Goal: Task Accomplishment & Management: Use online tool/utility

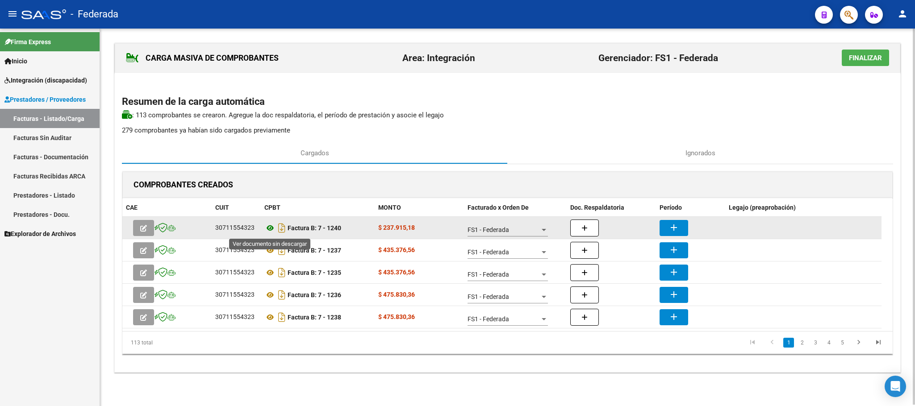
click at [268, 230] on icon at bounding box center [270, 228] width 12 height 11
click at [669, 226] on mat-icon "add" at bounding box center [674, 227] width 11 height 11
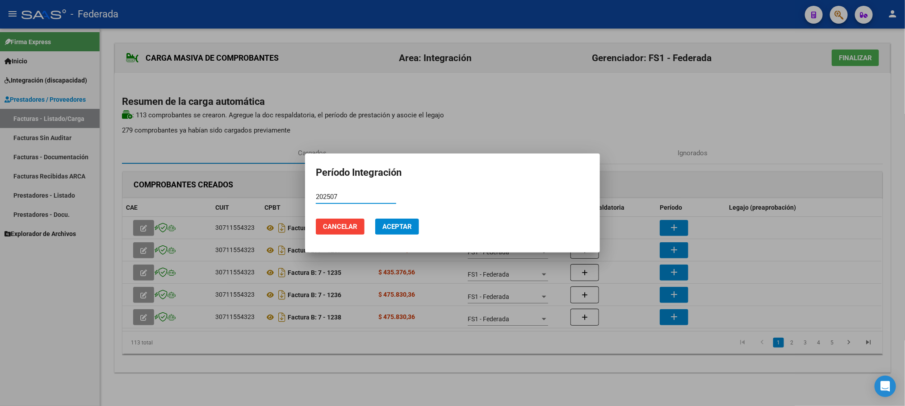
type input "202507"
click at [398, 226] on span "Aceptar" at bounding box center [396, 227] width 29 height 8
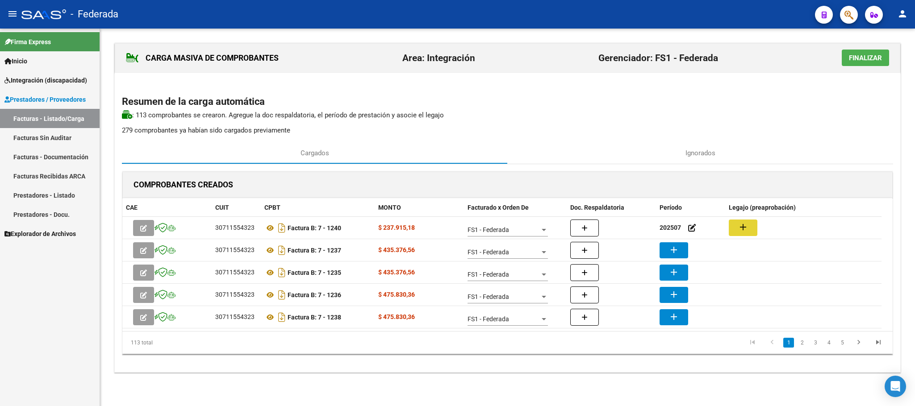
click at [740, 232] on mat-icon "add" at bounding box center [743, 227] width 11 height 11
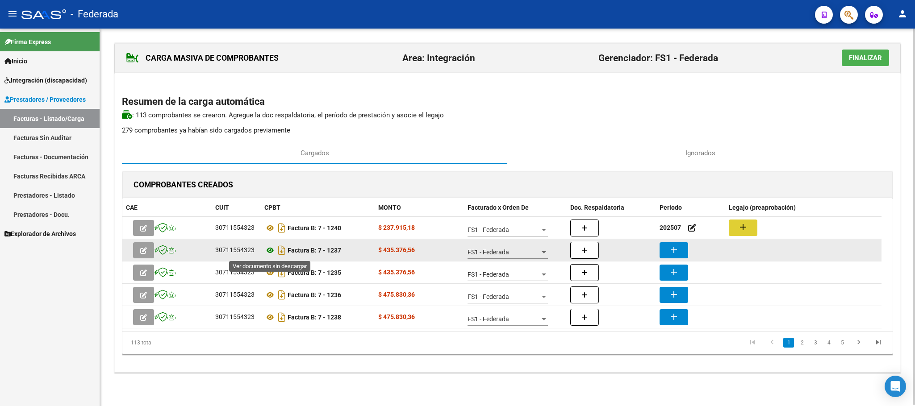
click at [271, 250] on icon at bounding box center [270, 250] width 12 height 11
click at [677, 248] on mat-icon "add" at bounding box center [674, 250] width 11 height 11
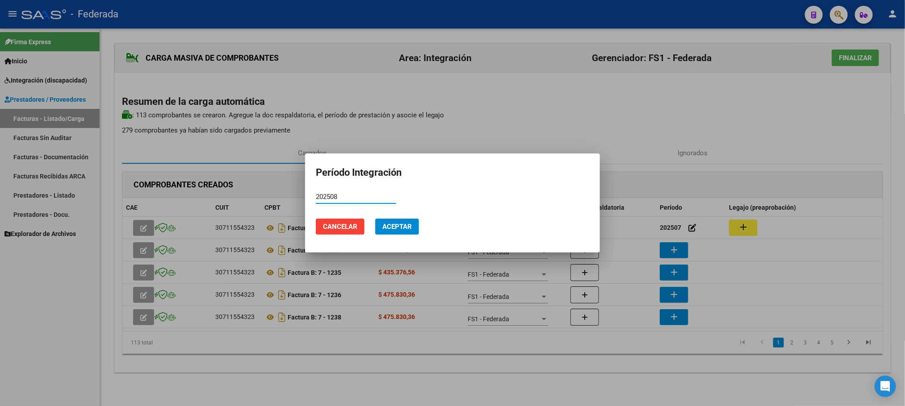
type input "202508"
click at [403, 228] on span "Aceptar" at bounding box center [396, 227] width 29 height 8
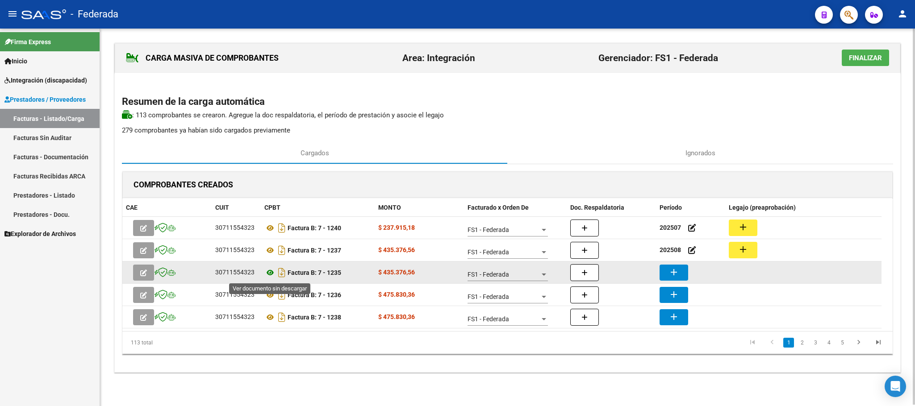
click at [268, 274] on icon at bounding box center [270, 273] width 12 height 11
click at [669, 272] on mat-icon "add" at bounding box center [674, 272] width 11 height 11
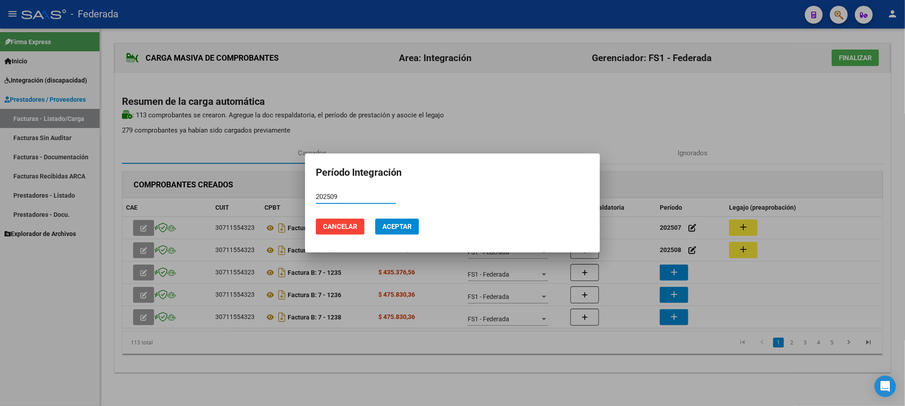
type input "202509"
click at [382, 226] on span "Aceptar" at bounding box center [396, 227] width 29 height 8
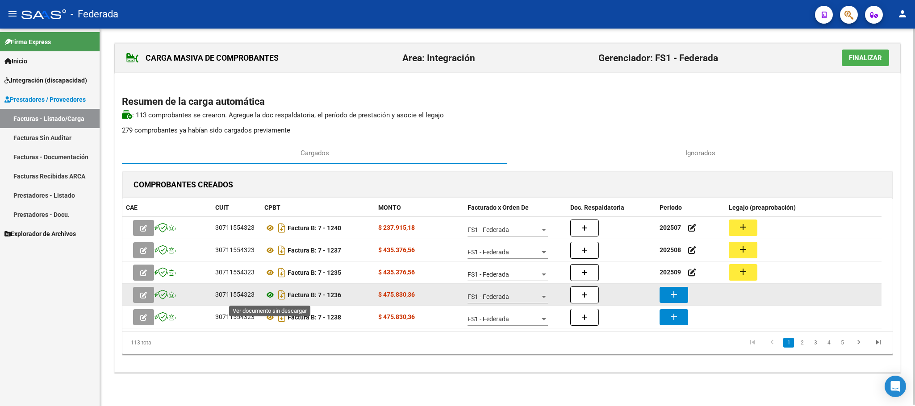
click at [270, 299] on icon at bounding box center [270, 295] width 12 height 11
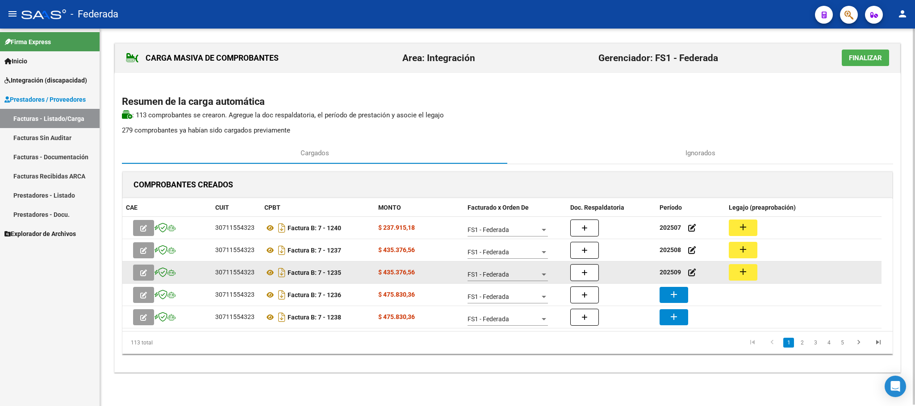
click at [670, 276] on strong "202509" at bounding box center [670, 272] width 21 height 7
copy strong "202509"
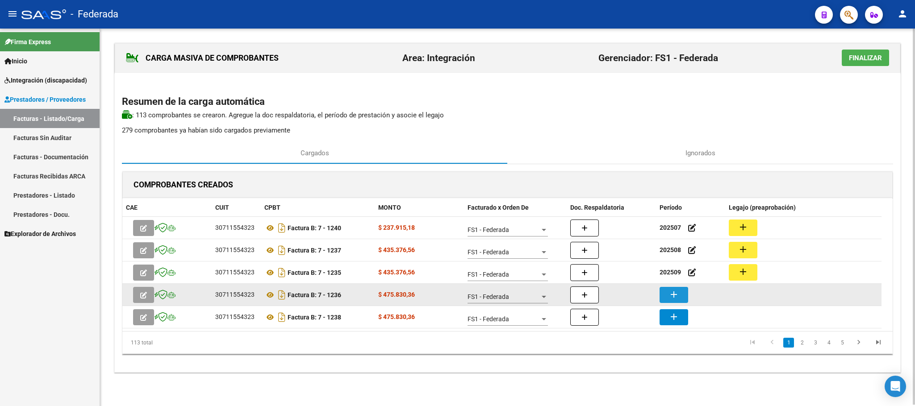
click at [667, 299] on button "add" at bounding box center [674, 295] width 29 height 16
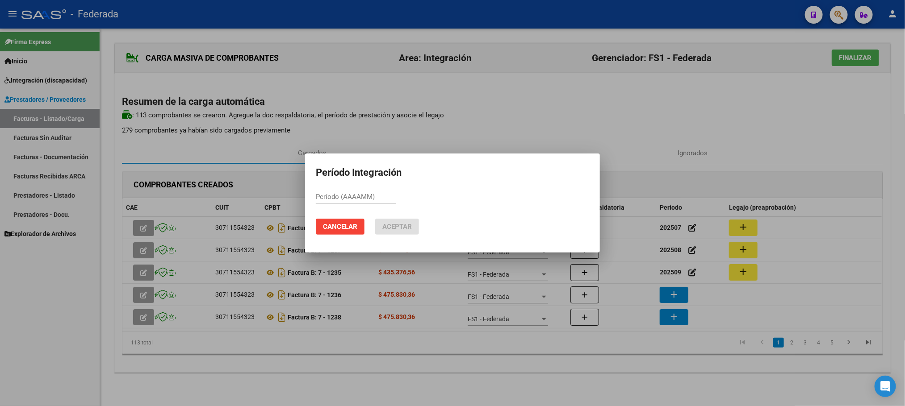
paste input "202509"
type input "202509"
click at [394, 230] on span "Aceptar" at bounding box center [396, 227] width 29 height 8
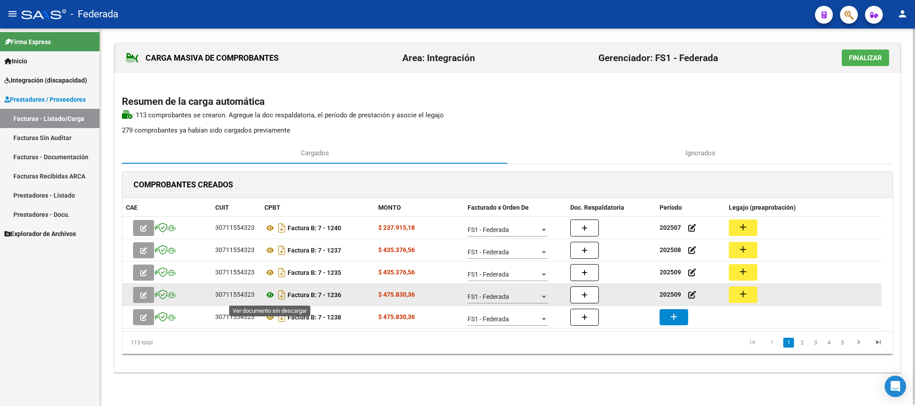
click at [270, 297] on icon at bounding box center [270, 295] width 12 height 11
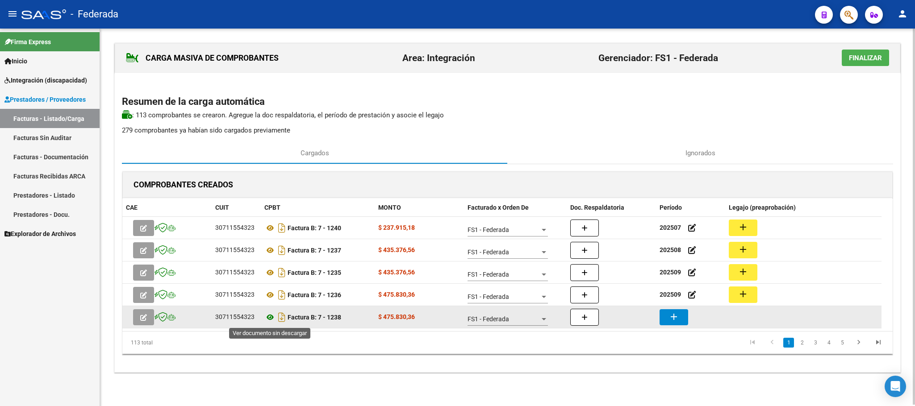
click at [269, 318] on icon at bounding box center [270, 317] width 12 height 11
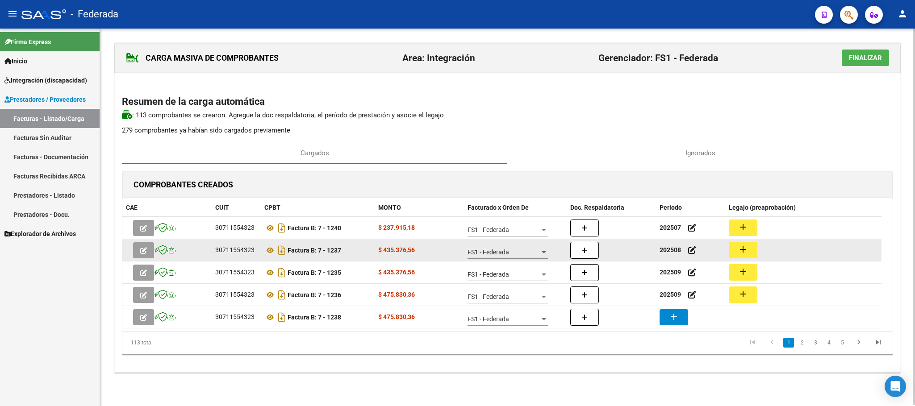
click at [673, 252] on strong "202508" at bounding box center [670, 250] width 21 height 7
copy strong "202508"
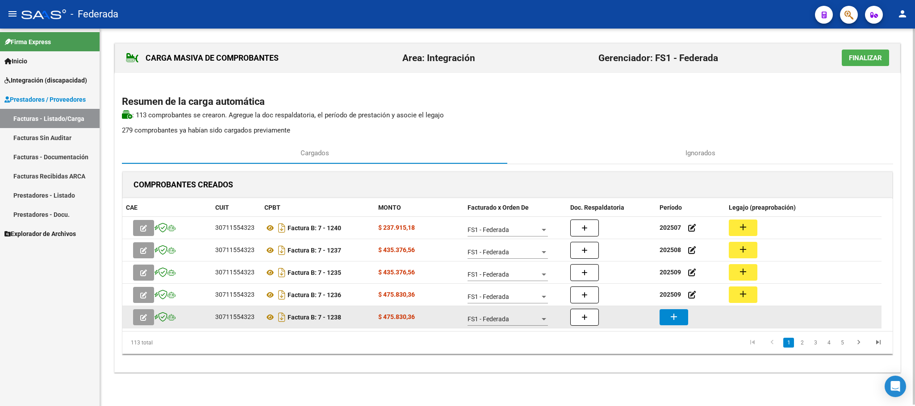
click at [683, 319] on button "add" at bounding box center [674, 318] width 29 height 16
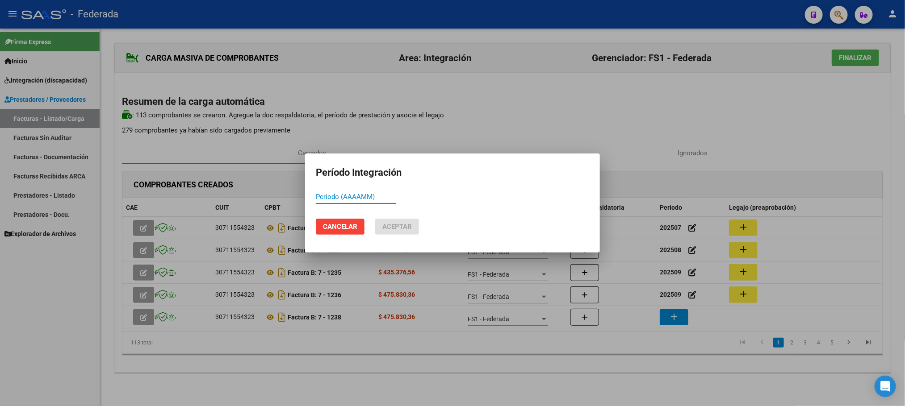
paste input "202508"
type input "202508"
click at [402, 229] on span "Aceptar" at bounding box center [396, 227] width 29 height 8
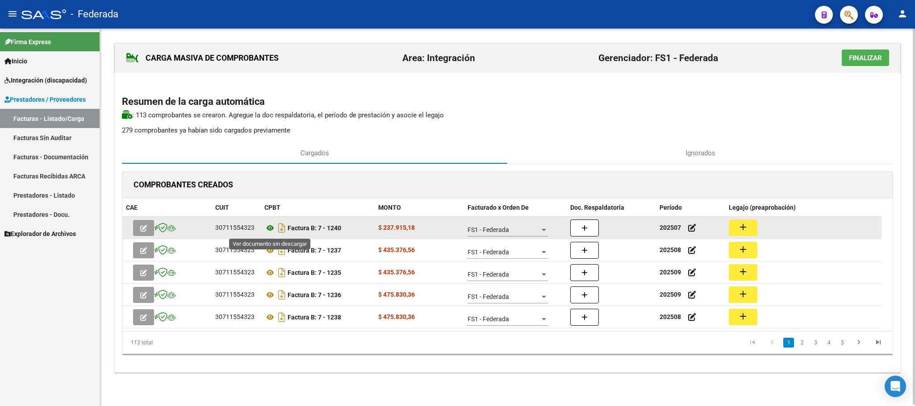
click at [269, 232] on icon at bounding box center [270, 228] width 12 height 11
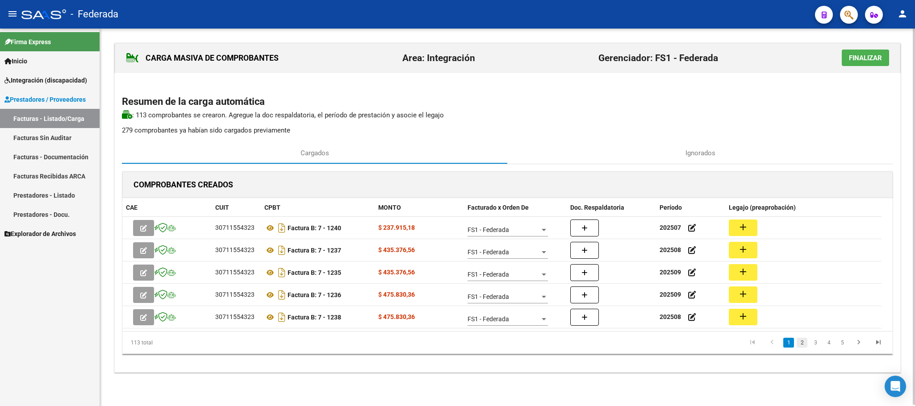
click at [800, 343] on link "2" at bounding box center [802, 343] width 11 height 10
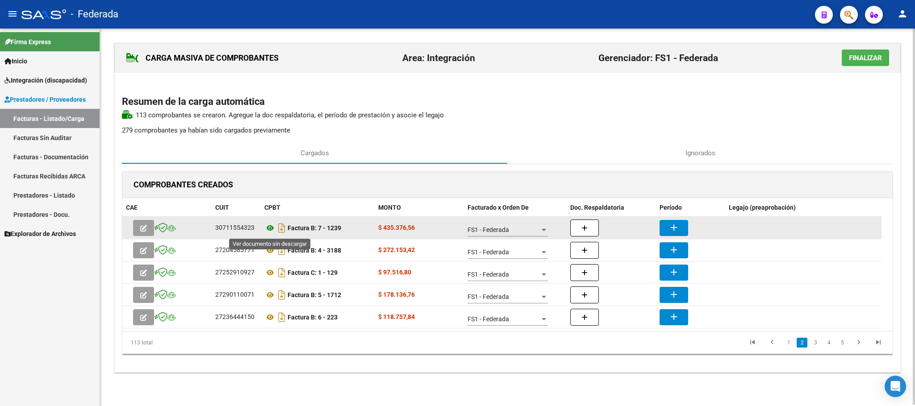
click at [271, 231] on icon at bounding box center [270, 228] width 12 height 11
click at [673, 228] on mat-icon "add" at bounding box center [674, 227] width 11 height 11
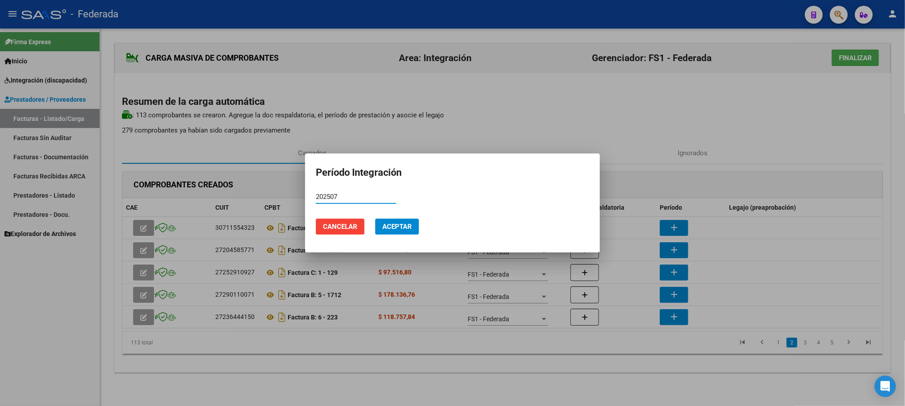
type input "202507"
click at [389, 224] on span "Aceptar" at bounding box center [396, 227] width 29 height 8
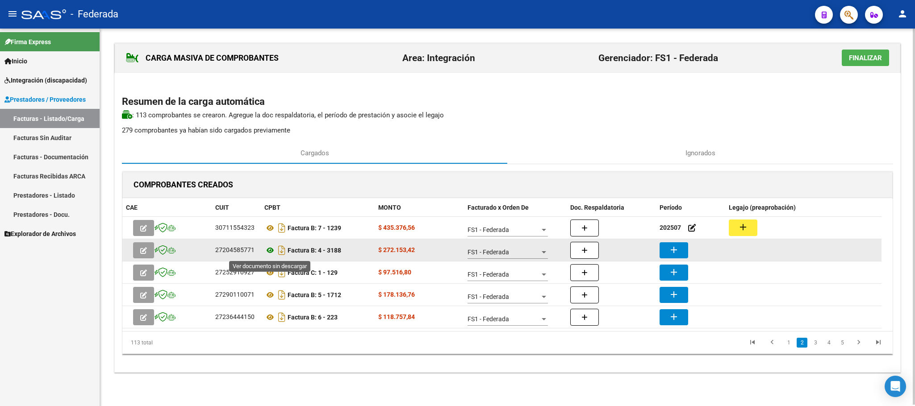
click at [271, 251] on icon at bounding box center [270, 250] width 12 height 11
click at [667, 250] on button "add" at bounding box center [674, 251] width 29 height 16
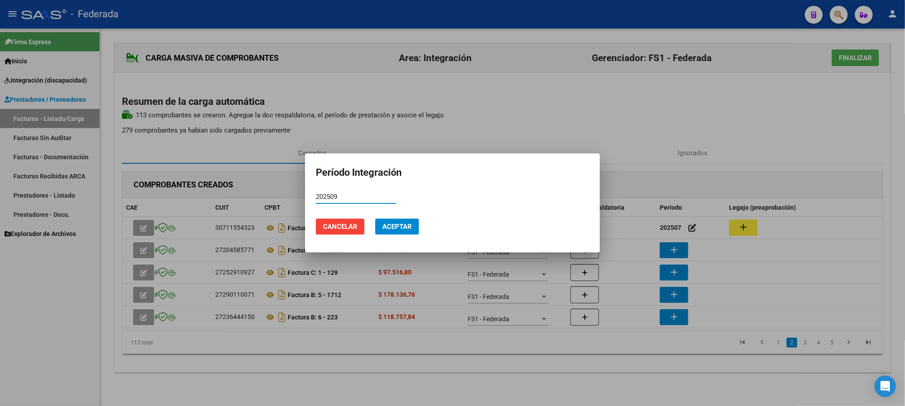
type input "202509"
click at [399, 226] on span "Aceptar" at bounding box center [396, 227] width 29 height 8
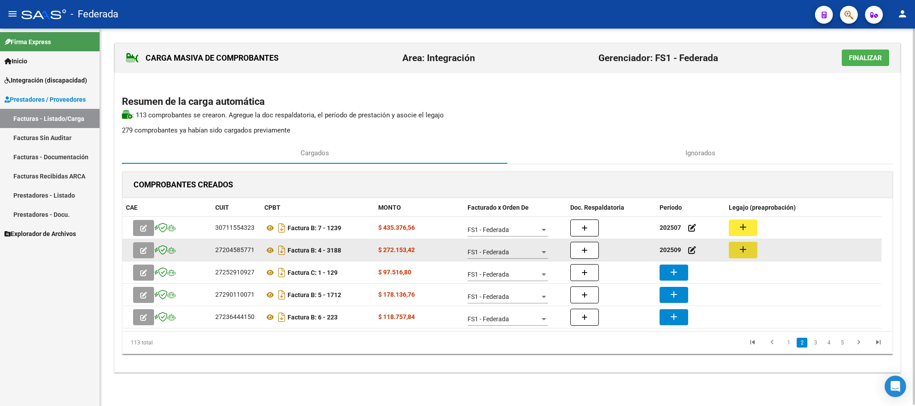
click at [735, 251] on button "add" at bounding box center [743, 250] width 29 height 17
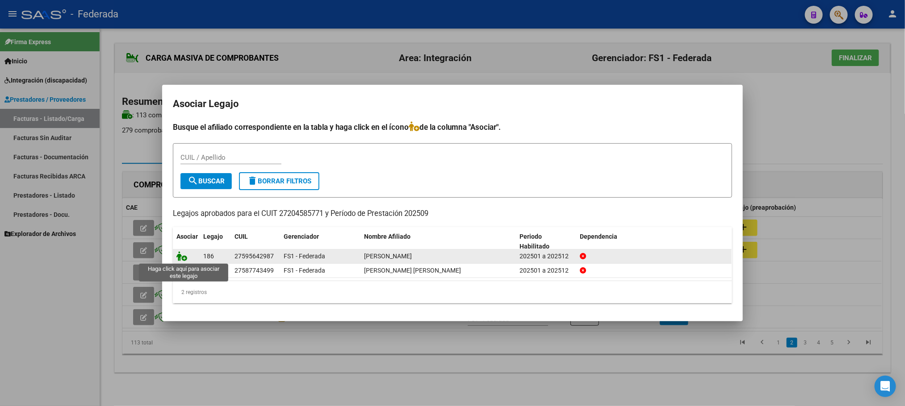
click at [180, 256] on icon at bounding box center [181, 256] width 11 height 10
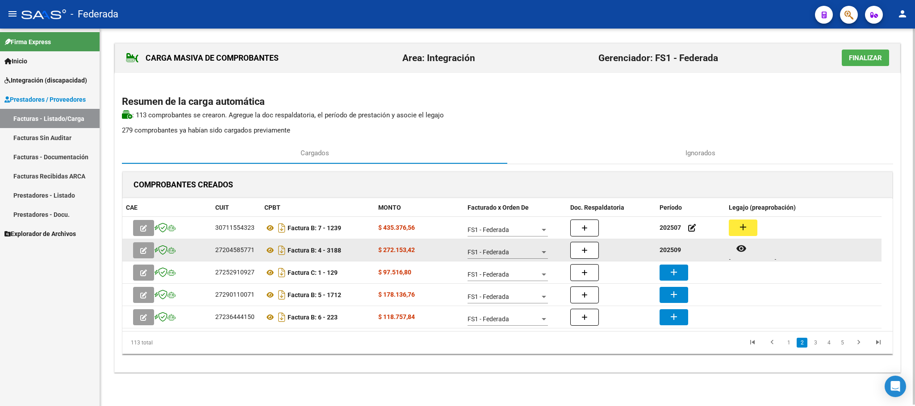
scroll to position [7, 0]
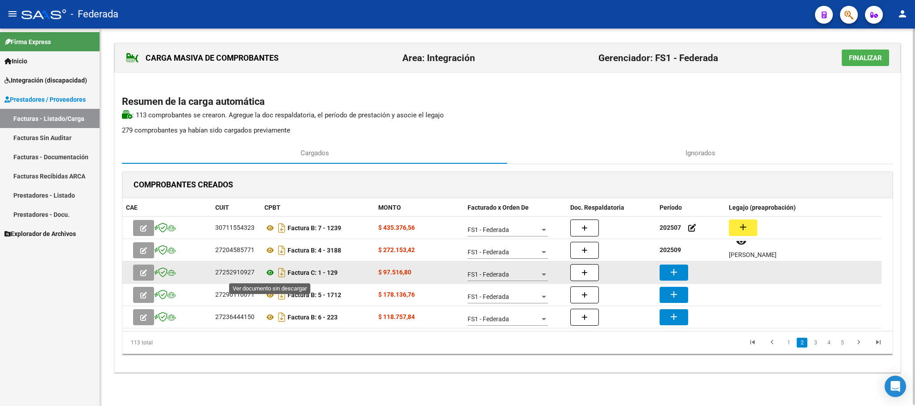
click at [271, 272] on icon at bounding box center [270, 273] width 12 height 11
click at [271, 275] on icon at bounding box center [270, 273] width 12 height 11
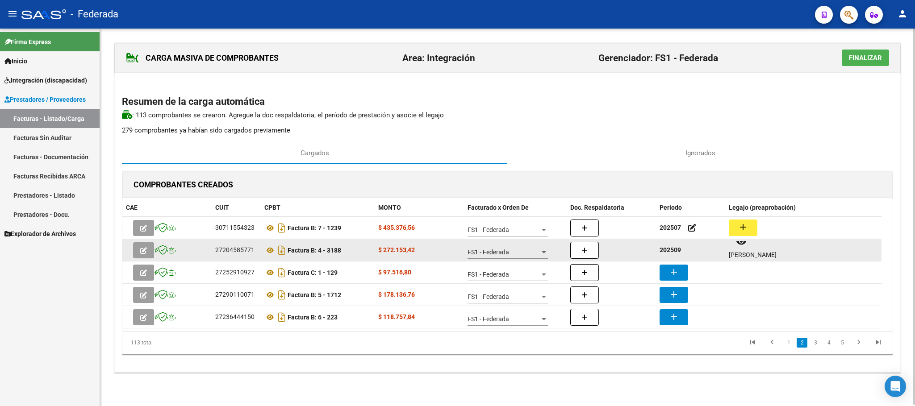
click at [667, 249] on strong "202509" at bounding box center [670, 250] width 21 height 7
copy strong "202509"
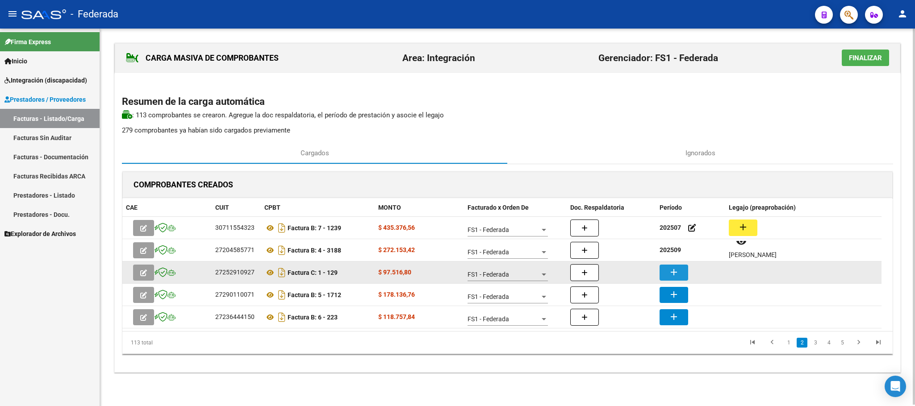
click at [667, 275] on button "add" at bounding box center [674, 273] width 29 height 16
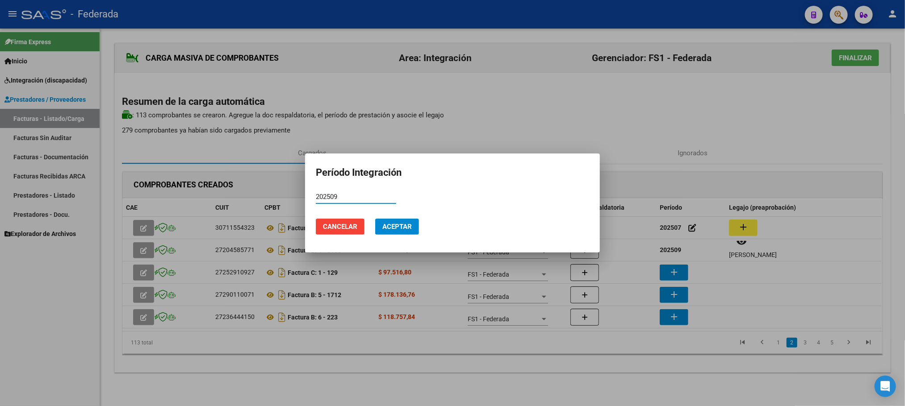
type input "202509"
click at [409, 228] on span "Aceptar" at bounding box center [396, 227] width 29 height 8
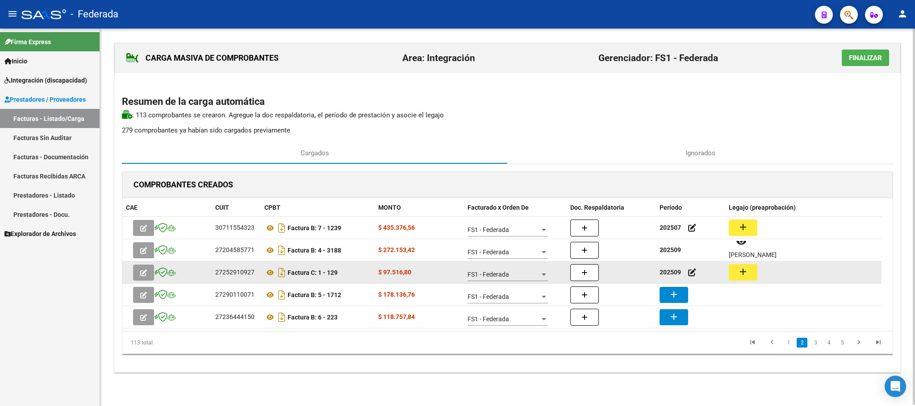
click at [748, 275] on mat-icon "add" at bounding box center [743, 272] width 11 height 11
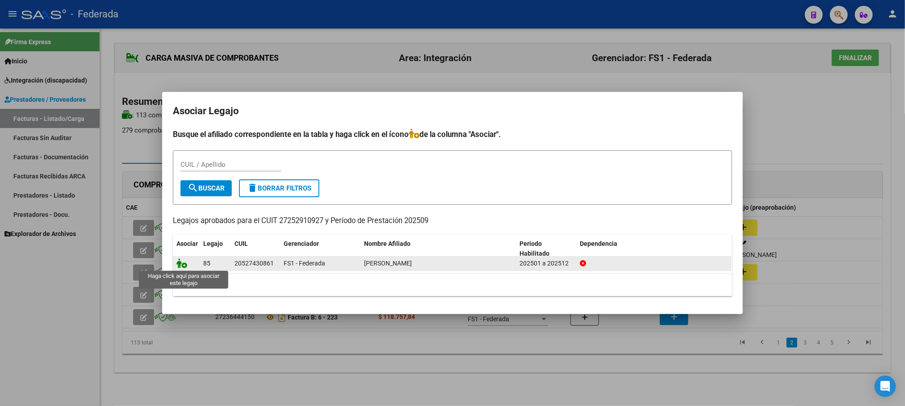
click at [184, 264] on icon at bounding box center [181, 264] width 11 height 10
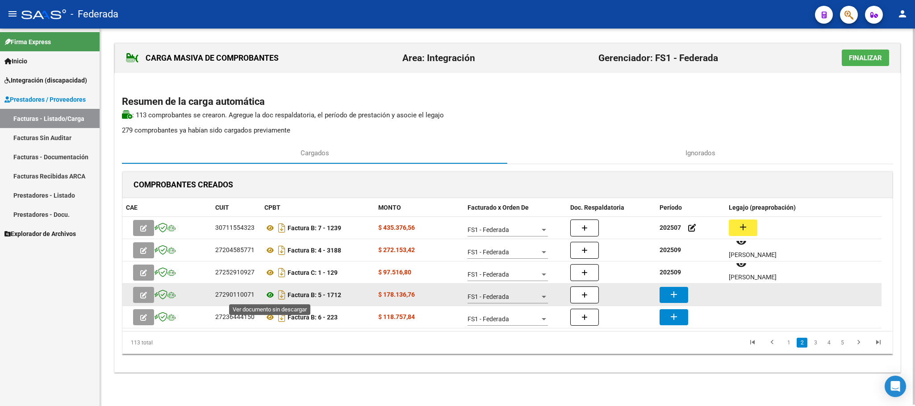
click at [273, 295] on icon at bounding box center [270, 295] width 12 height 11
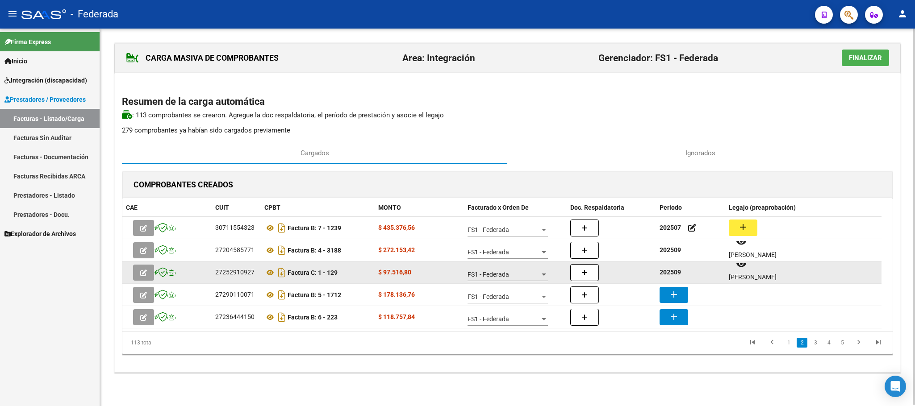
click at [670, 271] on strong "202509" at bounding box center [670, 272] width 21 height 7
copy strong "202509"
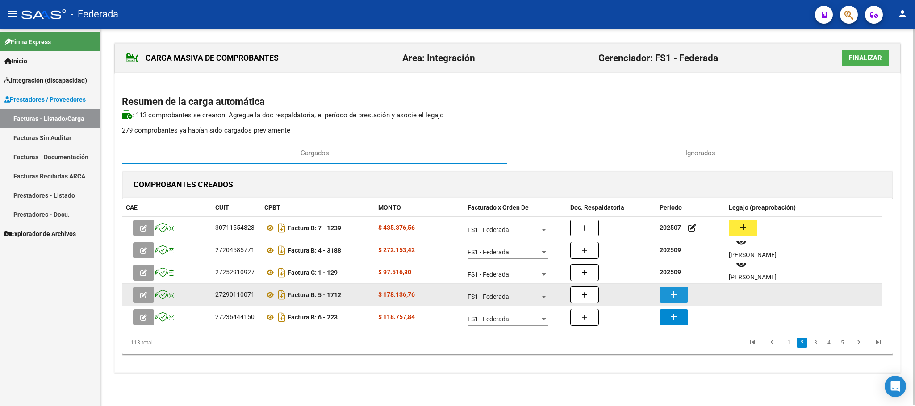
click at [676, 297] on mat-icon "add" at bounding box center [674, 294] width 11 height 11
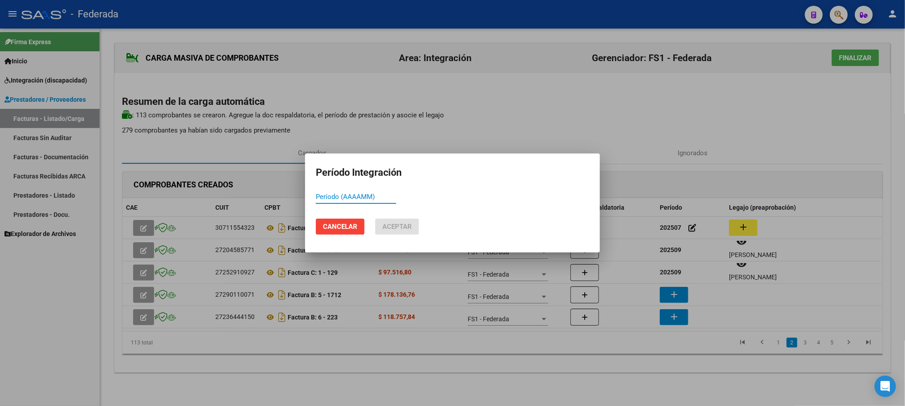
paste input "202509"
type input "202509"
click at [403, 230] on span "Aceptar" at bounding box center [396, 227] width 29 height 8
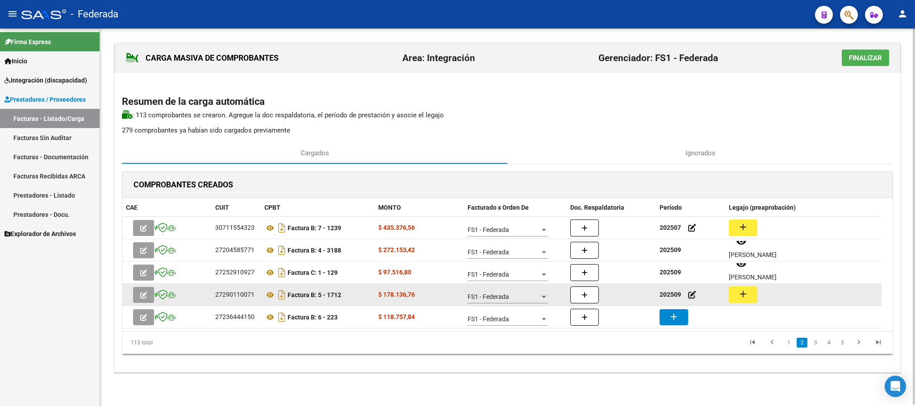
click at [743, 300] on button "add" at bounding box center [743, 295] width 29 height 17
click at [271, 297] on icon at bounding box center [270, 295] width 12 height 11
click at [743, 293] on mat-icon "add" at bounding box center [743, 294] width 11 height 11
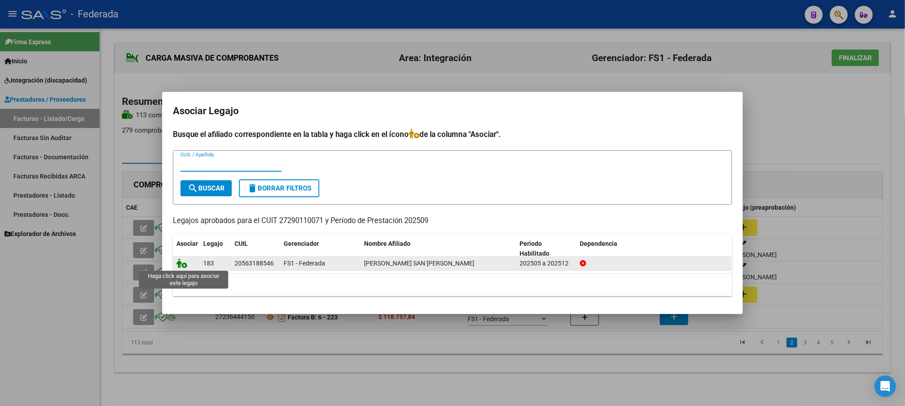
click at [179, 266] on icon at bounding box center [181, 264] width 11 height 10
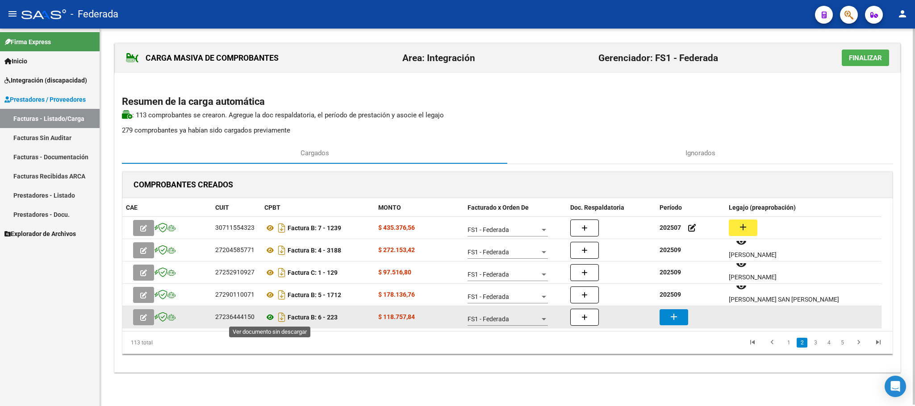
click at [270, 318] on icon at bounding box center [270, 317] width 12 height 11
click at [677, 318] on mat-icon "add" at bounding box center [674, 317] width 11 height 11
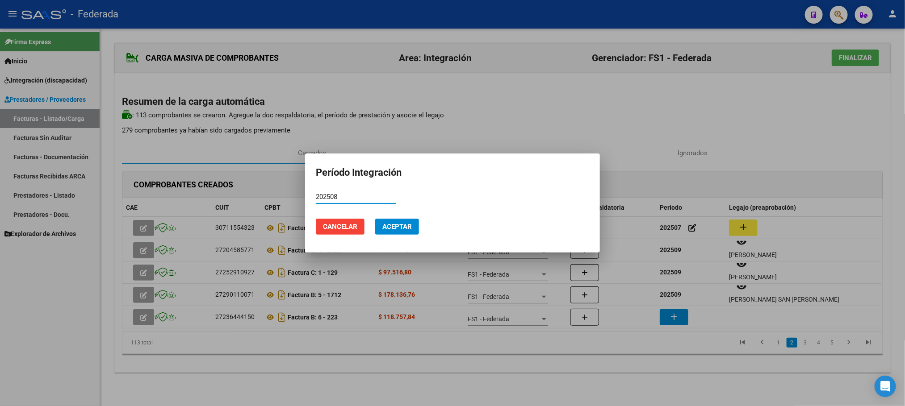
type input "202508"
click at [398, 222] on button "Aceptar" at bounding box center [397, 227] width 44 height 16
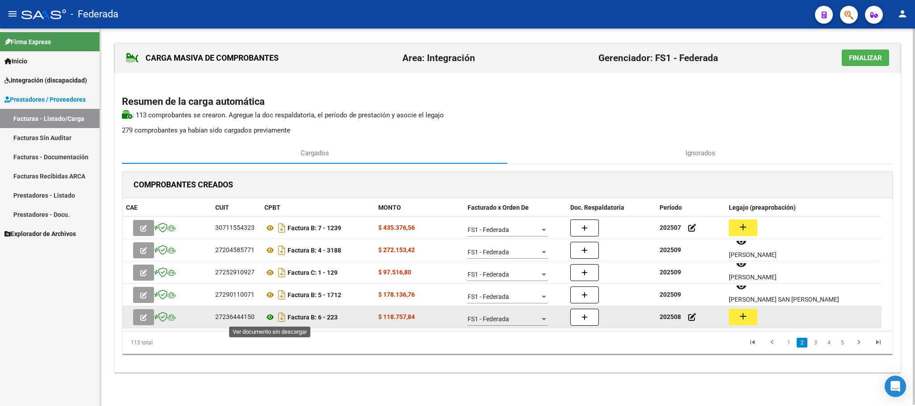
click at [267, 317] on icon at bounding box center [270, 317] width 12 height 11
click at [753, 322] on button "add" at bounding box center [743, 317] width 29 height 17
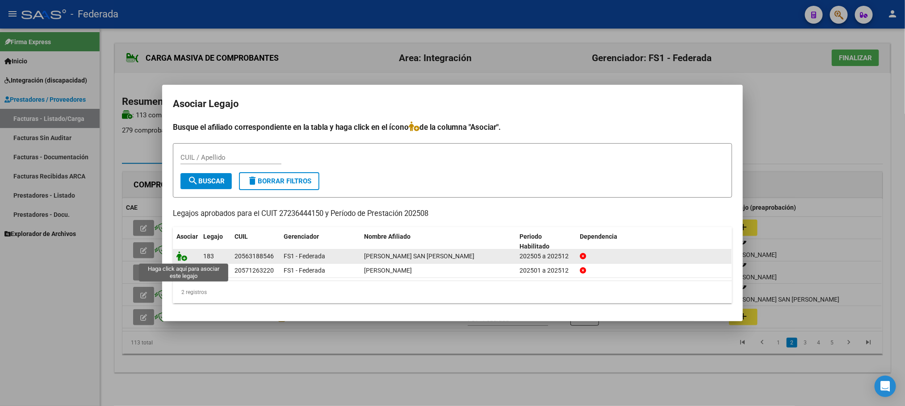
click at [184, 256] on icon at bounding box center [181, 256] width 11 height 10
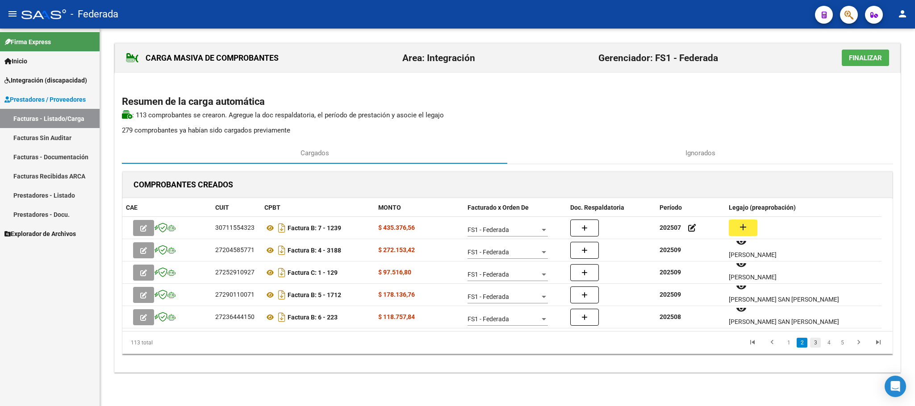
click at [815, 343] on link "3" at bounding box center [815, 343] width 11 height 10
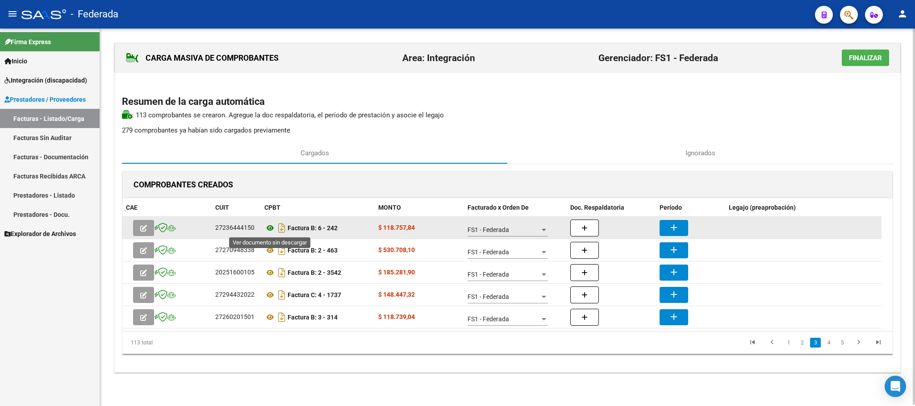
click at [271, 229] on icon at bounding box center [270, 228] width 12 height 11
click at [677, 226] on mat-icon "add" at bounding box center [674, 227] width 11 height 11
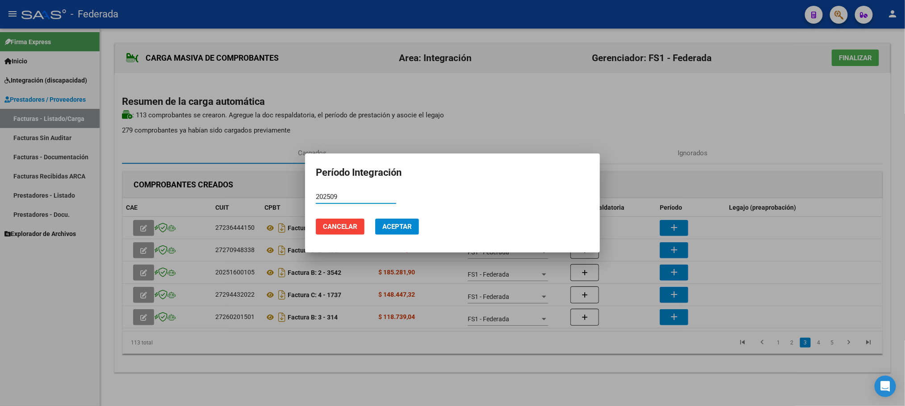
type input "202509"
click at [403, 232] on button "Aceptar" at bounding box center [397, 227] width 44 height 16
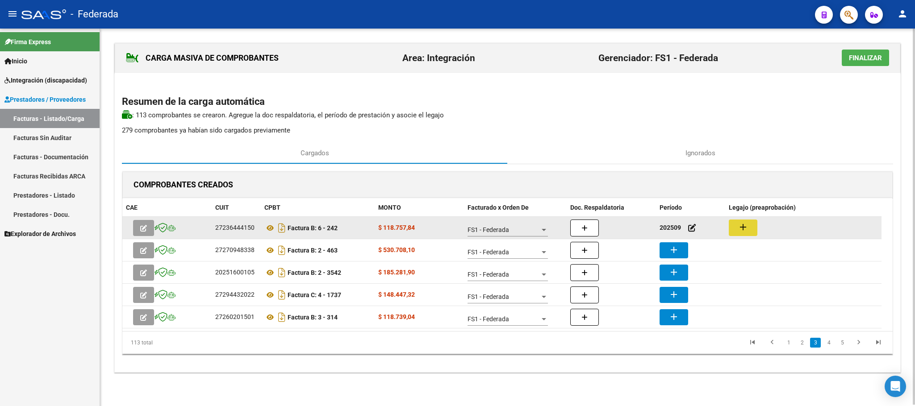
click at [736, 226] on button "add" at bounding box center [743, 228] width 29 height 17
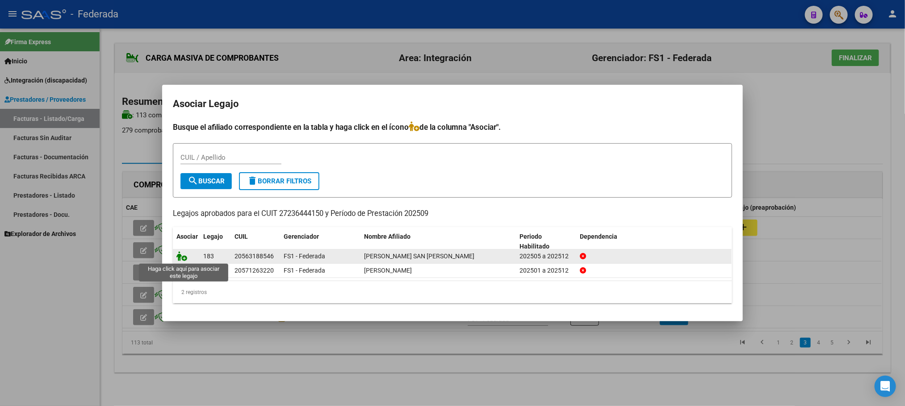
click at [181, 257] on icon at bounding box center [181, 256] width 11 height 10
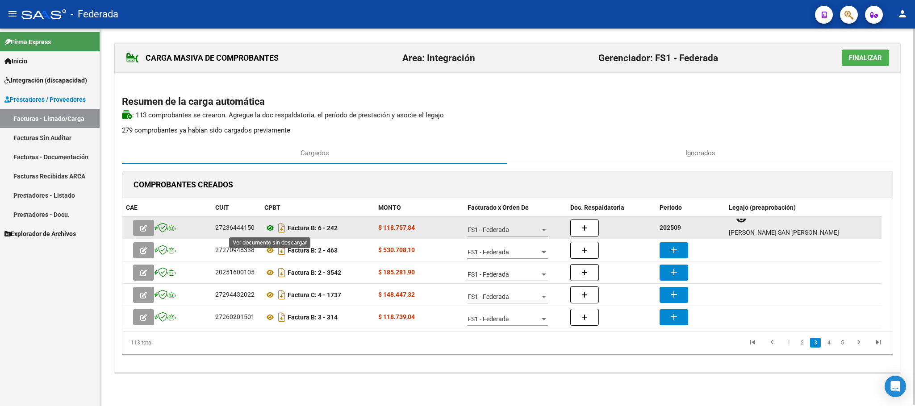
click at [266, 228] on icon at bounding box center [270, 228] width 12 height 11
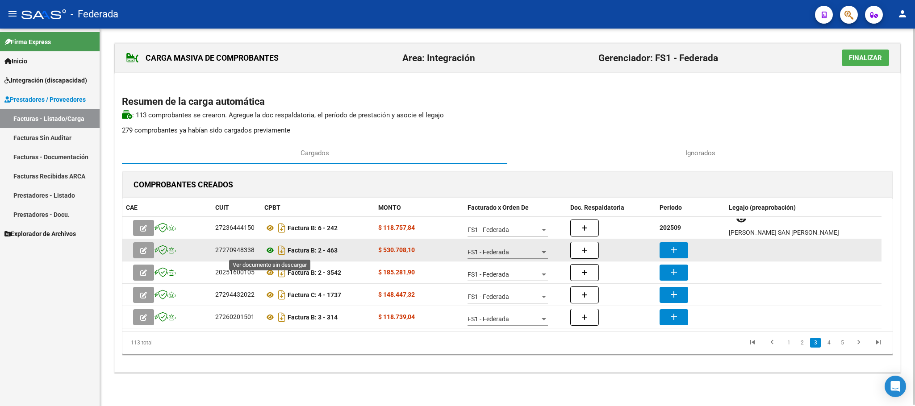
click at [268, 251] on icon at bounding box center [270, 250] width 12 height 11
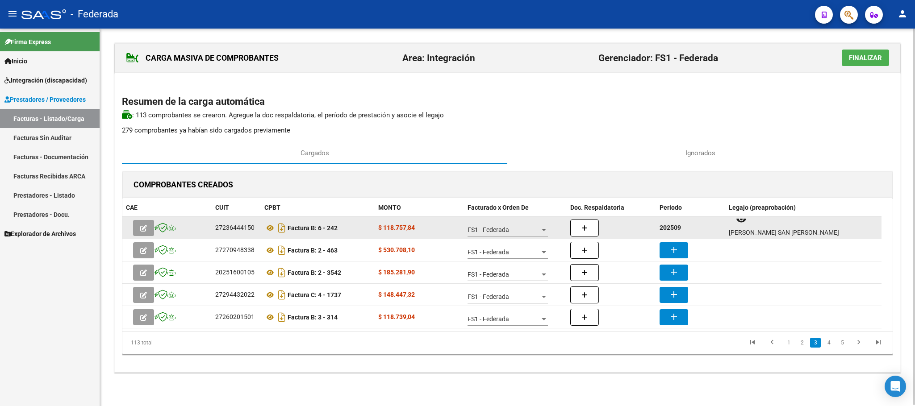
click at [670, 228] on strong "202509" at bounding box center [670, 227] width 21 height 7
copy strong "202509"
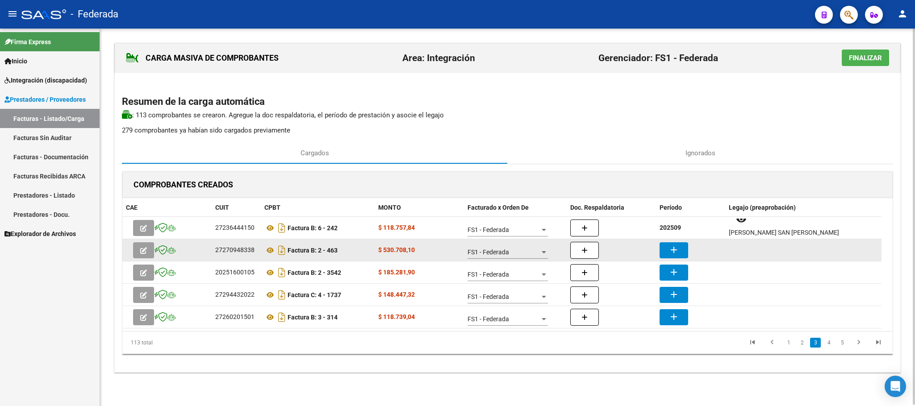
click at [675, 244] on button "add" at bounding box center [674, 251] width 29 height 16
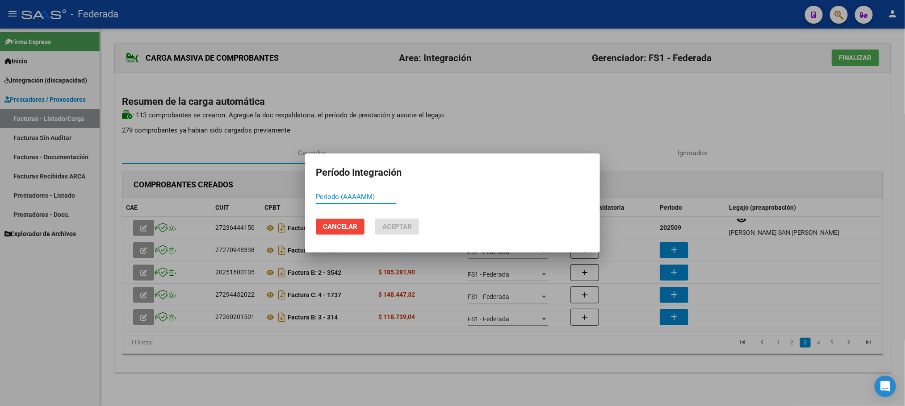
paste input "202509"
type input "202509"
click at [402, 224] on span "Aceptar" at bounding box center [396, 227] width 29 height 8
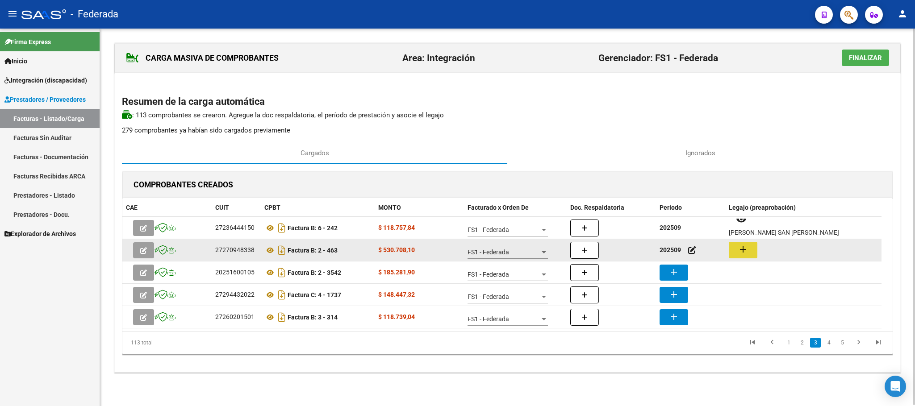
click at [746, 253] on mat-icon "add" at bounding box center [743, 249] width 11 height 11
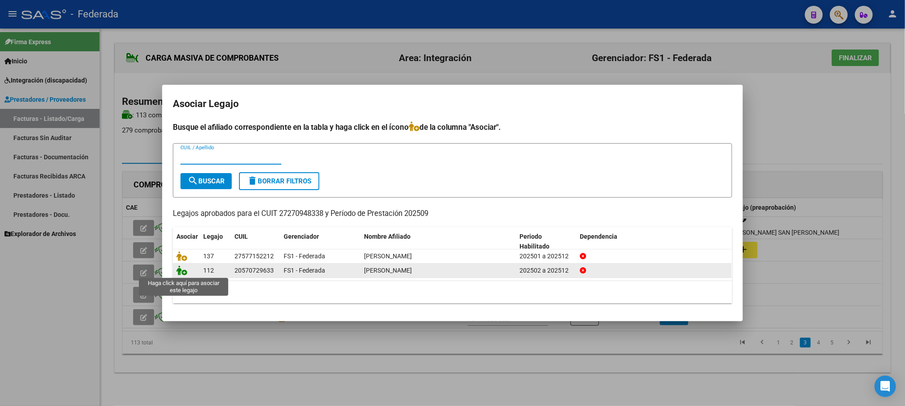
click at [183, 275] on icon at bounding box center [181, 271] width 11 height 10
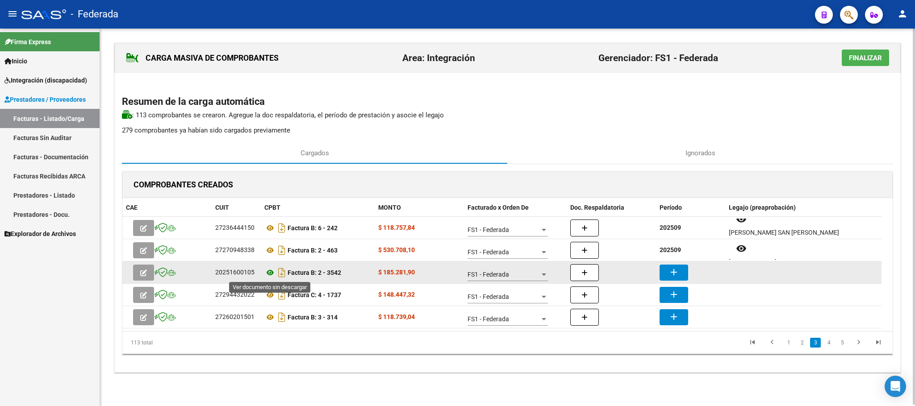
click at [268, 273] on icon at bounding box center [270, 273] width 12 height 11
click at [665, 267] on button "add" at bounding box center [674, 273] width 29 height 16
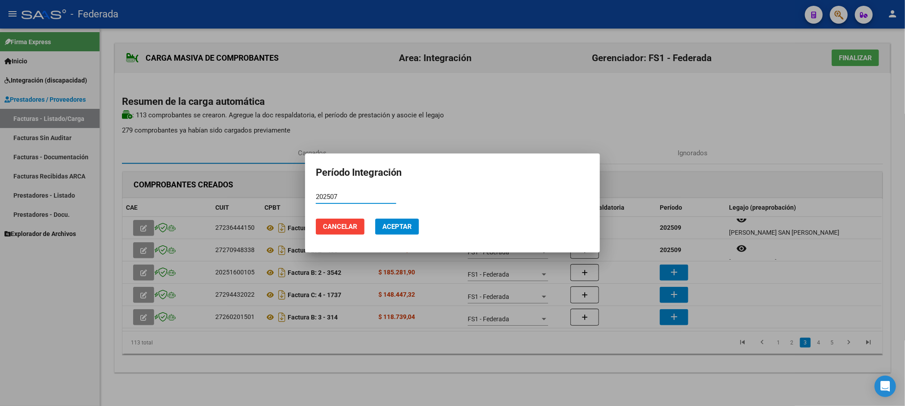
type input "202507"
click at [400, 226] on span "Aceptar" at bounding box center [396, 227] width 29 height 8
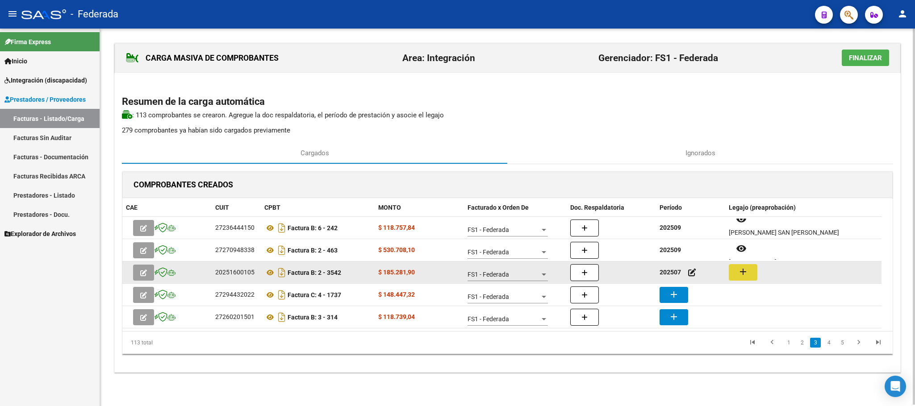
click at [745, 273] on mat-icon "add" at bounding box center [743, 272] width 11 height 11
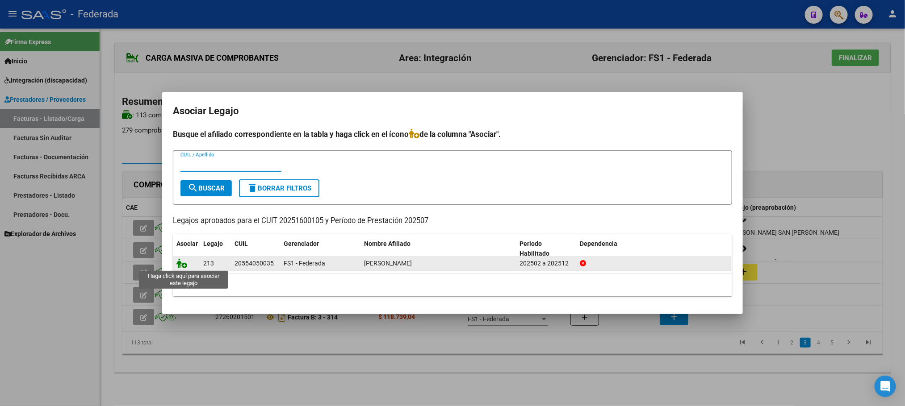
click at [182, 264] on icon at bounding box center [181, 264] width 11 height 10
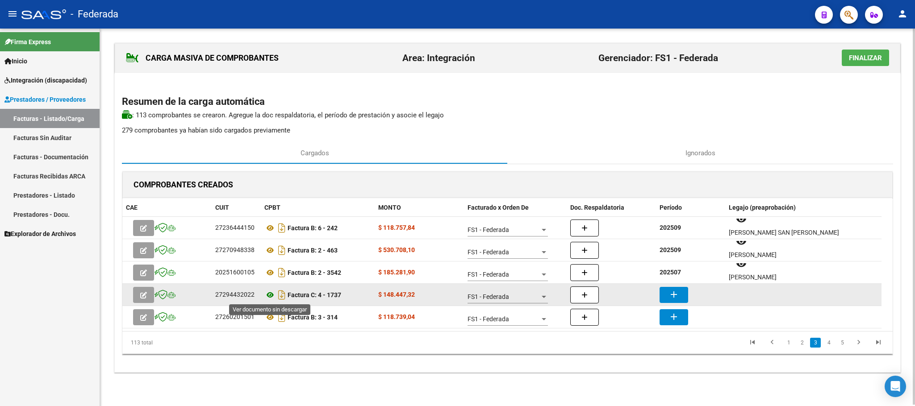
click at [268, 295] on icon at bounding box center [270, 295] width 12 height 11
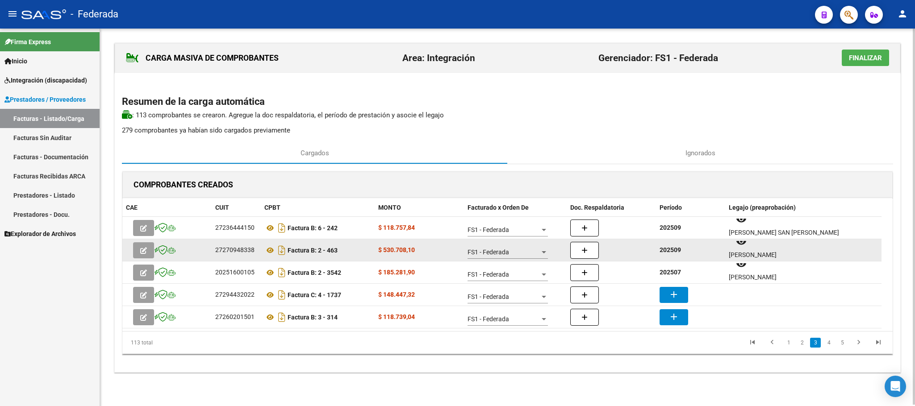
click at [672, 248] on strong "202509" at bounding box center [670, 250] width 21 height 7
copy strong "202509"
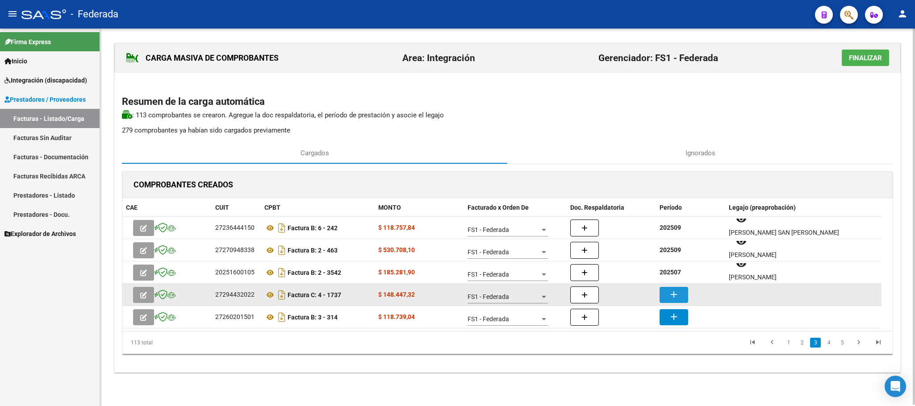
click at [674, 293] on mat-icon "add" at bounding box center [674, 294] width 11 height 11
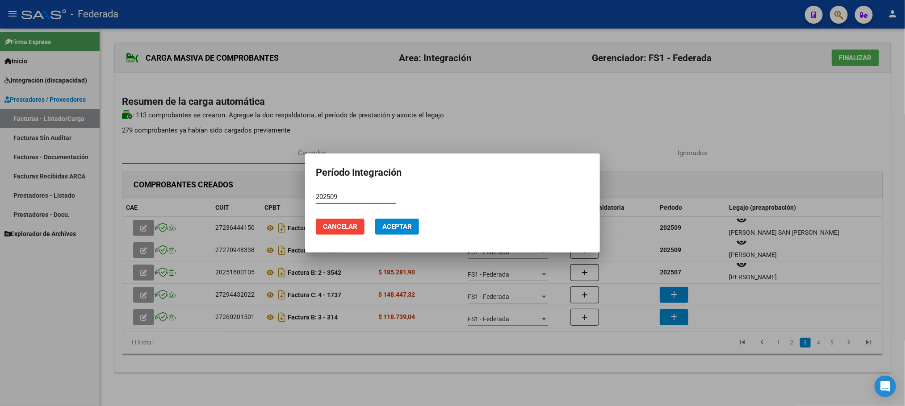
type input "202509"
click at [398, 230] on span "Aceptar" at bounding box center [396, 227] width 29 height 8
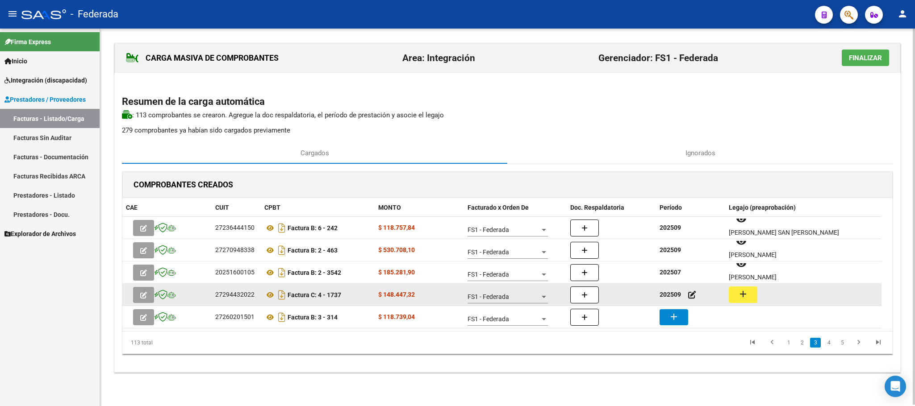
click at [746, 294] on mat-icon "add" at bounding box center [743, 294] width 11 height 11
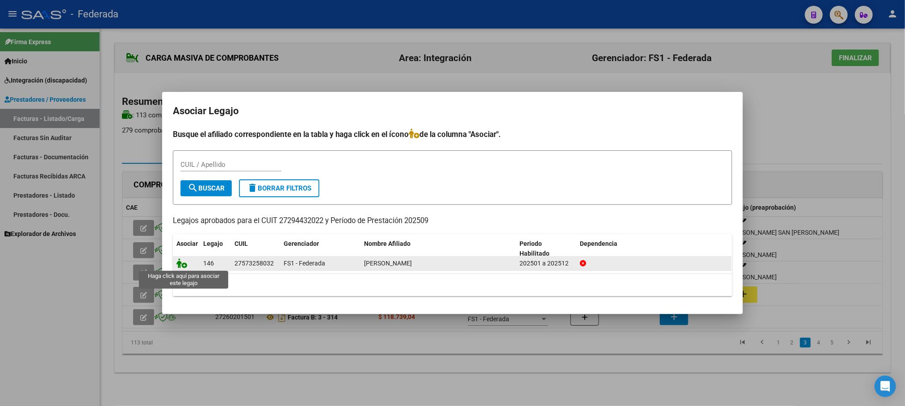
click at [181, 265] on icon at bounding box center [181, 264] width 11 height 10
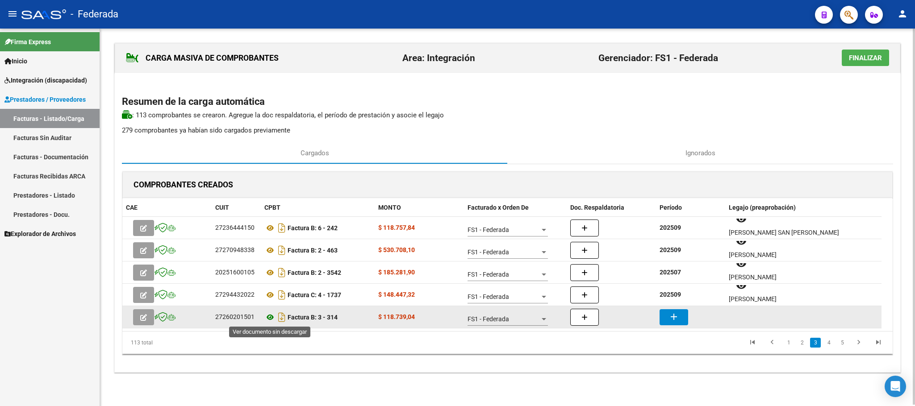
click at [272, 320] on icon at bounding box center [270, 317] width 12 height 11
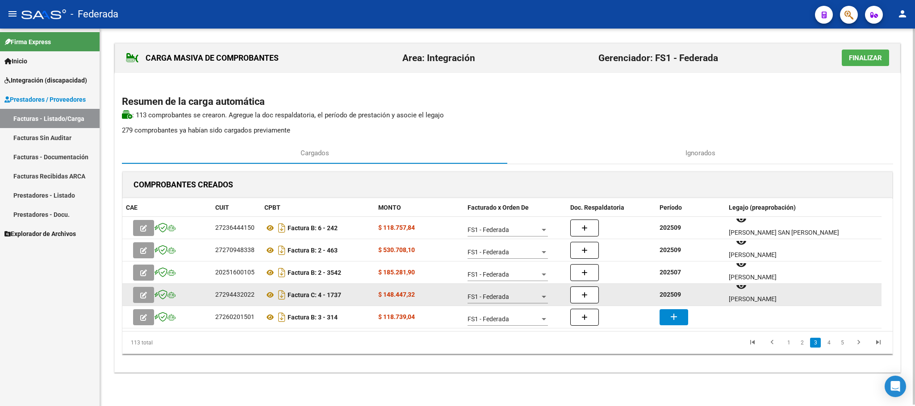
click at [674, 294] on strong "202509" at bounding box center [670, 294] width 21 height 7
copy strong "202509"
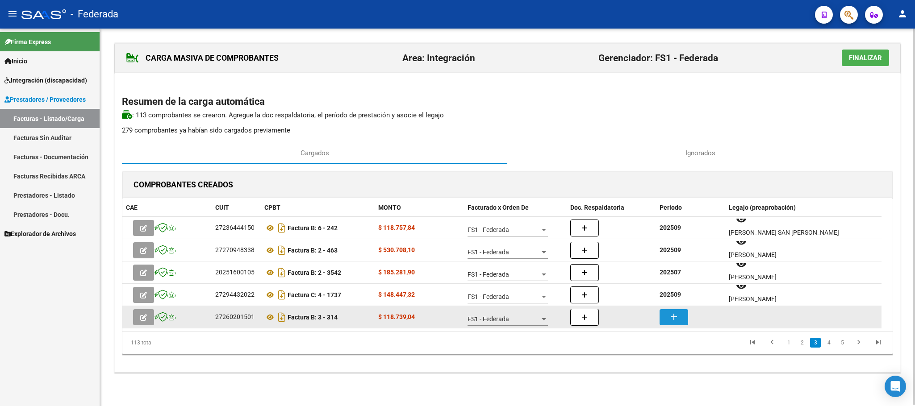
click at [674, 311] on button "add" at bounding box center [674, 318] width 29 height 16
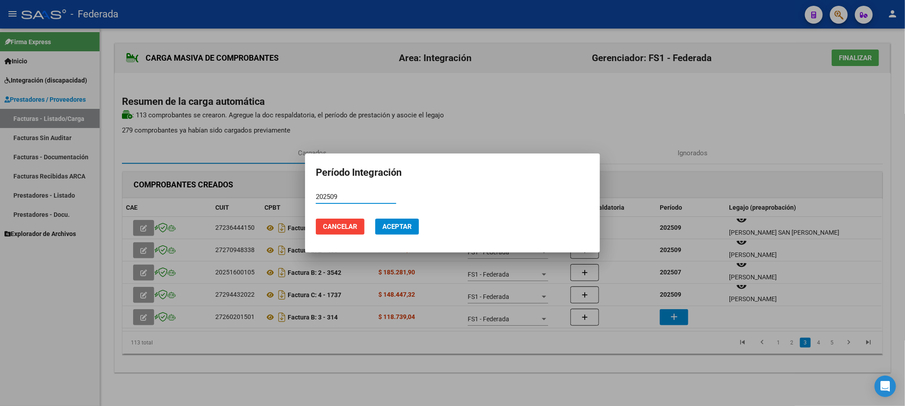
type input "202509"
click at [404, 224] on span "Aceptar" at bounding box center [396, 227] width 29 height 8
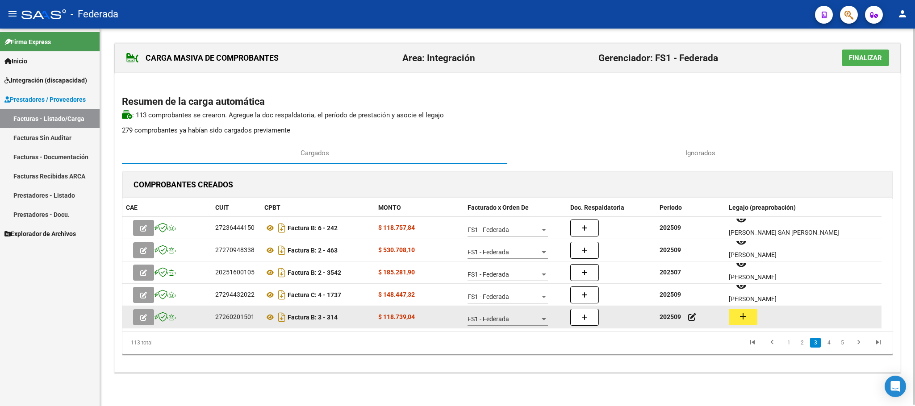
click at [748, 316] on mat-icon "add" at bounding box center [743, 316] width 11 height 11
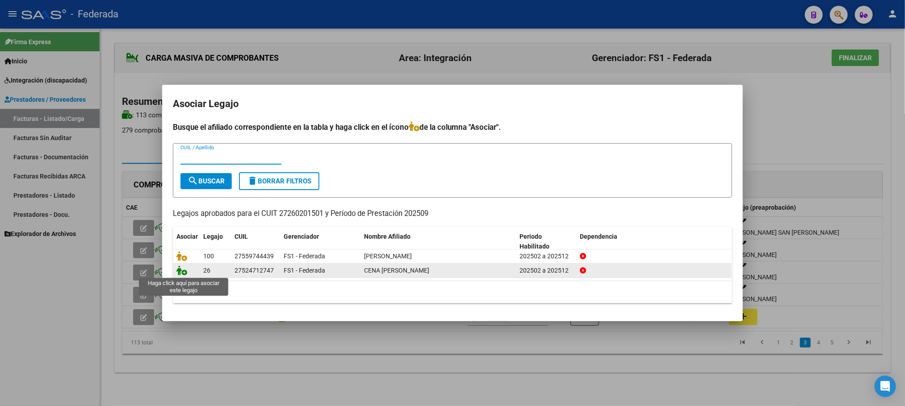
click at [180, 271] on icon at bounding box center [181, 271] width 11 height 10
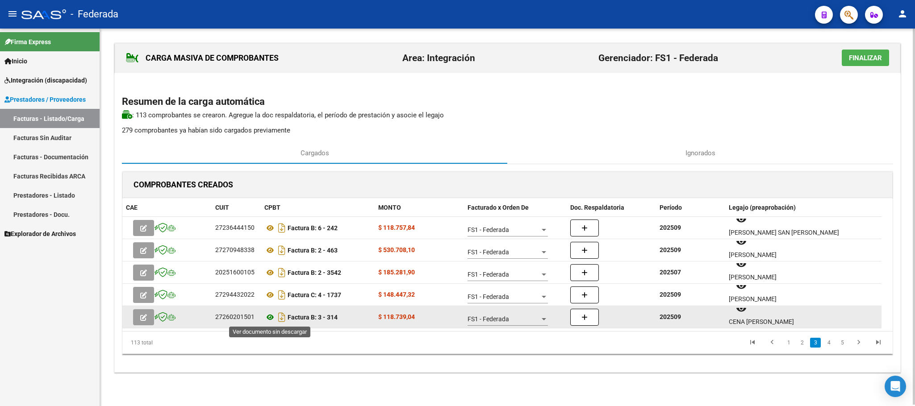
click at [268, 315] on icon at bounding box center [270, 317] width 12 height 11
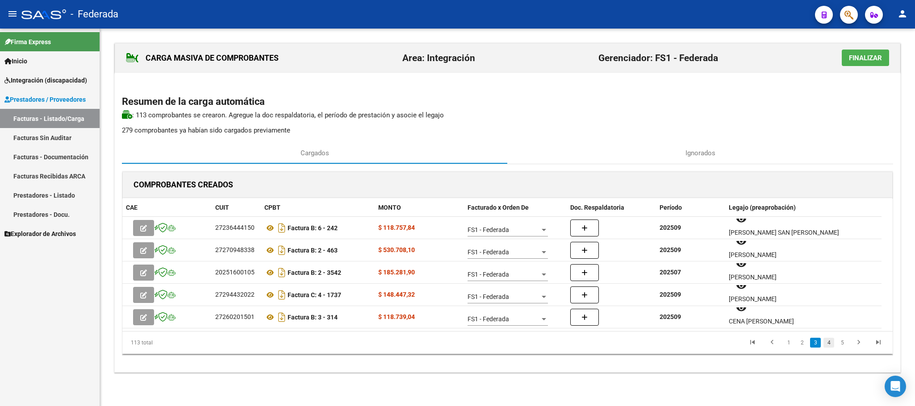
click at [831, 344] on link "4" at bounding box center [829, 343] width 11 height 10
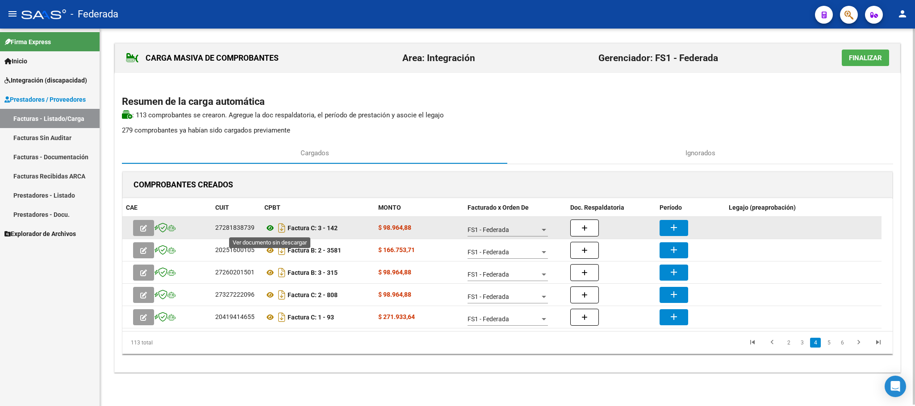
click at [270, 230] on icon at bounding box center [270, 228] width 12 height 11
click at [684, 226] on button "add" at bounding box center [674, 228] width 29 height 16
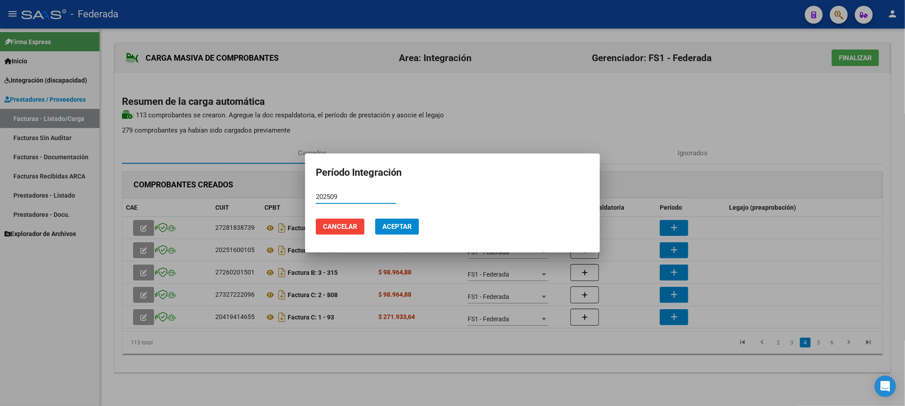
type input "202509"
click at [393, 228] on span "Aceptar" at bounding box center [396, 227] width 29 height 8
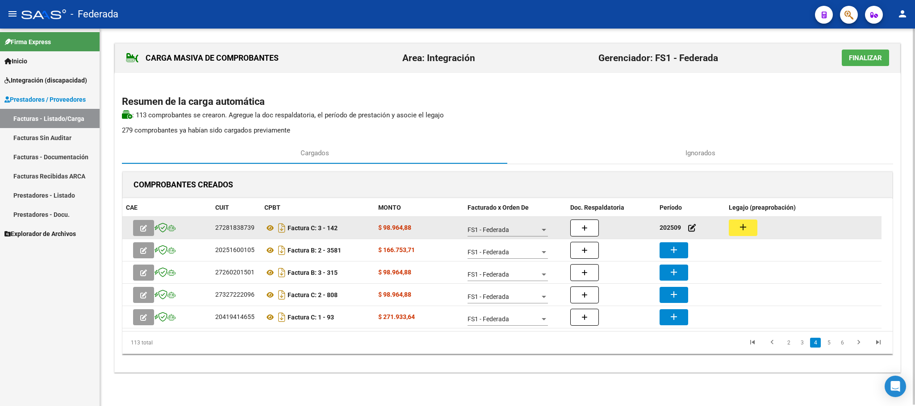
click at [756, 228] on button "add" at bounding box center [743, 228] width 29 height 17
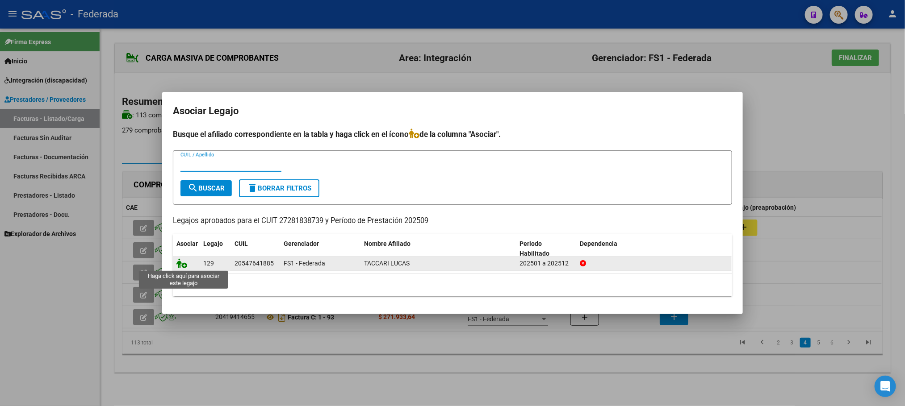
click at [181, 263] on icon at bounding box center [181, 264] width 11 height 10
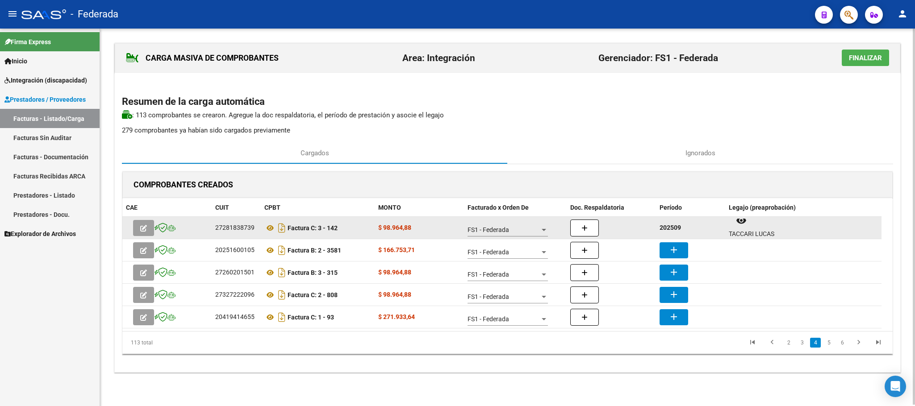
scroll to position [7, 0]
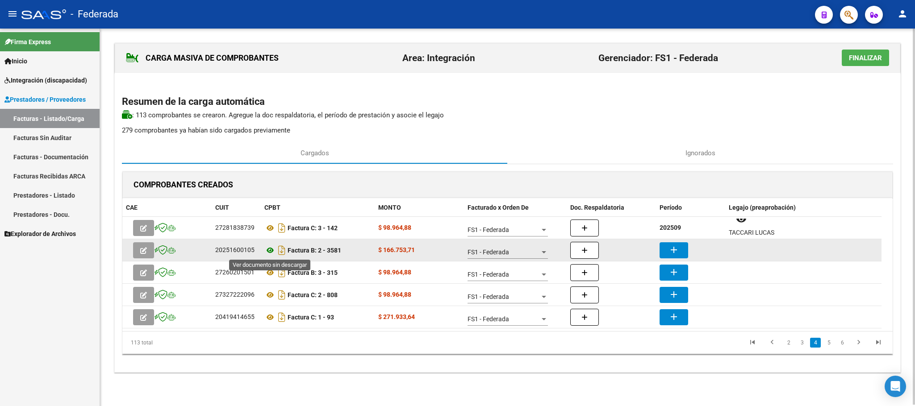
click at [270, 249] on icon at bounding box center [270, 250] width 12 height 11
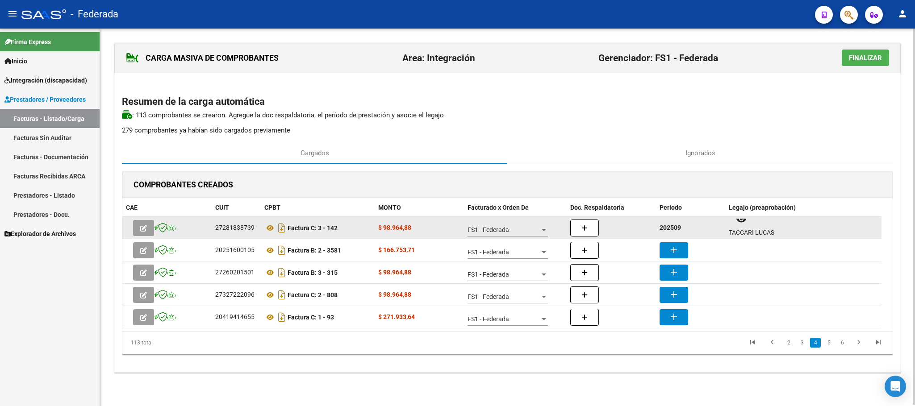
click at [674, 228] on strong "202509" at bounding box center [670, 227] width 21 height 7
copy strong "202509"
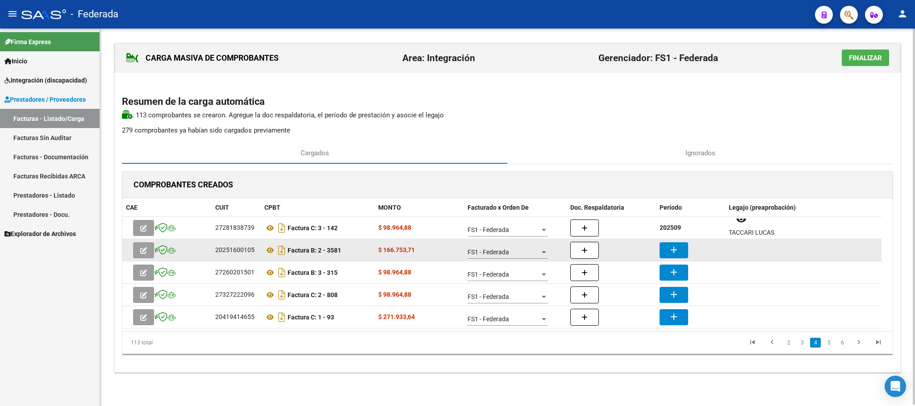
click at [673, 243] on button "add" at bounding box center [674, 251] width 29 height 16
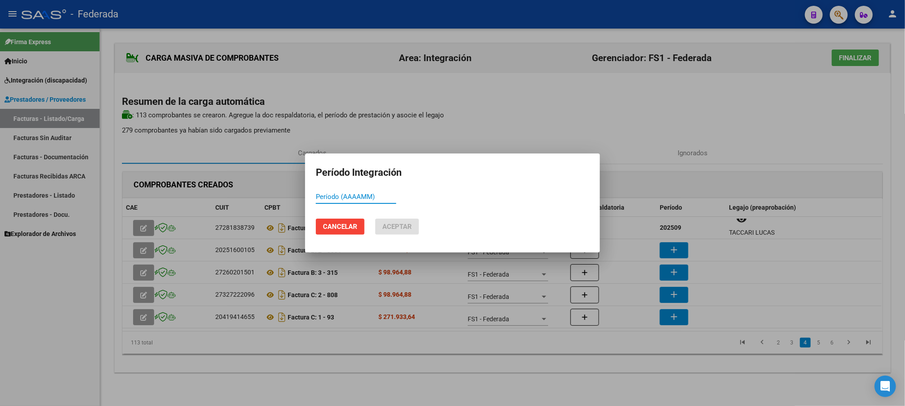
paste input "202509"
type input "202509"
click at [406, 229] on span "Aceptar" at bounding box center [396, 227] width 29 height 8
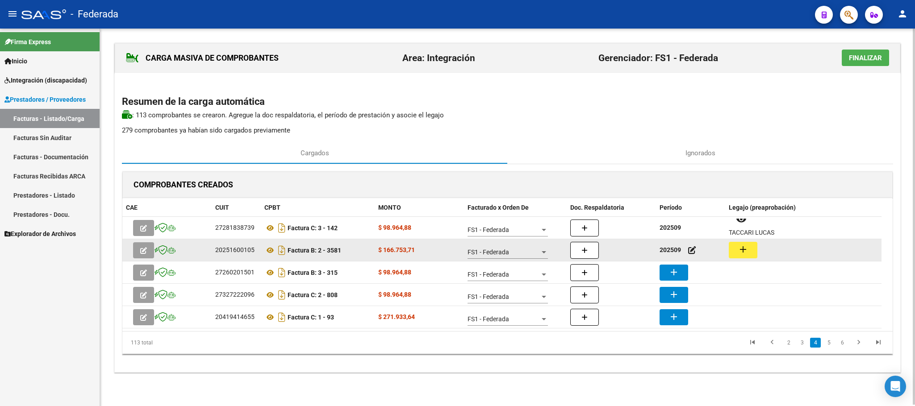
click at [762, 252] on div "add" at bounding box center [803, 250] width 149 height 17
click at [750, 249] on button "add" at bounding box center [743, 250] width 29 height 17
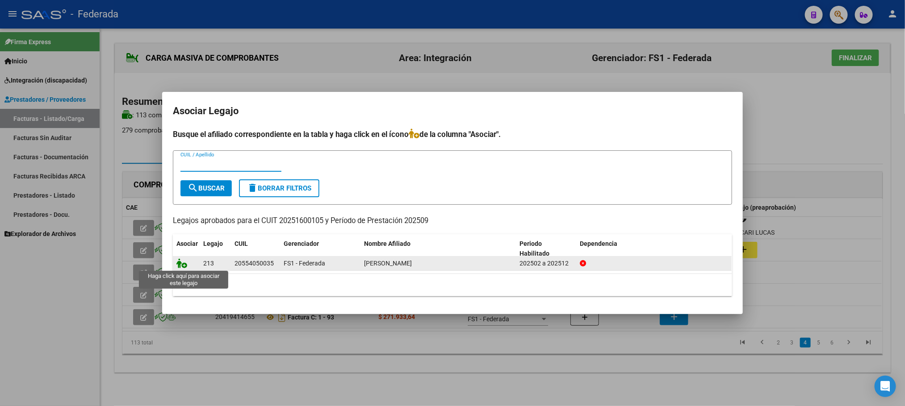
click at [180, 263] on icon at bounding box center [181, 264] width 11 height 10
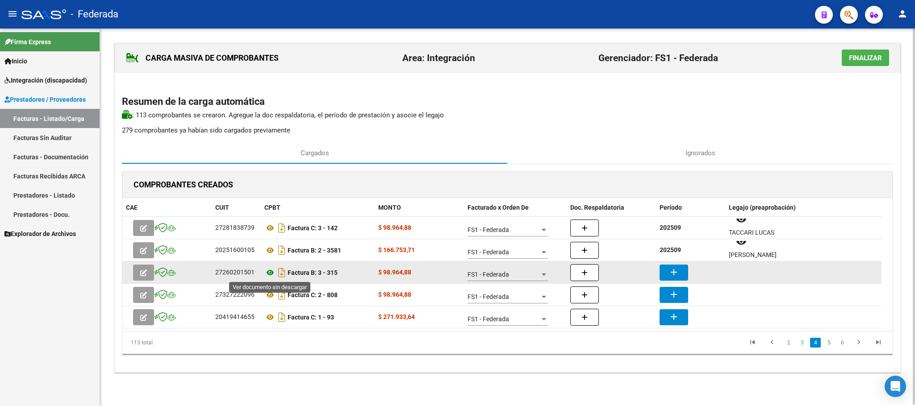
click at [272, 275] on icon at bounding box center [270, 273] width 12 height 11
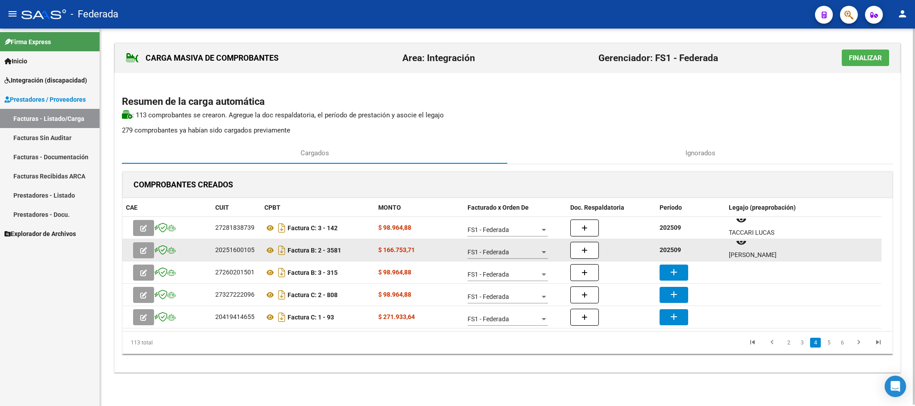
click at [668, 247] on strong "202509" at bounding box center [670, 250] width 21 height 7
copy strong "202509"
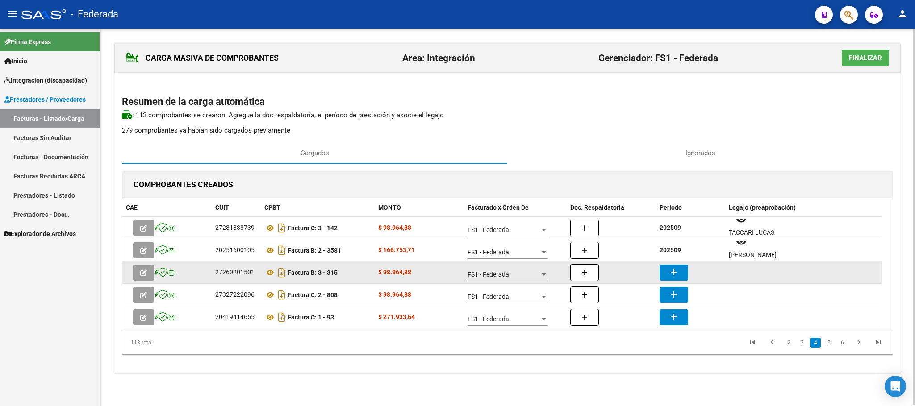
click at [674, 272] on mat-icon "add" at bounding box center [674, 272] width 11 height 11
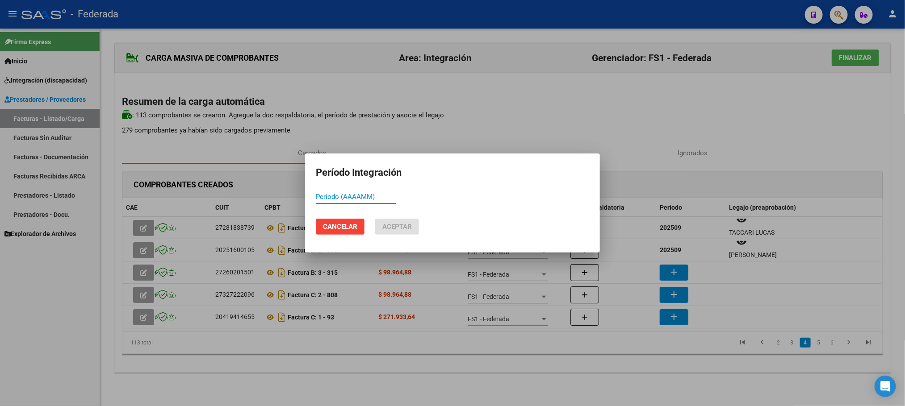
paste input "202509"
type input "202509"
click at [408, 229] on span "Aceptar" at bounding box center [396, 227] width 29 height 8
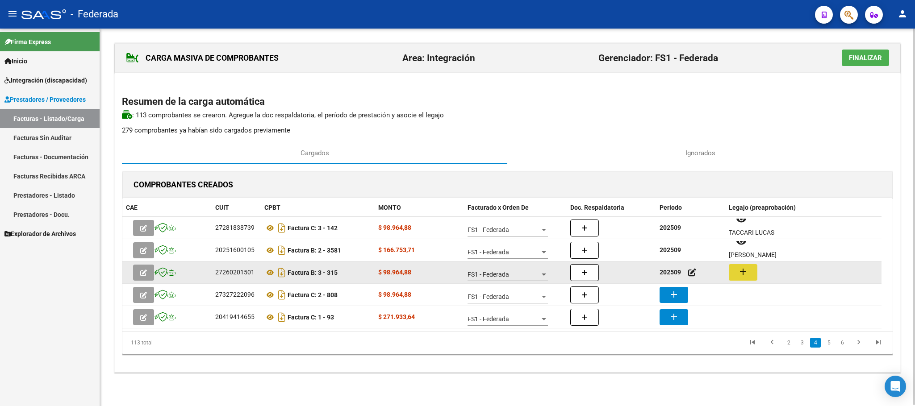
click at [729, 273] on button "add" at bounding box center [743, 272] width 29 height 17
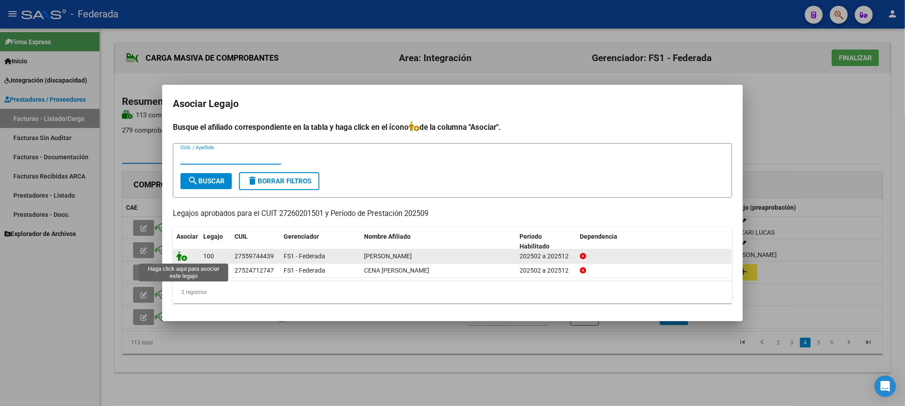
click at [181, 257] on icon at bounding box center [181, 256] width 11 height 10
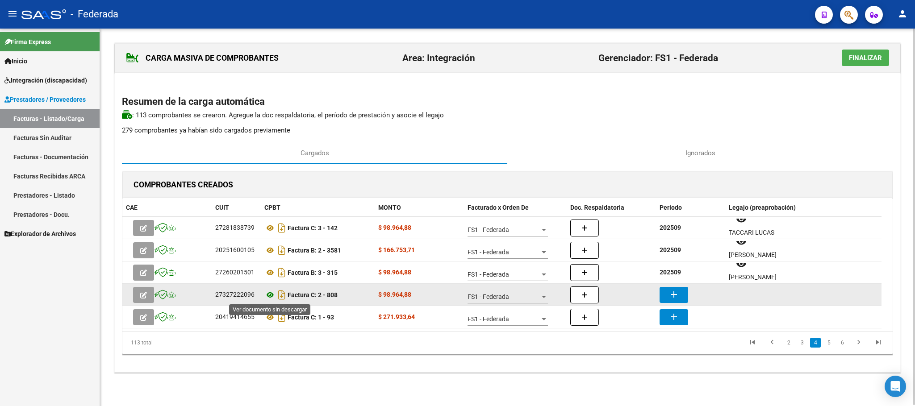
click at [269, 297] on icon at bounding box center [270, 295] width 12 height 11
click at [668, 290] on button "add" at bounding box center [674, 295] width 29 height 16
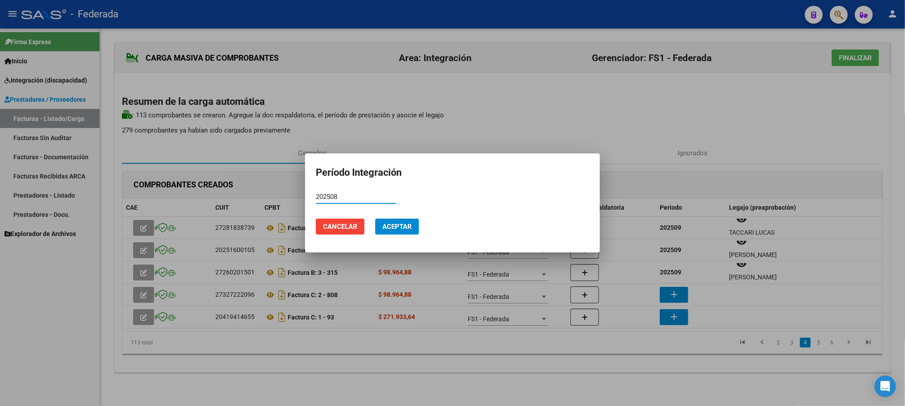
type input "202508"
click at [392, 228] on span "Aceptar" at bounding box center [396, 227] width 29 height 8
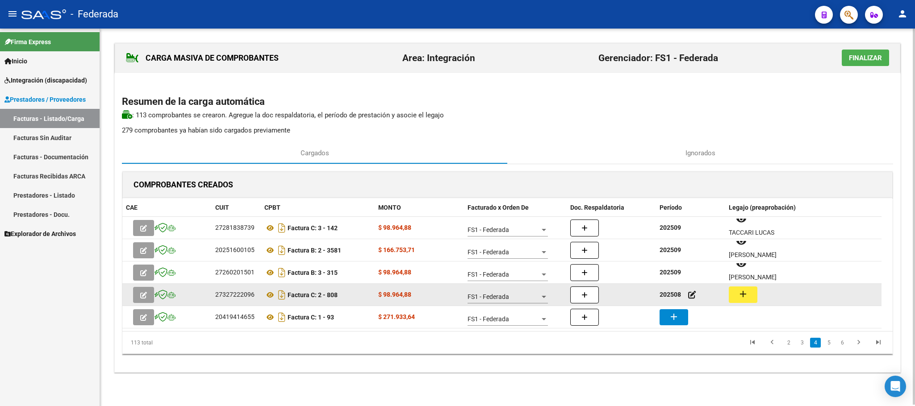
click at [739, 297] on mat-icon "add" at bounding box center [743, 294] width 11 height 11
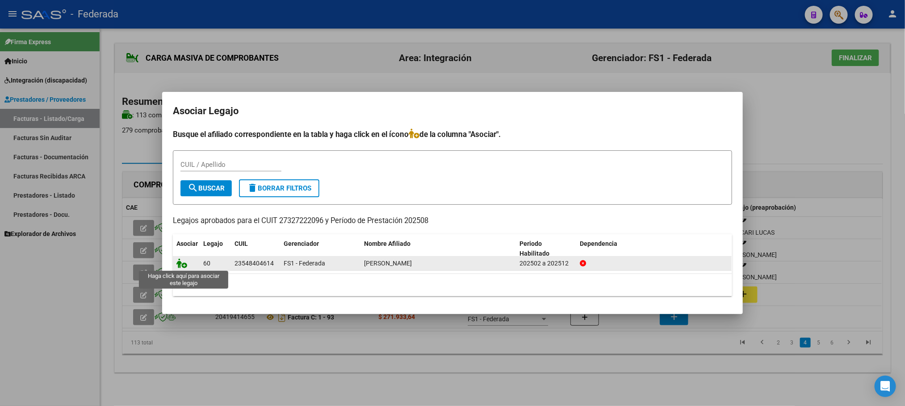
click at [185, 266] on icon at bounding box center [181, 264] width 11 height 10
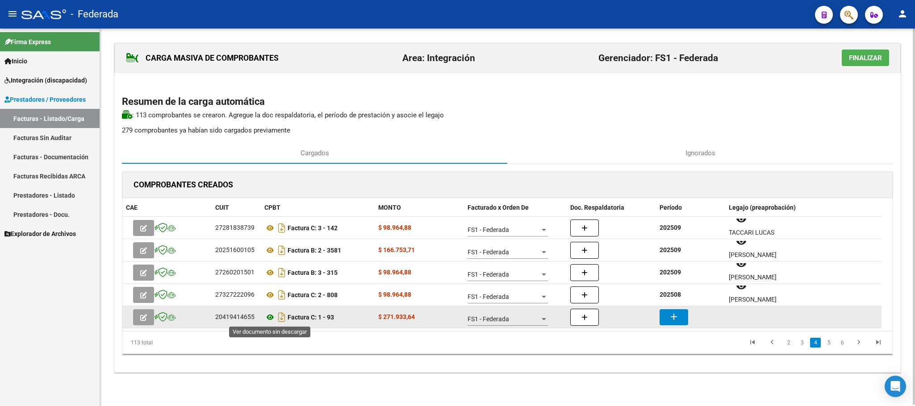
click at [272, 318] on icon at bounding box center [270, 317] width 12 height 11
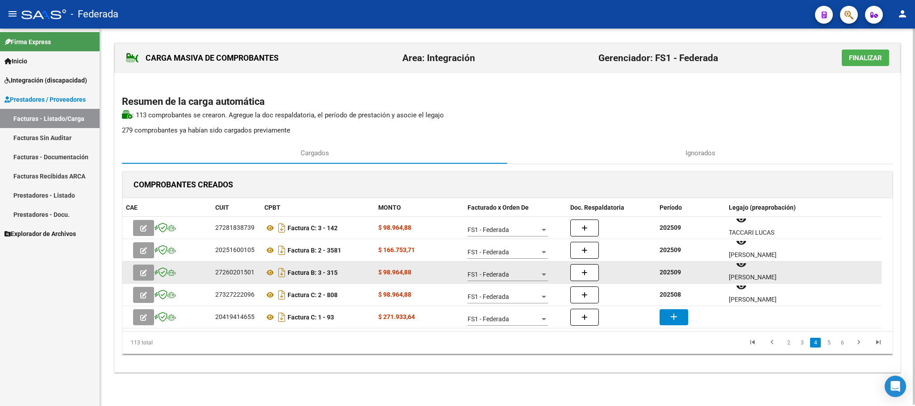
click at [674, 272] on strong "202509" at bounding box center [670, 272] width 21 height 7
copy strong "202509"
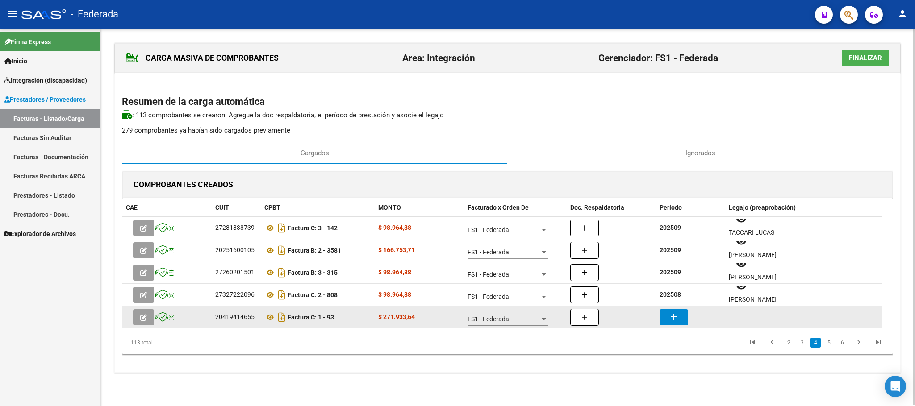
click at [677, 319] on mat-icon "add" at bounding box center [674, 317] width 11 height 11
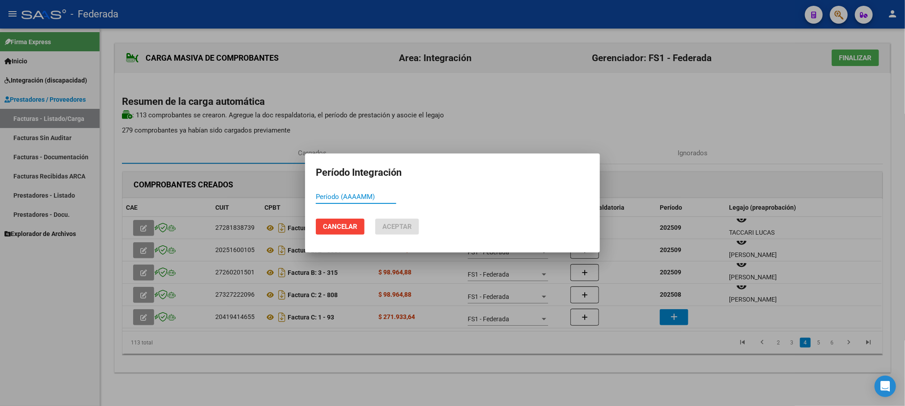
paste input "202509"
type input "202509"
click at [402, 234] on button "Aceptar" at bounding box center [397, 227] width 44 height 16
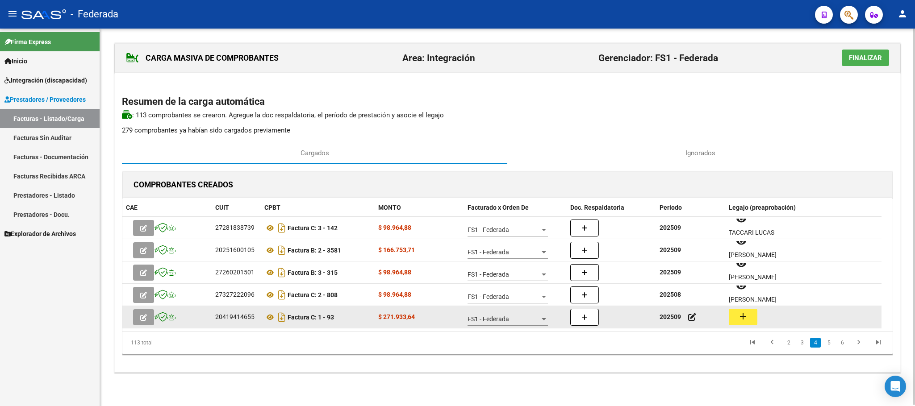
click at [745, 317] on mat-icon "add" at bounding box center [743, 316] width 11 height 11
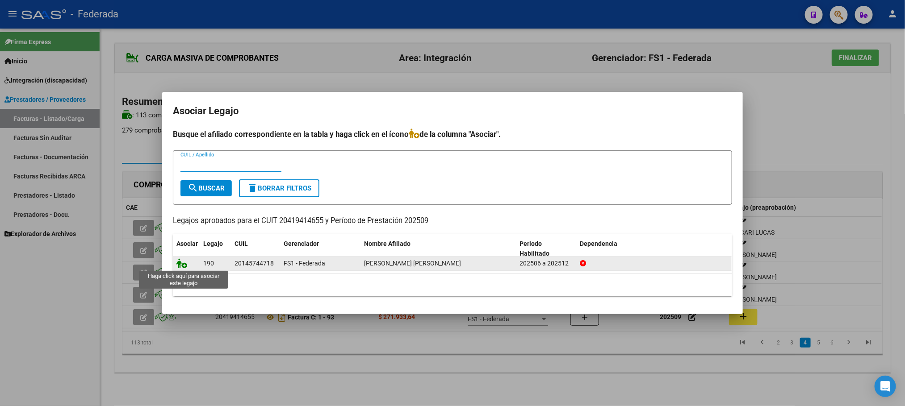
click at [184, 267] on icon at bounding box center [181, 264] width 11 height 10
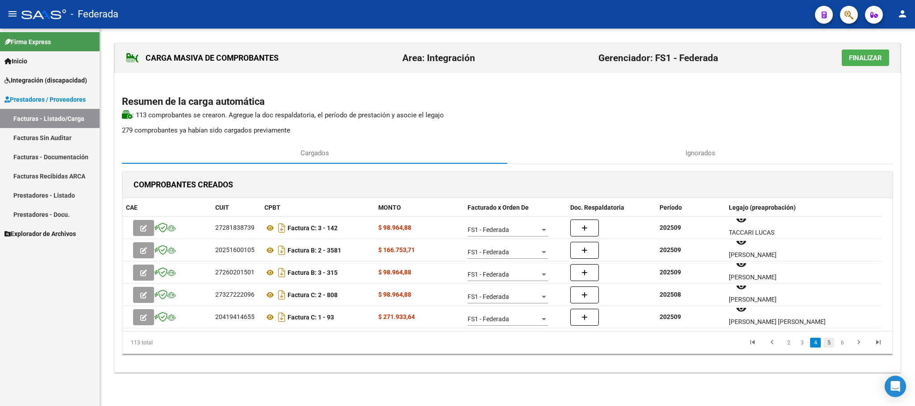
click at [827, 346] on link "5" at bounding box center [829, 343] width 11 height 10
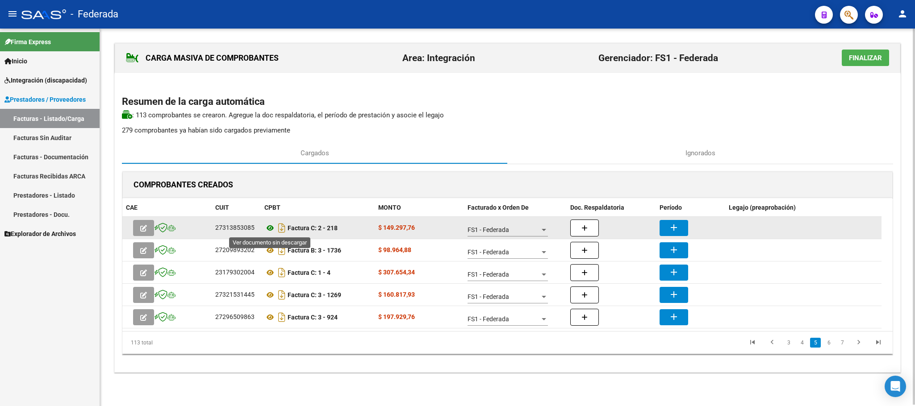
click at [268, 228] on icon at bounding box center [270, 228] width 12 height 11
click at [673, 228] on mat-icon "add" at bounding box center [674, 227] width 11 height 11
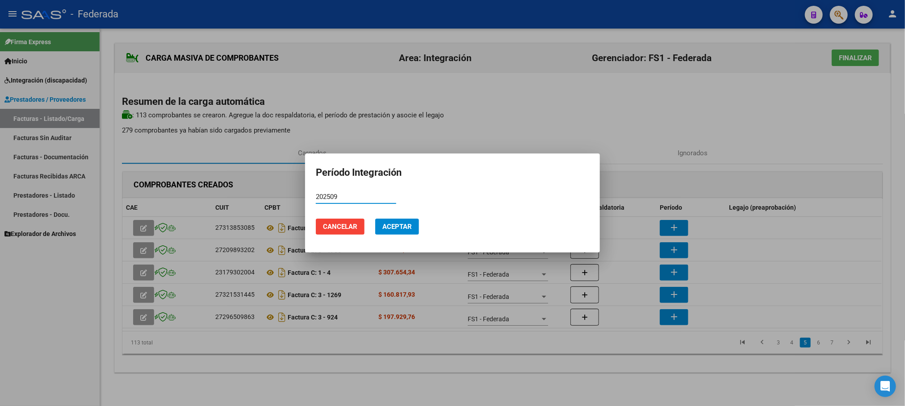
type input "202509"
click at [393, 227] on span "Aceptar" at bounding box center [396, 227] width 29 height 8
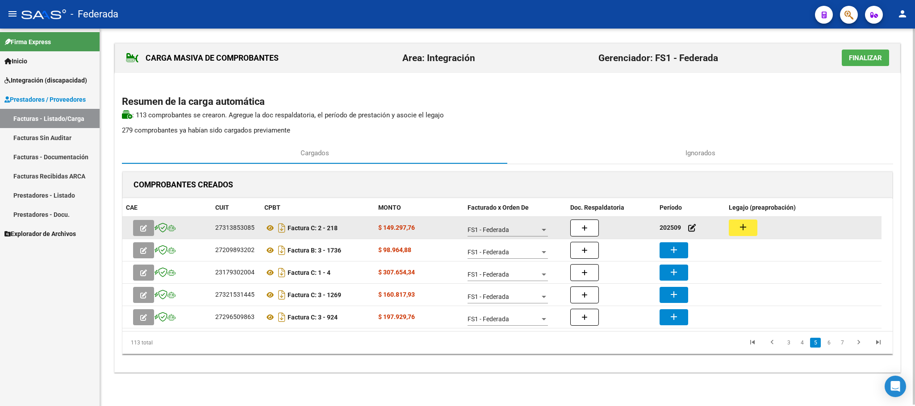
click at [738, 230] on mat-icon "add" at bounding box center [743, 227] width 11 height 11
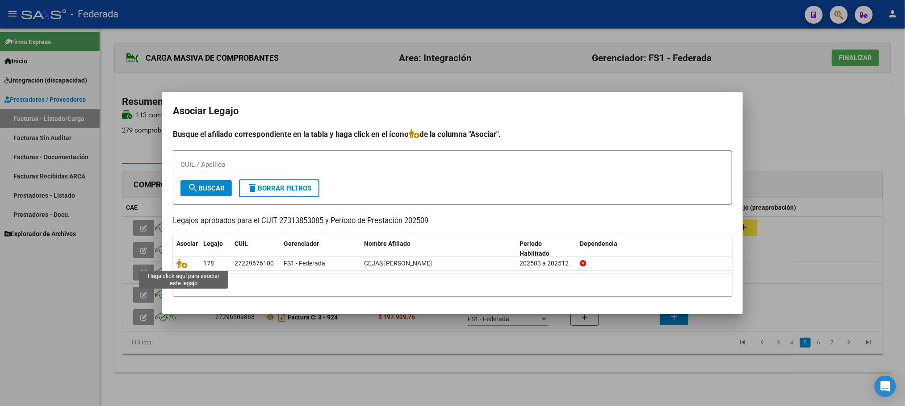
drag, startPoint x: 186, startPoint y: 266, endPoint x: 214, endPoint y: 277, distance: 29.6
click at [185, 266] on icon at bounding box center [181, 264] width 11 height 10
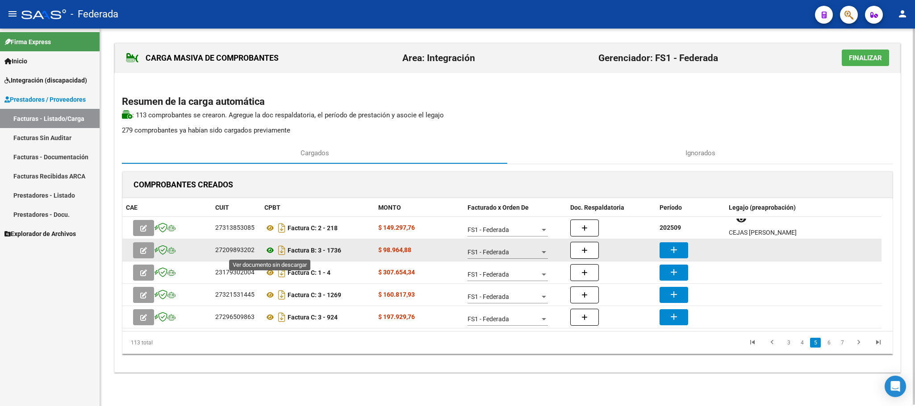
click at [268, 252] on icon at bounding box center [270, 250] width 12 height 11
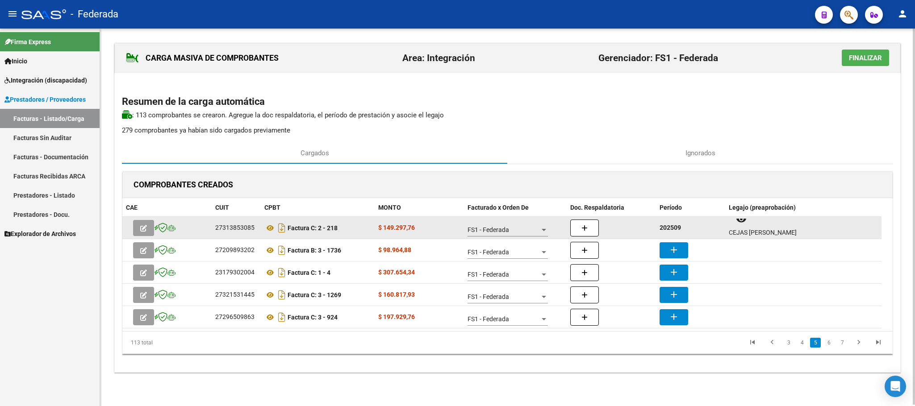
click at [666, 231] on strong "202509" at bounding box center [670, 227] width 21 height 7
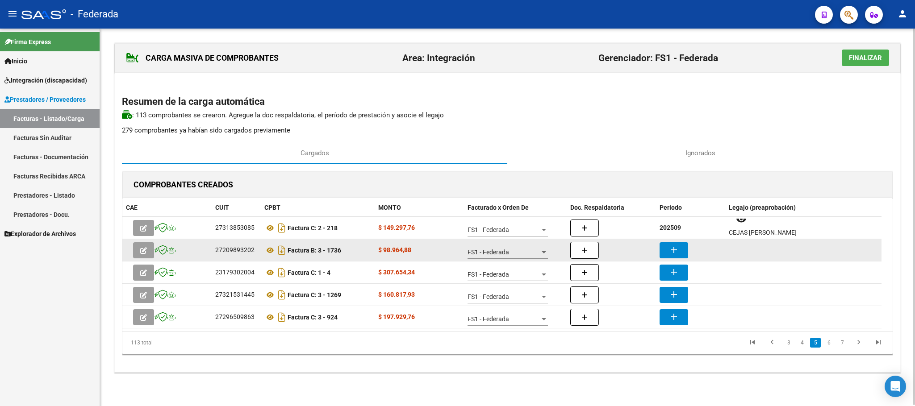
click at [670, 247] on mat-icon "add" at bounding box center [674, 250] width 11 height 11
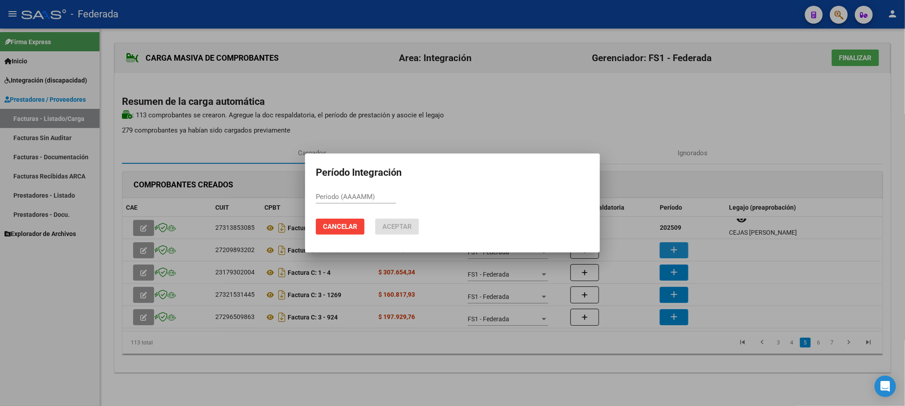
paste input "202509"
type input "202509"
click at [399, 224] on span "Aceptar" at bounding box center [396, 227] width 29 height 8
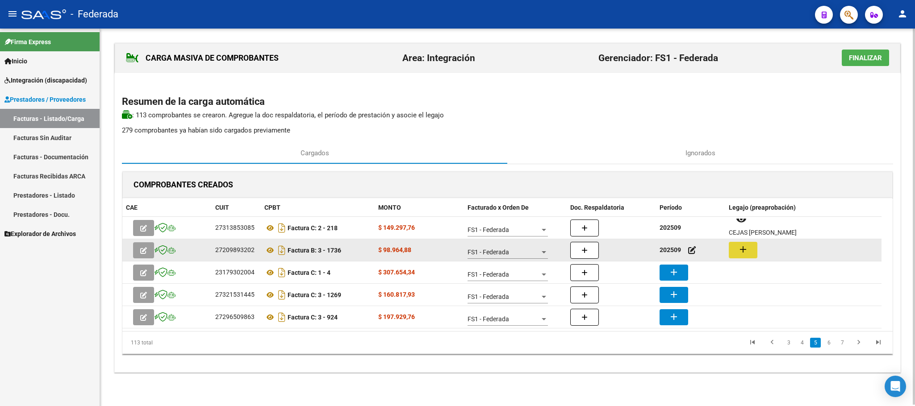
click at [741, 253] on mat-icon "add" at bounding box center [743, 249] width 11 height 11
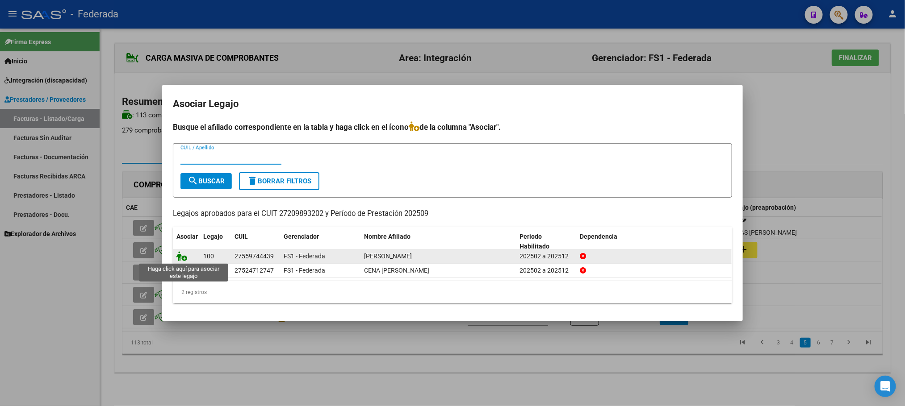
click at [183, 256] on icon at bounding box center [181, 256] width 11 height 10
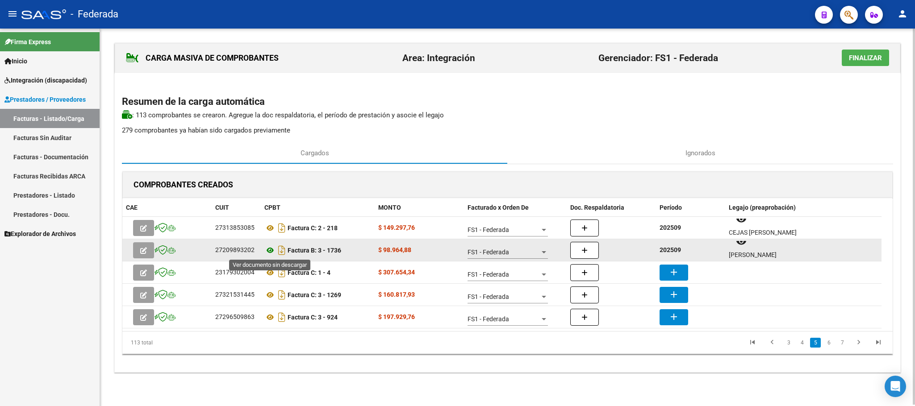
click at [272, 251] on icon at bounding box center [270, 250] width 12 height 11
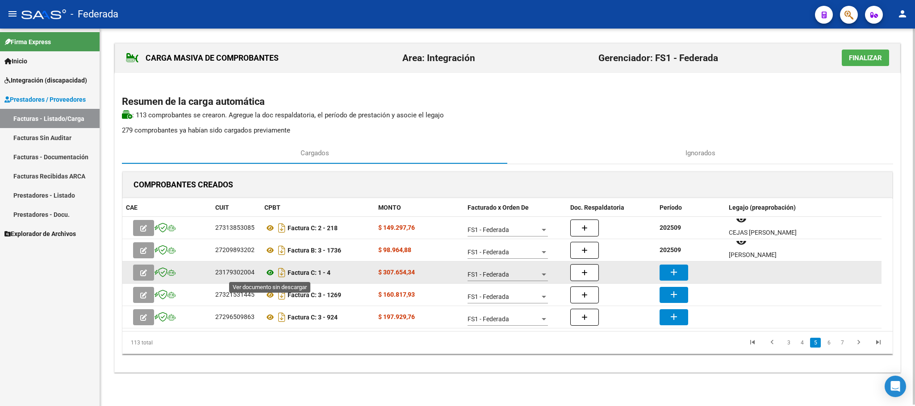
click at [268, 272] on icon at bounding box center [270, 273] width 12 height 11
click at [271, 271] on icon at bounding box center [270, 273] width 12 height 11
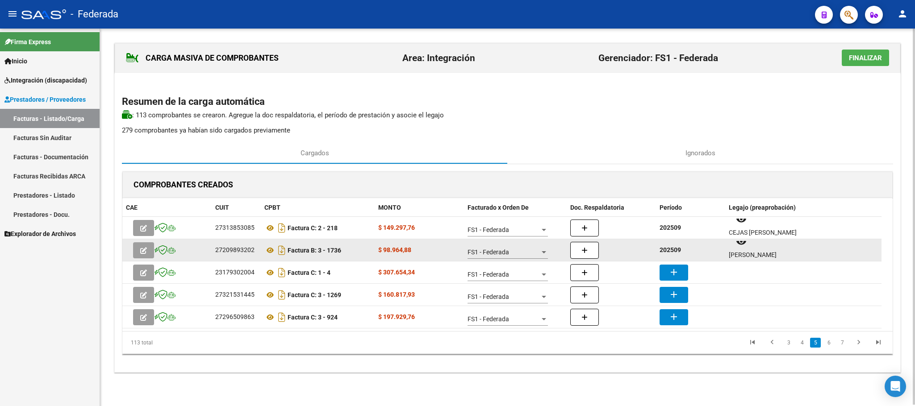
click at [665, 254] on strong "202509" at bounding box center [670, 250] width 21 height 7
click at [676, 252] on strong "202509" at bounding box center [670, 250] width 21 height 7
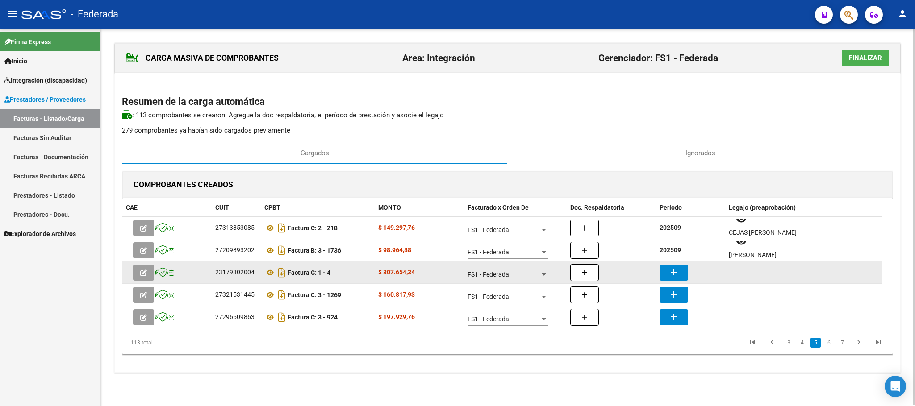
click at [677, 274] on mat-icon "add" at bounding box center [674, 272] width 11 height 11
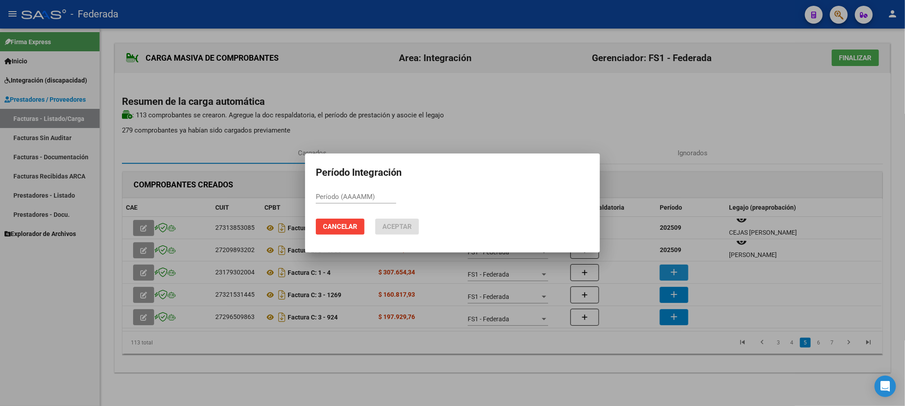
paste input "202509"
type input "202509"
click at [406, 230] on span "Aceptar" at bounding box center [396, 227] width 29 height 8
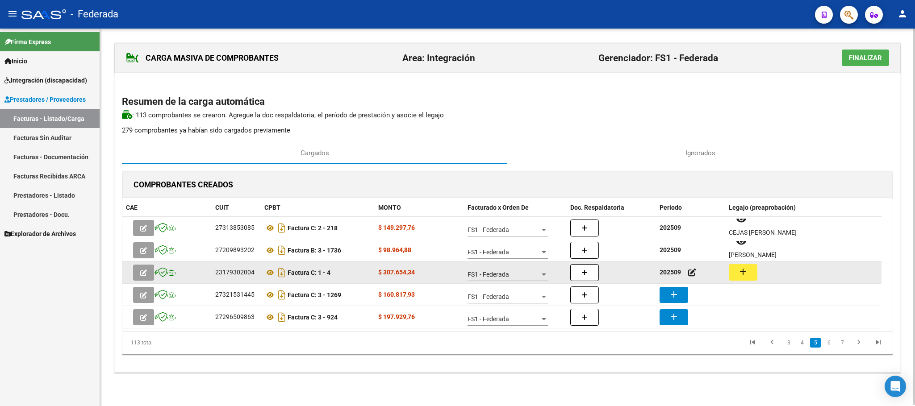
click at [754, 275] on button "add" at bounding box center [743, 272] width 29 height 17
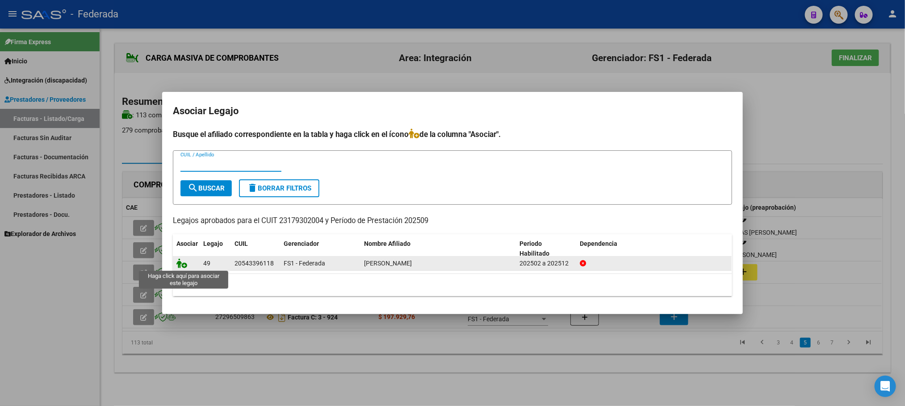
click at [185, 263] on icon at bounding box center [181, 264] width 11 height 10
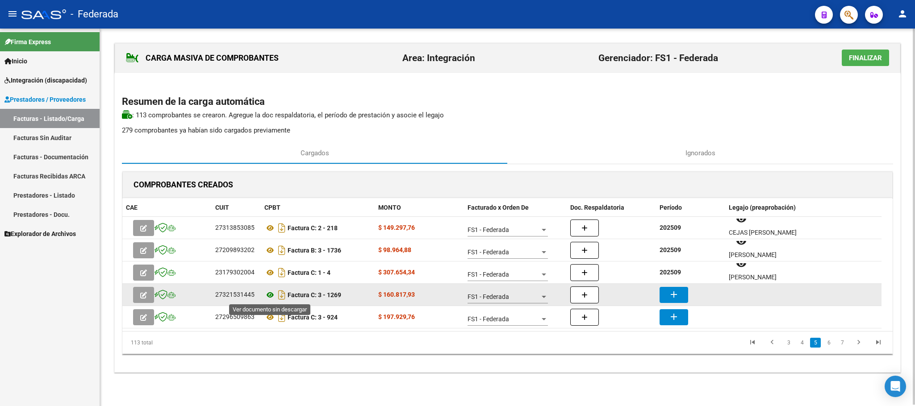
click at [268, 295] on icon at bounding box center [270, 295] width 12 height 11
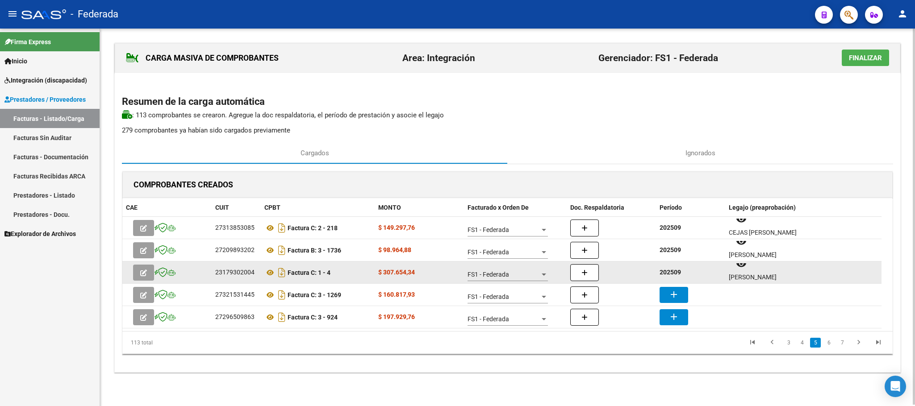
click at [670, 272] on strong "202509" at bounding box center [670, 272] width 21 height 7
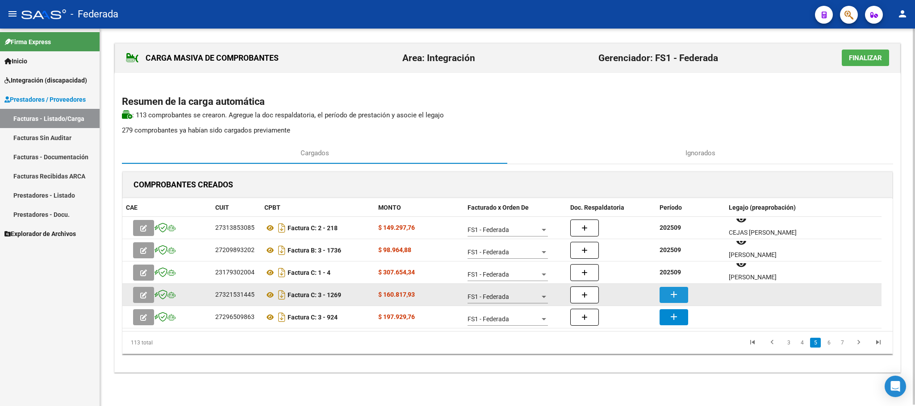
click at [669, 297] on mat-icon "add" at bounding box center [674, 294] width 11 height 11
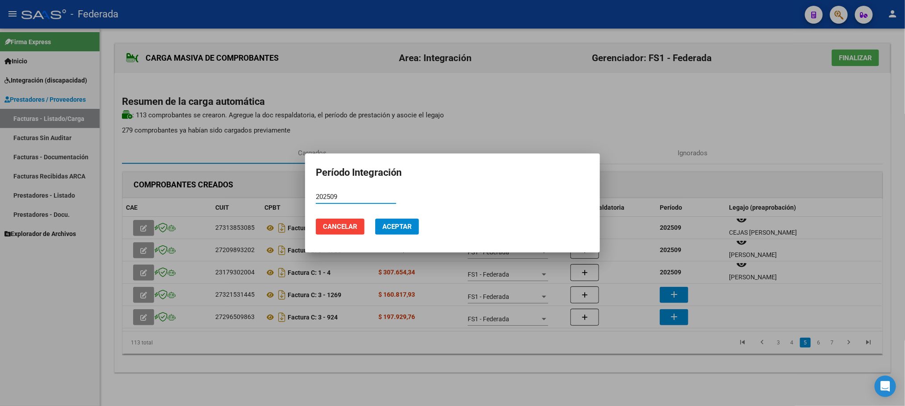
type input "202509"
click at [400, 228] on span "Aceptar" at bounding box center [396, 227] width 29 height 8
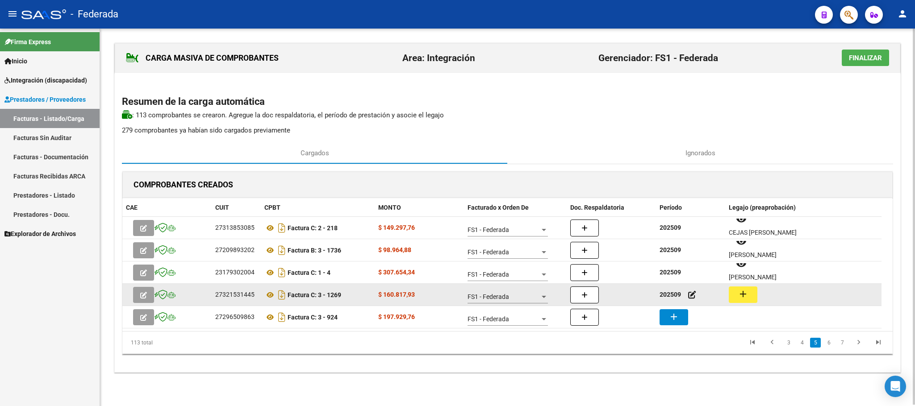
click at [733, 295] on button "add" at bounding box center [743, 295] width 29 height 17
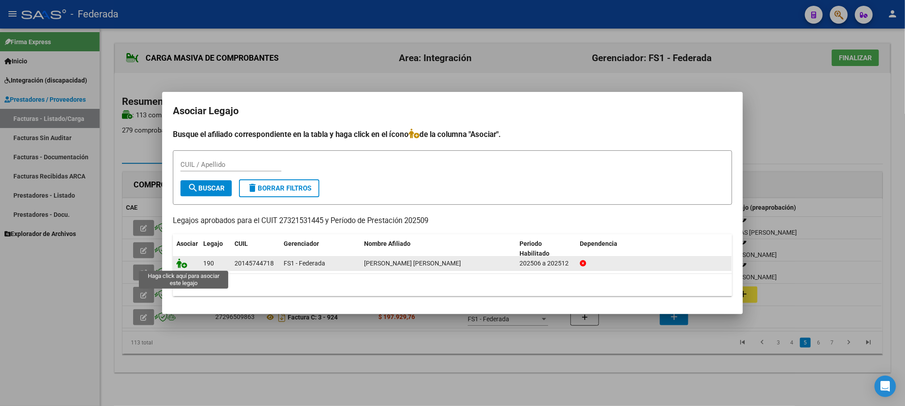
click at [177, 263] on icon at bounding box center [181, 264] width 11 height 10
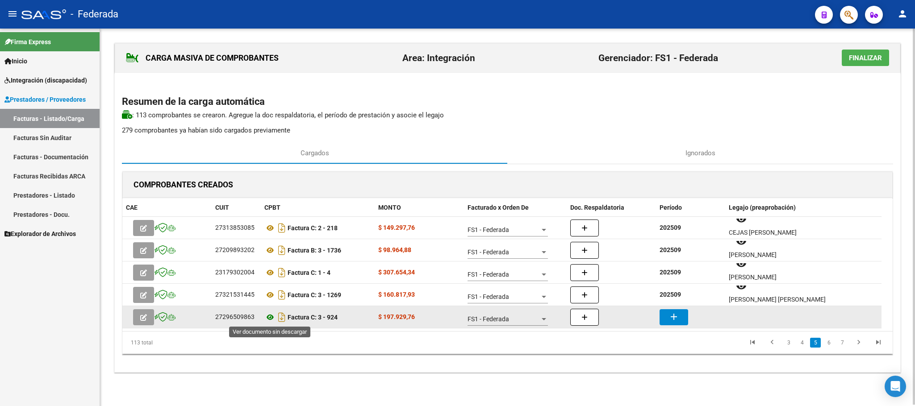
click at [271, 318] on icon at bounding box center [270, 317] width 12 height 11
click at [665, 316] on button "add" at bounding box center [674, 318] width 29 height 16
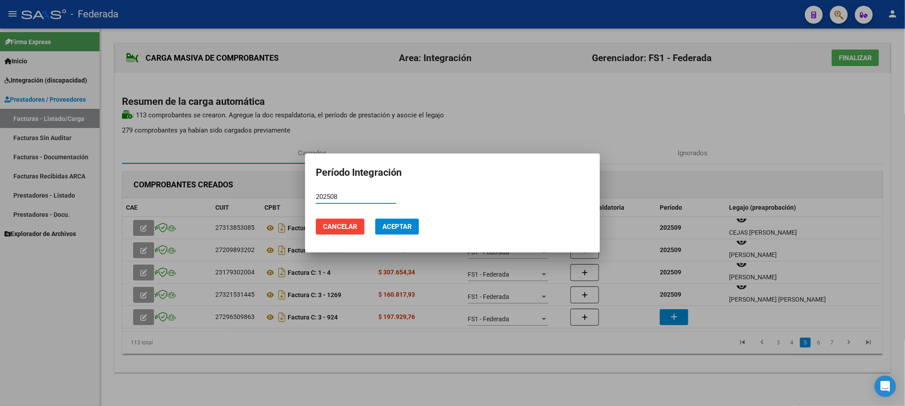
type input "202508"
click at [410, 230] on span "Aceptar" at bounding box center [396, 227] width 29 height 8
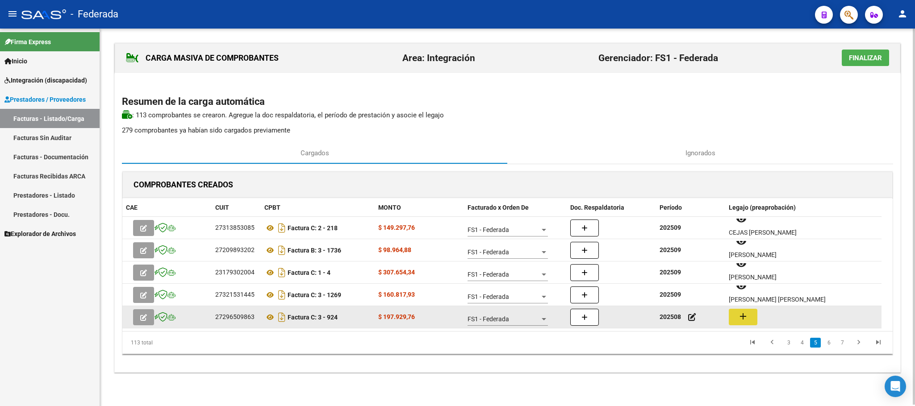
click at [748, 317] on mat-icon "add" at bounding box center [743, 316] width 11 height 11
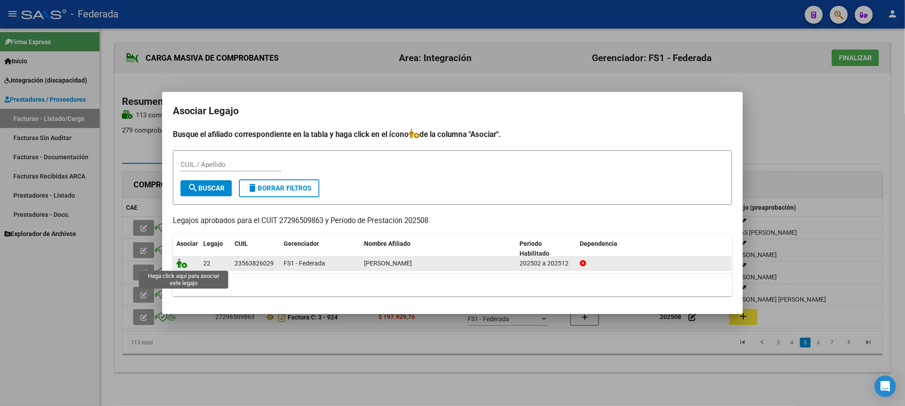
click at [185, 266] on icon at bounding box center [181, 264] width 11 height 10
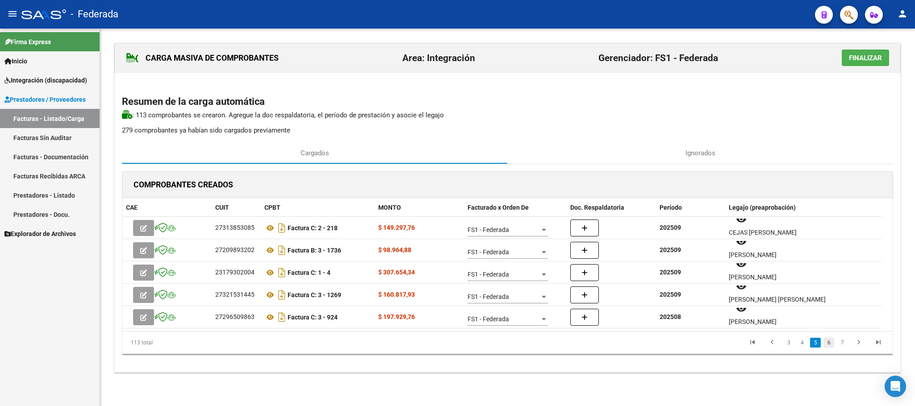
click at [829, 345] on link "6" at bounding box center [829, 343] width 11 height 10
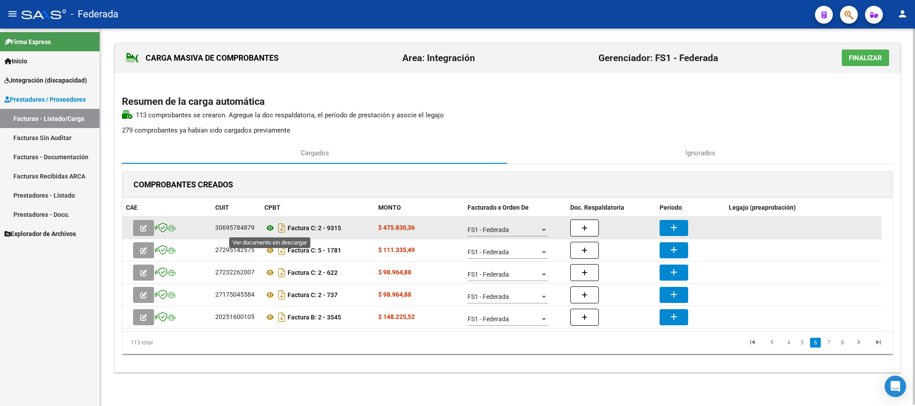
click at [268, 228] on icon at bounding box center [270, 228] width 12 height 11
click at [675, 228] on mat-icon "add" at bounding box center [674, 227] width 11 height 11
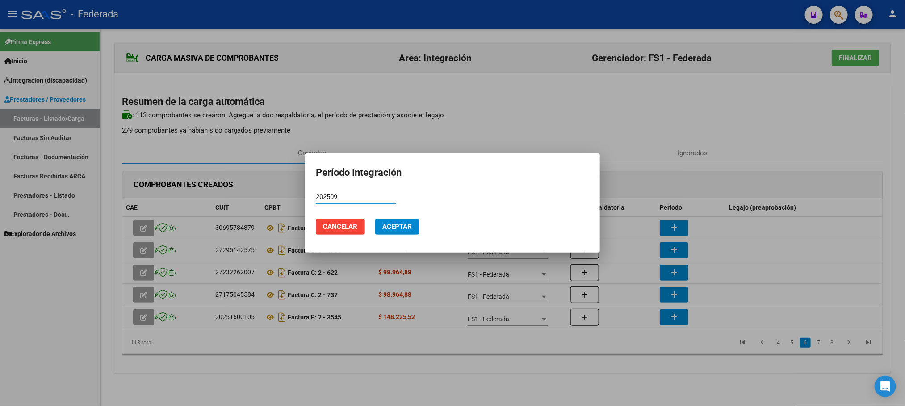
type input "202509"
click at [409, 230] on span "Aceptar" at bounding box center [396, 227] width 29 height 8
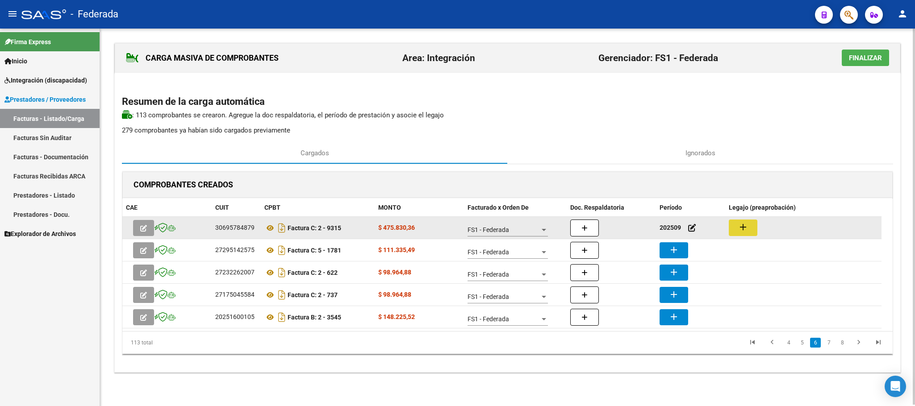
click at [752, 229] on button "add" at bounding box center [743, 228] width 29 height 17
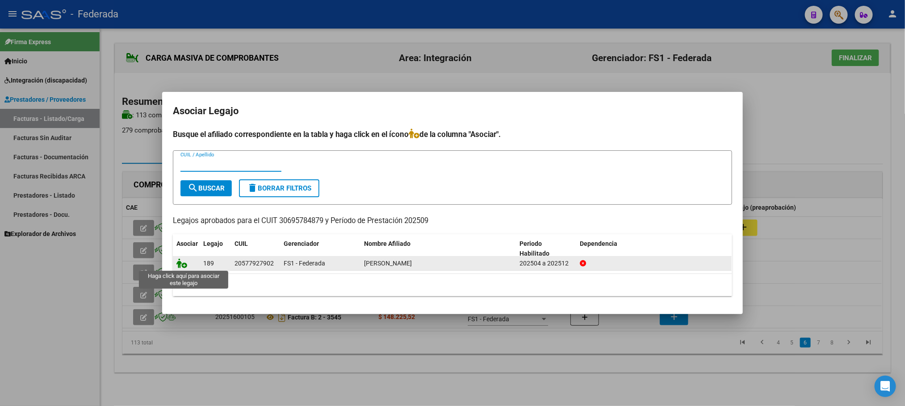
click at [180, 262] on icon at bounding box center [181, 264] width 11 height 10
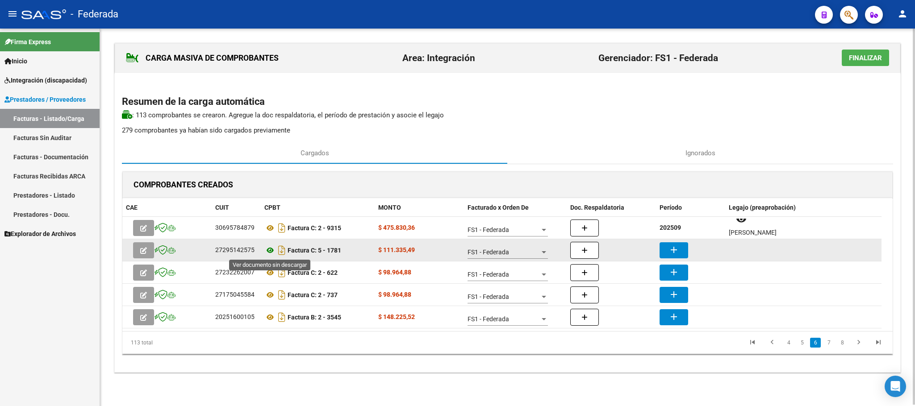
click at [271, 256] on icon at bounding box center [270, 250] width 12 height 11
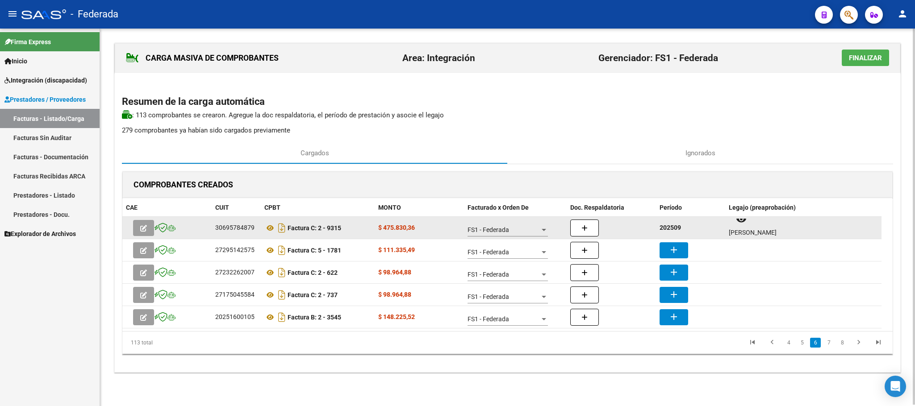
click at [672, 231] on strong "202509" at bounding box center [670, 227] width 21 height 7
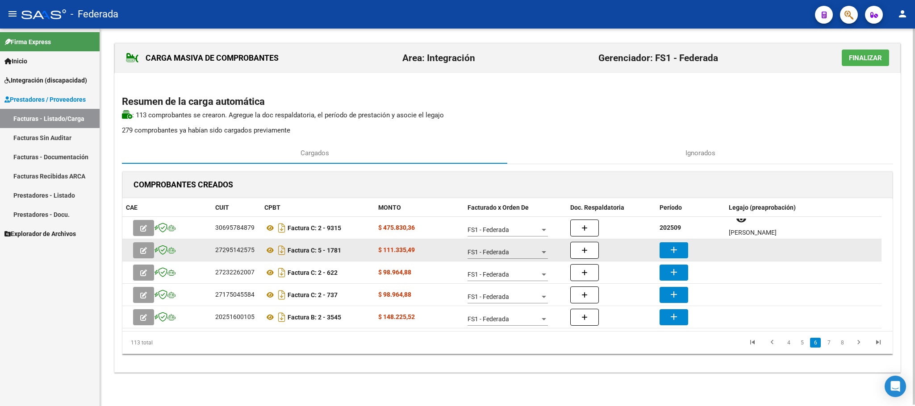
click at [676, 250] on mat-icon "add" at bounding box center [674, 250] width 11 height 11
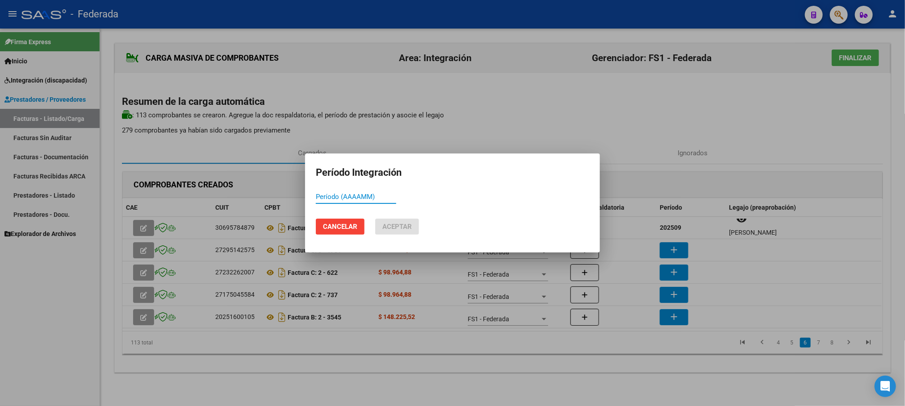
paste input "202509"
type input "202509"
click at [392, 229] on span "Aceptar" at bounding box center [396, 227] width 29 height 8
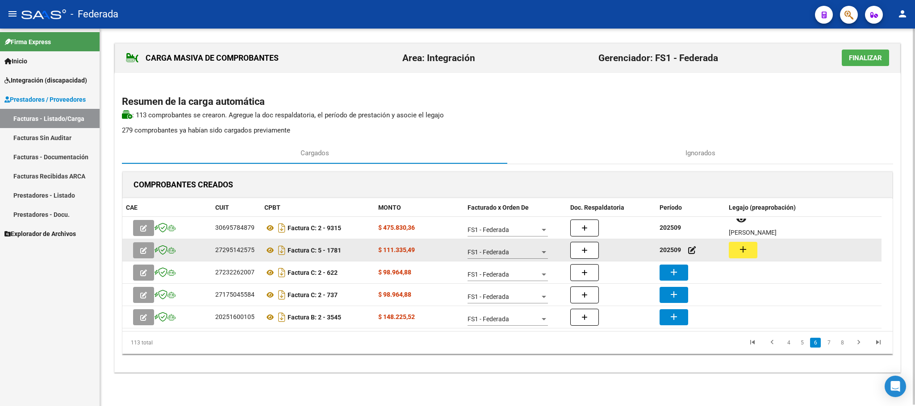
click at [733, 248] on button "add" at bounding box center [743, 250] width 29 height 17
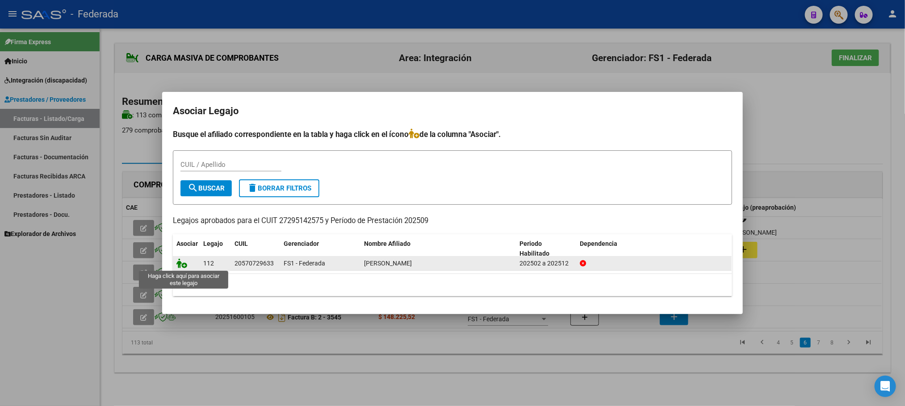
click at [179, 266] on icon at bounding box center [181, 264] width 11 height 10
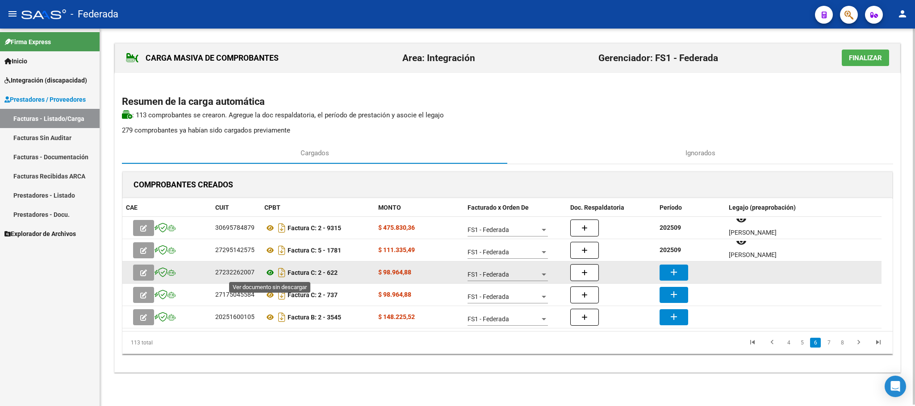
click at [271, 272] on icon at bounding box center [270, 273] width 12 height 11
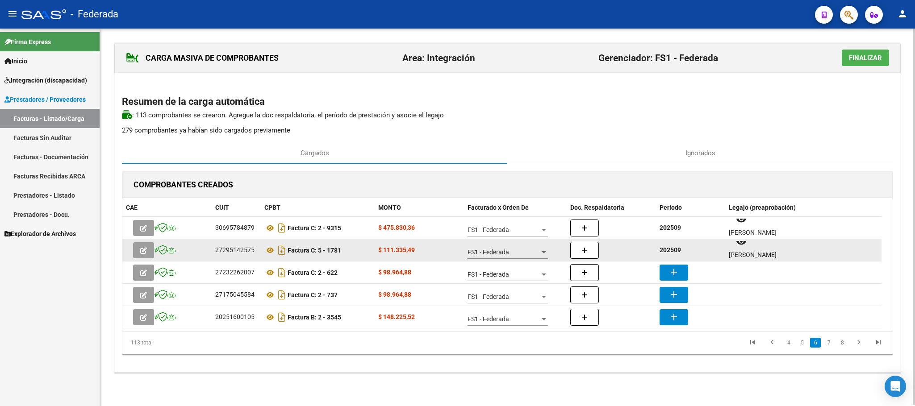
click at [676, 251] on strong "202509" at bounding box center [670, 250] width 21 height 7
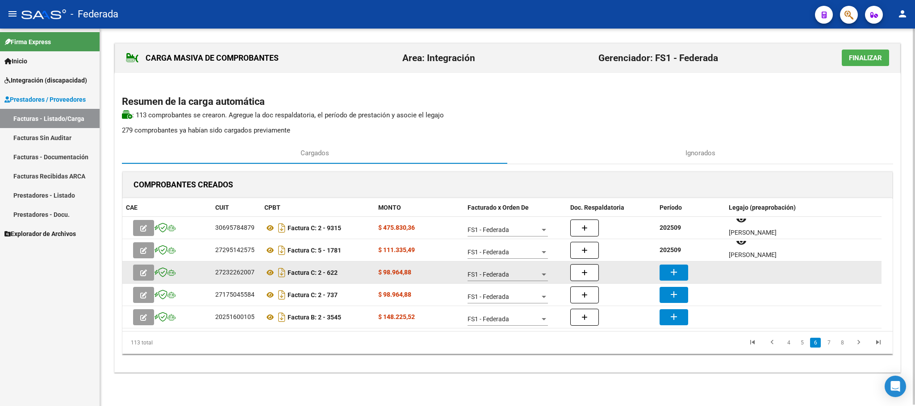
click at [682, 281] on datatable-body-cell "add" at bounding box center [690, 273] width 69 height 22
click at [679, 275] on mat-icon "add" at bounding box center [674, 272] width 11 height 11
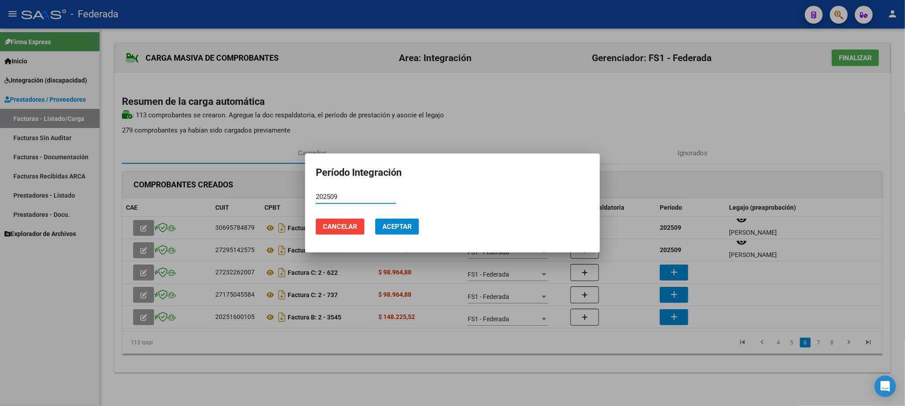
type input "202509"
click at [379, 223] on button "Aceptar" at bounding box center [397, 227] width 44 height 16
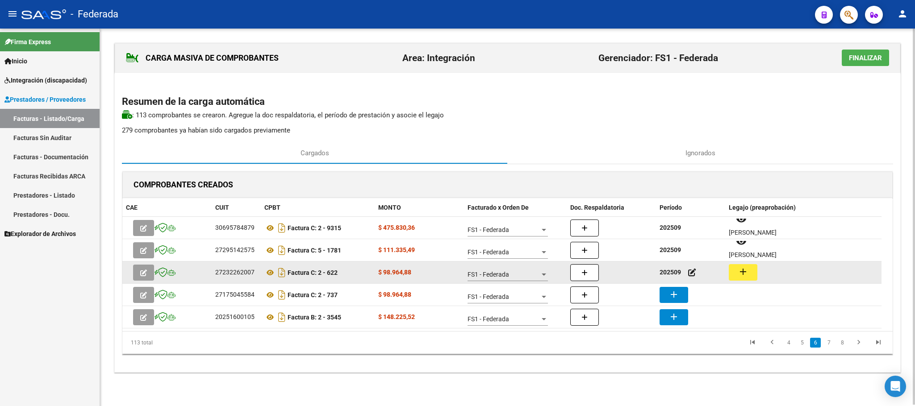
click at [739, 272] on mat-icon "add" at bounding box center [743, 272] width 11 height 11
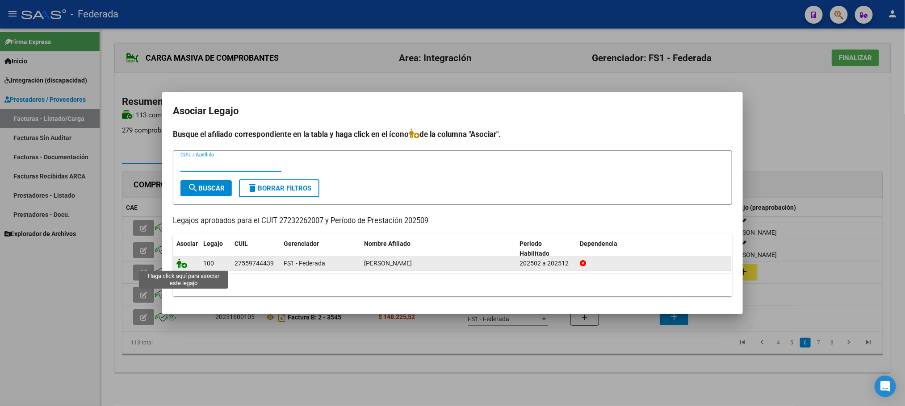
click at [177, 267] on icon at bounding box center [181, 264] width 11 height 10
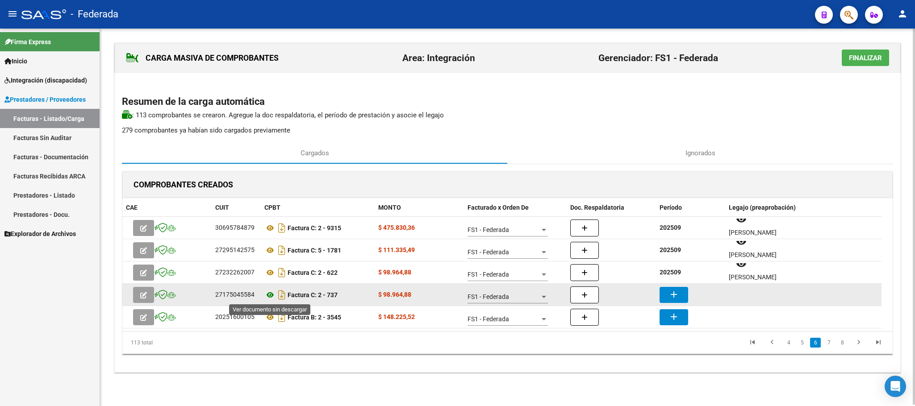
click at [271, 297] on icon at bounding box center [270, 295] width 12 height 11
click at [681, 294] on button "add" at bounding box center [674, 295] width 29 height 16
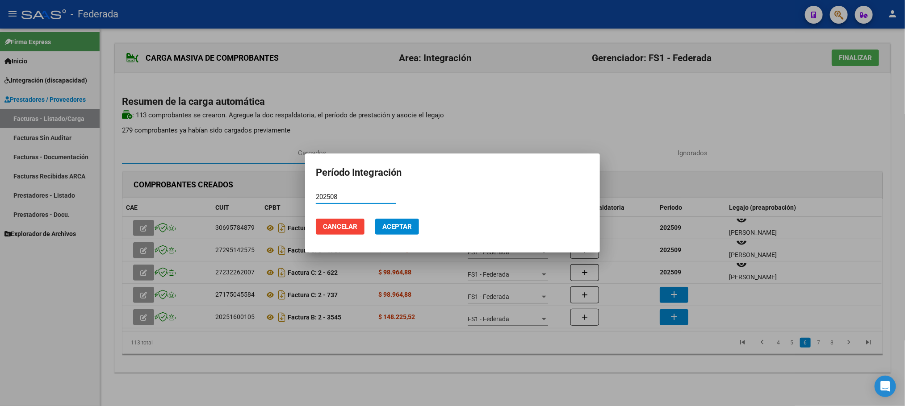
type input "202508"
click at [409, 228] on span "Aceptar" at bounding box center [396, 227] width 29 height 8
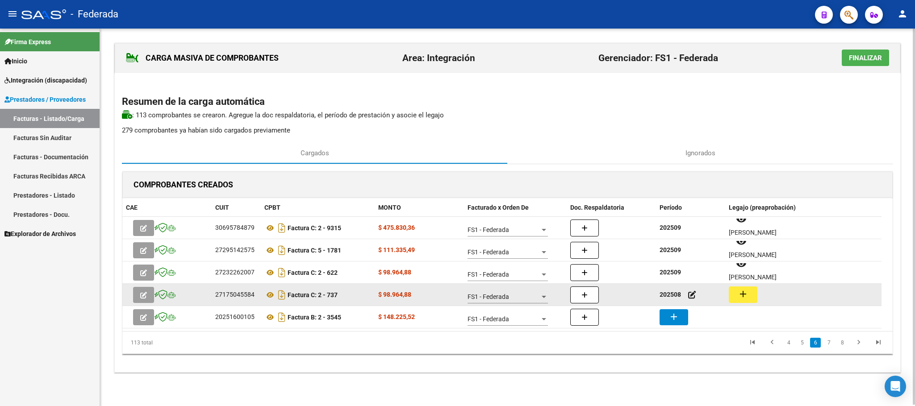
click at [744, 296] on mat-icon "add" at bounding box center [743, 294] width 11 height 11
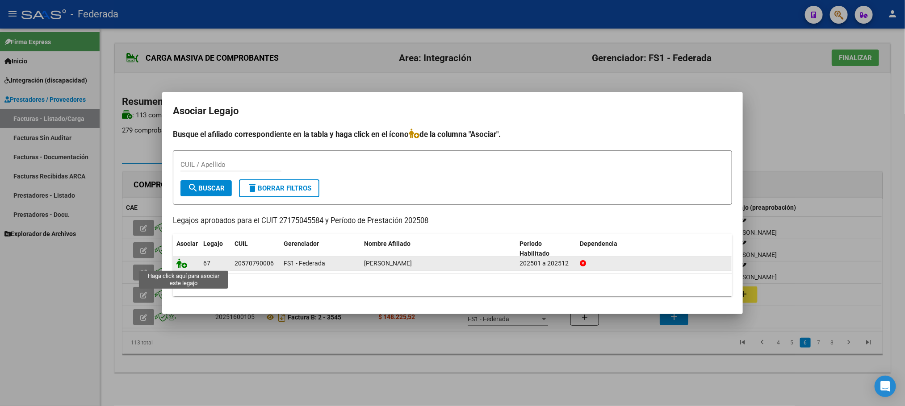
click at [181, 267] on icon at bounding box center [181, 264] width 11 height 10
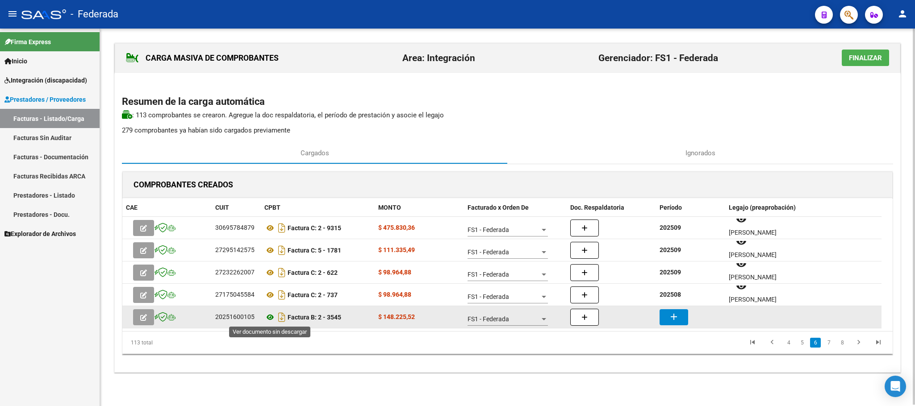
click at [267, 320] on icon at bounding box center [270, 317] width 12 height 11
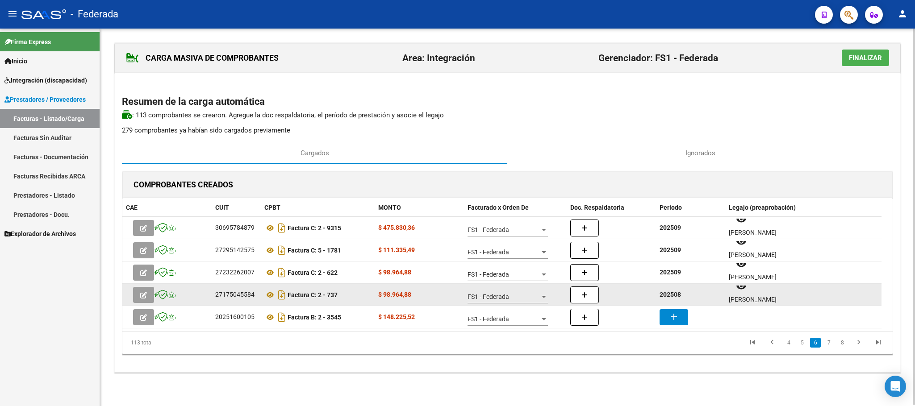
click at [680, 297] on strong "202508" at bounding box center [670, 294] width 21 height 7
click at [675, 297] on strong "202508" at bounding box center [670, 294] width 21 height 7
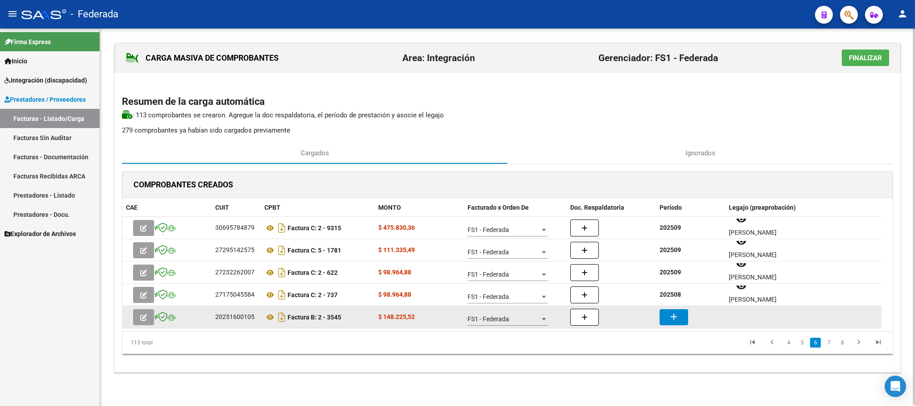
click at [677, 312] on mat-icon "add" at bounding box center [674, 317] width 11 height 11
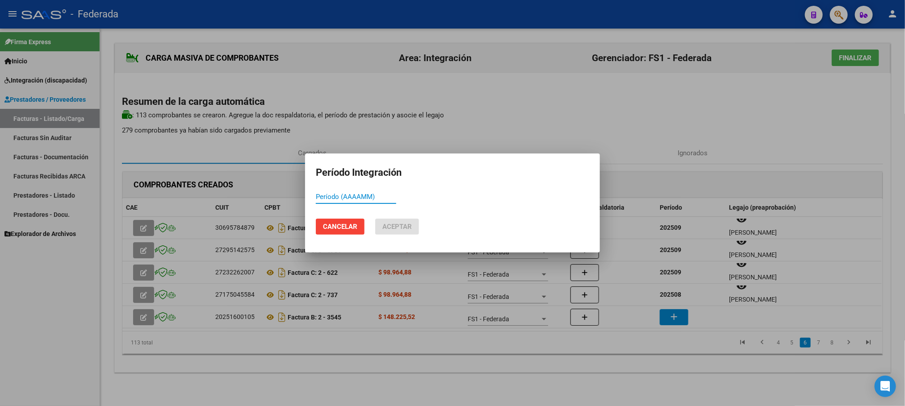
paste input "202508"
type input "202508"
click at [402, 221] on button "Aceptar" at bounding box center [397, 227] width 44 height 16
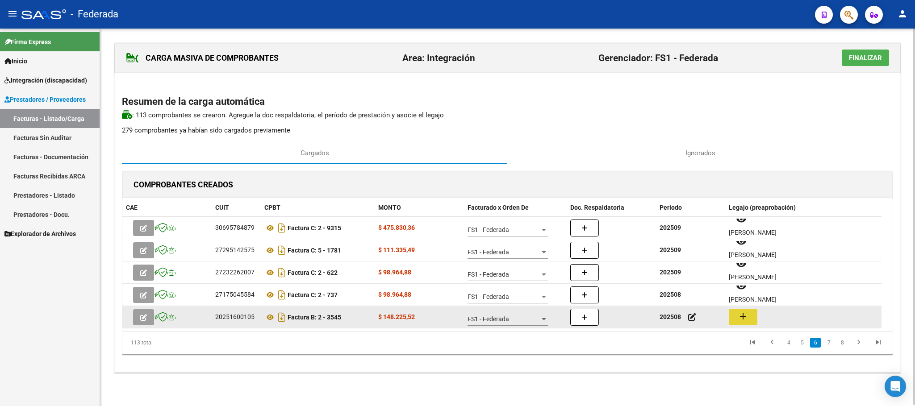
click at [741, 314] on mat-icon "add" at bounding box center [743, 316] width 11 height 11
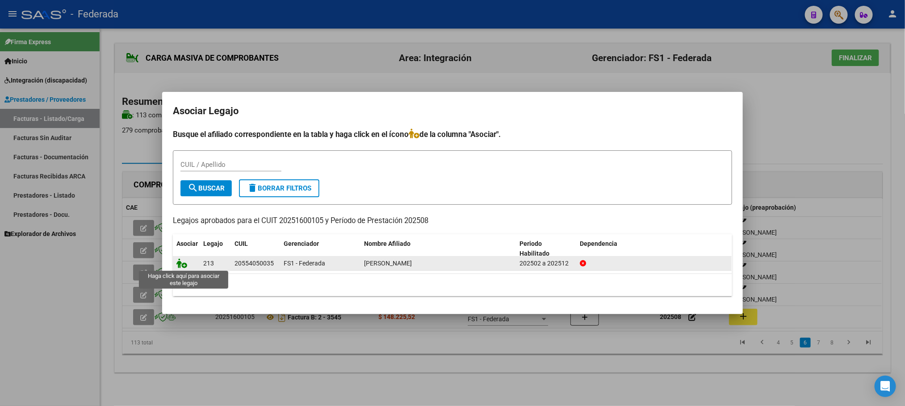
click at [184, 265] on icon at bounding box center [181, 264] width 11 height 10
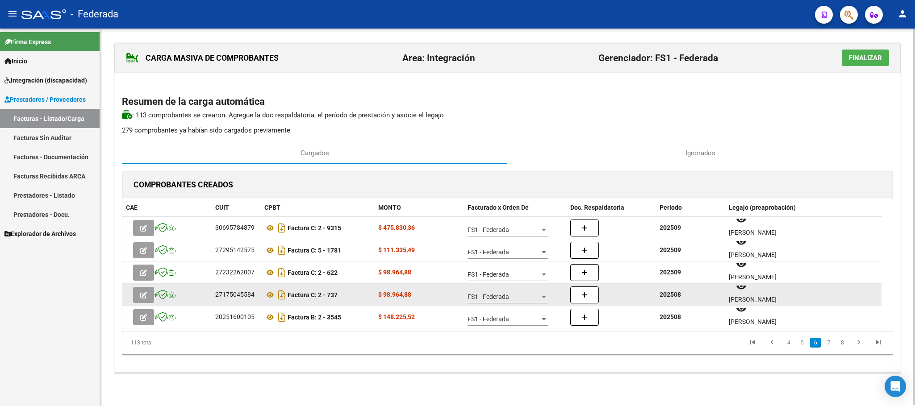
scroll to position [0, 0]
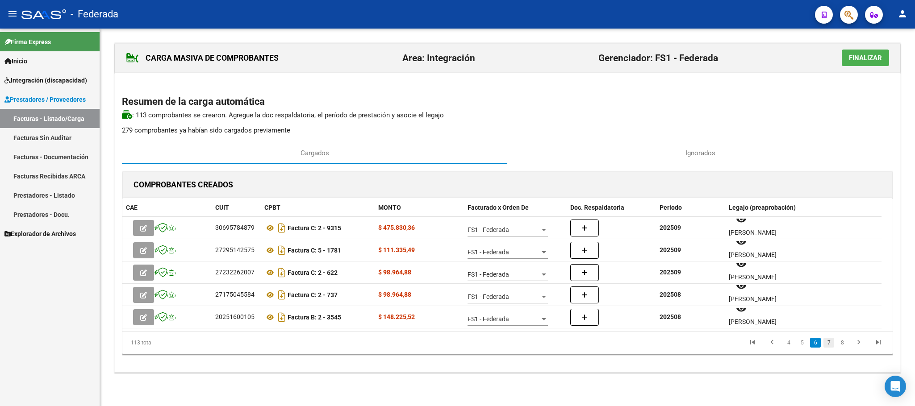
click at [826, 342] on link "7" at bounding box center [829, 343] width 11 height 10
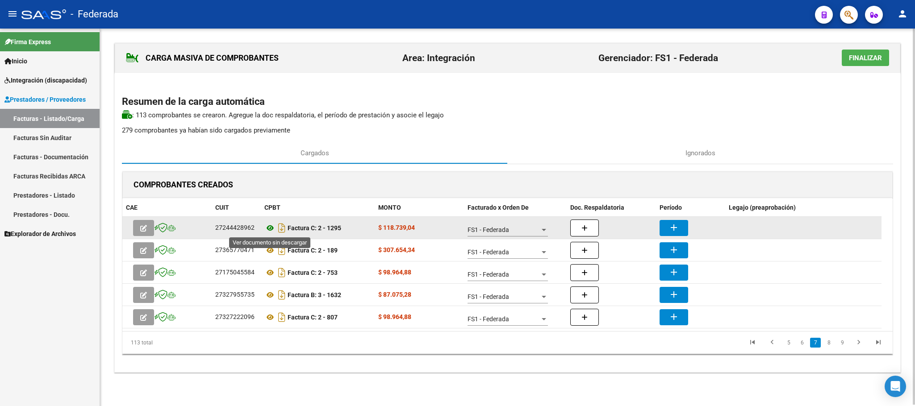
click at [272, 226] on icon at bounding box center [270, 228] width 12 height 11
click at [676, 226] on mat-icon "add" at bounding box center [674, 227] width 11 height 11
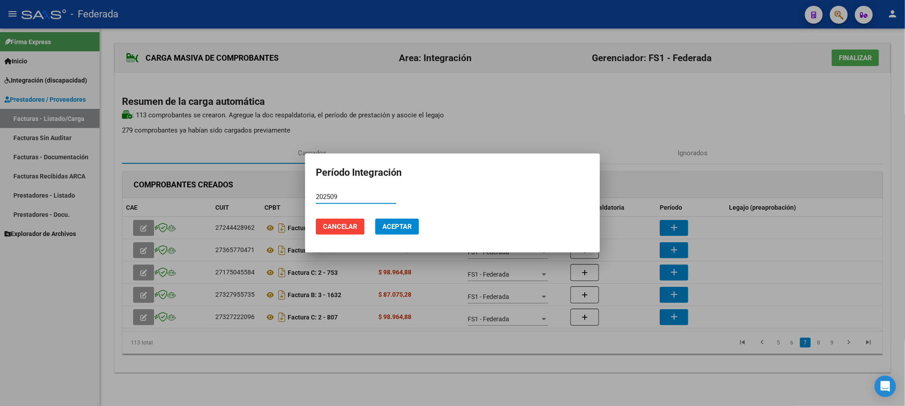
type input "202509"
click at [385, 228] on span "Aceptar" at bounding box center [396, 227] width 29 height 8
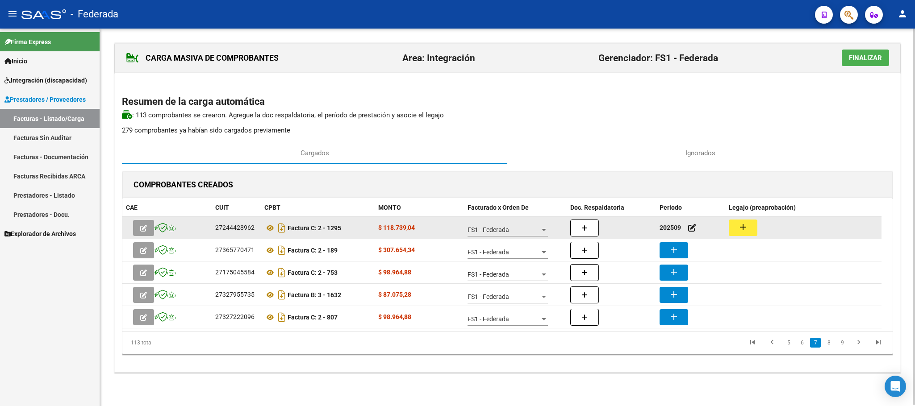
click at [746, 230] on mat-icon "add" at bounding box center [743, 227] width 11 height 11
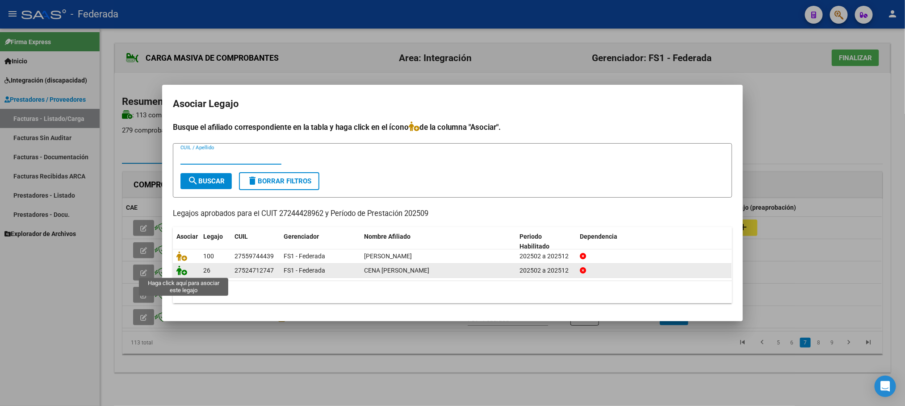
click at [180, 273] on icon at bounding box center [181, 271] width 11 height 10
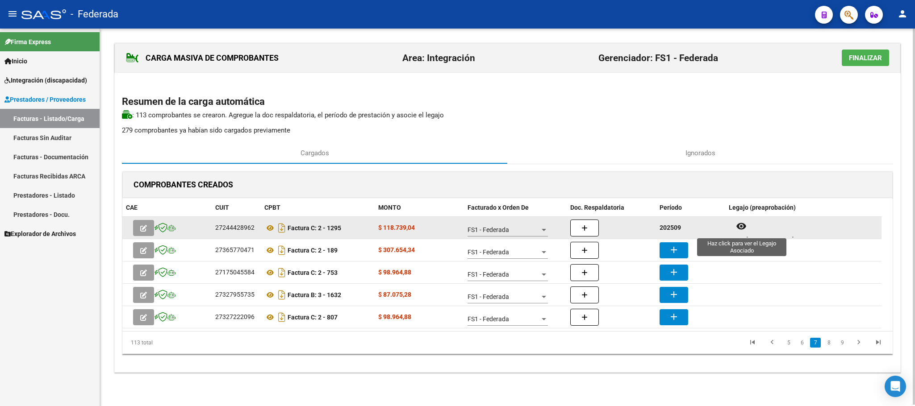
scroll to position [7, 0]
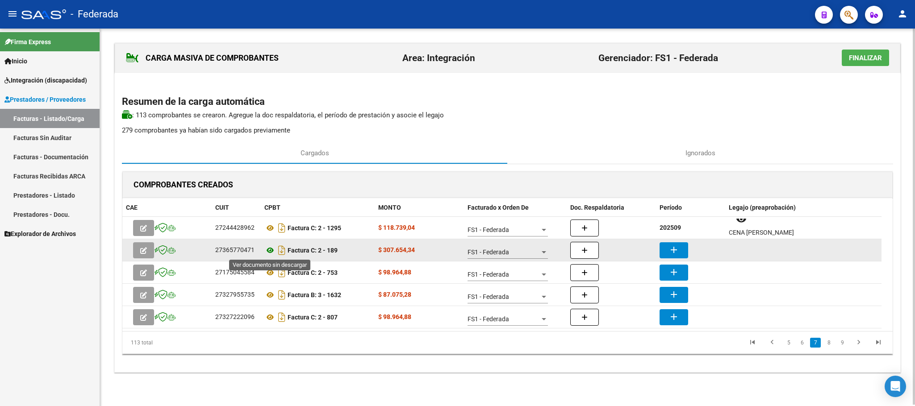
click at [266, 252] on icon at bounding box center [270, 250] width 12 height 11
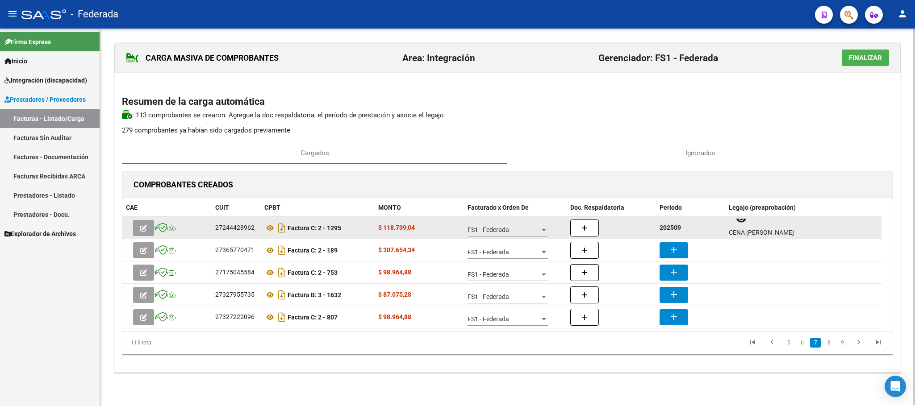
click at [670, 230] on strong "202509" at bounding box center [670, 227] width 21 height 7
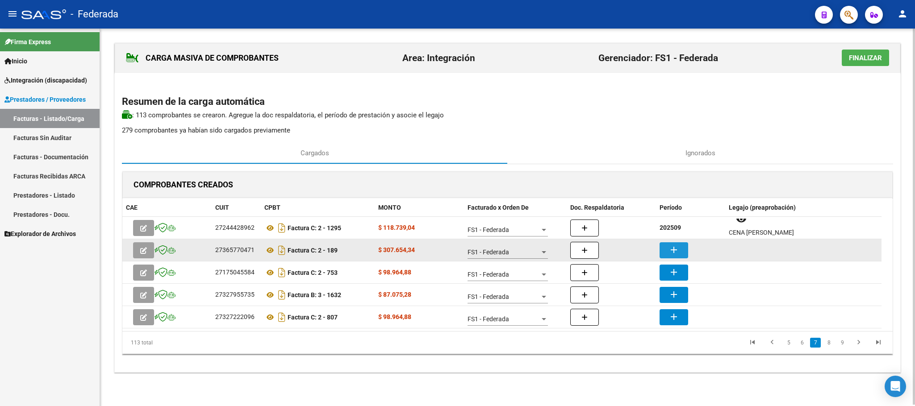
click at [669, 247] on mat-icon "add" at bounding box center [674, 250] width 11 height 11
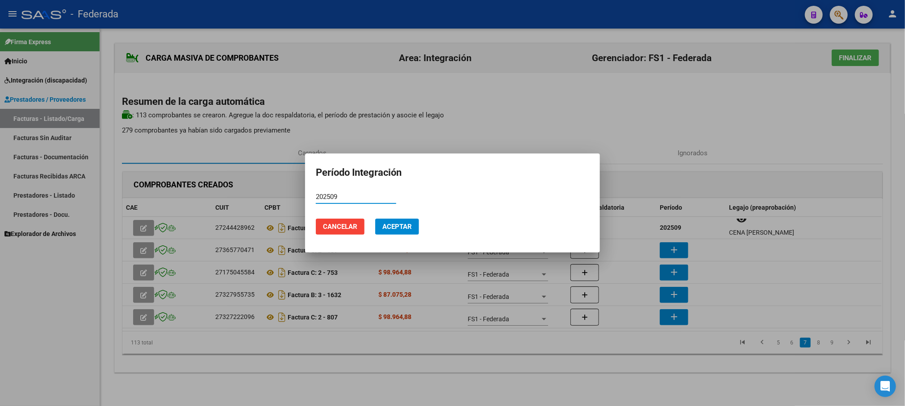
type input "202509"
click at [382, 224] on span "Aceptar" at bounding box center [396, 227] width 29 height 8
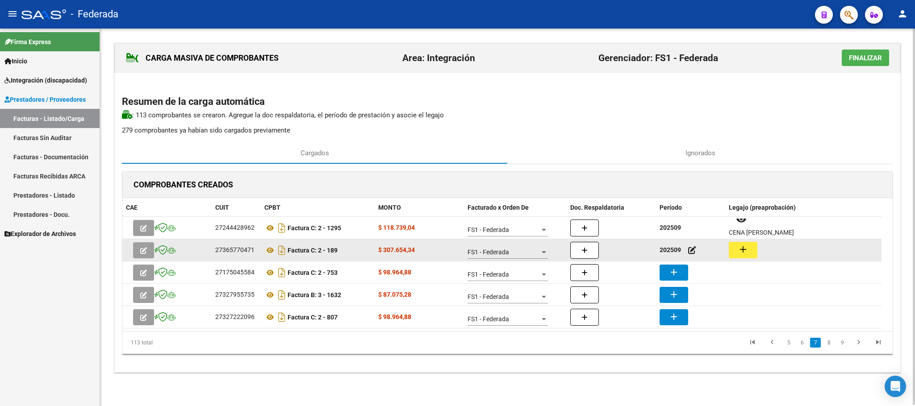
click at [742, 249] on mat-icon "add" at bounding box center [743, 249] width 11 height 11
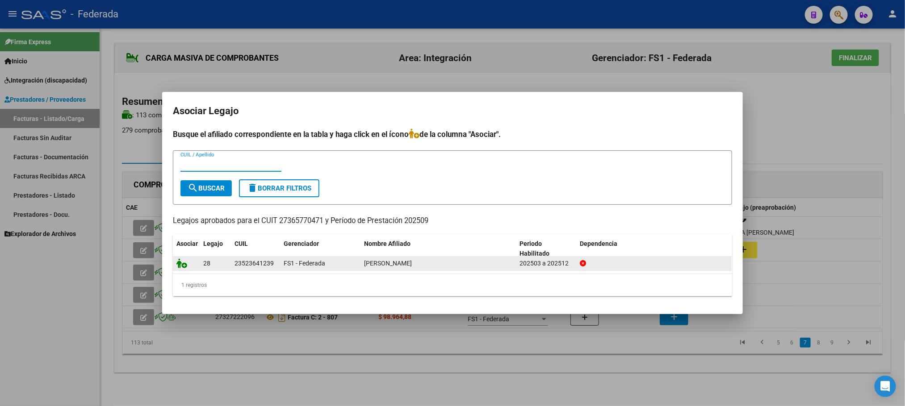
click at [183, 267] on icon at bounding box center [181, 264] width 11 height 10
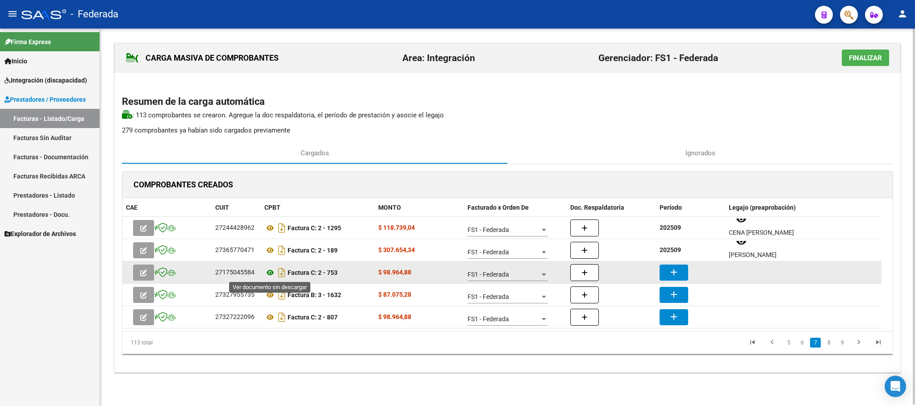
click at [269, 274] on icon at bounding box center [270, 273] width 12 height 11
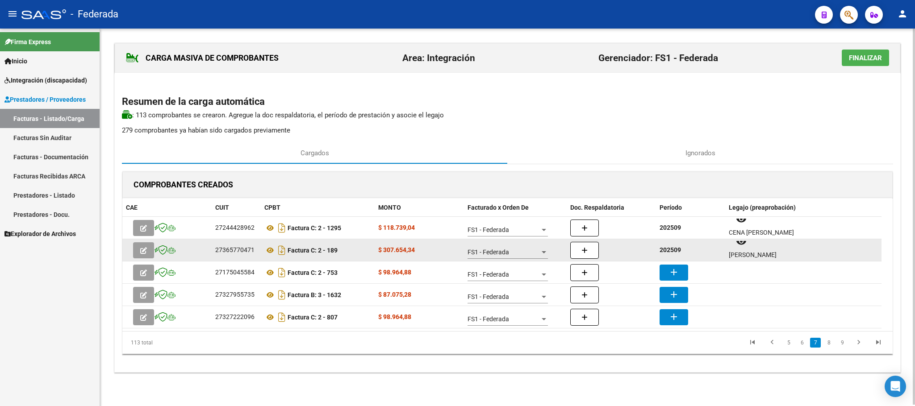
click at [670, 249] on strong "202509" at bounding box center [670, 250] width 21 height 7
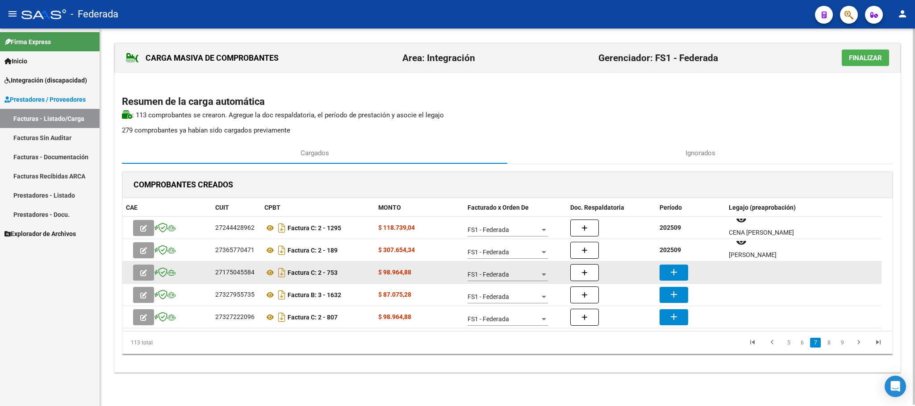
click at [675, 268] on mat-icon "add" at bounding box center [674, 272] width 11 height 11
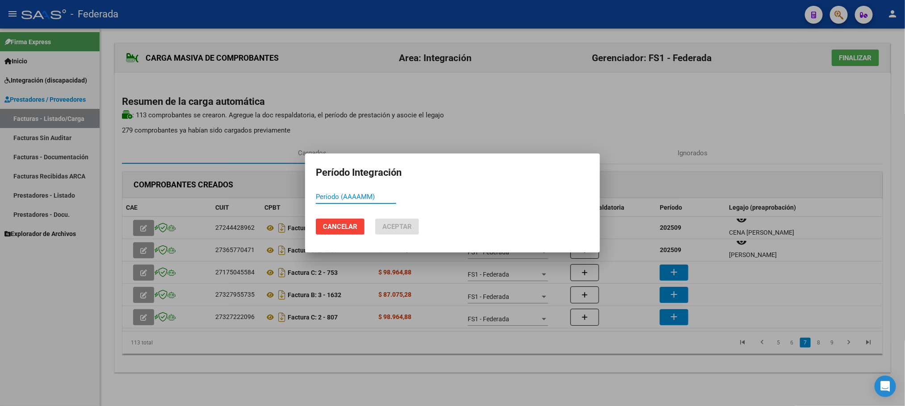
paste input "202509"
type input "202509"
click at [402, 228] on span "Aceptar" at bounding box center [396, 227] width 29 height 8
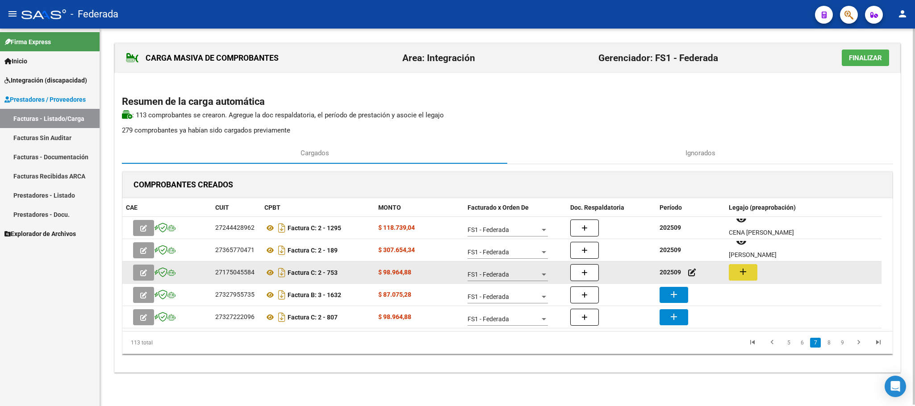
click at [747, 272] on mat-icon "add" at bounding box center [743, 272] width 11 height 11
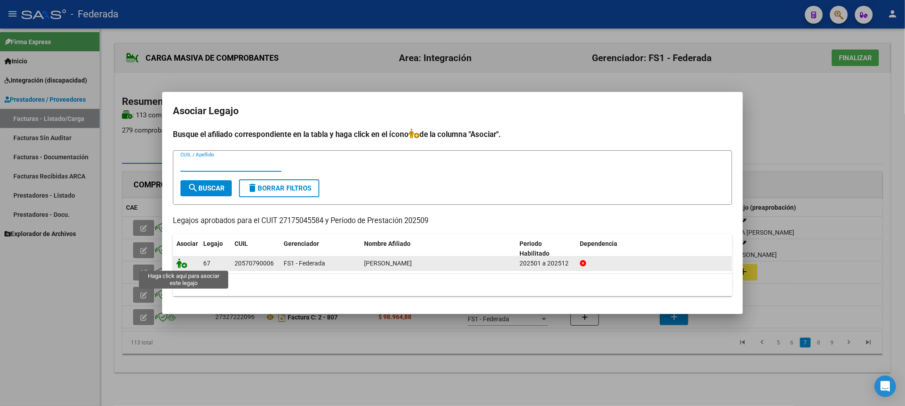
click at [182, 267] on icon at bounding box center [181, 264] width 11 height 10
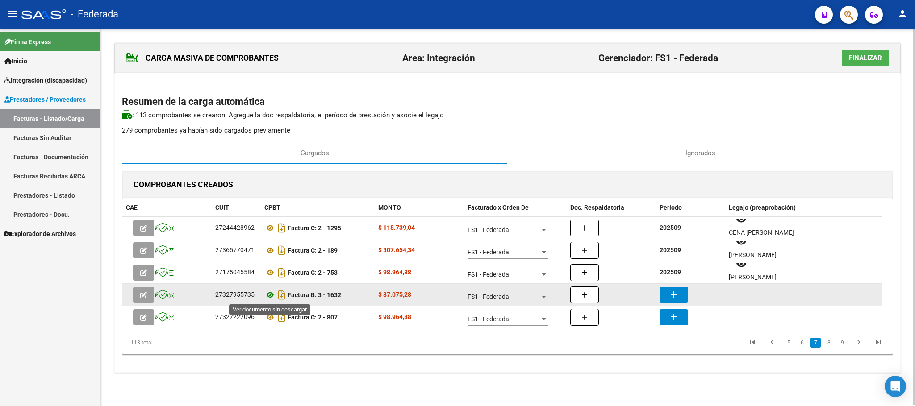
click at [268, 298] on icon at bounding box center [270, 295] width 12 height 11
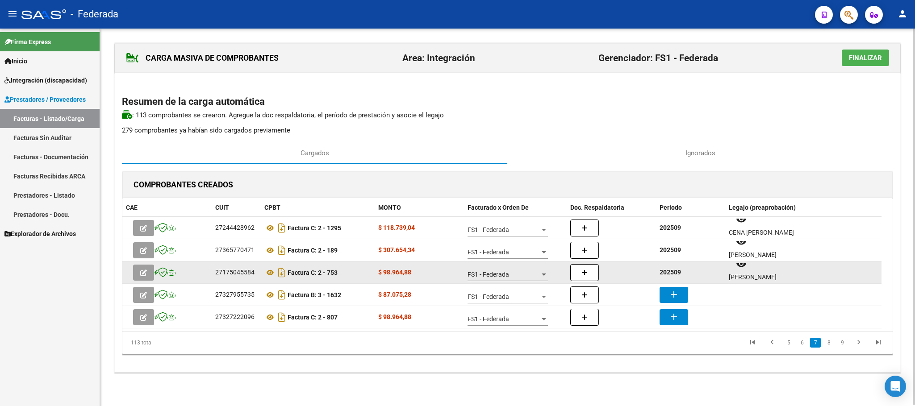
click at [678, 272] on strong "202509" at bounding box center [670, 272] width 21 height 7
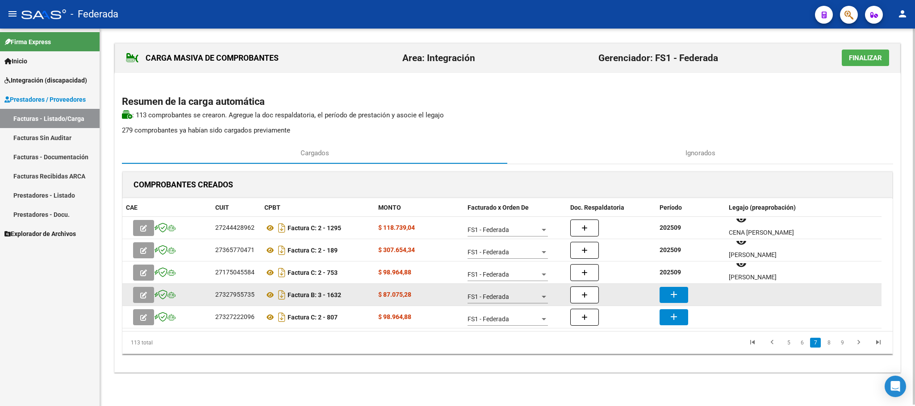
click at [671, 293] on mat-icon "add" at bounding box center [674, 294] width 11 height 11
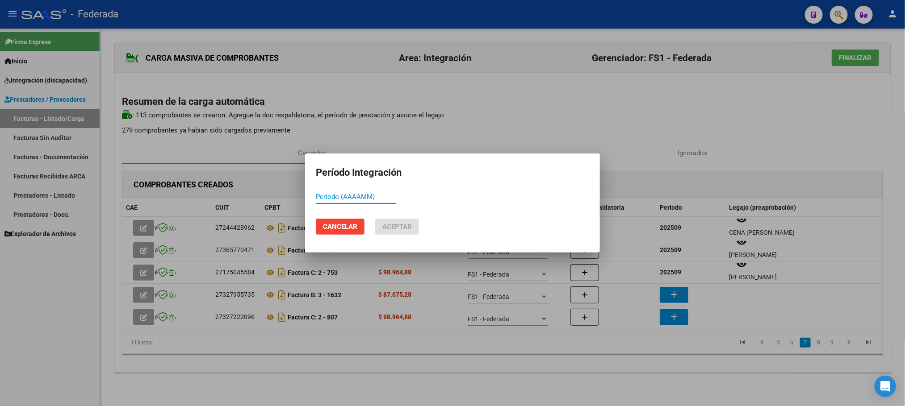
paste input "202509"
type input "202509"
click at [401, 225] on span "Aceptar" at bounding box center [396, 227] width 29 height 8
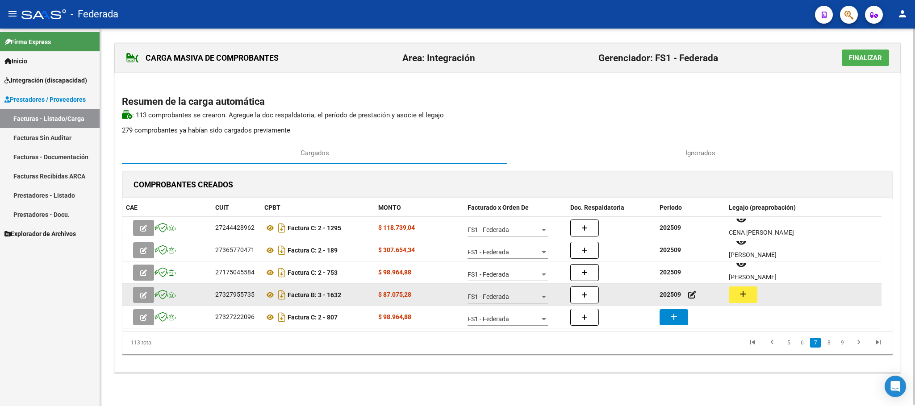
click at [740, 292] on mat-icon "add" at bounding box center [743, 294] width 11 height 11
click at [271, 293] on icon at bounding box center [270, 295] width 12 height 11
click at [734, 299] on button "add" at bounding box center [743, 295] width 29 height 17
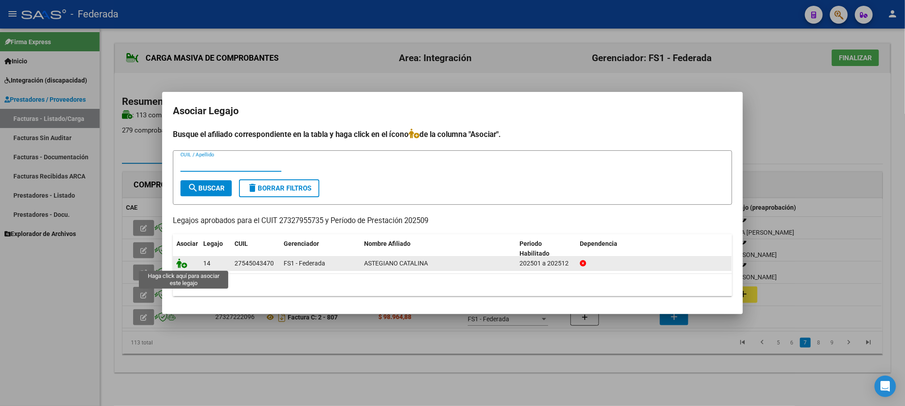
click at [178, 266] on icon at bounding box center [181, 264] width 11 height 10
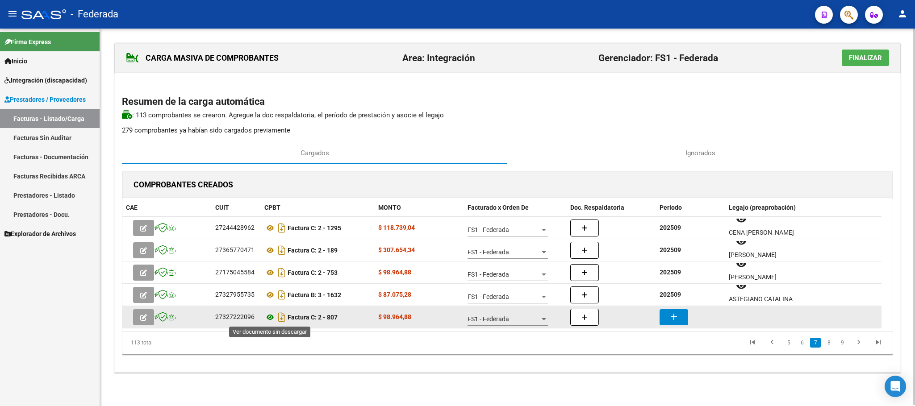
click at [266, 316] on icon at bounding box center [270, 317] width 12 height 11
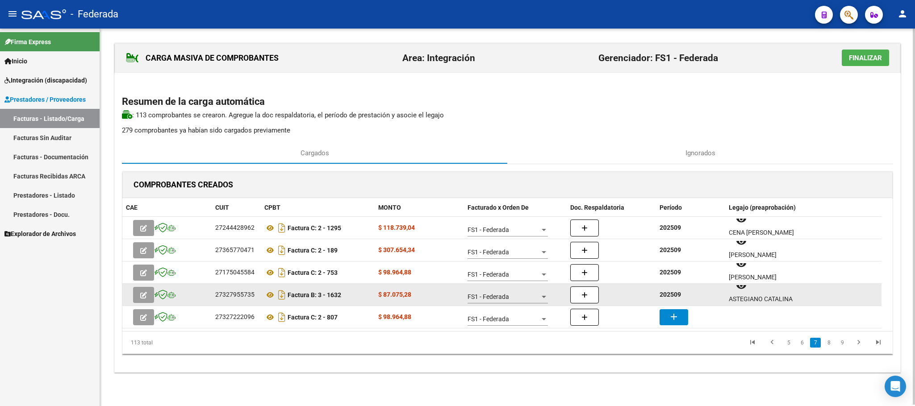
click at [671, 293] on strong "202509" at bounding box center [670, 294] width 21 height 7
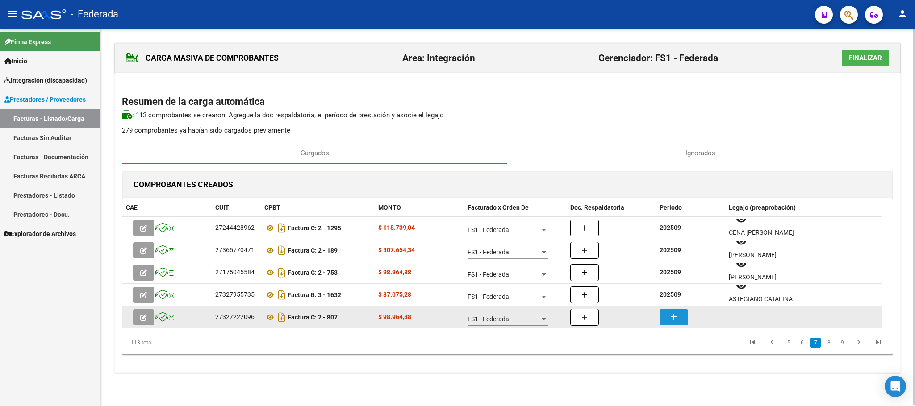
click at [672, 318] on mat-icon "add" at bounding box center [674, 317] width 11 height 11
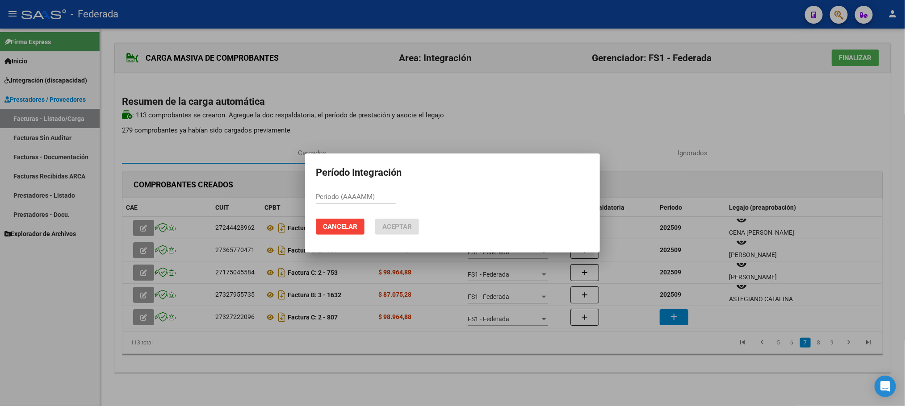
paste input "202509"
type input "202509"
click at [396, 227] on span "Aceptar" at bounding box center [396, 227] width 29 height 8
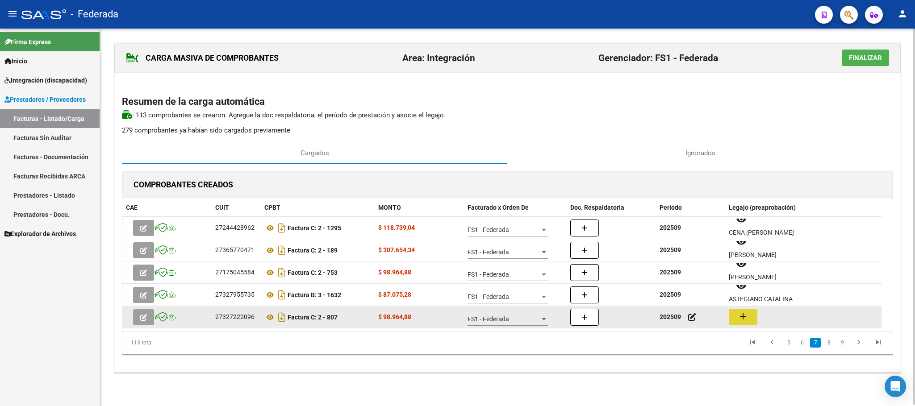
click at [750, 318] on button "add" at bounding box center [743, 317] width 29 height 17
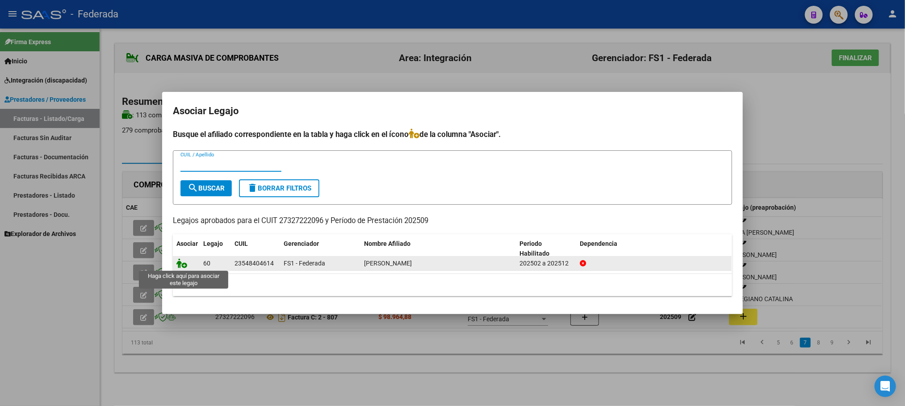
click at [180, 263] on icon at bounding box center [181, 264] width 11 height 10
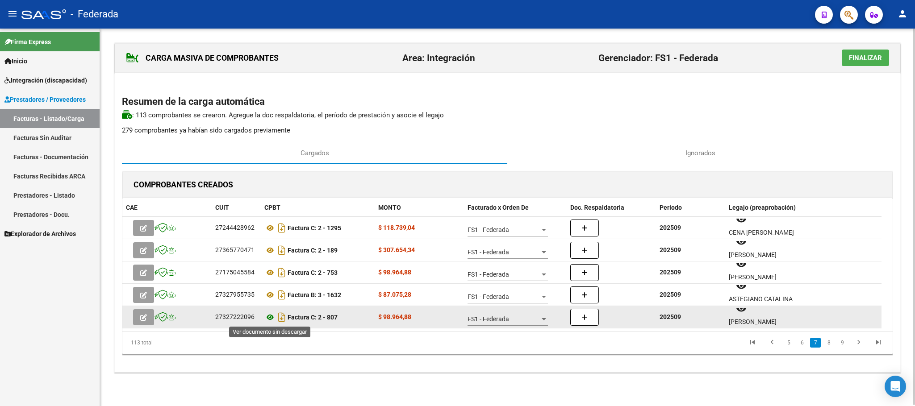
click at [270, 319] on icon at bounding box center [270, 317] width 12 height 11
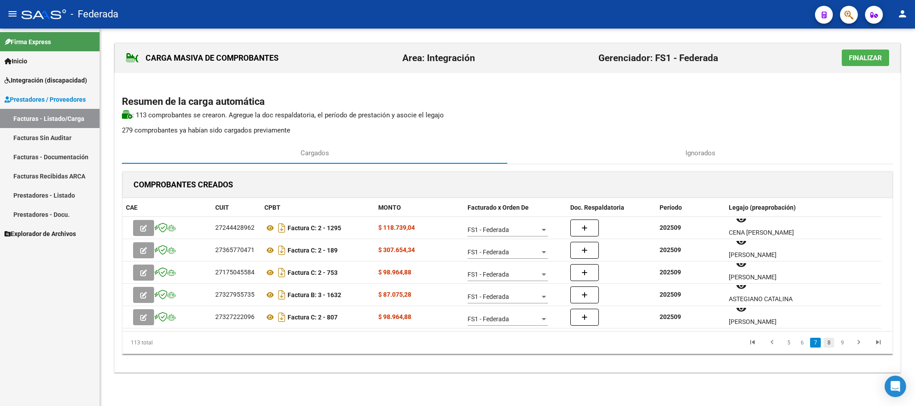
click at [827, 347] on link "8" at bounding box center [829, 343] width 11 height 10
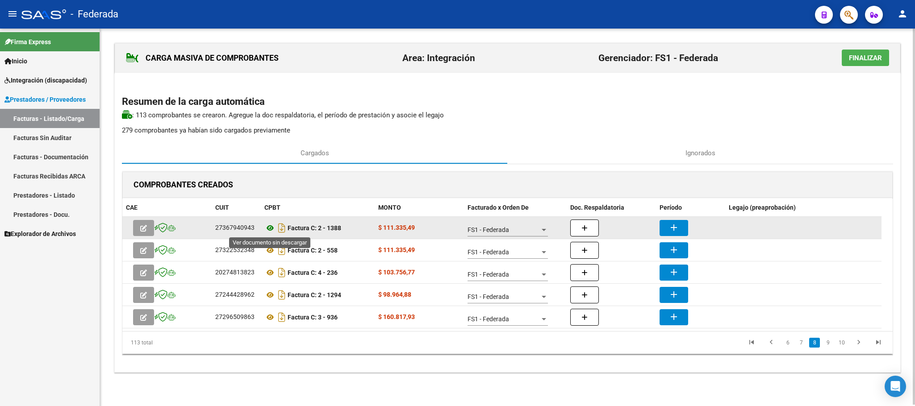
click at [270, 228] on icon at bounding box center [270, 228] width 12 height 11
click at [685, 222] on button "add" at bounding box center [674, 228] width 29 height 16
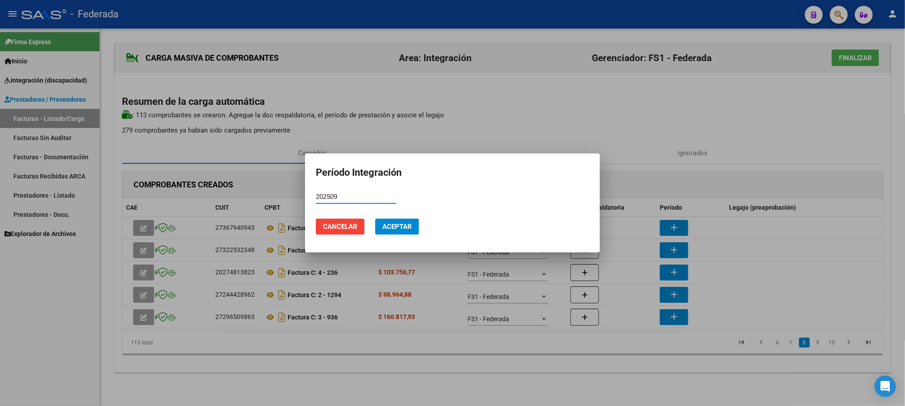
type input "202509"
click at [399, 224] on span "Aceptar" at bounding box center [396, 227] width 29 height 8
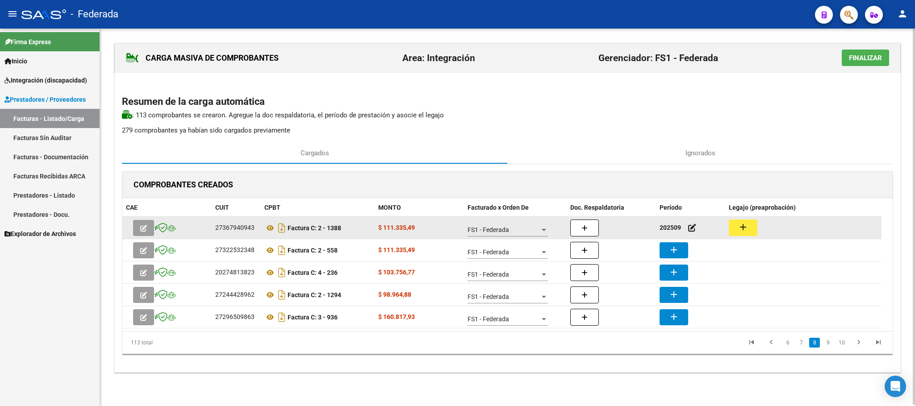
click at [747, 227] on mat-icon "add" at bounding box center [743, 227] width 11 height 11
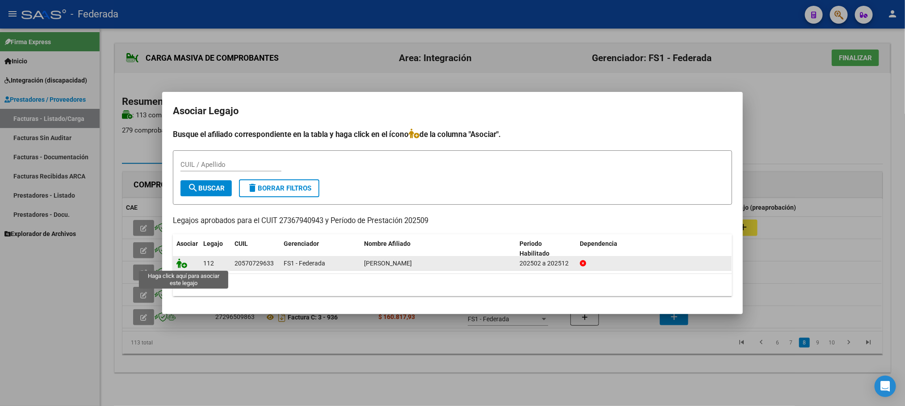
click at [181, 264] on icon at bounding box center [181, 264] width 11 height 10
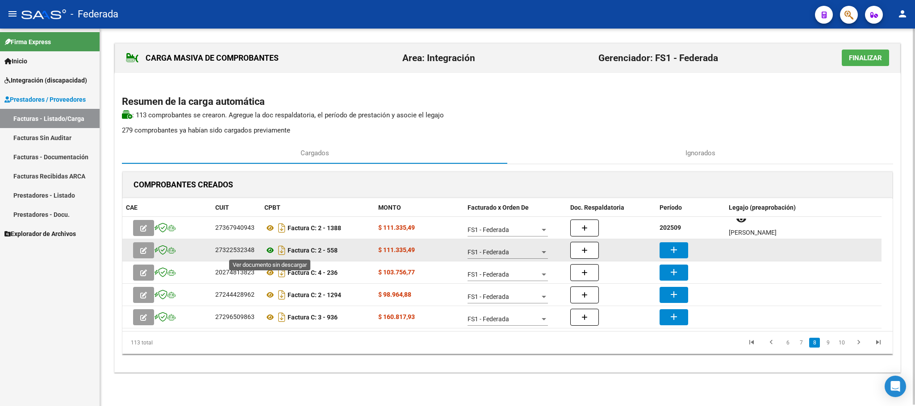
click at [271, 249] on icon at bounding box center [270, 250] width 12 height 11
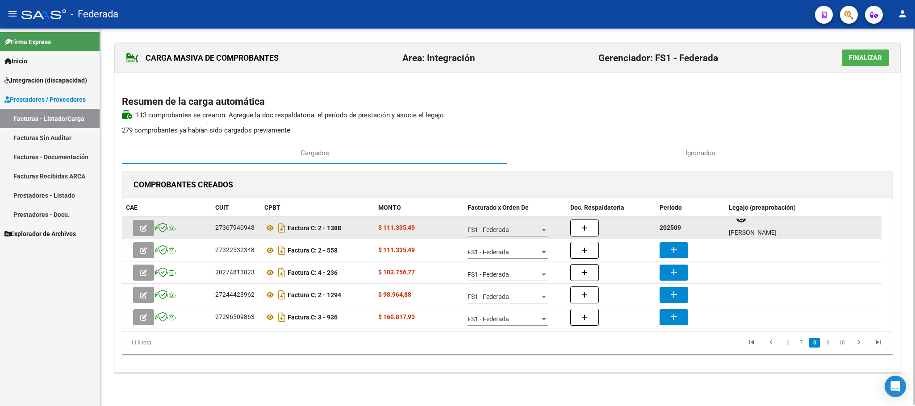
click at [675, 227] on strong "202509" at bounding box center [670, 227] width 21 height 7
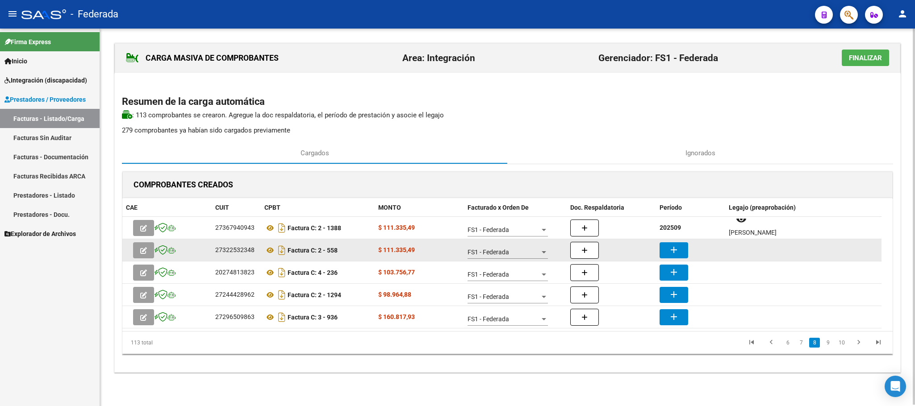
click at [680, 256] on button "add" at bounding box center [674, 251] width 29 height 16
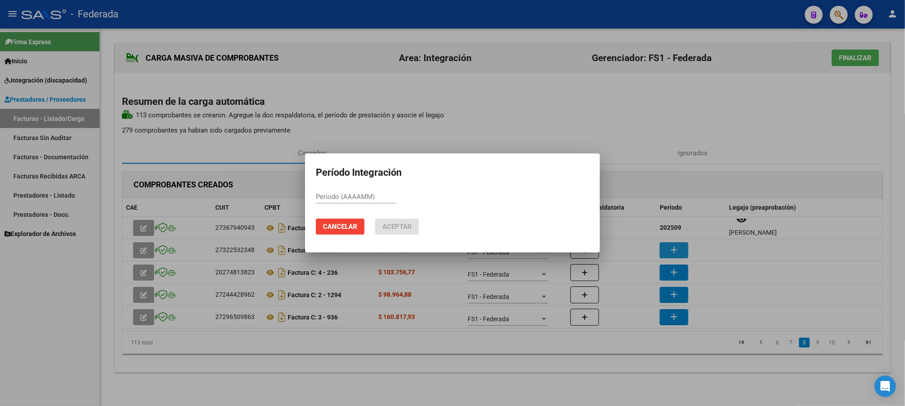
paste input "202509"
type input "202509"
click at [404, 228] on span "Aceptar" at bounding box center [396, 227] width 29 height 8
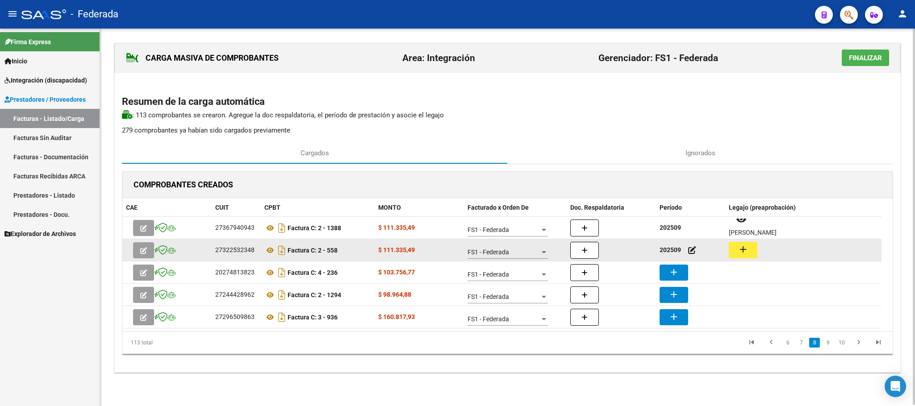
click at [736, 243] on button "add" at bounding box center [743, 250] width 29 height 17
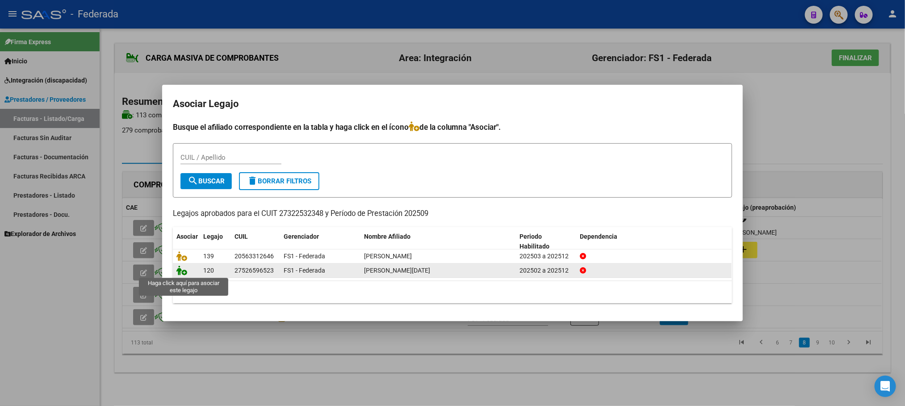
click at [181, 272] on icon at bounding box center [181, 271] width 11 height 10
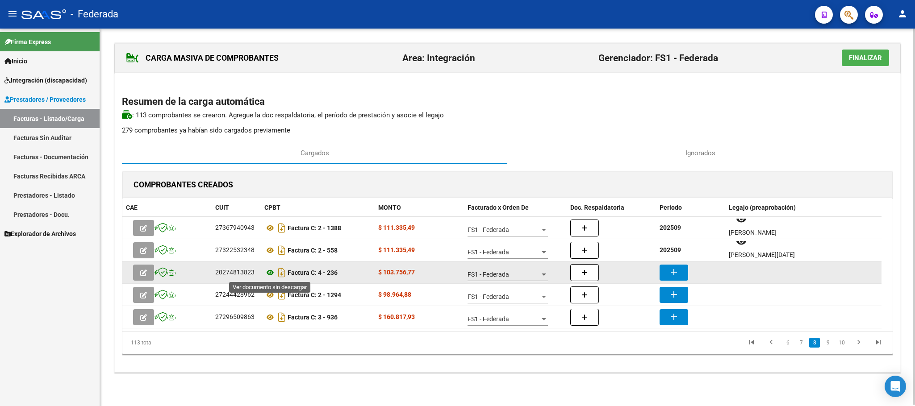
click at [270, 271] on icon at bounding box center [270, 273] width 12 height 11
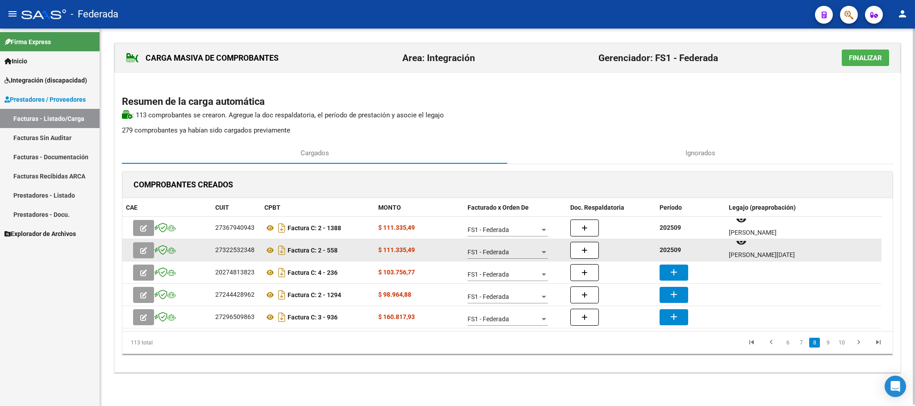
click at [669, 251] on strong "202509" at bounding box center [670, 250] width 21 height 7
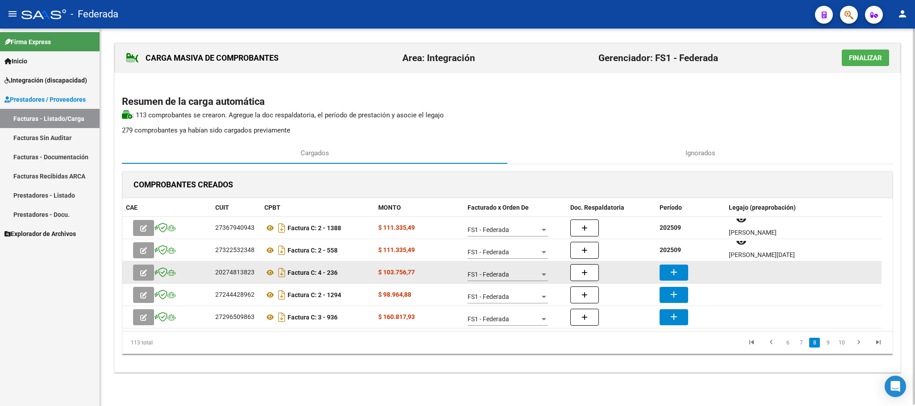
click at [680, 271] on button "add" at bounding box center [674, 273] width 29 height 16
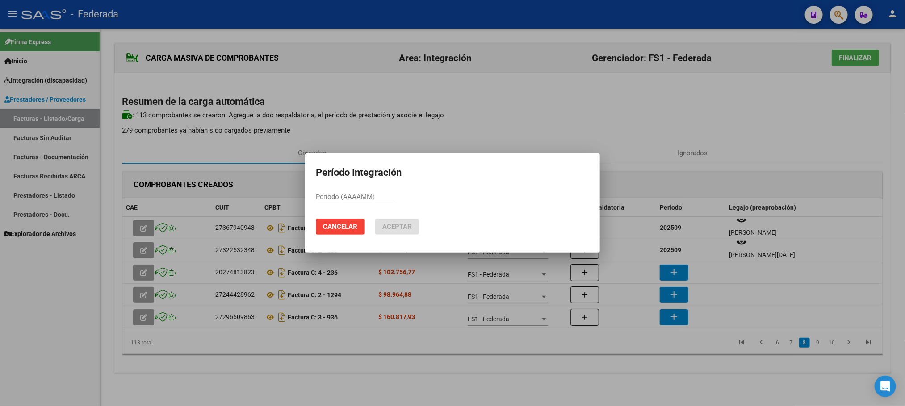
paste input "202509"
type input "202509"
click at [397, 225] on span "Aceptar" at bounding box center [396, 227] width 29 height 8
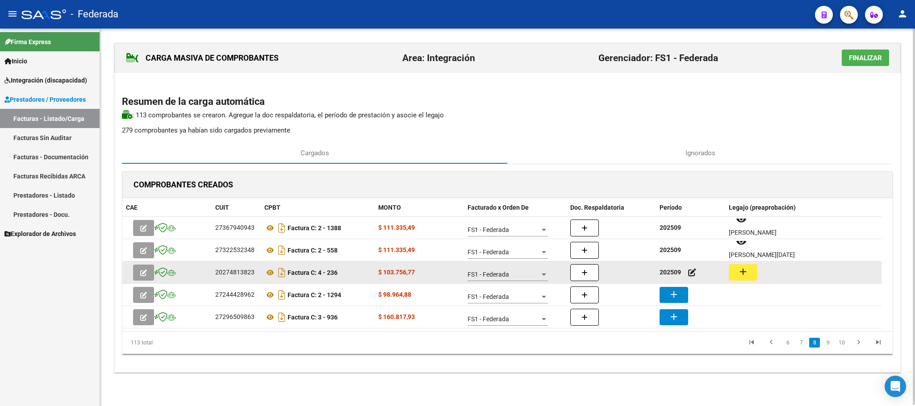
click at [747, 271] on mat-icon "add" at bounding box center [743, 272] width 11 height 11
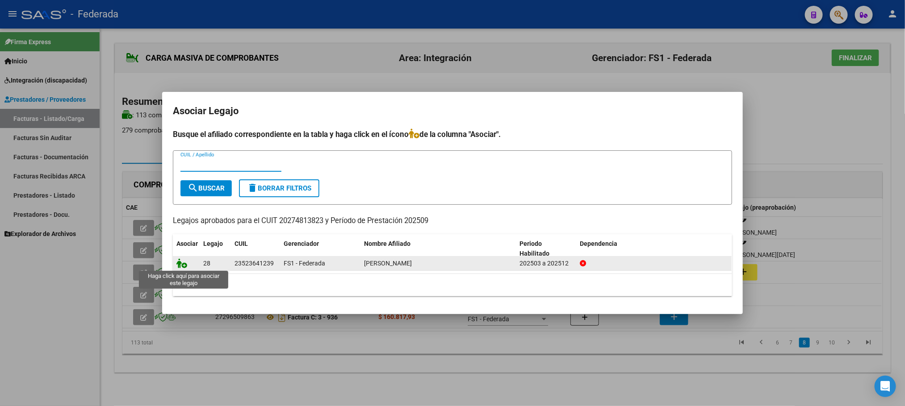
click at [181, 263] on icon at bounding box center [181, 264] width 11 height 10
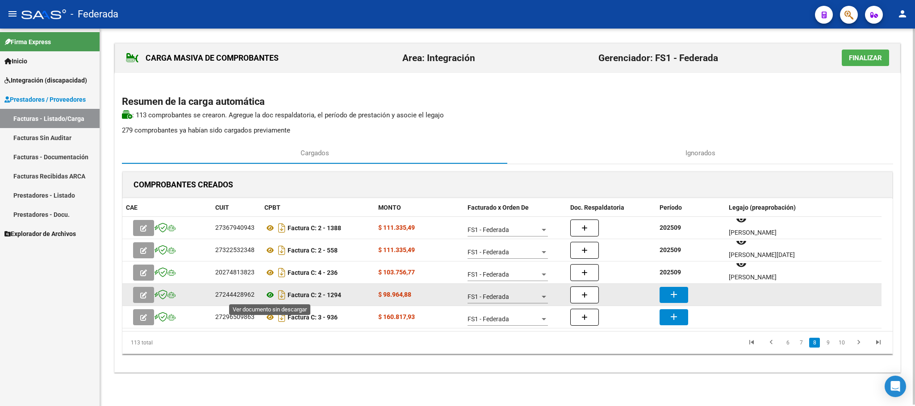
click at [271, 295] on icon at bounding box center [270, 295] width 12 height 11
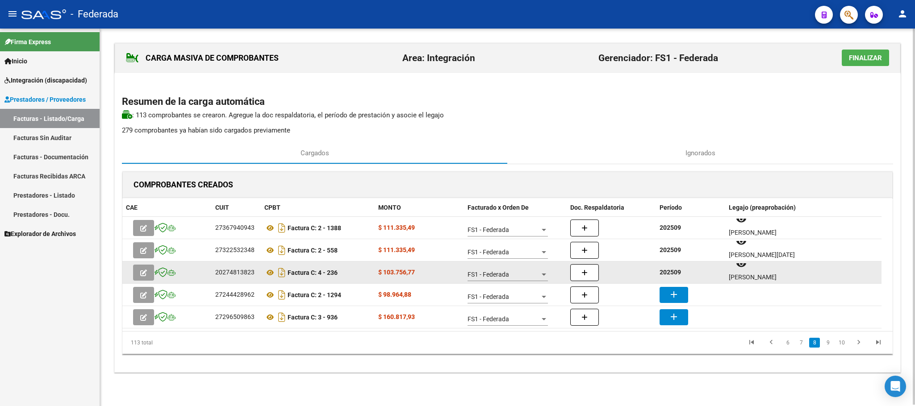
click at [666, 275] on strong "202509" at bounding box center [670, 272] width 21 height 7
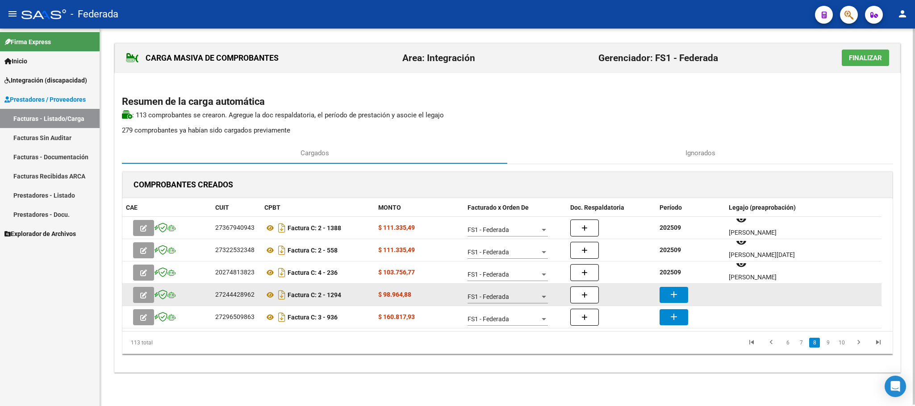
click at [674, 294] on mat-icon "add" at bounding box center [674, 294] width 11 height 11
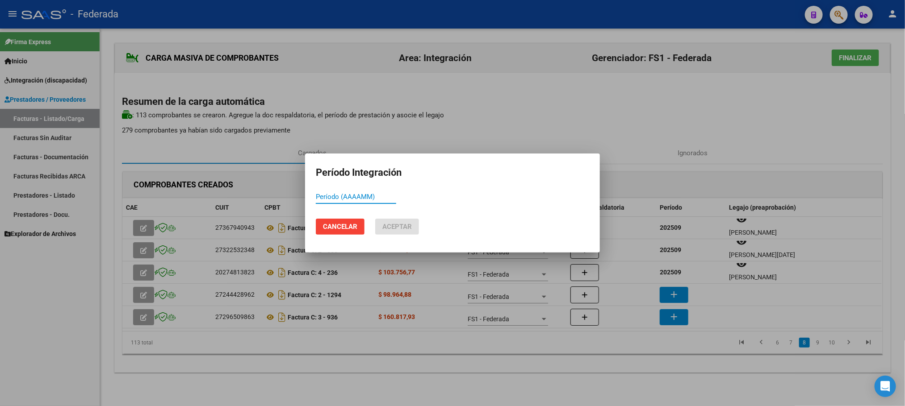
paste input "202509"
type input "202509"
click at [406, 223] on span "Aceptar" at bounding box center [396, 227] width 29 height 8
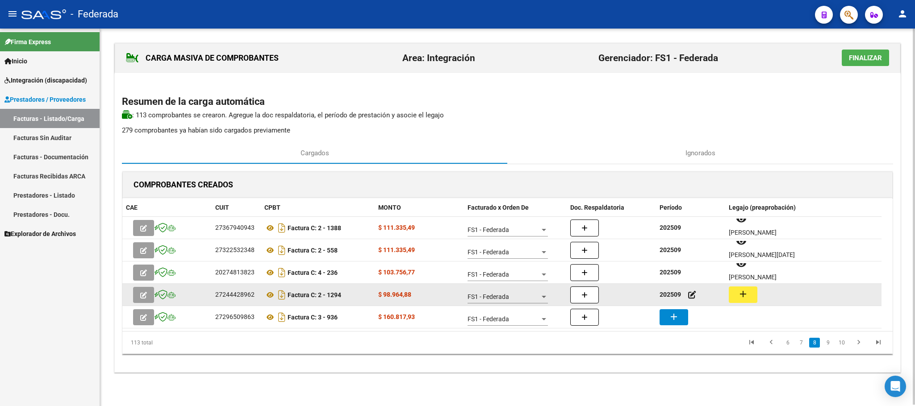
click at [742, 295] on mat-icon "add" at bounding box center [743, 294] width 11 height 11
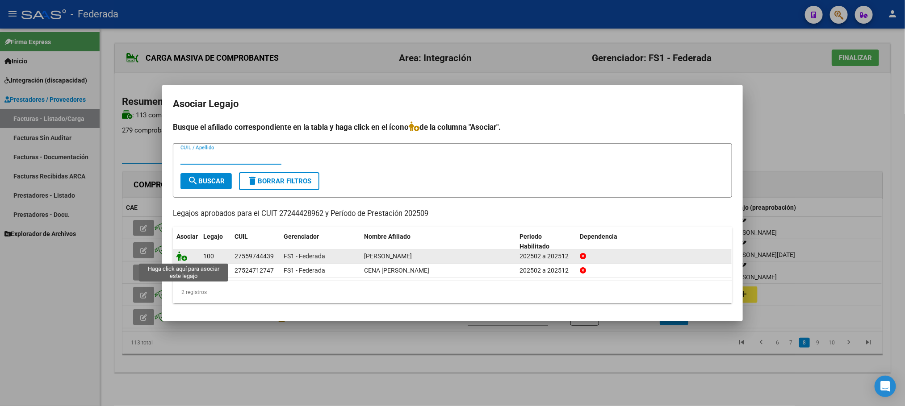
click at [181, 255] on icon at bounding box center [181, 256] width 11 height 10
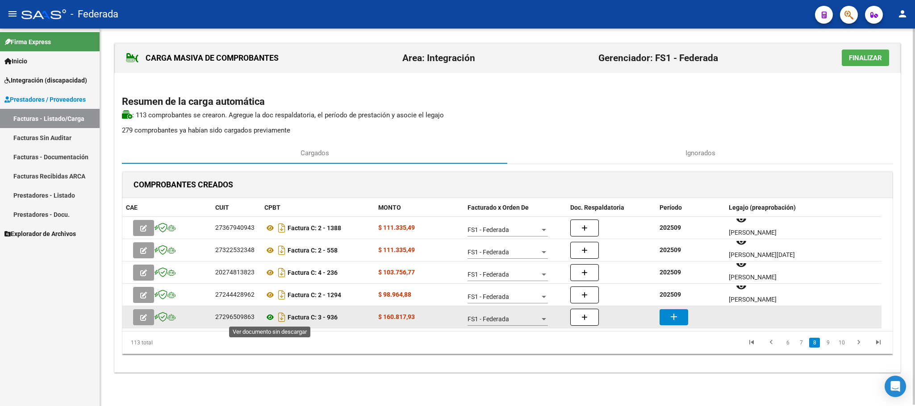
click at [271, 318] on icon at bounding box center [270, 317] width 12 height 11
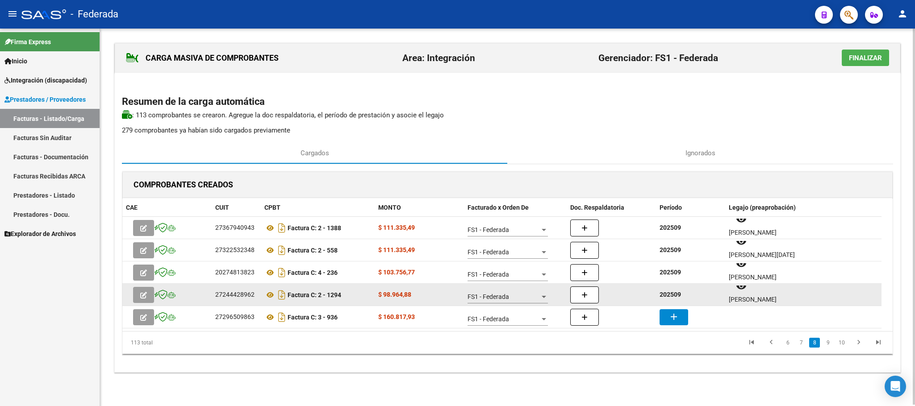
click at [674, 295] on strong "202509" at bounding box center [670, 294] width 21 height 7
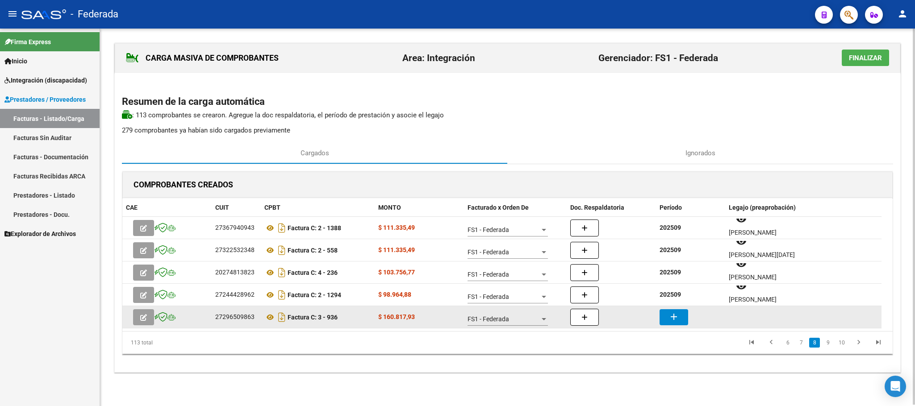
click at [683, 316] on button "add" at bounding box center [674, 318] width 29 height 16
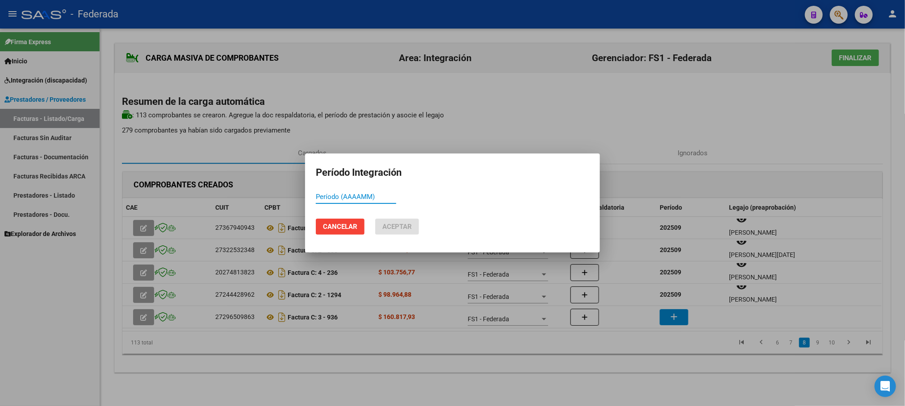
paste input "202509"
type input "202509"
click at [413, 226] on button "Aceptar" at bounding box center [397, 227] width 44 height 16
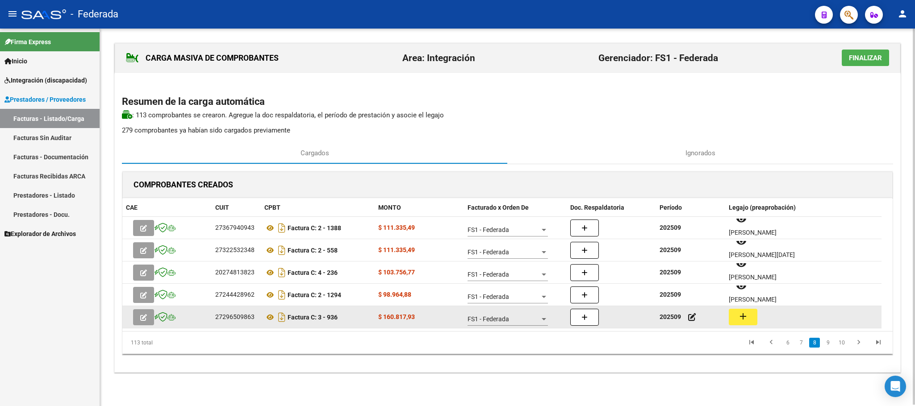
click at [741, 322] on mat-icon "add" at bounding box center [743, 316] width 11 height 11
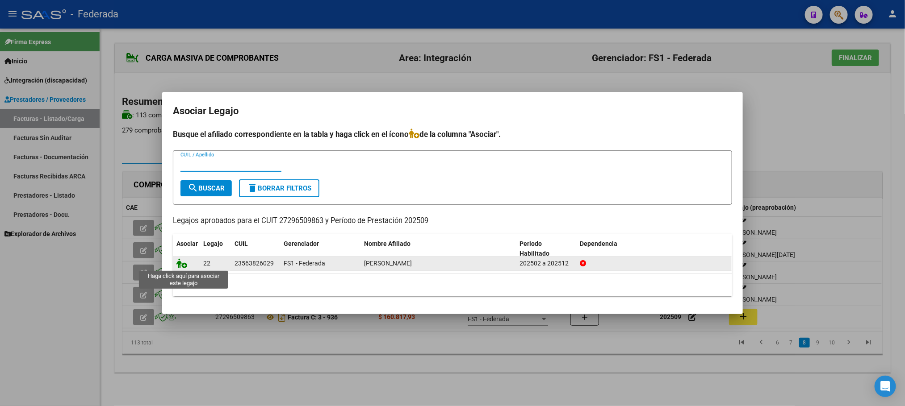
click at [181, 266] on icon at bounding box center [181, 264] width 11 height 10
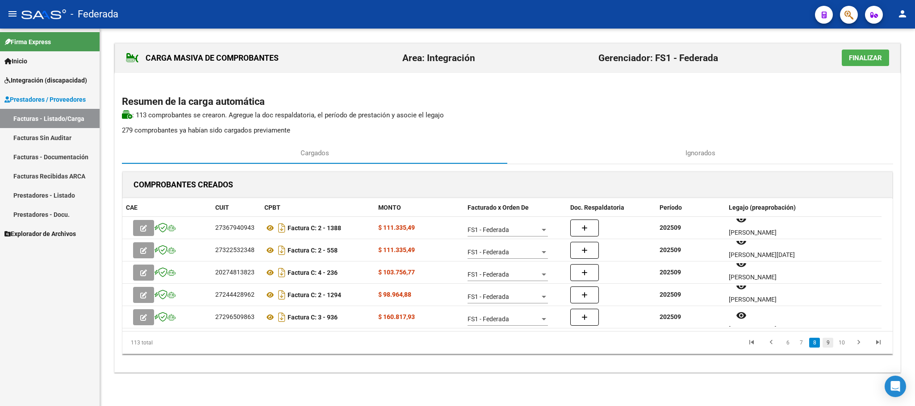
click at [827, 342] on link "9" at bounding box center [828, 343] width 11 height 10
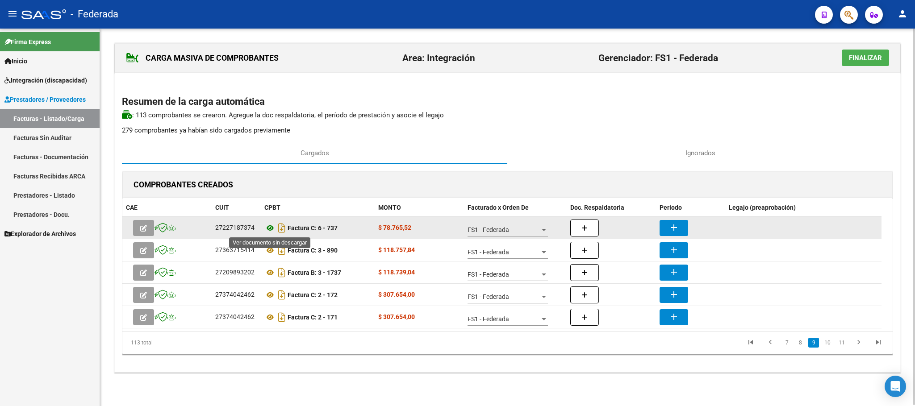
click at [268, 228] on icon at bounding box center [270, 228] width 12 height 11
click at [672, 224] on mat-icon "add" at bounding box center [674, 227] width 11 height 11
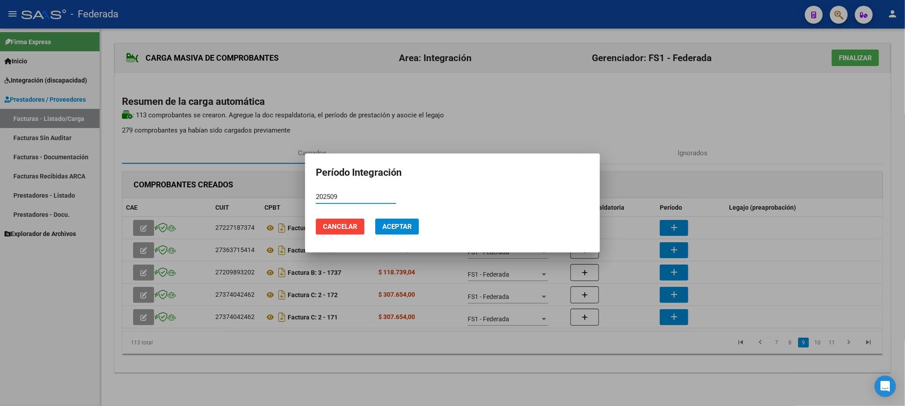
type input "202509"
click at [409, 226] on span "Aceptar" at bounding box center [396, 227] width 29 height 8
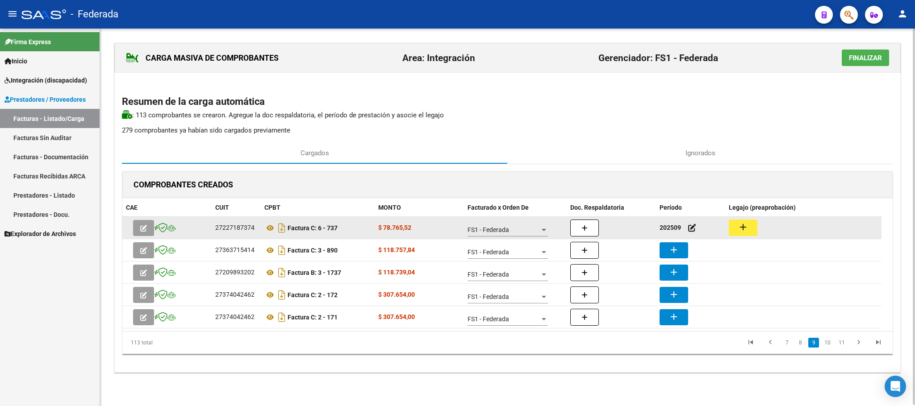
click at [743, 229] on mat-icon "add" at bounding box center [743, 227] width 11 height 11
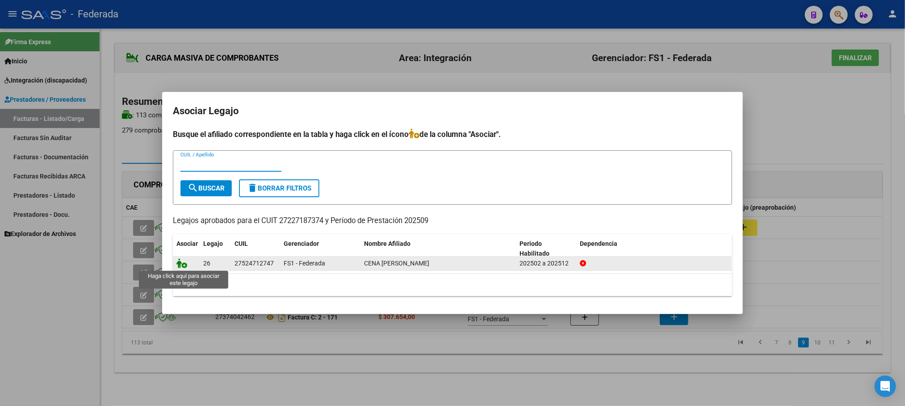
click at [180, 264] on icon at bounding box center [181, 264] width 11 height 10
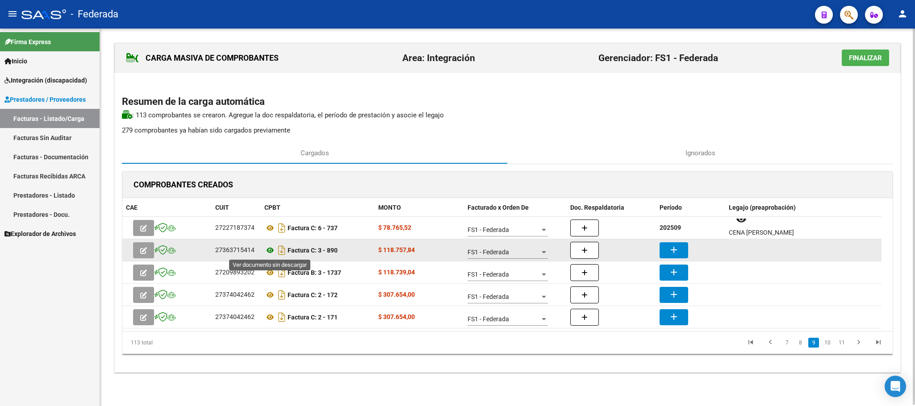
click at [271, 248] on icon at bounding box center [270, 250] width 12 height 11
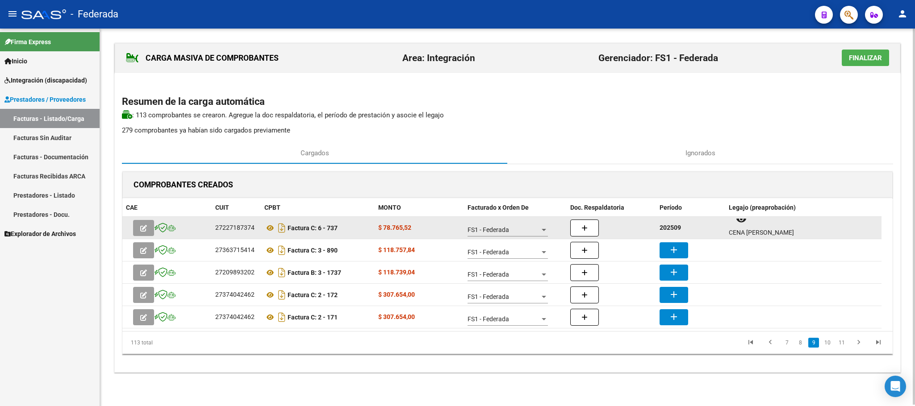
click at [667, 228] on strong "202509" at bounding box center [670, 227] width 21 height 7
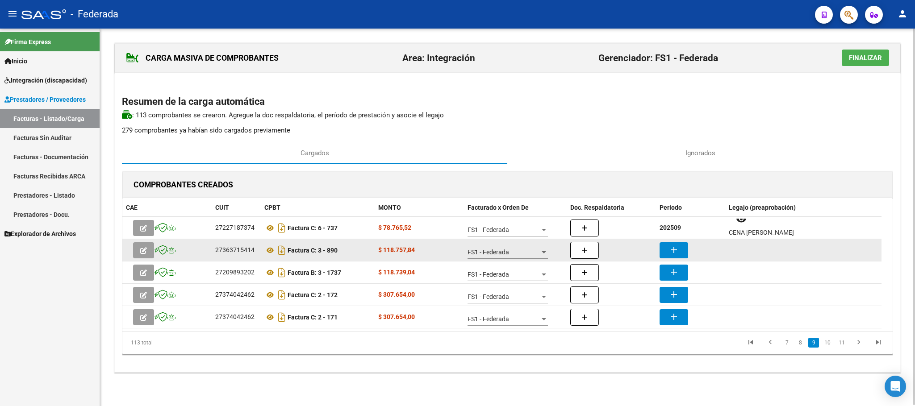
click at [677, 243] on button "add" at bounding box center [674, 251] width 29 height 16
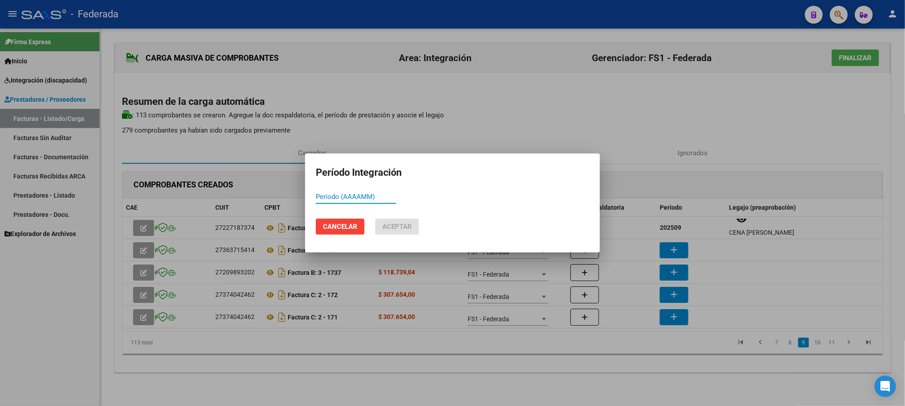
paste input "202509"
type input "202509"
click at [394, 224] on span "Aceptar" at bounding box center [396, 227] width 29 height 8
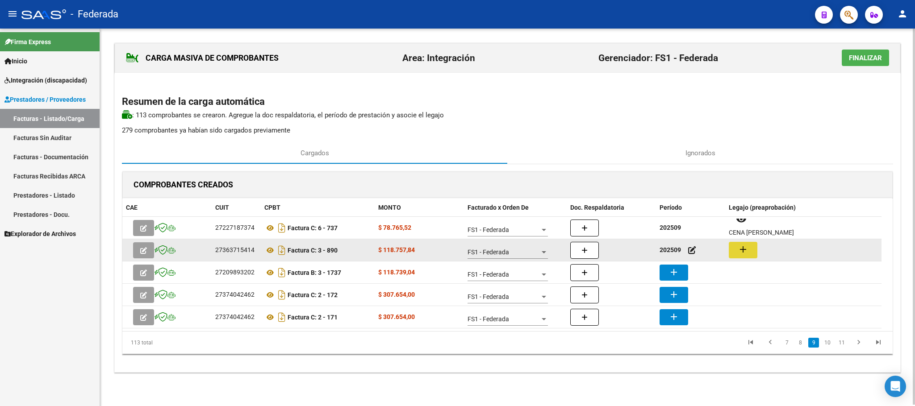
click at [736, 248] on button "add" at bounding box center [743, 250] width 29 height 17
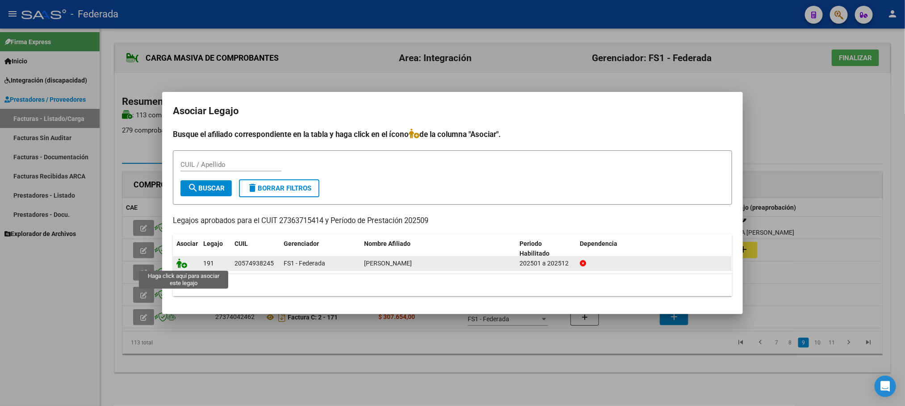
click at [182, 267] on icon at bounding box center [181, 264] width 11 height 10
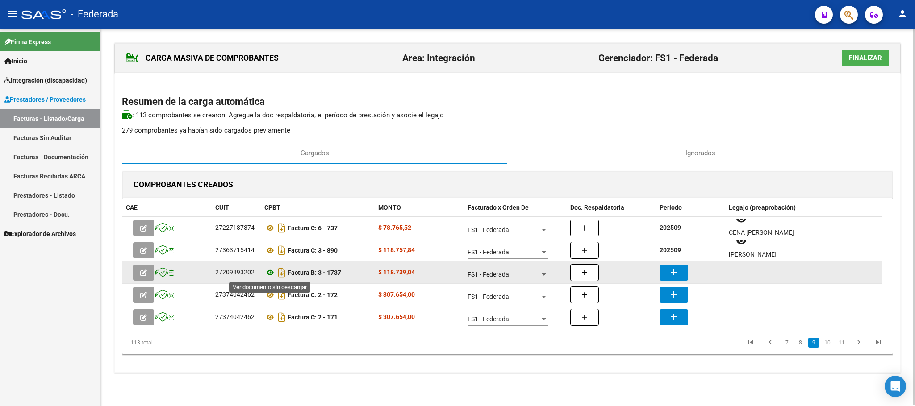
click at [270, 273] on icon at bounding box center [270, 273] width 12 height 11
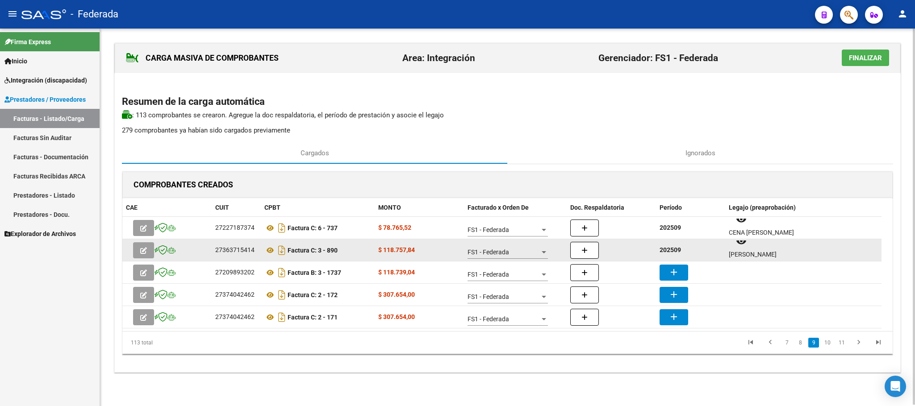
click at [664, 253] on strong "202509" at bounding box center [670, 250] width 21 height 7
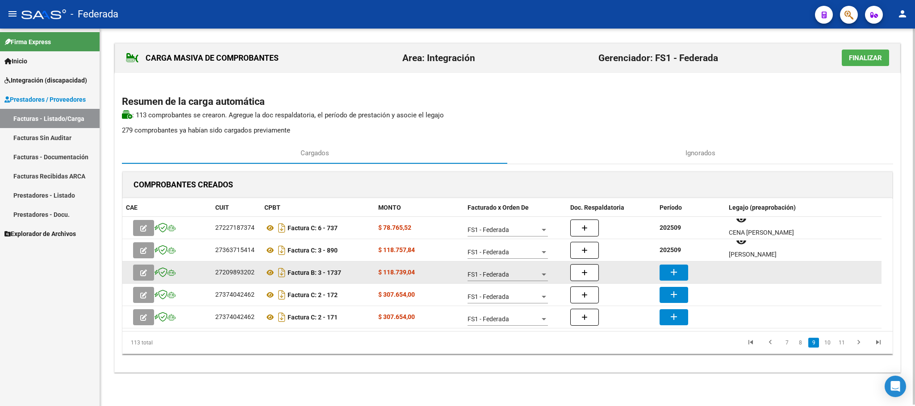
click at [669, 268] on mat-icon "add" at bounding box center [674, 272] width 11 height 11
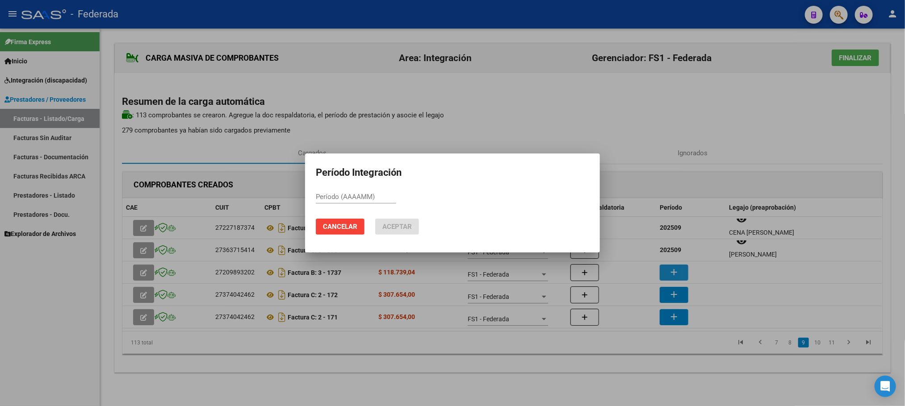
paste input "202509"
type input "202509"
click at [400, 229] on span "Aceptar" at bounding box center [396, 227] width 29 height 8
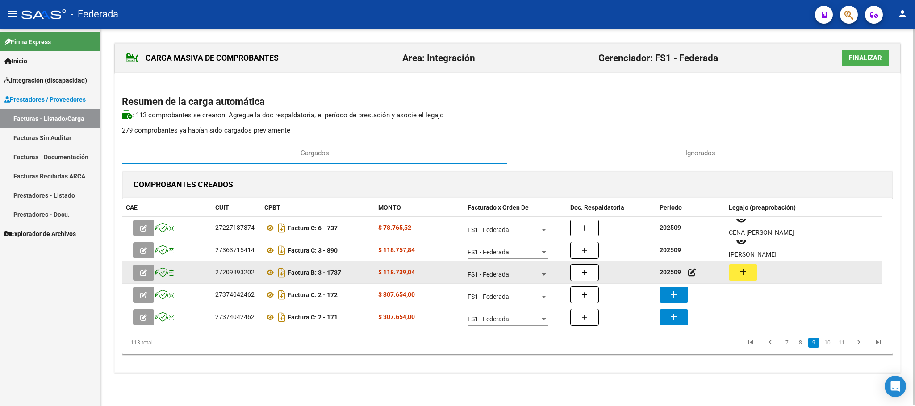
click at [737, 270] on button "add" at bounding box center [743, 272] width 29 height 17
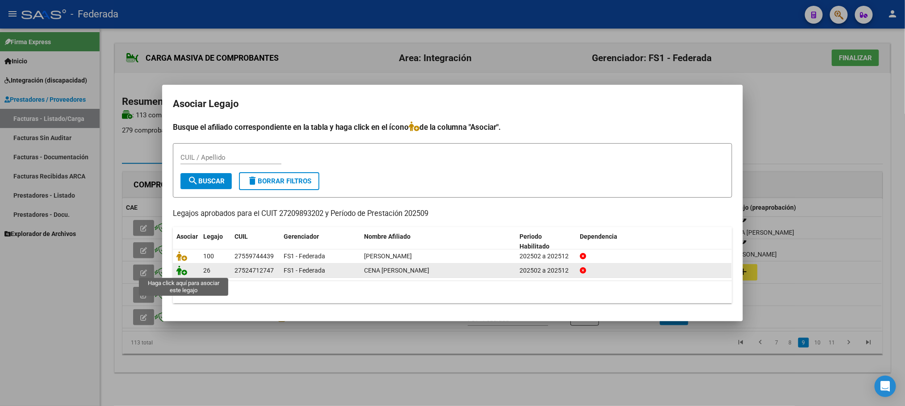
click at [180, 272] on icon at bounding box center [181, 271] width 11 height 10
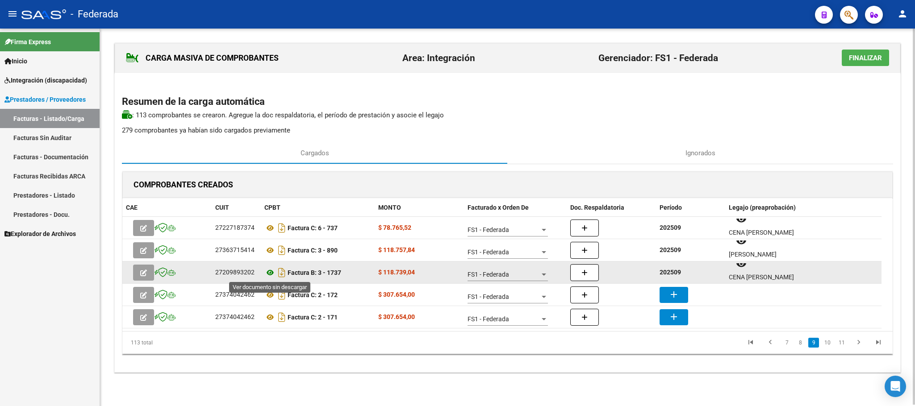
click at [271, 271] on icon at bounding box center [270, 273] width 12 height 11
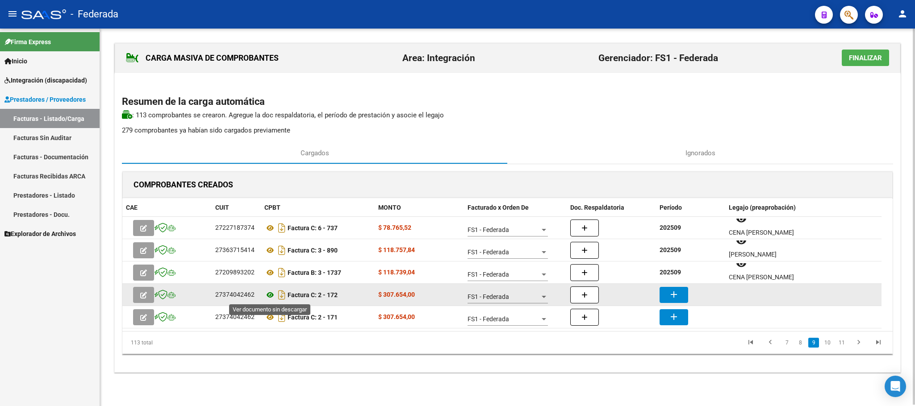
click at [269, 296] on icon at bounding box center [270, 295] width 12 height 11
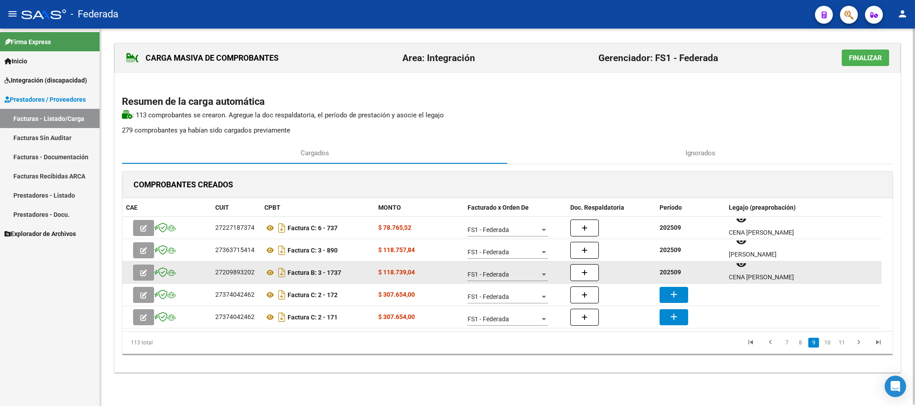
click at [674, 271] on strong "202509" at bounding box center [670, 272] width 21 height 7
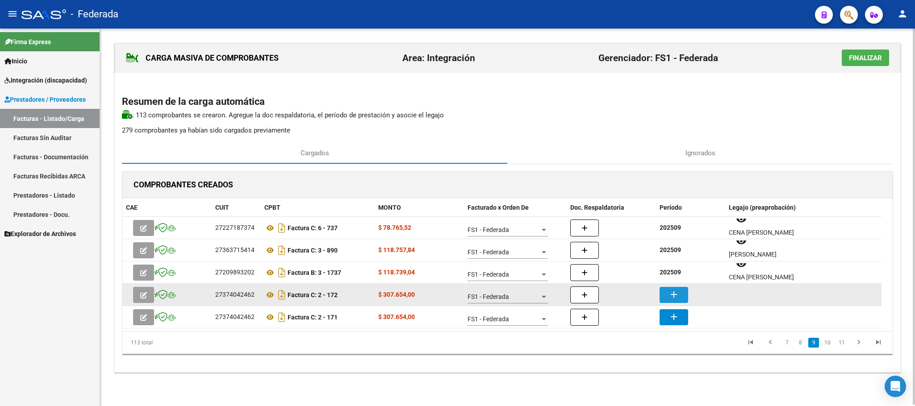
click at [674, 293] on mat-icon "add" at bounding box center [674, 294] width 11 height 11
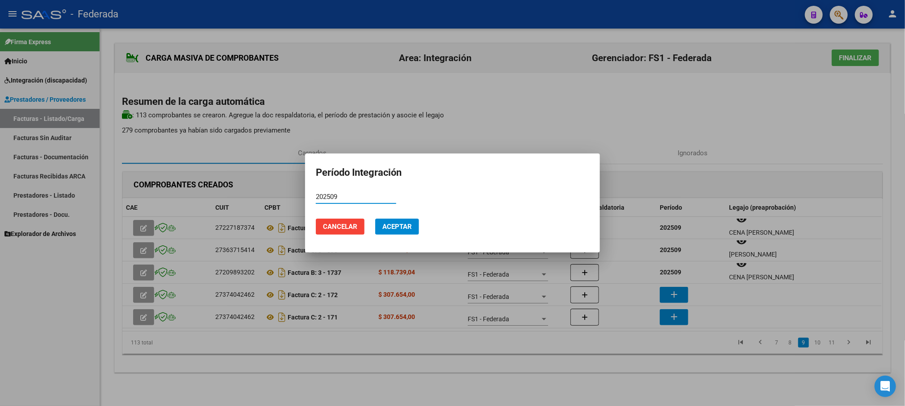
type input "202509"
click at [402, 229] on span "Aceptar" at bounding box center [396, 227] width 29 height 8
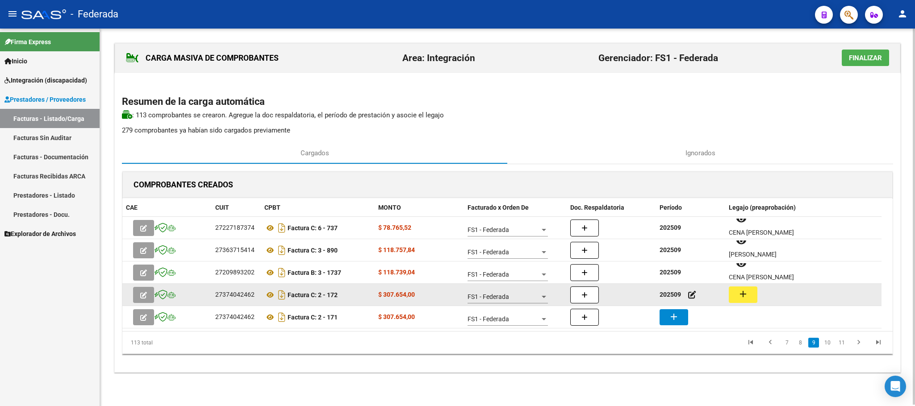
click at [742, 299] on mat-icon "add" at bounding box center [743, 294] width 11 height 11
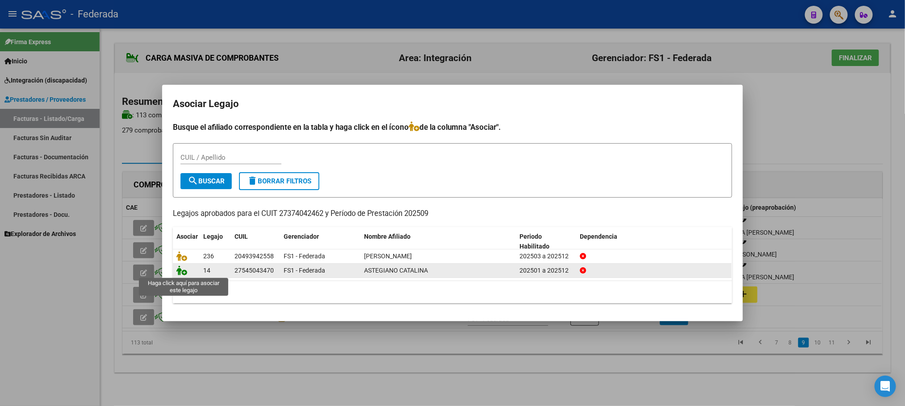
click at [179, 272] on icon at bounding box center [181, 271] width 11 height 10
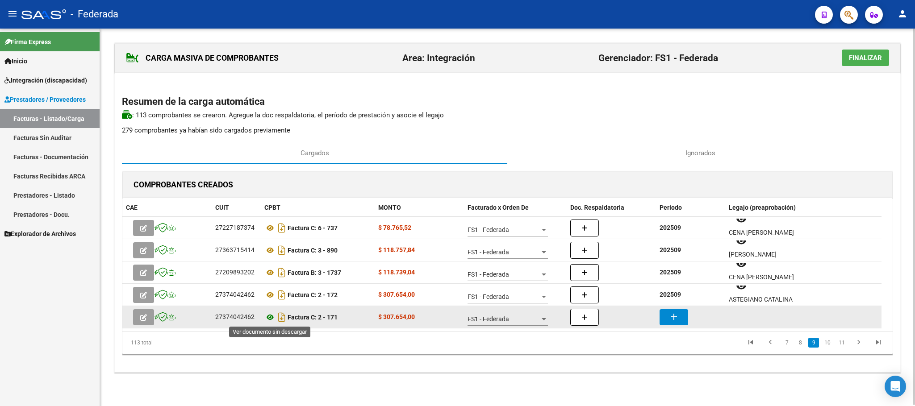
click at [269, 318] on icon at bounding box center [270, 317] width 12 height 11
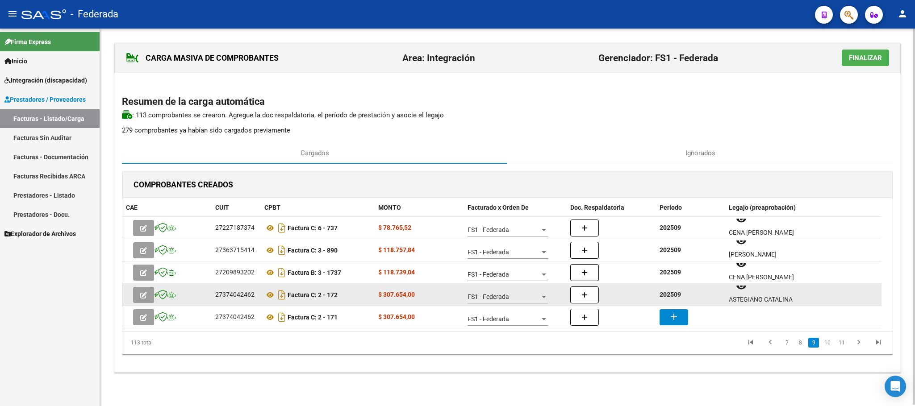
click at [670, 295] on strong "202509" at bounding box center [670, 294] width 21 height 7
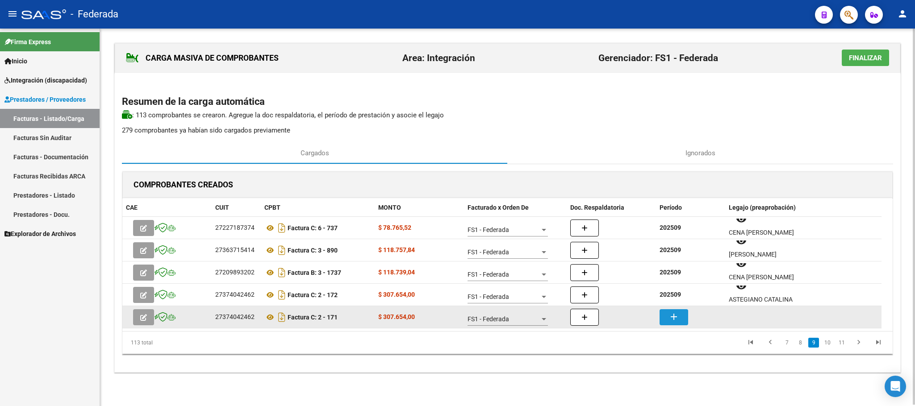
click at [679, 319] on mat-icon "add" at bounding box center [674, 317] width 11 height 11
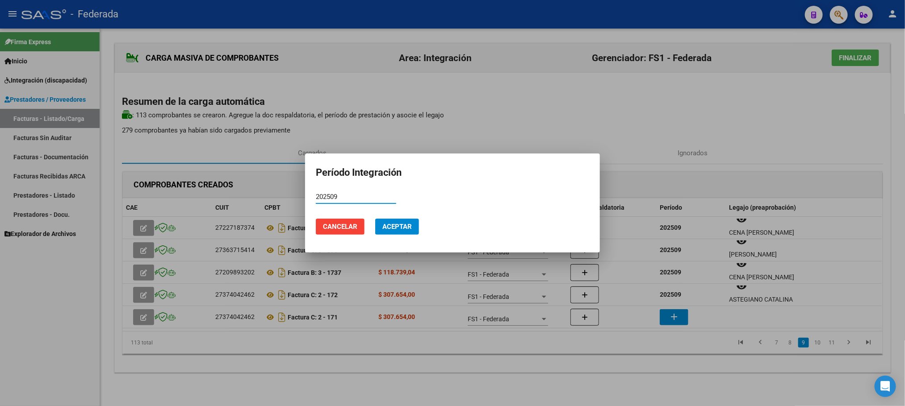
type input "202509"
click at [398, 224] on span "Aceptar" at bounding box center [396, 227] width 29 height 8
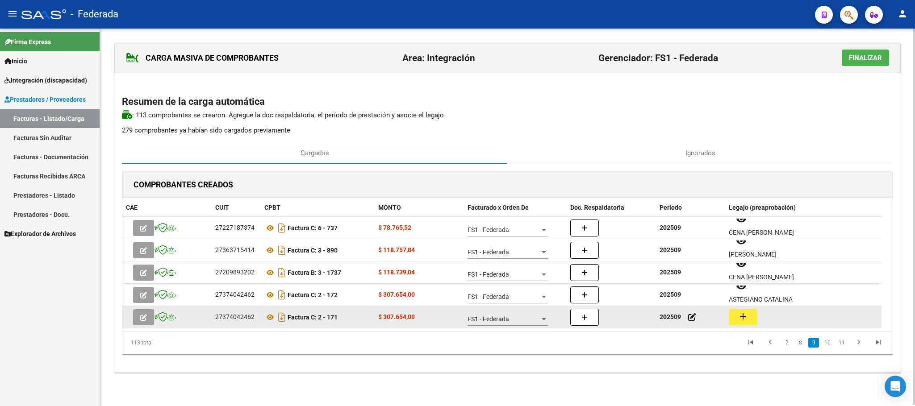
click at [744, 316] on mat-icon "add" at bounding box center [743, 316] width 11 height 11
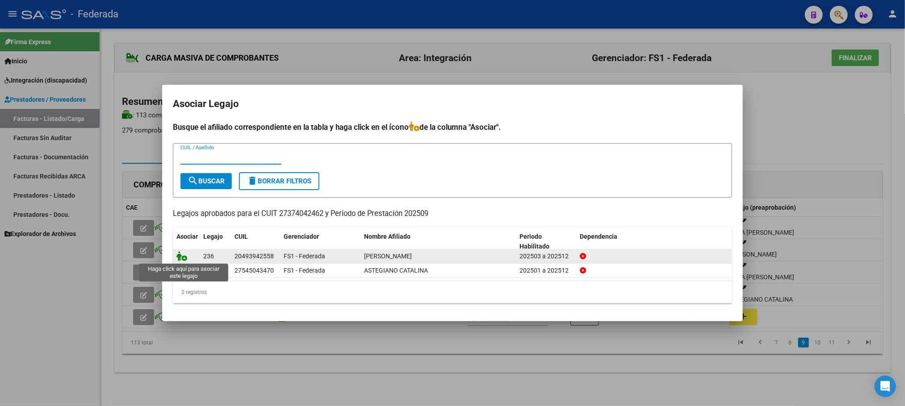
click at [184, 254] on icon at bounding box center [181, 256] width 11 height 10
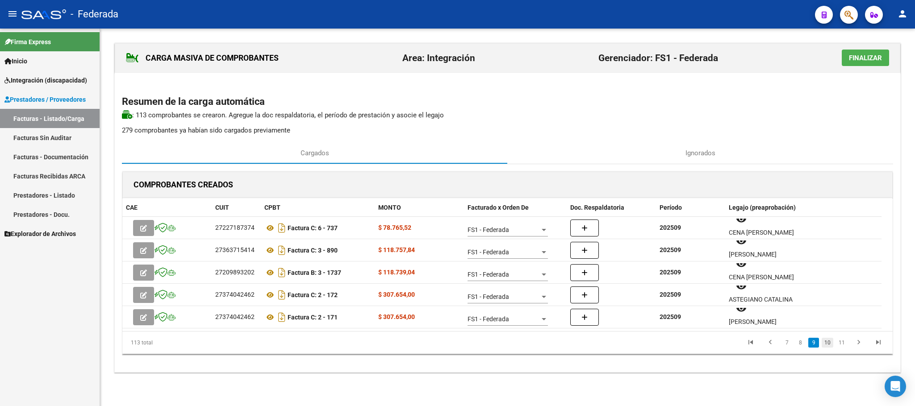
click at [831, 342] on link "10" at bounding box center [828, 343] width 12 height 10
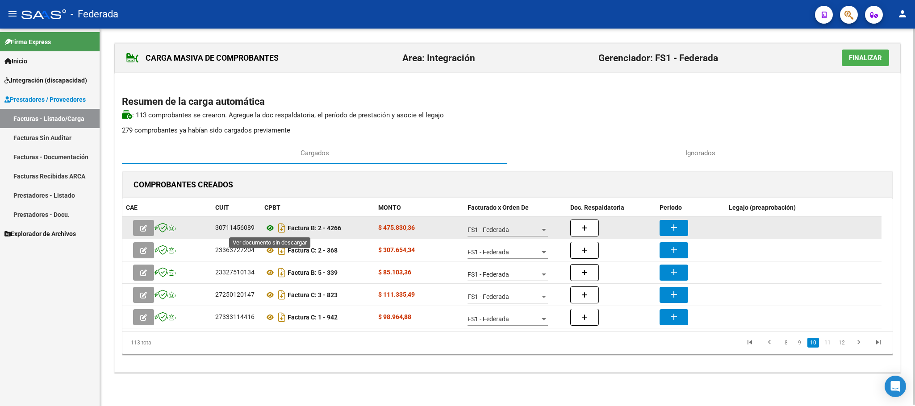
click at [272, 229] on icon at bounding box center [270, 228] width 12 height 11
click at [684, 228] on button "add" at bounding box center [674, 228] width 29 height 16
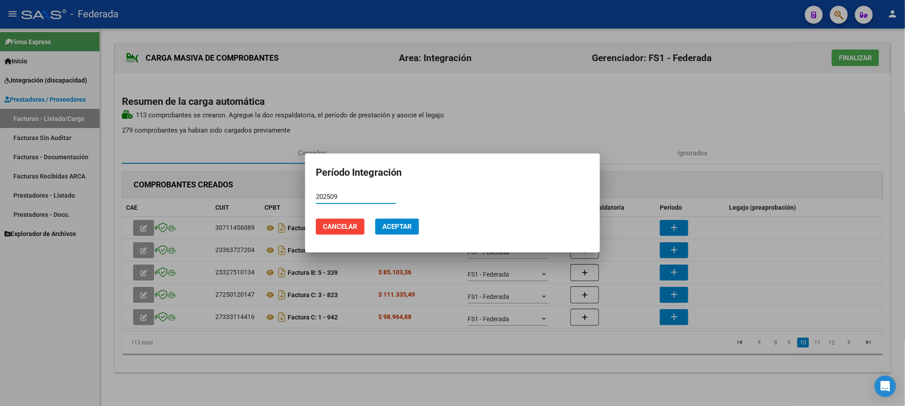
type input "202509"
click at [389, 231] on span "Aceptar" at bounding box center [396, 227] width 29 height 8
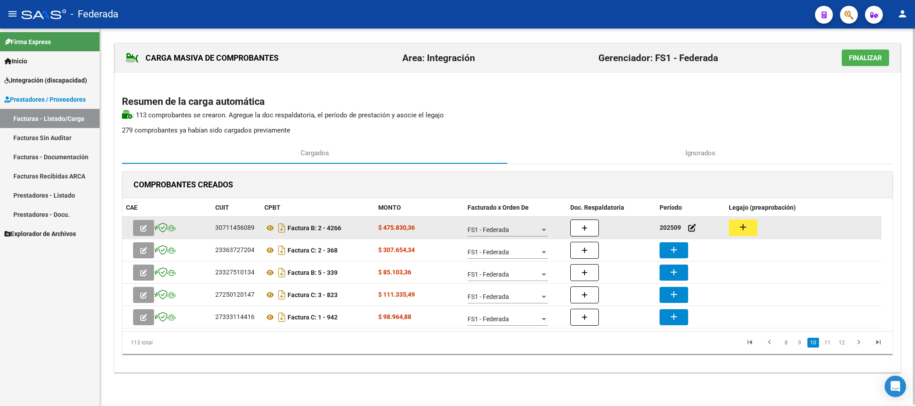
click at [742, 229] on mat-icon "add" at bounding box center [743, 227] width 11 height 11
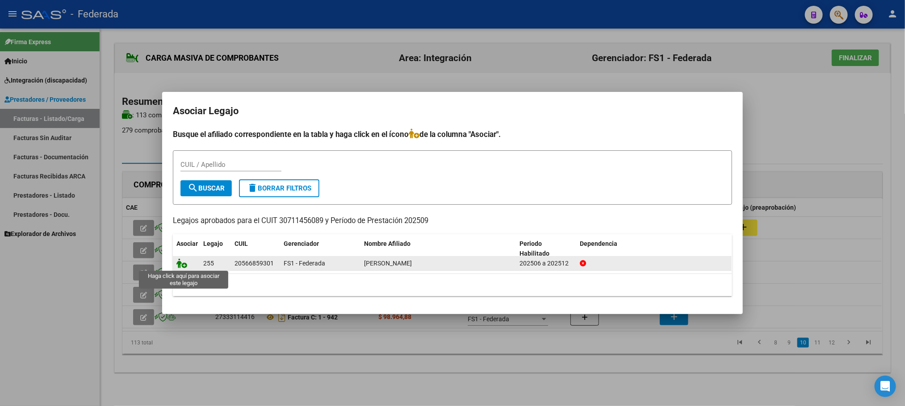
click at [181, 267] on icon at bounding box center [181, 264] width 11 height 10
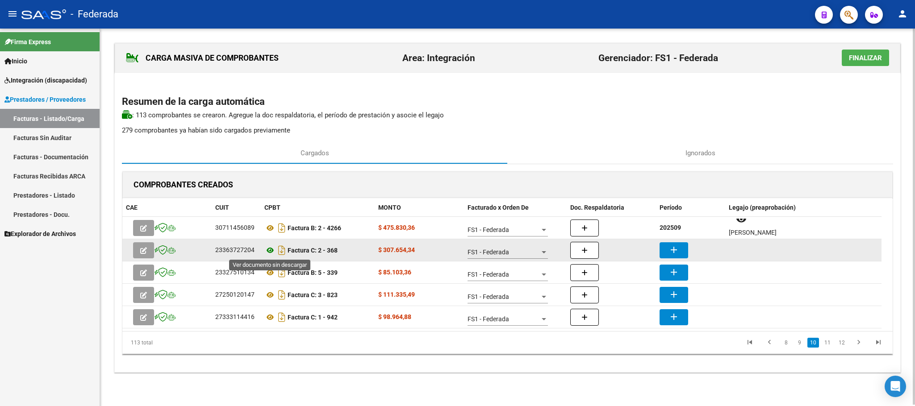
click at [269, 252] on icon at bounding box center [270, 250] width 12 height 11
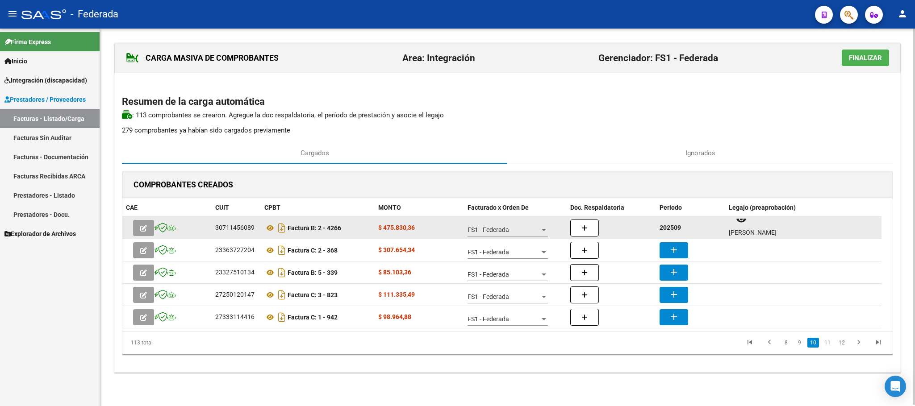
click at [673, 227] on strong "202509" at bounding box center [670, 227] width 21 height 7
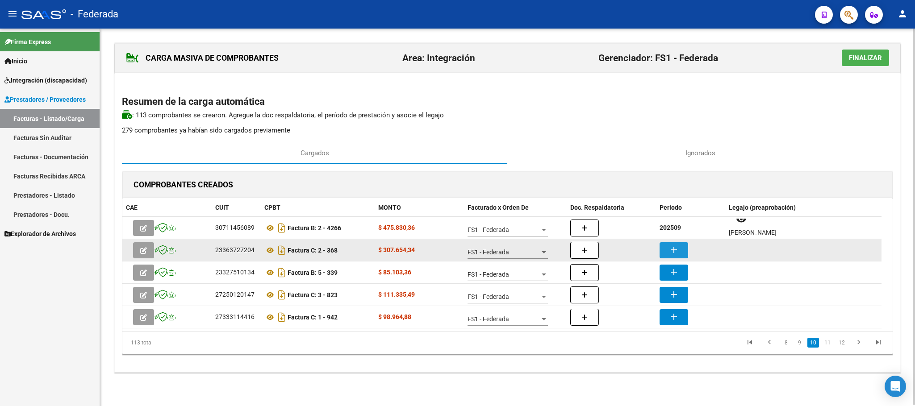
click at [677, 248] on mat-icon "add" at bounding box center [674, 250] width 11 height 11
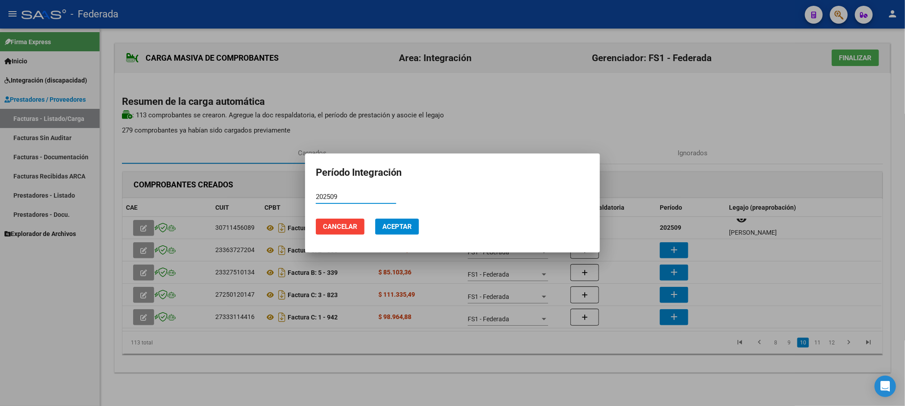
type input "202509"
click at [415, 228] on button "Aceptar" at bounding box center [397, 227] width 44 height 16
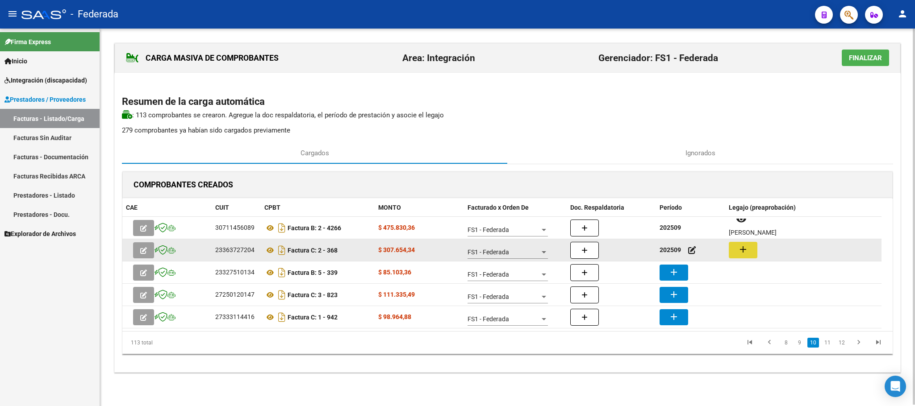
click at [753, 255] on button "add" at bounding box center [743, 250] width 29 height 17
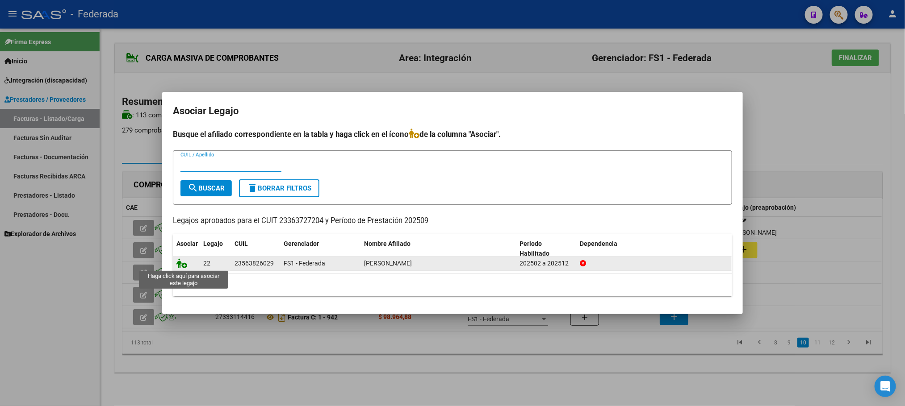
click at [181, 260] on icon at bounding box center [181, 264] width 11 height 10
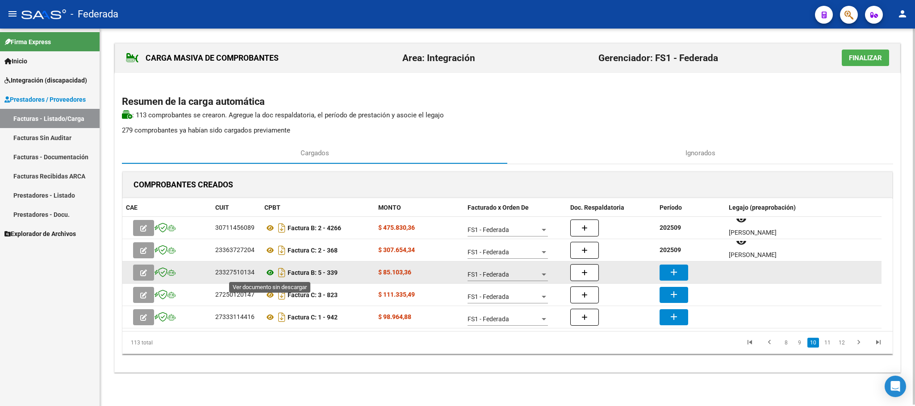
click at [270, 274] on icon at bounding box center [270, 273] width 12 height 11
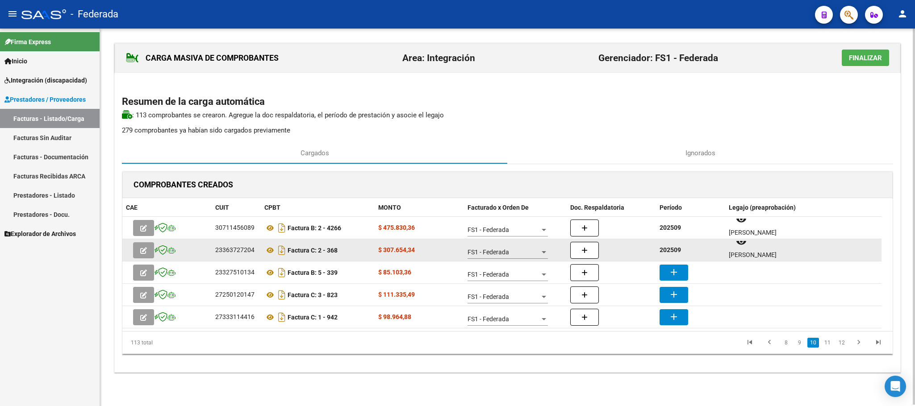
click at [674, 252] on strong "202509" at bounding box center [670, 250] width 21 height 7
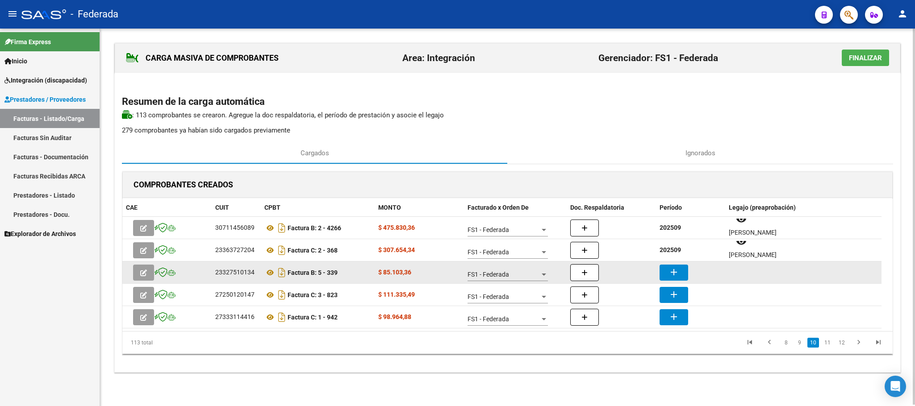
click at [675, 272] on mat-icon "add" at bounding box center [674, 272] width 11 height 11
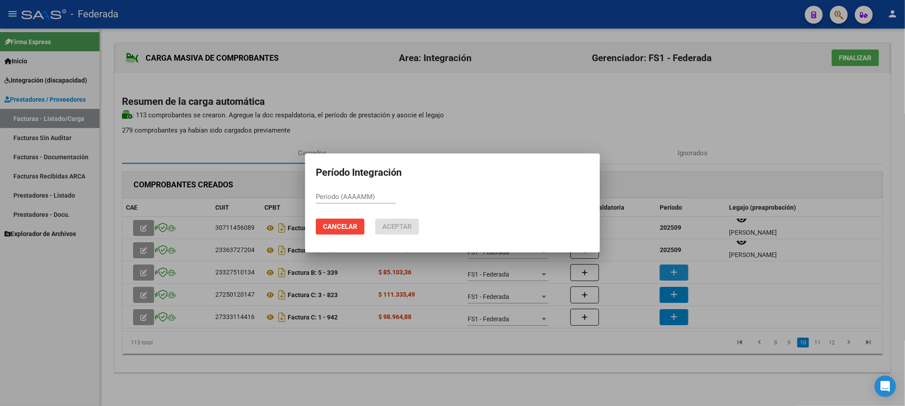
paste input "202509"
type input "202509"
click at [411, 227] on span "Aceptar" at bounding box center [396, 227] width 29 height 8
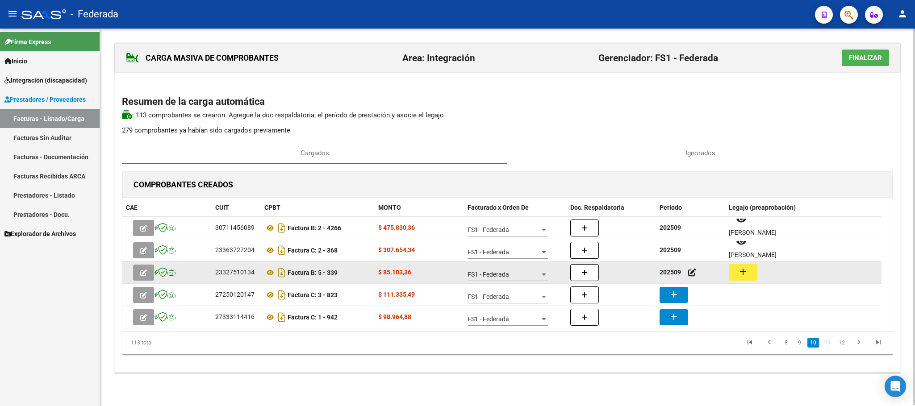
click at [744, 265] on button "add" at bounding box center [743, 272] width 29 height 17
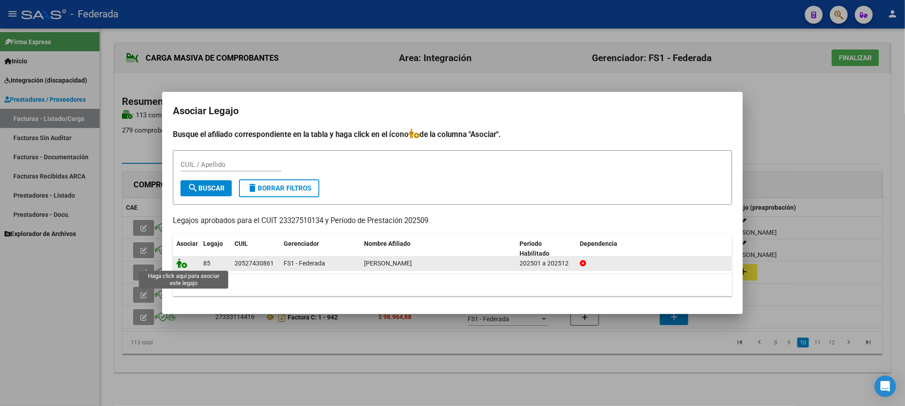
click at [181, 263] on icon at bounding box center [181, 264] width 11 height 10
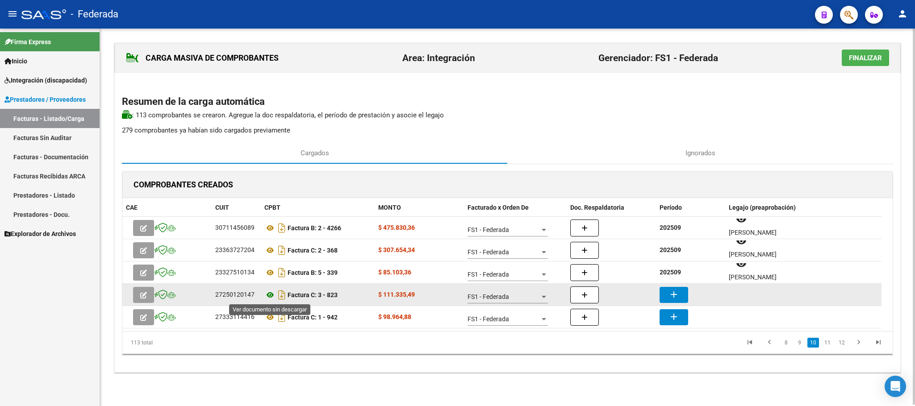
click at [266, 297] on icon at bounding box center [270, 295] width 12 height 11
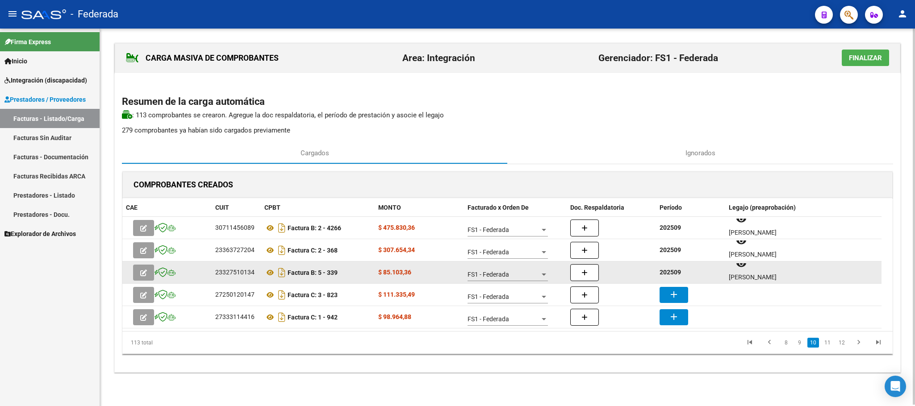
click at [669, 275] on strong "202509" at bounding box center [670, 272] width 21 height 7
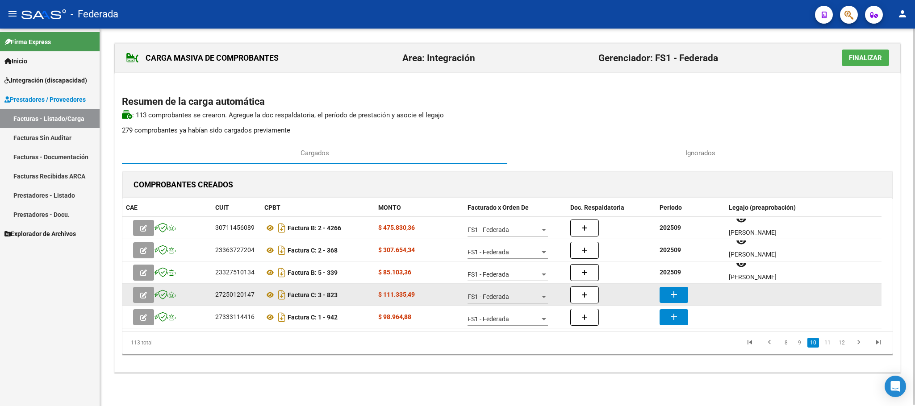
click at [670, 289] on mat-icon "add" at bounding box center [674, 294] width 11 height 11
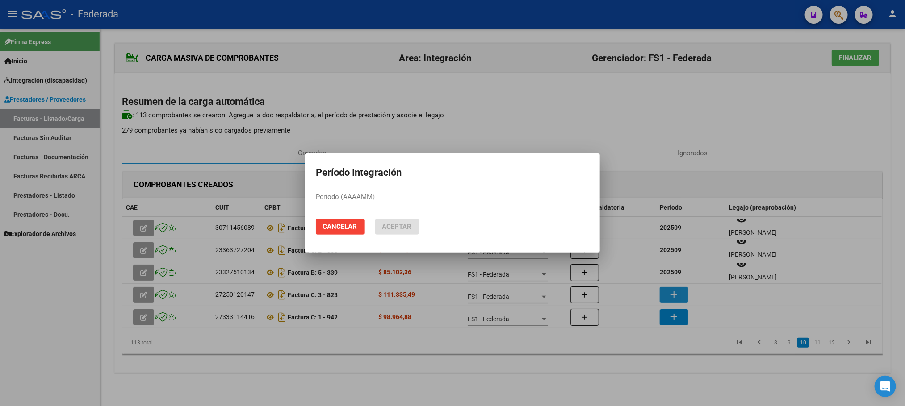
paste input "202509"
type input "202509"
click at [401, 220] on button "Aceptar" at bounding box center [397, 227] width 44 height 16
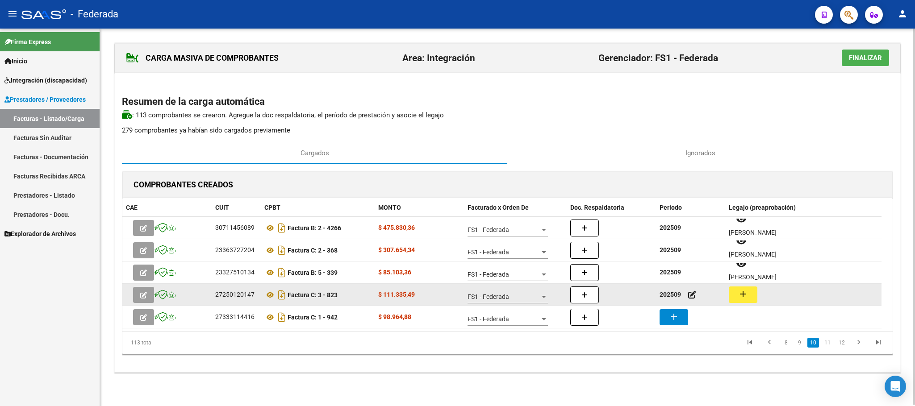
click at [744, 298] on mat-icon "add" at bounding box center [743, 294] width 11 height 11
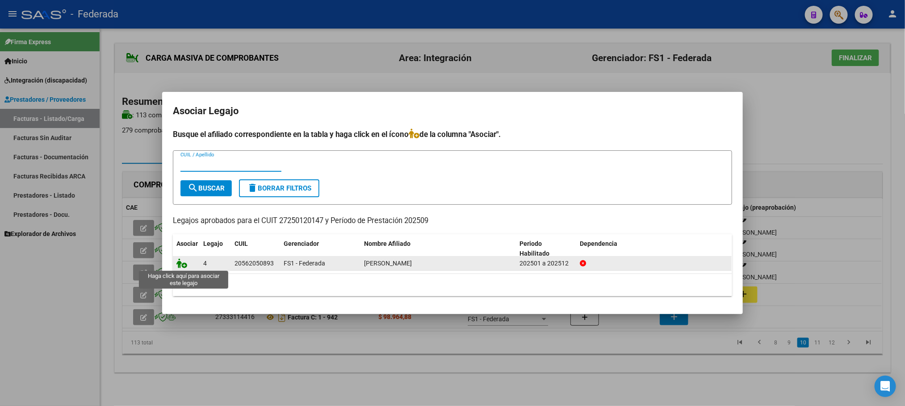
click at [182, 267] on icon at bounding box center [181, 264] width 11 height 10
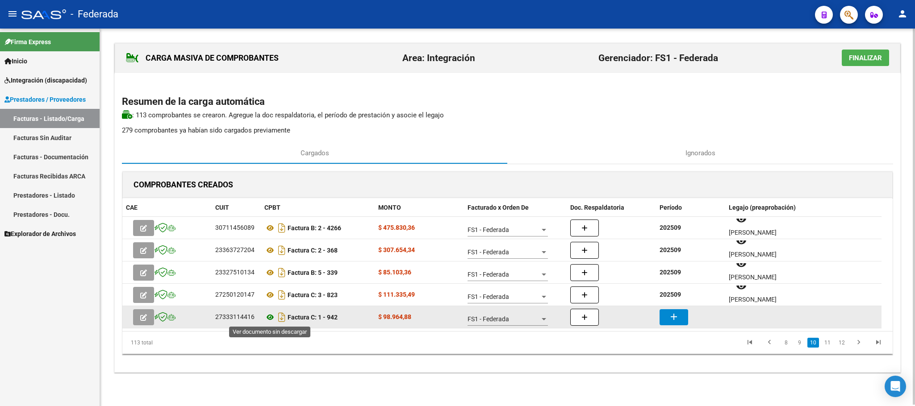
click at [269, 318] on icon at bounding box center [270, 317] width 12 height 11
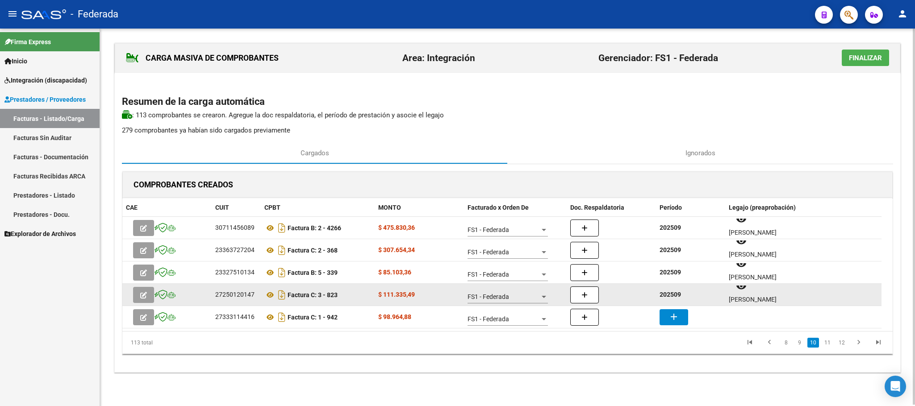
click at [673, 297] on strong "202509" at bounding box center [670, 294] width 21 height 7
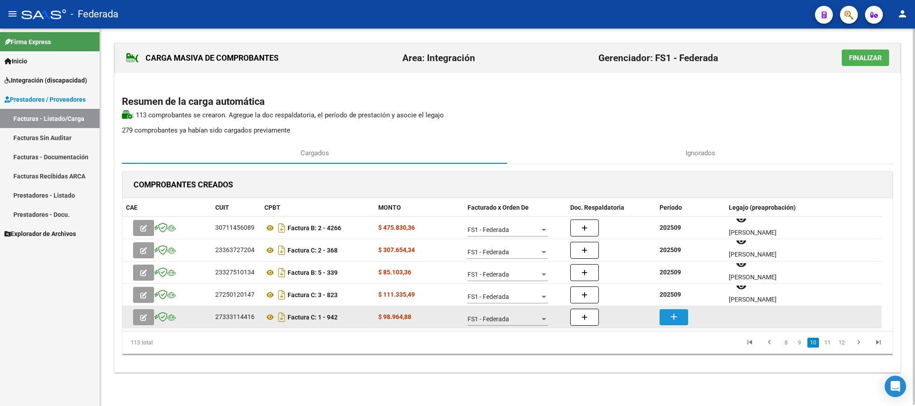
click at [673, 315] on mat-icon "add" at bounding box center [674, 317] width 11 height 11
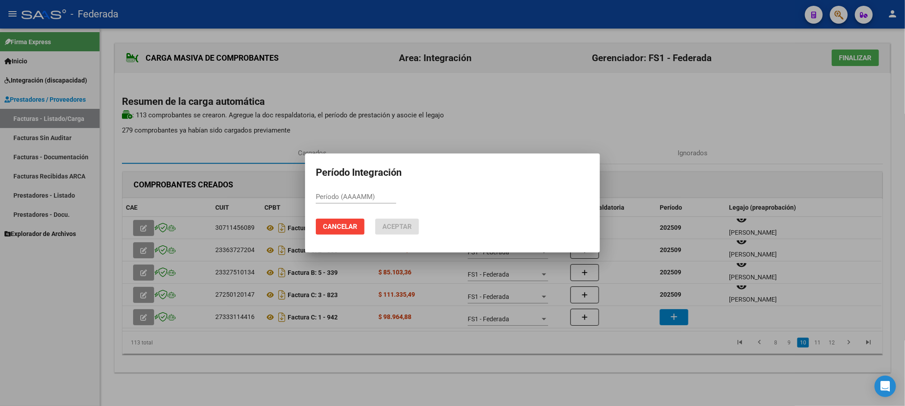
paste input "202509"
type input "202509"
click at [392, 232] on button "Aceptar" at bounding box center [397, 227] width 44 height 16
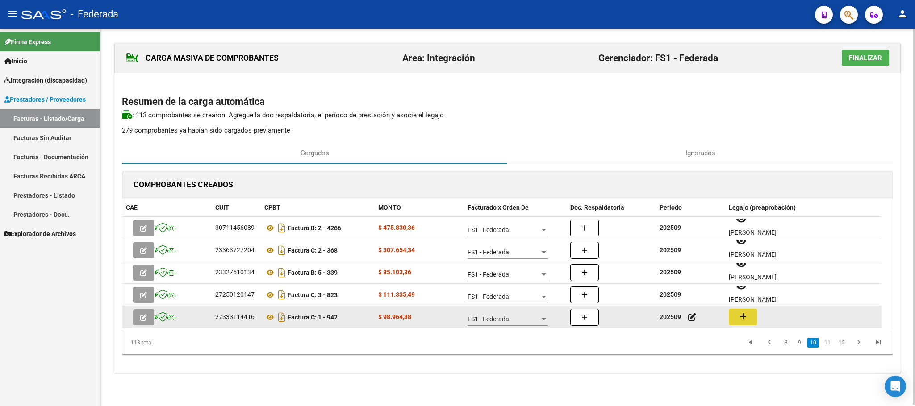
click at [733, 318] on button "add" at bounding box center [743, 317] width 29 height 17
click at [268, 319] on icon at bounding box center [270, 317] width 12 height 11
click at [742, 319] on mat-icon "add" at bounding box center [743, 316] width 11 height 11
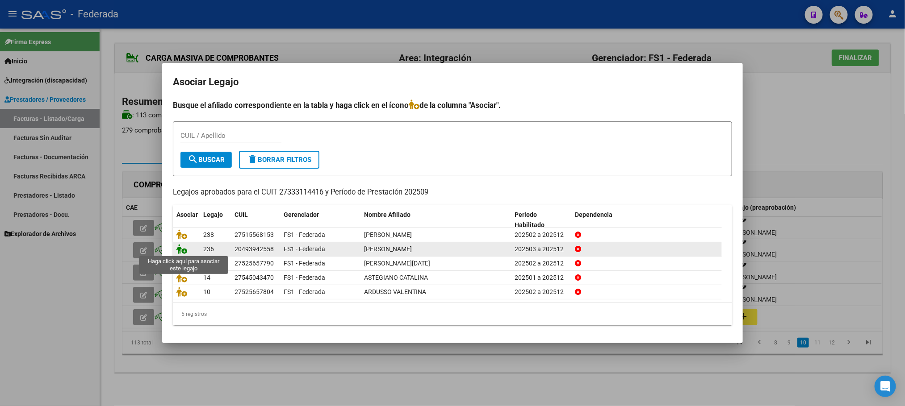
click at [180, 251] on icon at bounding box center [181, 249] width 11 height 10
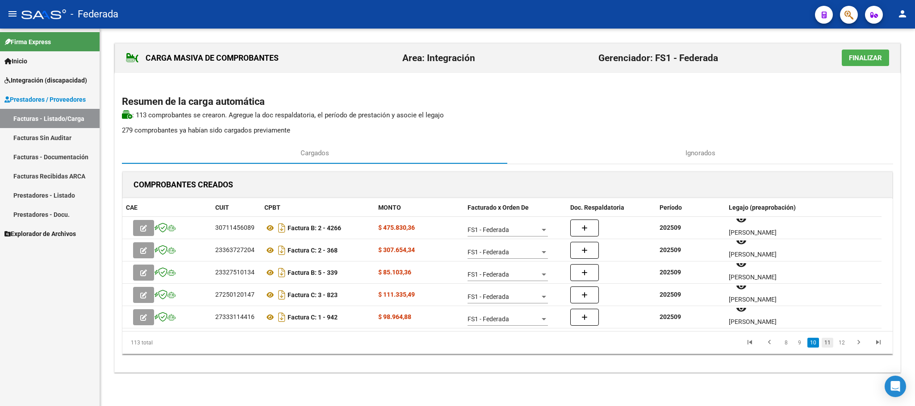
click at [825, 342] on link "11" at bounding box center [828, 343] width 12 height 10
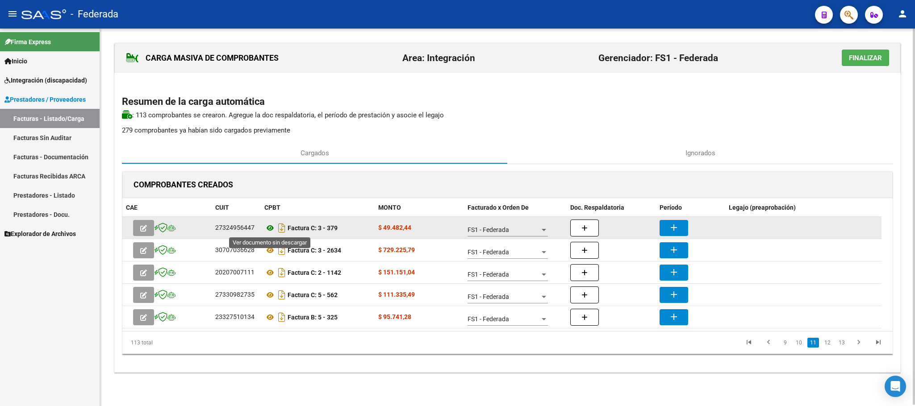
click at [269, 227] on icon at bounding box center [270, 228] width 12 height 11
click at [272, 226] on icon at bounding box center [270, 228] width 12 height 11
click at [679, 231] on mat-icon "add" at bounding box center [674, 227] width 11 height 11
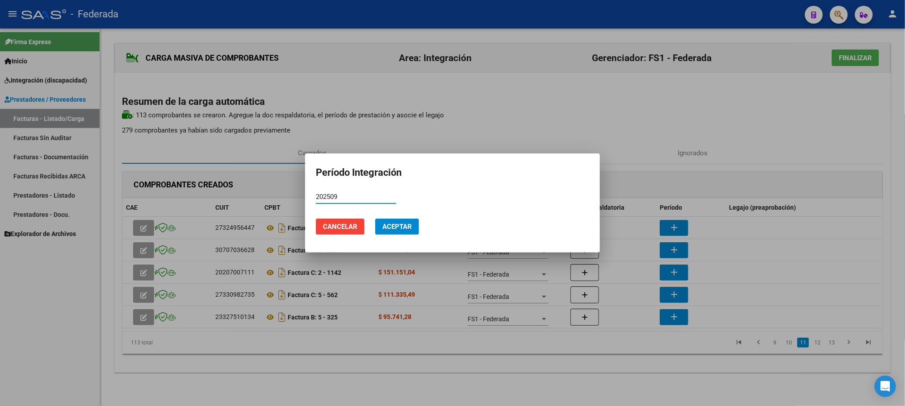
type input "202509"
click at [398, 222] on button "Aceptar" at bounding box center [397, 227] width 44 height 16
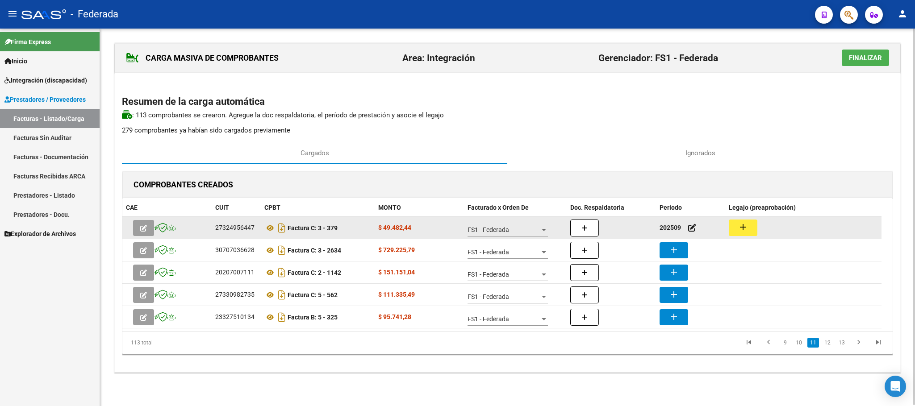
click at [752, 230] on button "add" at bounding box center [743, 228] width 29 height 17
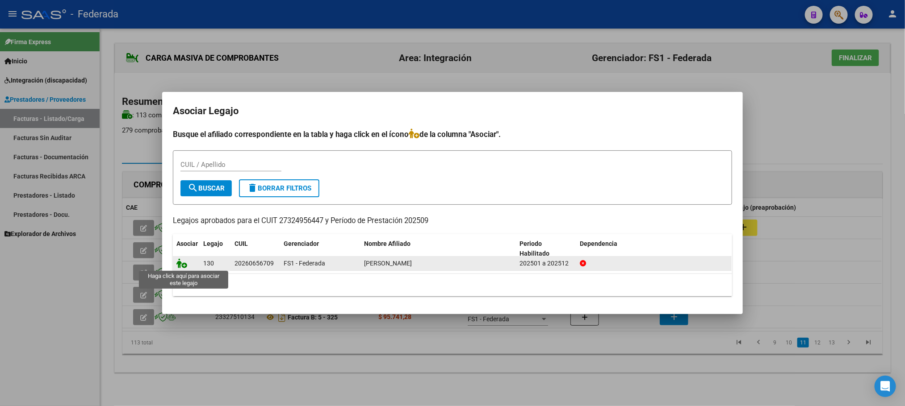
click at [181, 264] on icon at bounding box center [181, 264] width 11 height 10
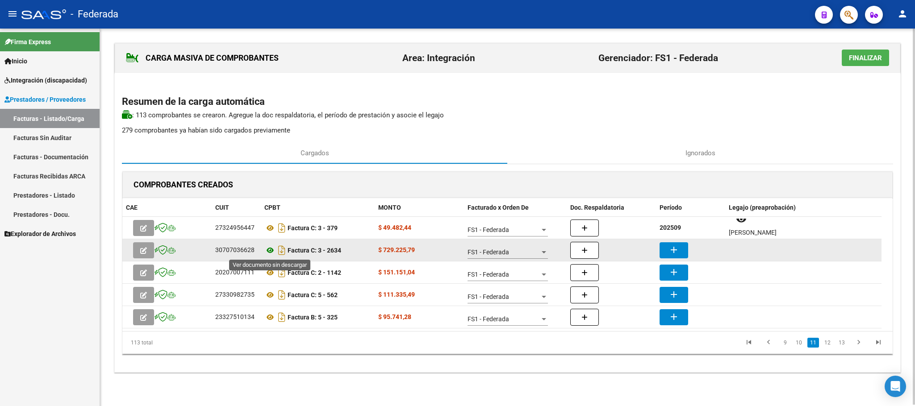
click at [269, 246] on icon at bounding box center [270, 250] width 12 height 11
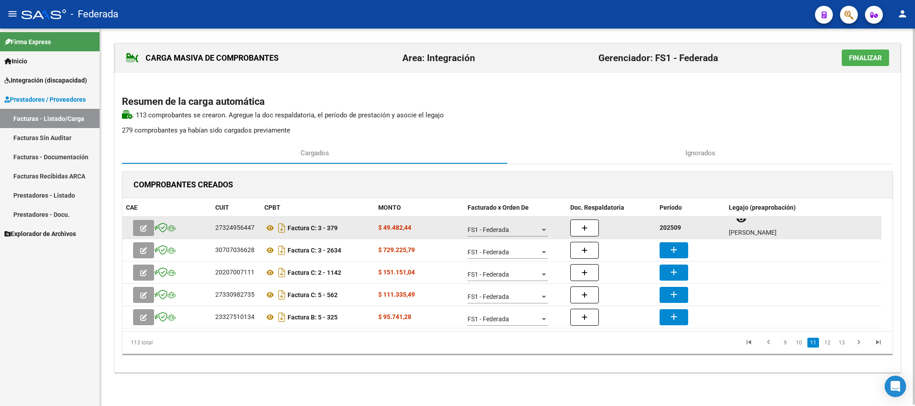
click at [669, 228] on strong "202509" at bounding box center [670, 227] width 21 height 7
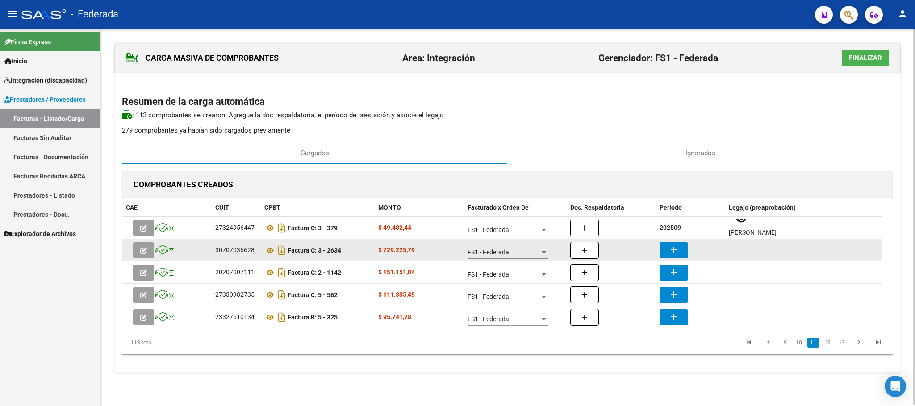
click at [678, 248] on mat-icon "add" at bounding box center [674, 250] width 11 height 11
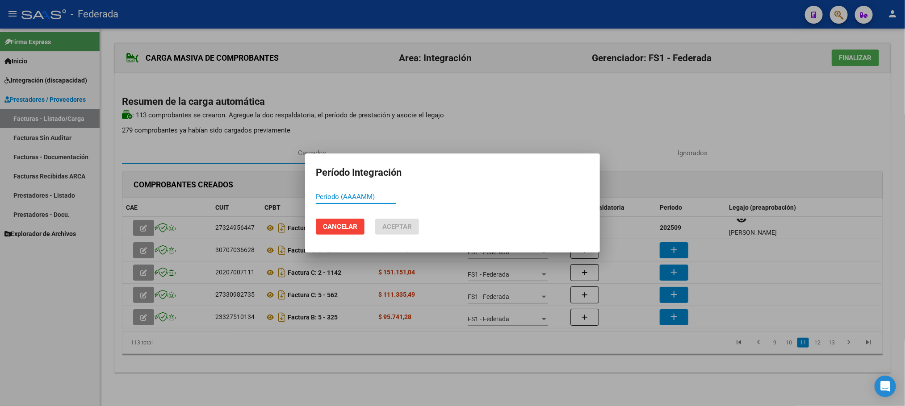
paste input "202509"
type input "202509"
click at [389, 221] on button "Aceptar" at bounding box center [397, 227] width 44 height 16
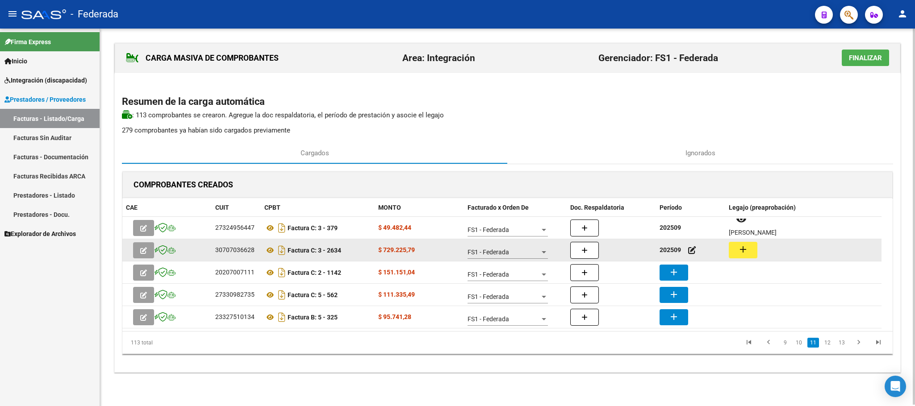
click at [736, 250] on button "add" at bounding box center [743, 250] width 29 height 17
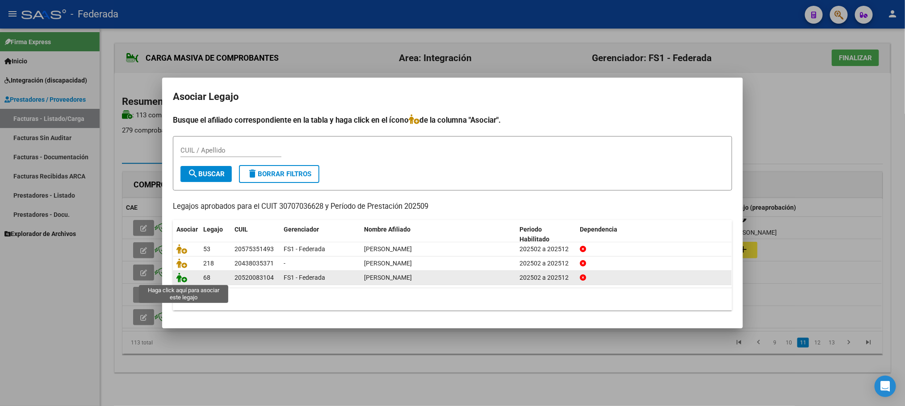
click at [181, 281] on icon at bounding box center [181, 278] width 11 height 10
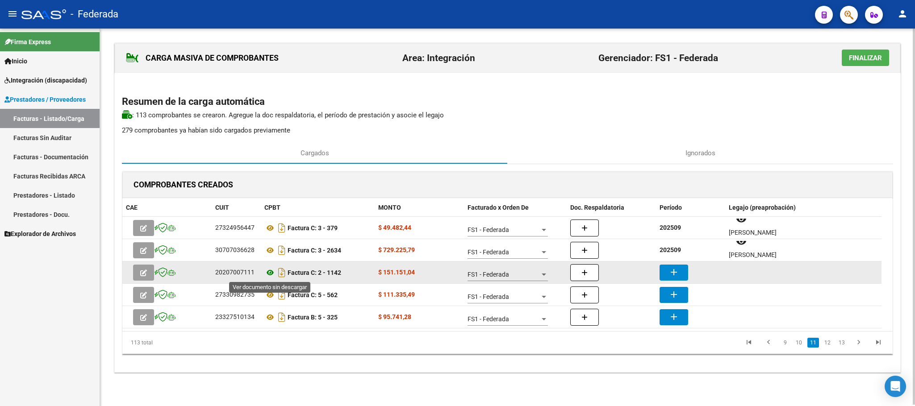
click at [275, 275] on icon at bounding box center [270, 273] width 12 height 11
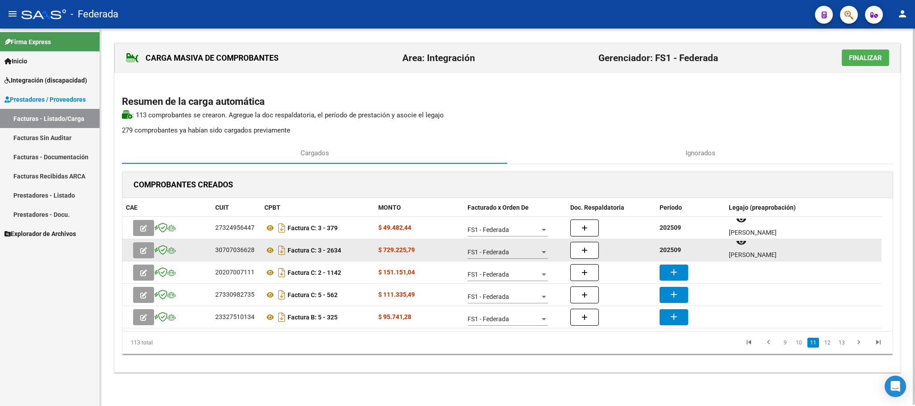
click at [676, 252] on strong "202509" at bounding box center [670, 250] width 21 height 7
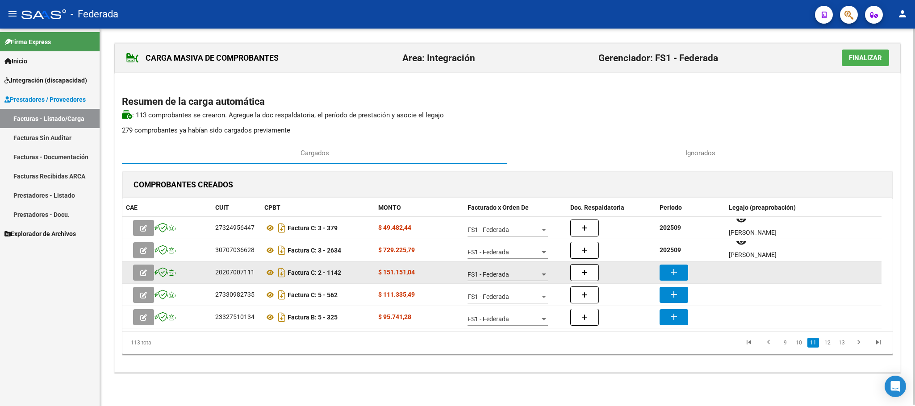
click at [679, 265] on button "add" at bounding box center [674, 273] width 29 height 16
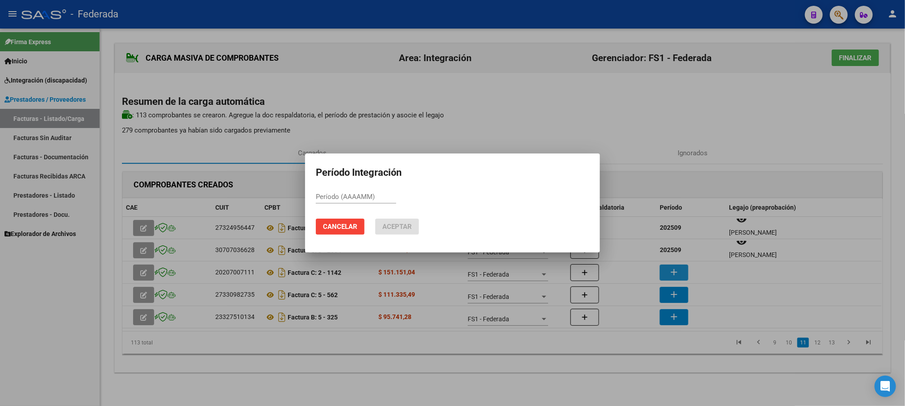
paste input "202509"
type input "202509"
click at [385, 229] on span "Aceptar" at bounding box center [396, 227] width 29 height 8
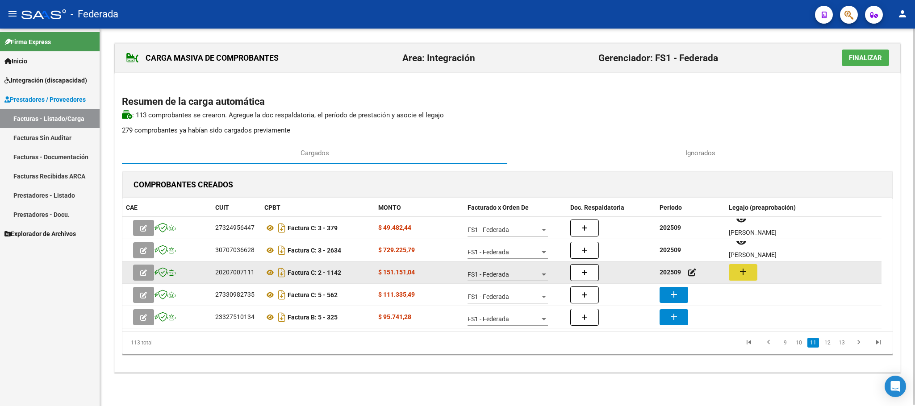
click at [732, 272] on button "add" at bounding box center [743, 272] width 29 height 17
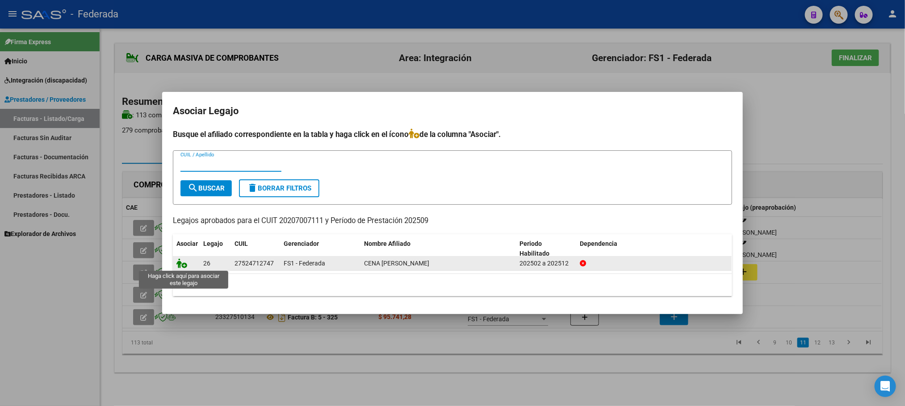
click at [180, 267] on icon at bounding box center [181, 264] width 11 height 10
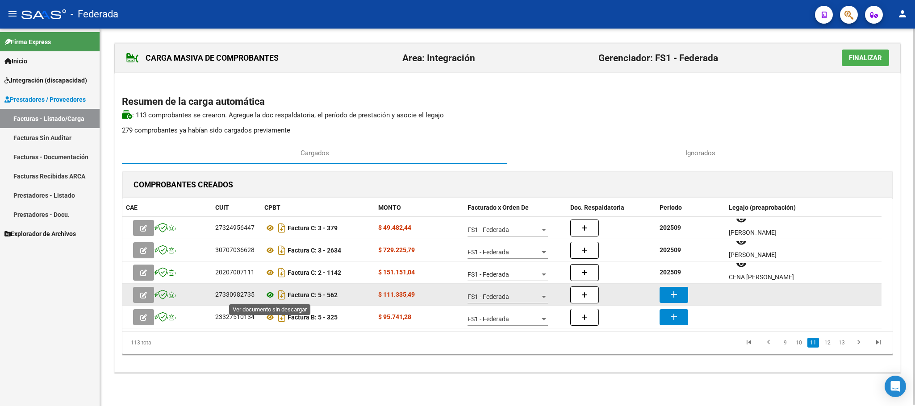
click at [272, 294] on icon at bounding box center [270, 295] width 12 height 11
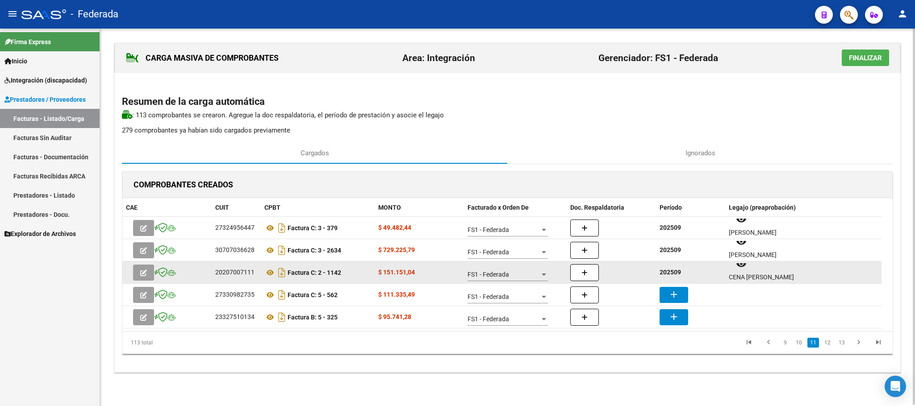
click at [677, 272] on strong "202509" at bounding box center [670, 272] width 21 height 7
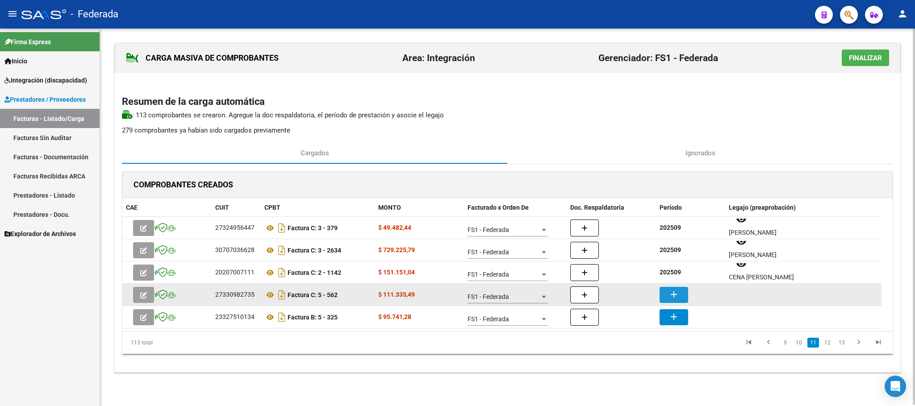
click at [677, 291] on mat-icon "add" at bounding box center [674, 294] width 11 height 11
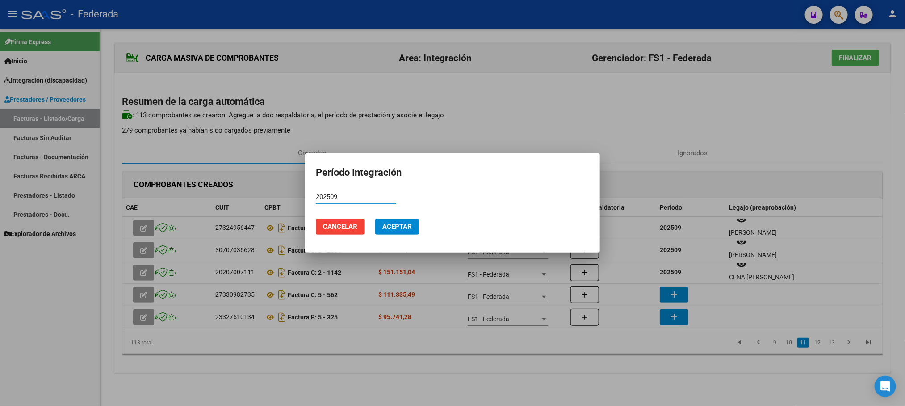
type input "202509"
click at [402, 230] on span "Aceptar" at bounding box center [396, 227] width 29 height 8
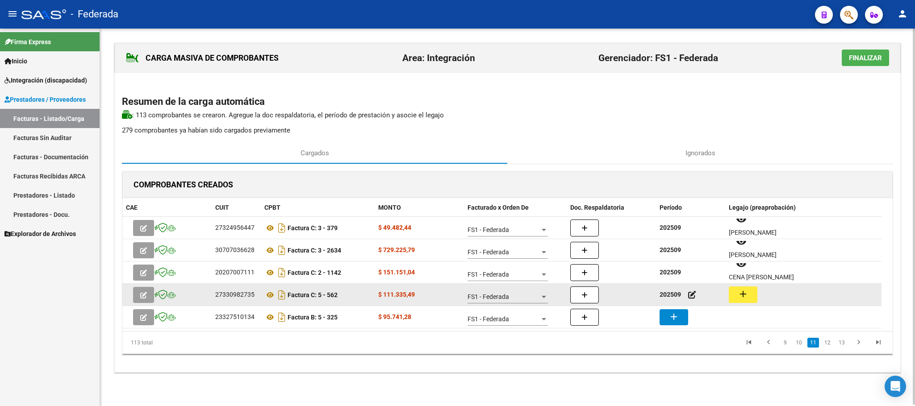
click at [752, 300] on button "add" at bounding box center [743, 295] width 29 height 17
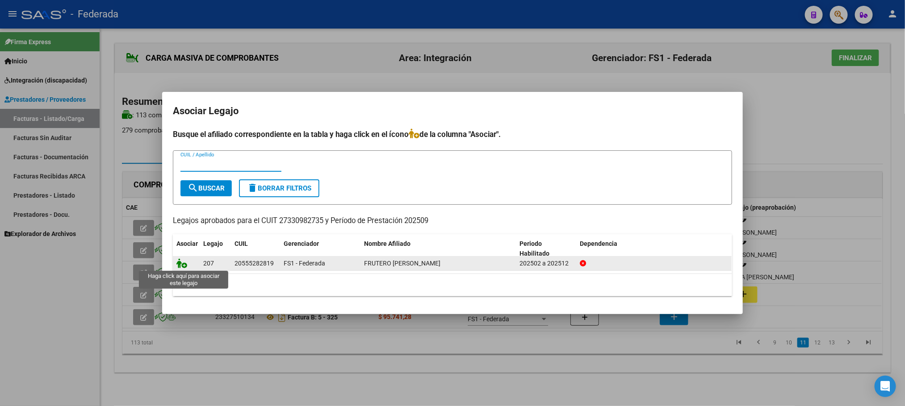
click at [180, 261] on icon at bounding box center [181, 264] width 11 height 10
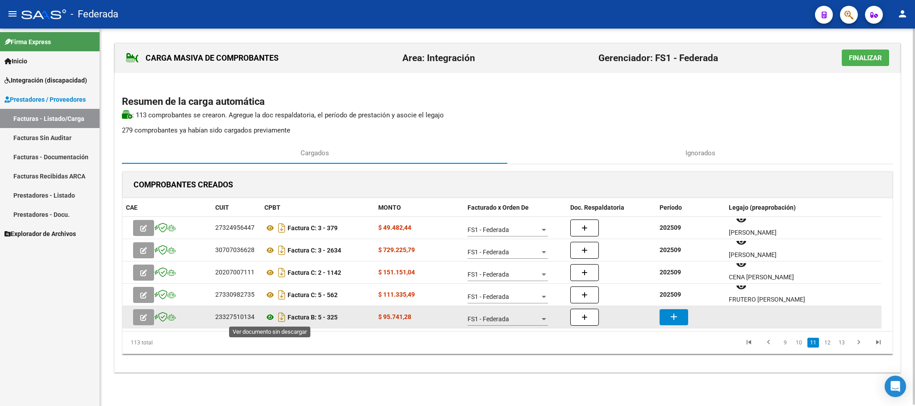
click at [271, 317] on icon at bounding box center [270, 317] width 12 height 11
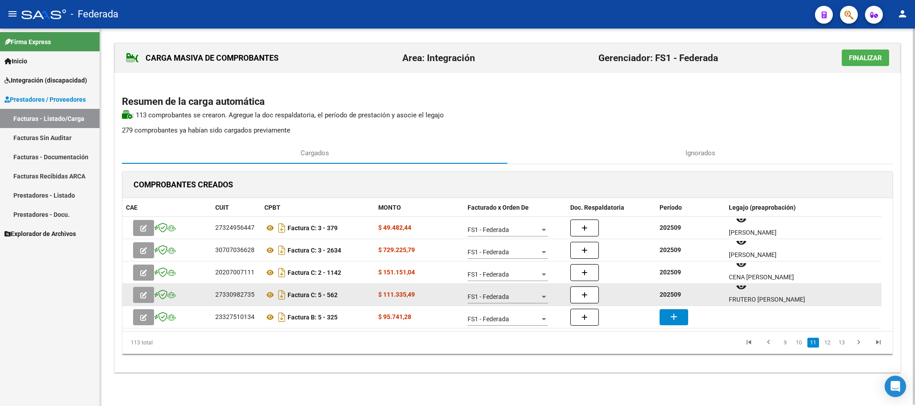
scroll to position [0, 0]
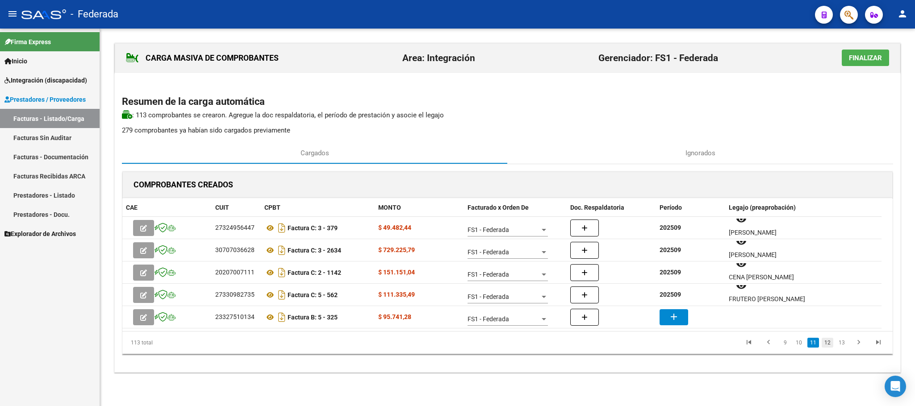
click at [827, 347] on link "12" at bounding box center [828, 343] width 12 height 10
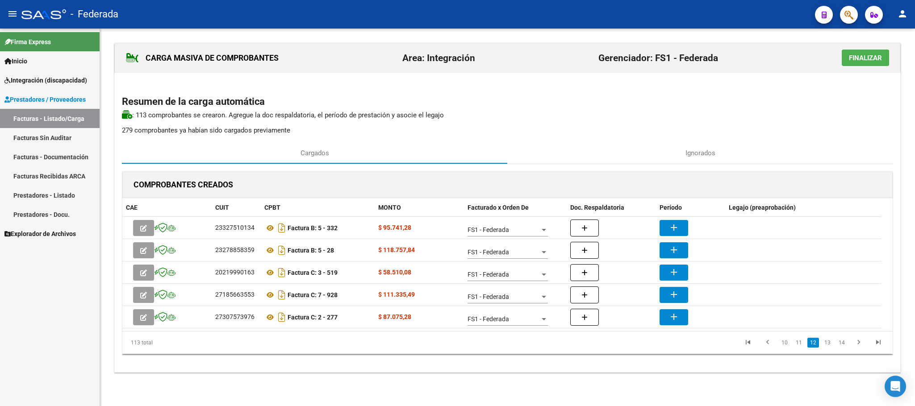
click at [814, 344] on link "12" at bounding box center [814, 343] width 12 height 10
click at [799, 346] on link "11" at bounding box center [799, 343] width 12 height 10
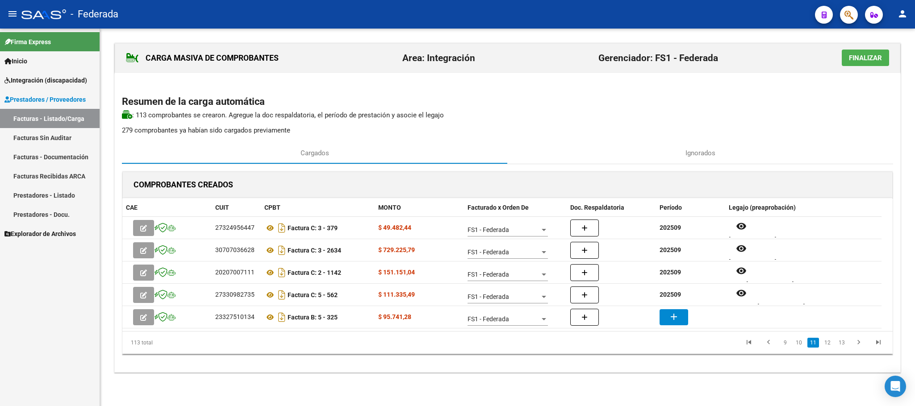
click at [814, 344] on link "11" at bounding box center [814, 343] width 12 height 10
click at [828, 344] on link "12" at bounding box center [828, 343] width 12 height 10
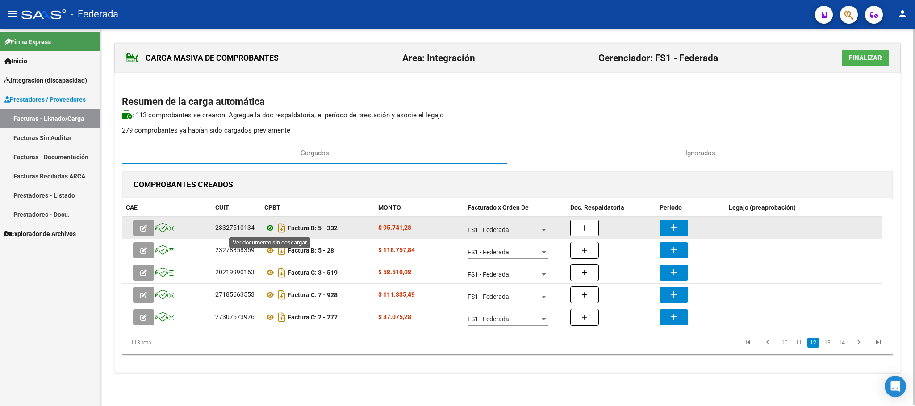
click at [268, 230] on icon at bounding box center [270, 228] width 12 height 11
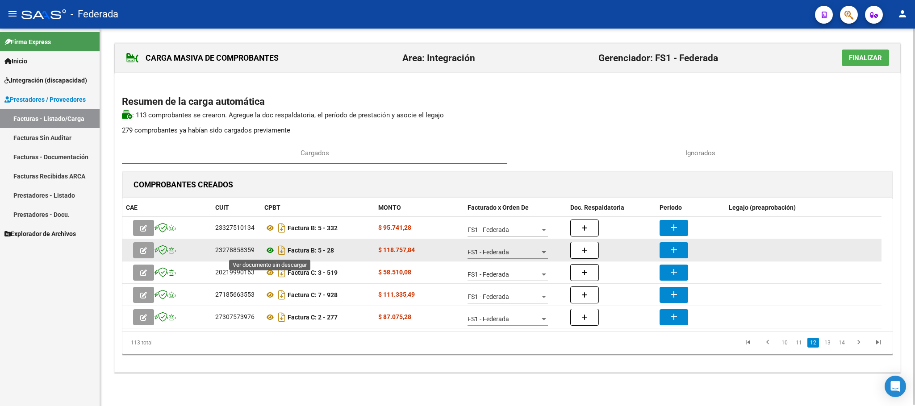
click at [267, 250] on icon at bounding box center [270, 250] width 12 height 11
click at [687, 251] on button "add" at bounding box center [674, 251] width 29 height 16
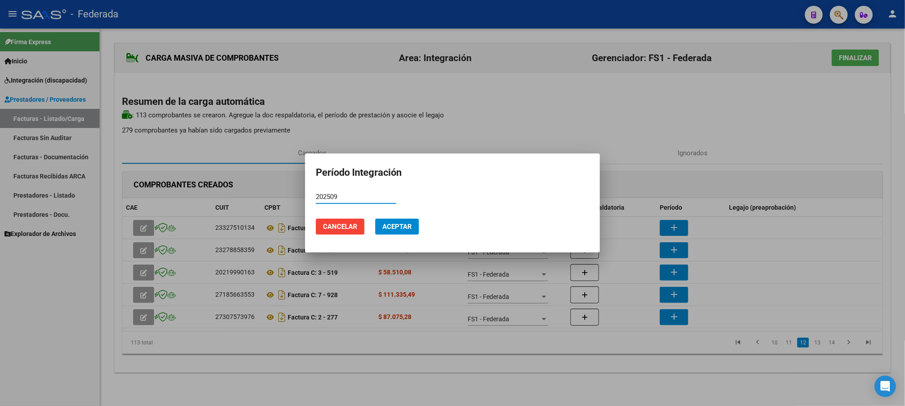
type input "202509"
click at [409, 223] on span "Aceptar" at bounding box center [396, 227] width 29 height 8
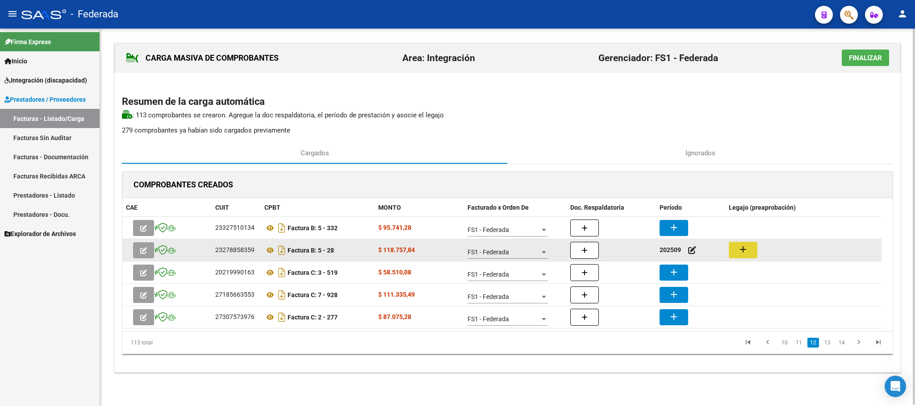
click at [750, 255] on button "add" at bounding box center [743, 250] width 29 height 17
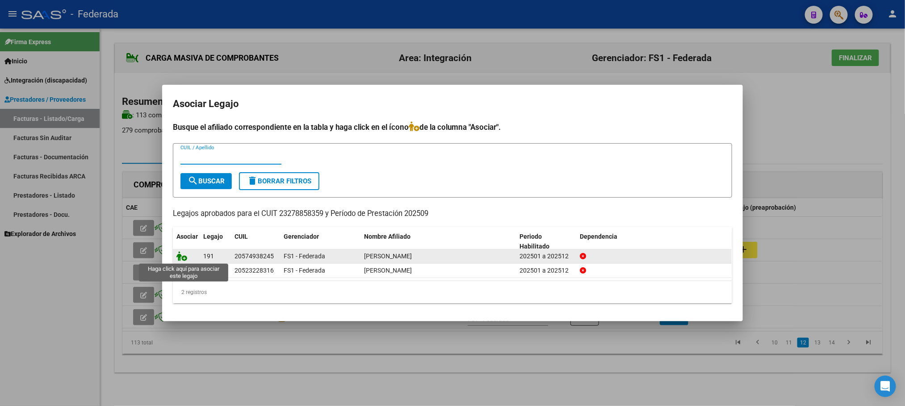
click at [180, 256] on icon at bounding box center [181, 256] width 11 height 10
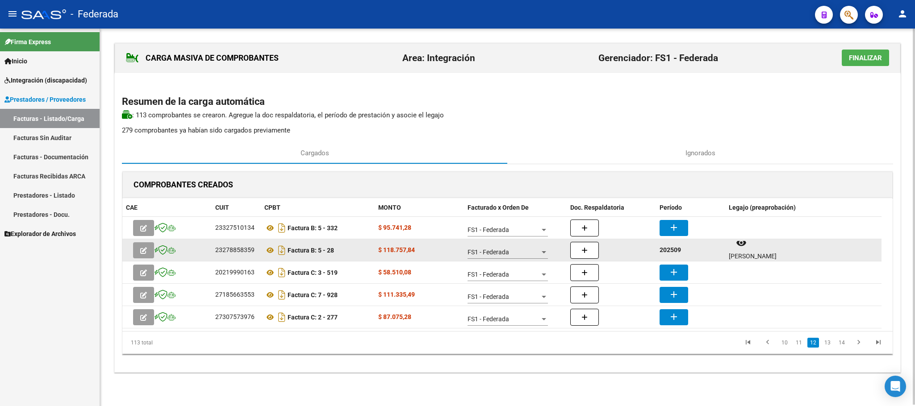
scroll to position [7, 0]
click at [271, 251] on icon at bounding box center [270, 250] width 12 height 11
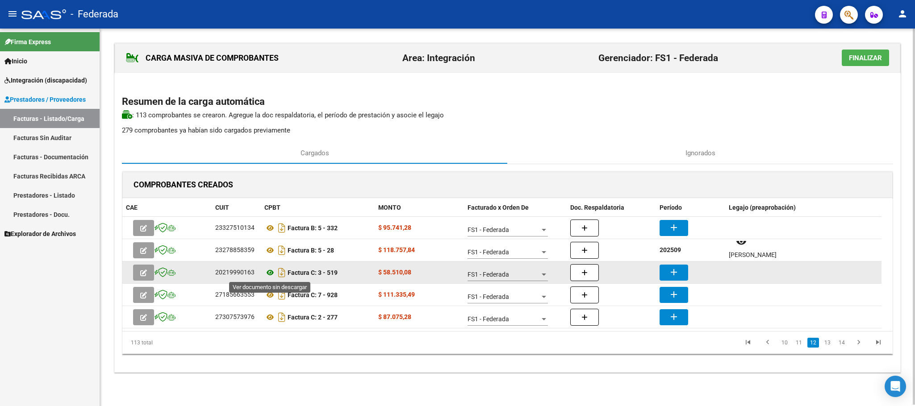
click at [268, 272] on icon at bounding box center [270, 273] width 12 height 11
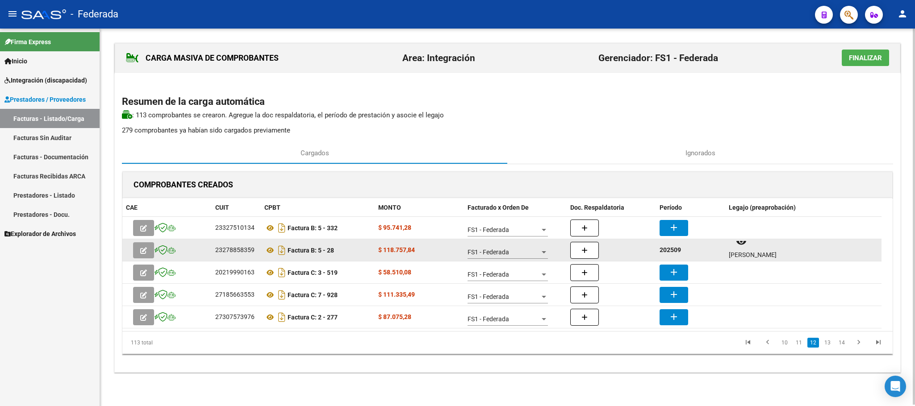
click at [673, 255] on div "202509" at bounding box center [691, 250] width 62 height 10
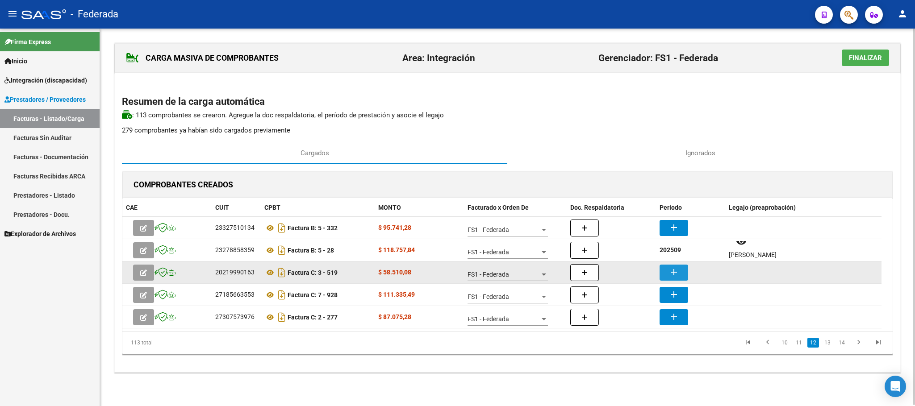
click at [674, 268] on mat-icon "add" at bounding box center [674, 272] width 11 height 11
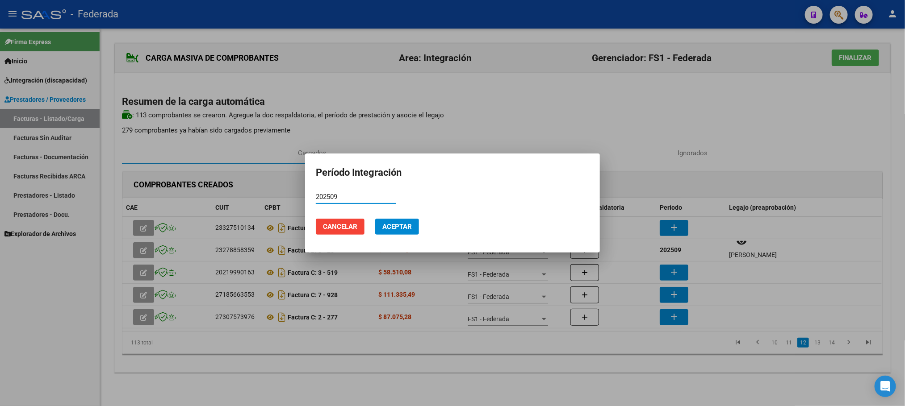
type input "202509"
click at [399, 228] on span "Aceptar" at bounding box center [396, 227] width 29 height 8
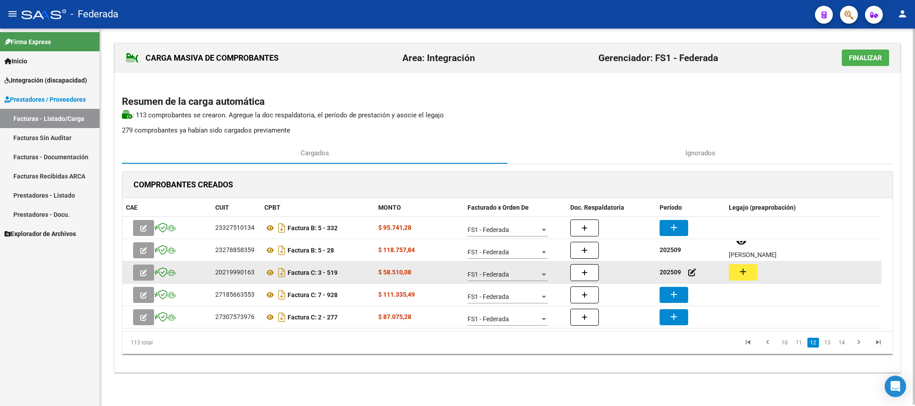
click at [741, 275] on mat-icon "add" at bounding box center [743, 272] width 11 height 11
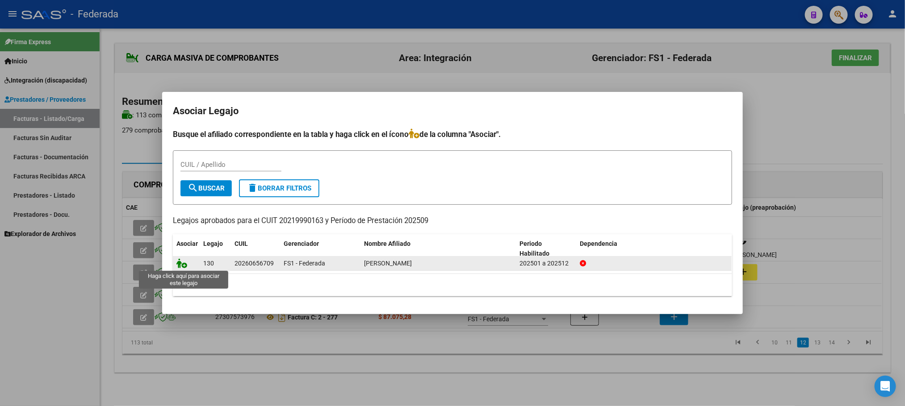
click at [178, 263] on icon at bounding box center [181, 264] width 11 height 10
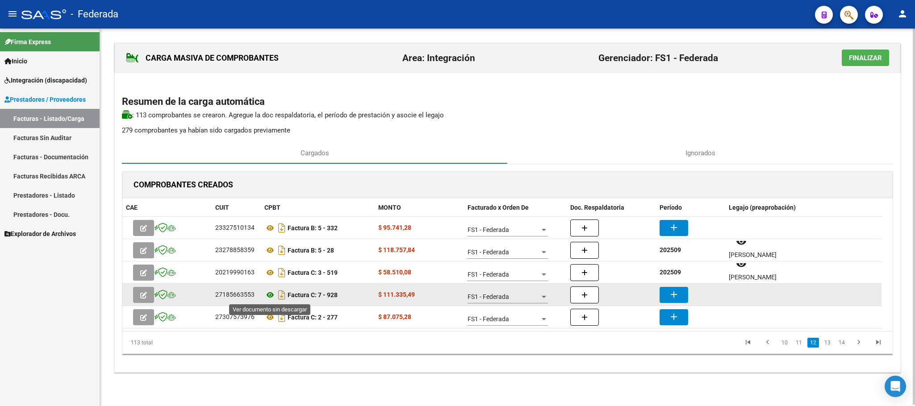
click at [268, 294] on icon at bounding box center [270, 295] width 12 height 11
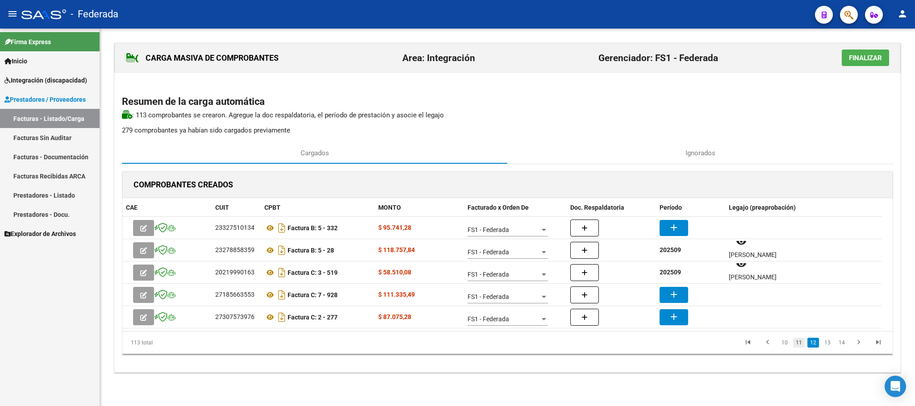
click at [799, 346] on link "11" at bounding box center [799, 343] width 12 height 10
click at [829, 346] on link "12" at bounding box center [828, 343] width 12 height 10
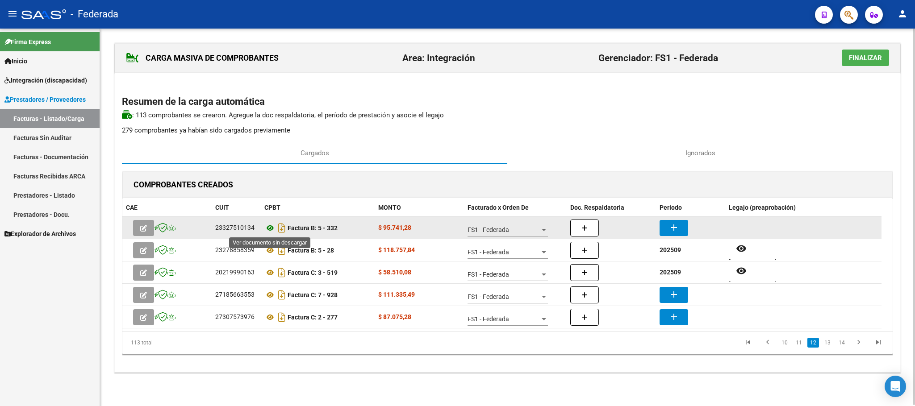
click at [269, 230] on icon at bounding box center [270, 228] width 12 height 11
click at [675, 227] on mat-icon "add" at bounding box center [674, 227] width 11 height 11
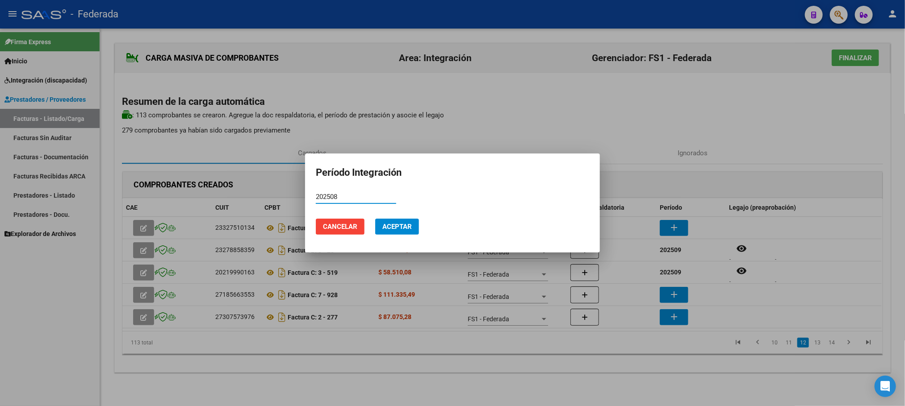
type input "202508"
click at [409, 225] on span "Aceptar" at bounding box center [396, 227] width 29 height 8
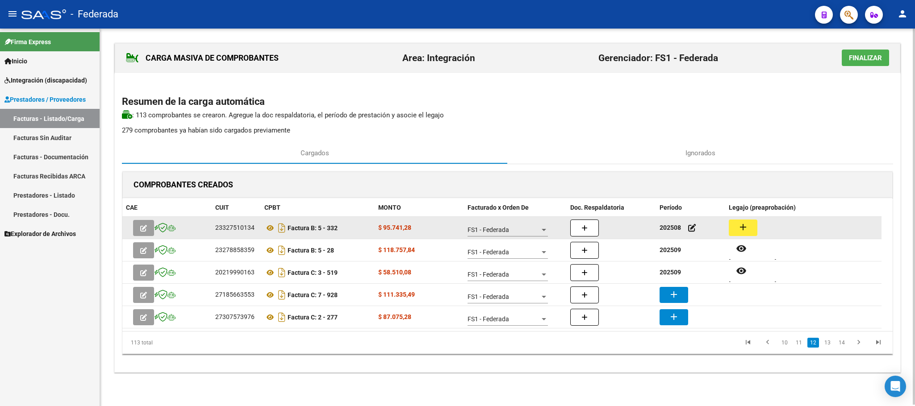
click at [740, 228] on mat-icon "add" at bounding box center [743, 227] width 11 height 11
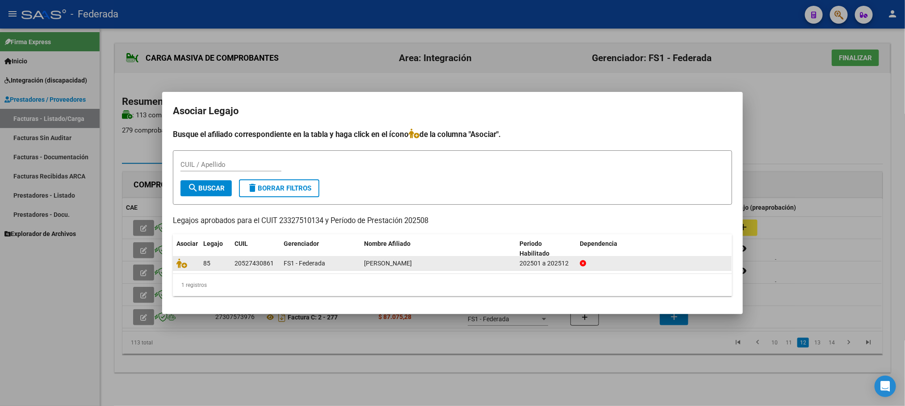
click at [174, 264] on datatable-body-cell at bounding box center [186, 264] width 27 height 14
click at [179, 264] on icon at bounding box center [181, 264] width 11 height 10
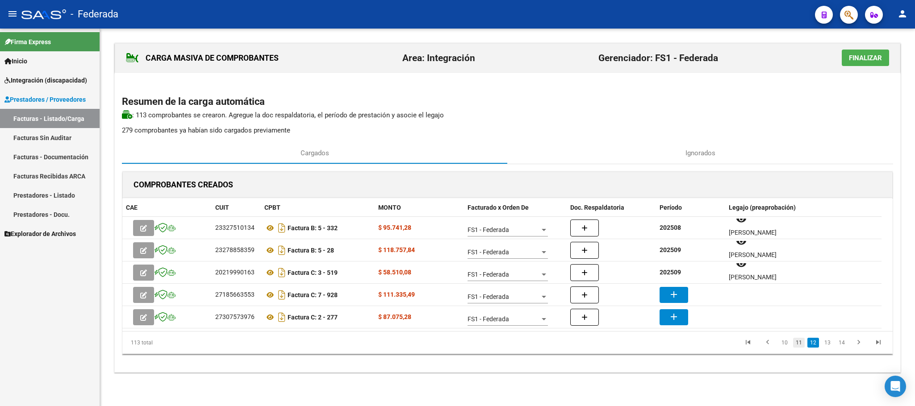
click at [796, 341] on link "11" at bounding box center [799, 343] width 12 height 10
click at [829, 345] on link "12" at bounding box center [828, 343] width 12 height 10
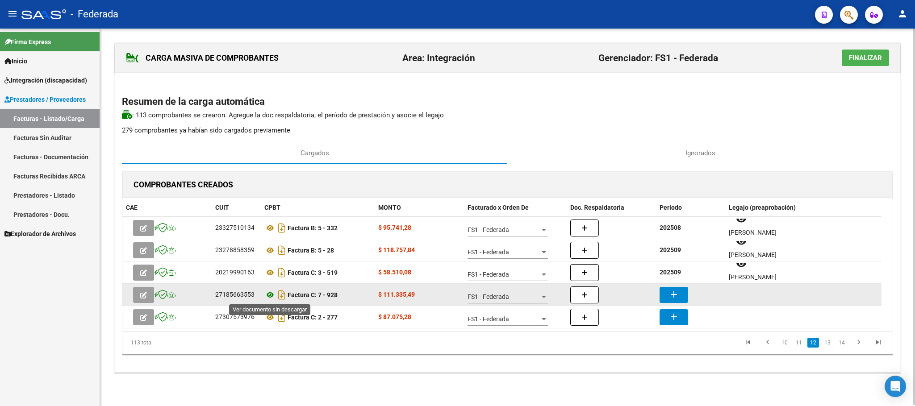
click at [268, 297] on icon at bounding box center [270, 295] width 12 height 11
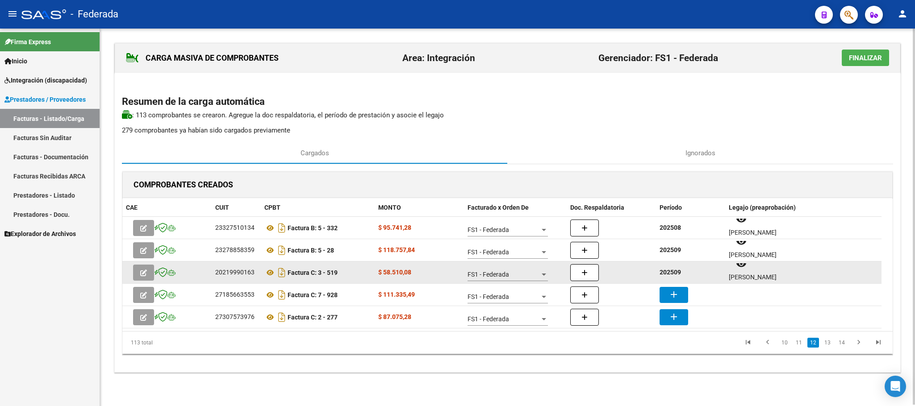
click at [670, 273] on strong "202509" at bounding box center [670, 272] width 21 height 7
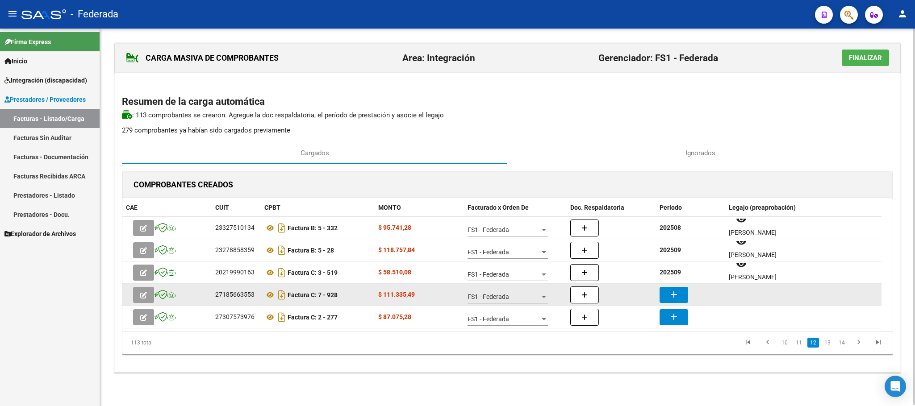
click at [669, 291] on mat-icon "add" at bounding box center [674, 294] width 11 height 11
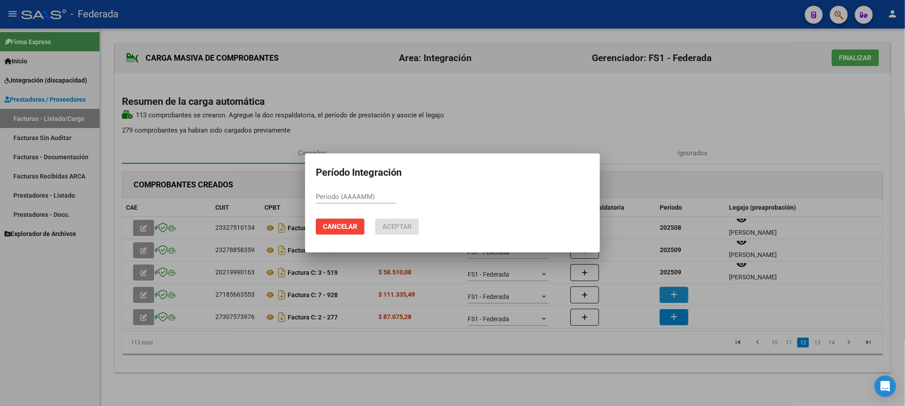
paste input "202509"
type input "202509"
click at [411, 230] on span "Aceptar" at bounding box center [396, 227] width 29 height 8
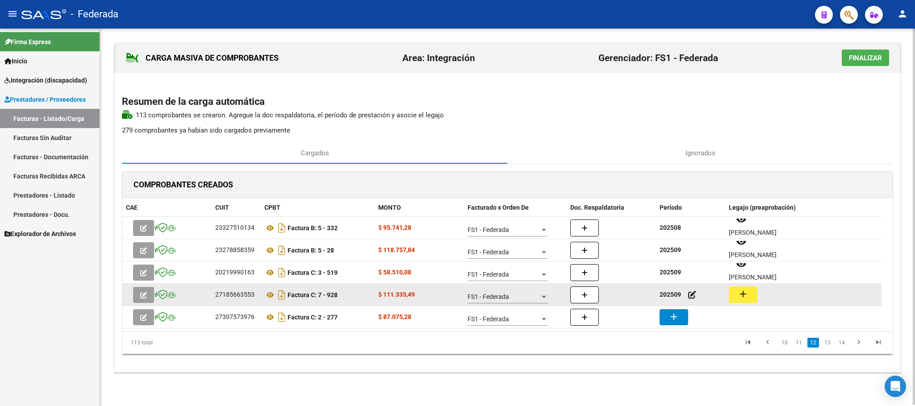
click at [743, 290] on mat-icon "add" at bounding box center [743, 294] width 11 height 11
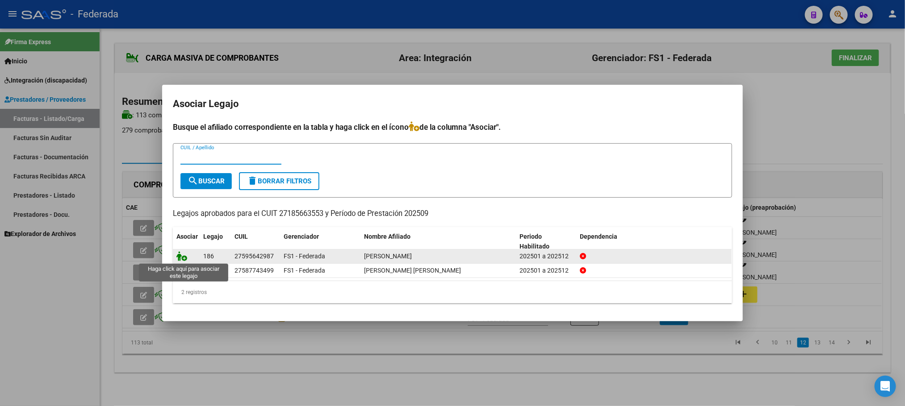
click at [182, 256] on icon at bounding box center [181, 256] width 11 height 10
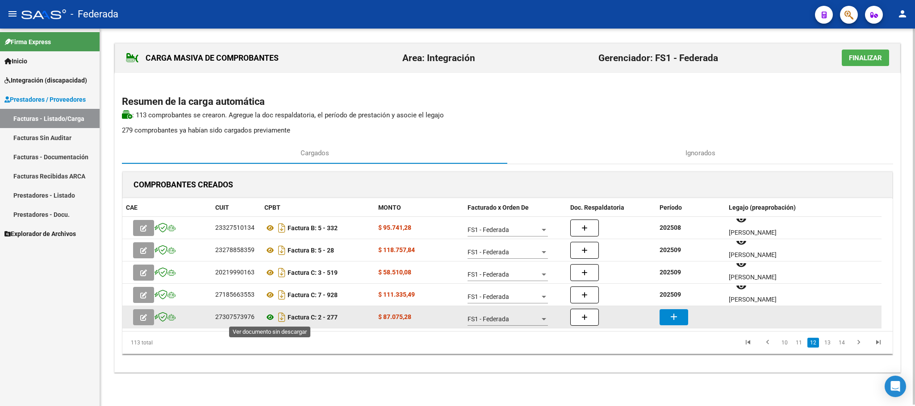
click at [271, 316] on icon at bounding box center [270, 317] width 12 height 11
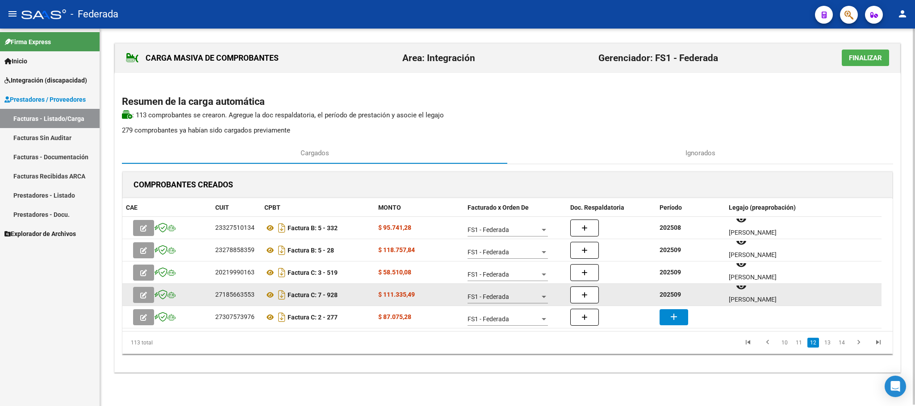
click at [669, 294] on strong "202509" at bounding box center [670, 294] width 21 height 7
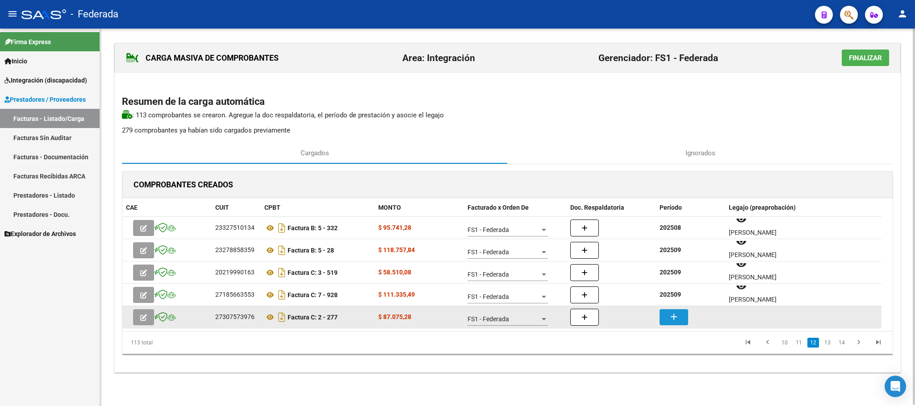
click at [675, 321] on mat-icon "add" at bounding box center [674, 317] width 11 height 11
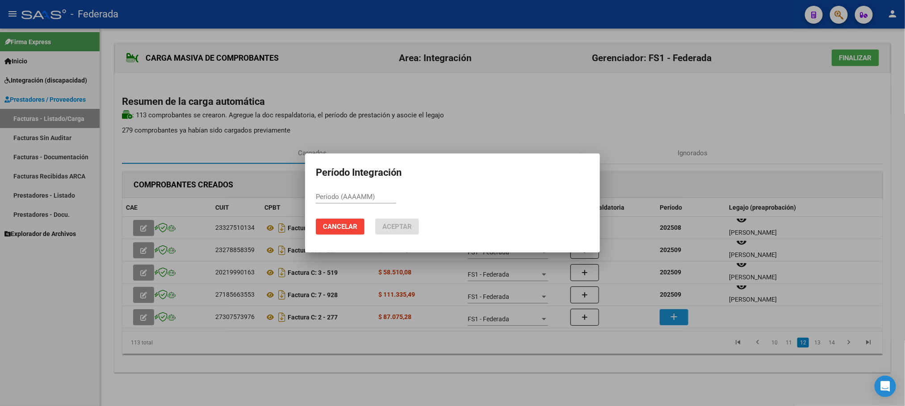
paste input "202509"
type input "202509"
click at [388, 228] on span "Aceptar" at bounding box center [396, 227] width 29 height 8
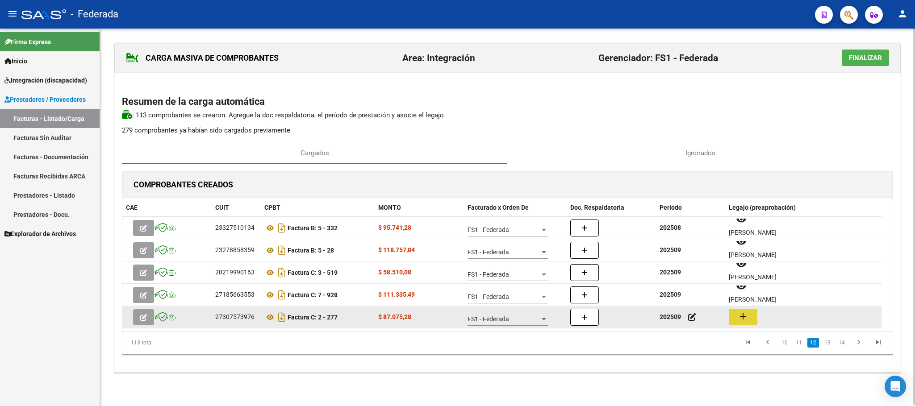
click at [751, 319] on button "add" at bounding box center [743, 317] width 29 height 17
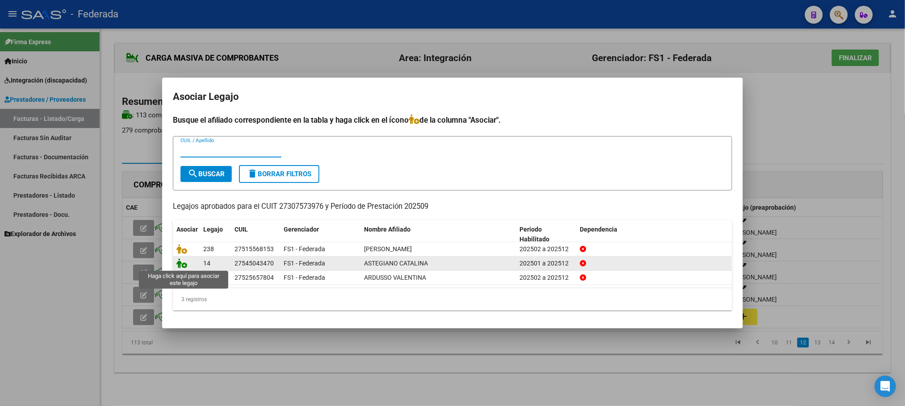
click at [181, 263] on icon at bounding box center [181, 264] width 11 height 10
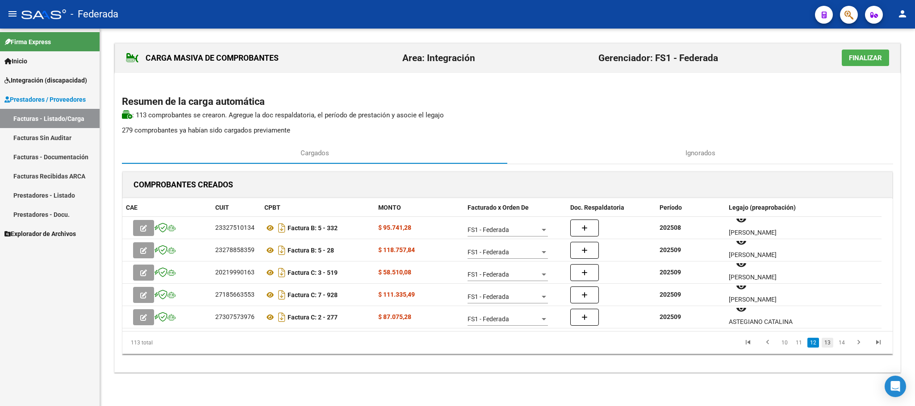
click at [825, 342] on link "13" at bounding box center [828, 343] width 12 height 10
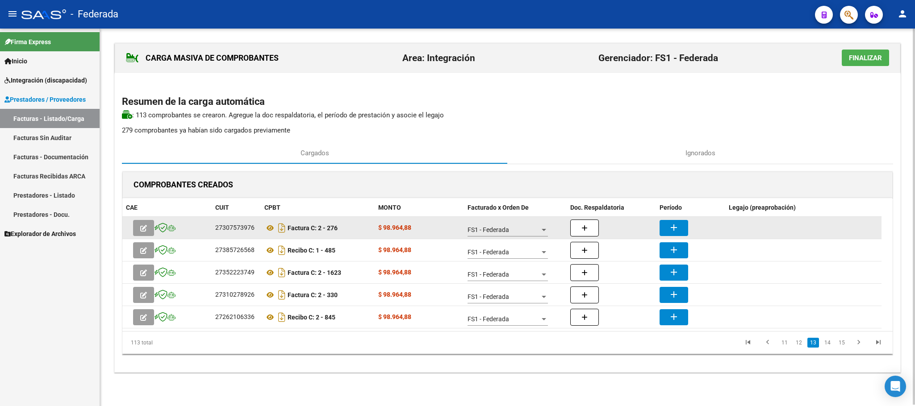
click at [263, 231] on datatable-body-cell "Factura C: 2 - 276" at bounding box center [318, 228] width 114 height 22
click at [264, 230] on icon at bounding box center [270, 228] width 12 height 11
click at [663, 222] on button "add" at bounding box center [674, 228] width 29 height 16
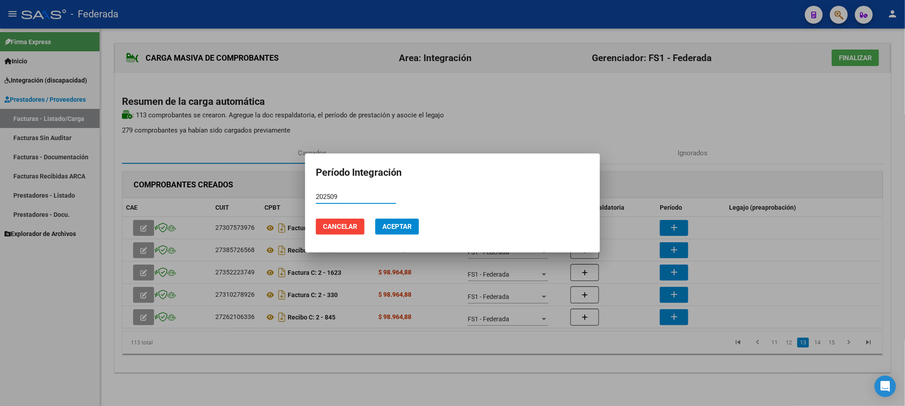
type input "202509"
click at [378, 228] on button "Aceptar" at bounding box center [397, 227] width 44 height 16
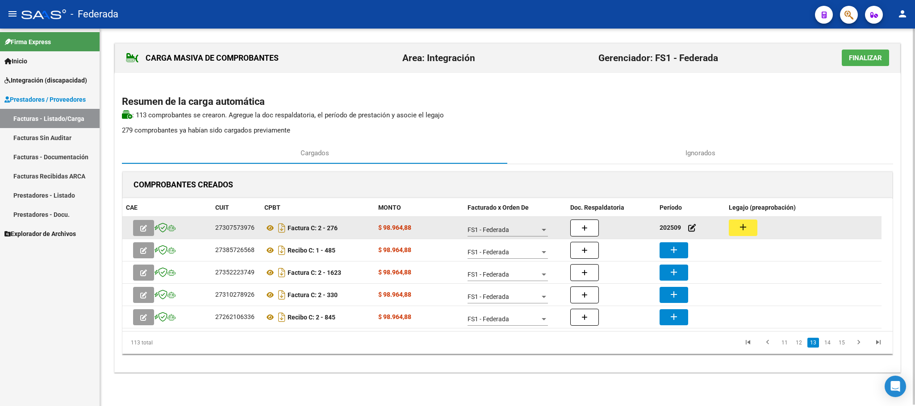
click at [736, 228] on button "add" at bounding box center [743, 228] width 29 height 17
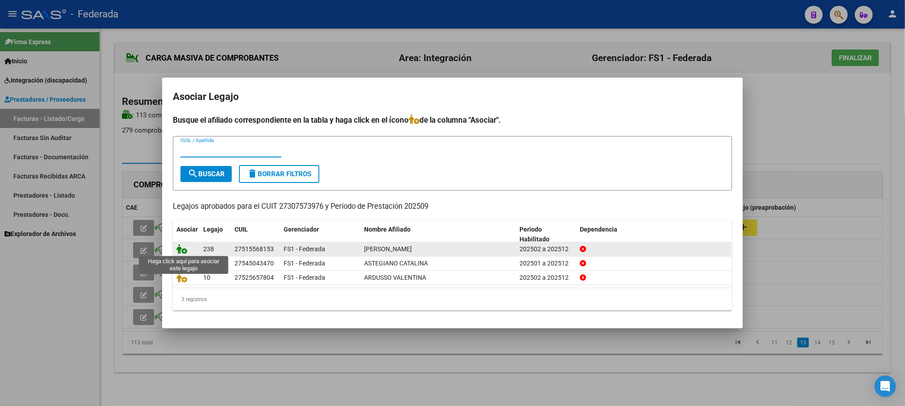
click at [180, 248] on icon at bounding box center [181, 249] width 11 height 10
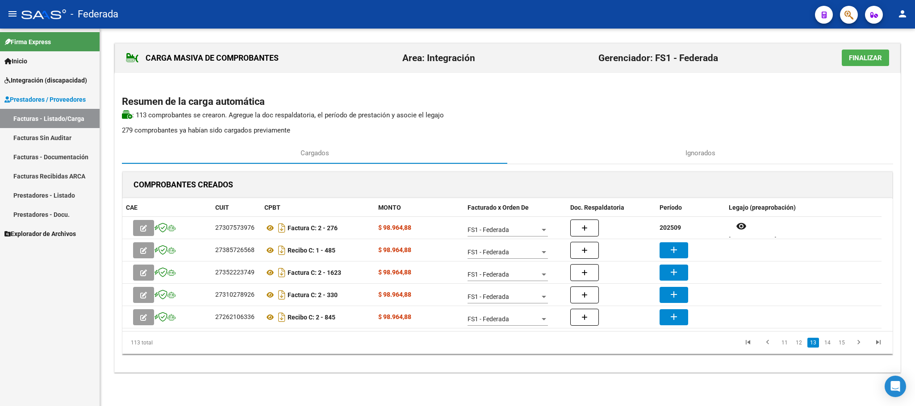
scroll to position [0, 0]
click at [788, 342] on link "11" at bounding box center [785, 343] width 12 height 10
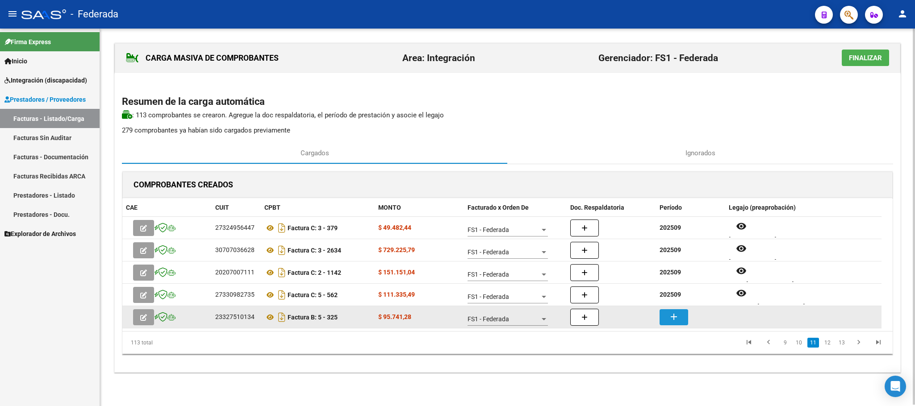
click at [670, 315] on mat-icon "add" at bounding box center [674, 317] width 11 height 11
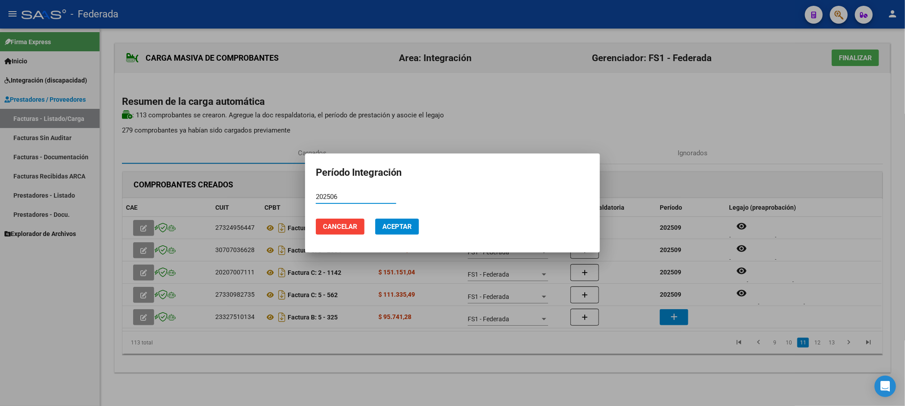
type input "202506"
click at [411, 223] on span "Aceptar" at bounding box center [396, 227] width 29 height 8
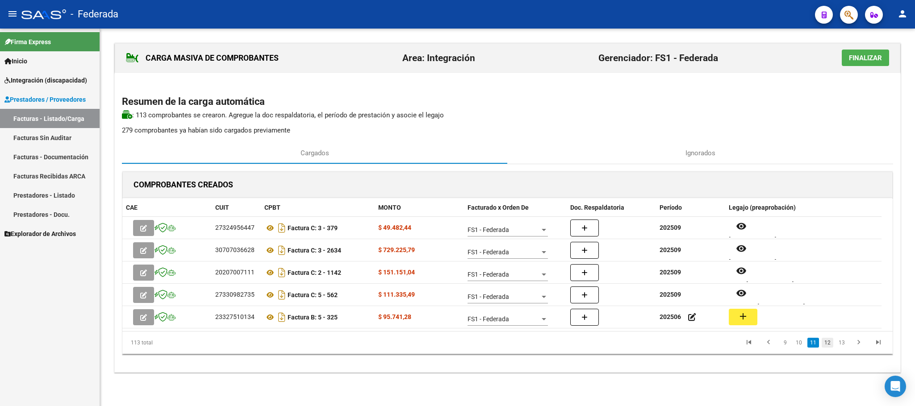
click at [831, 342] on link "12" at bounding box center [828, 343] width 12 height 10
click at [829, 341] on link "13" at bounding box center [828, 343] width 12 height 10
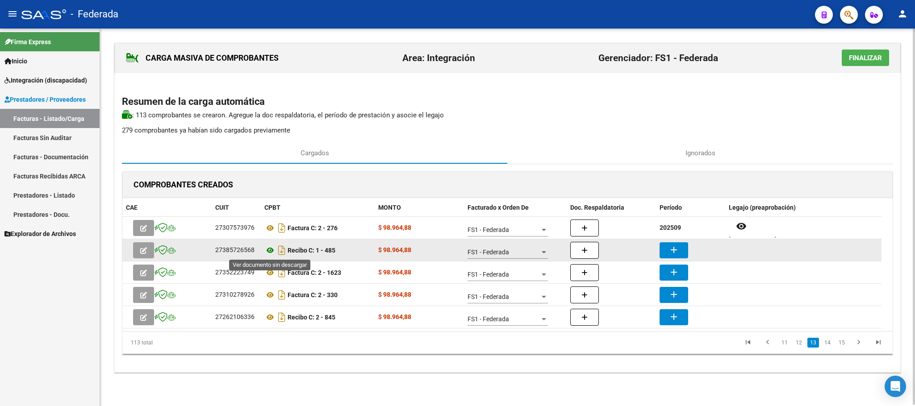
click at [268, 251] on icon at bounding box center [270, 250] width 12 height 11
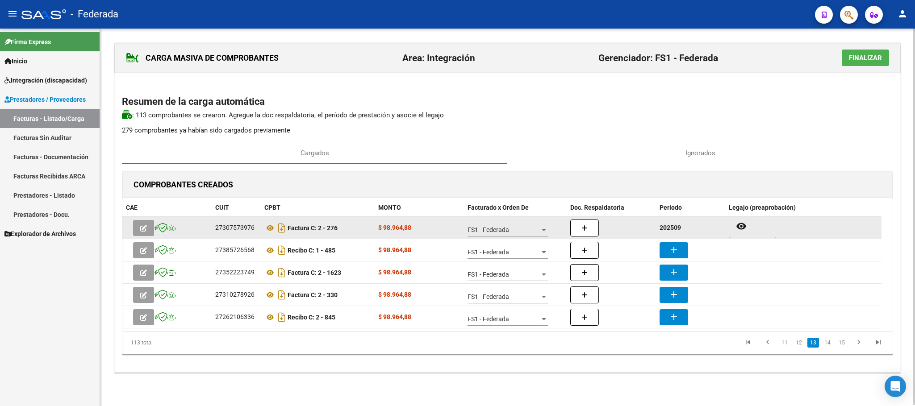
click at [663, 228] on strong "202509" at bounding box center [670, 227] width 21 height 7
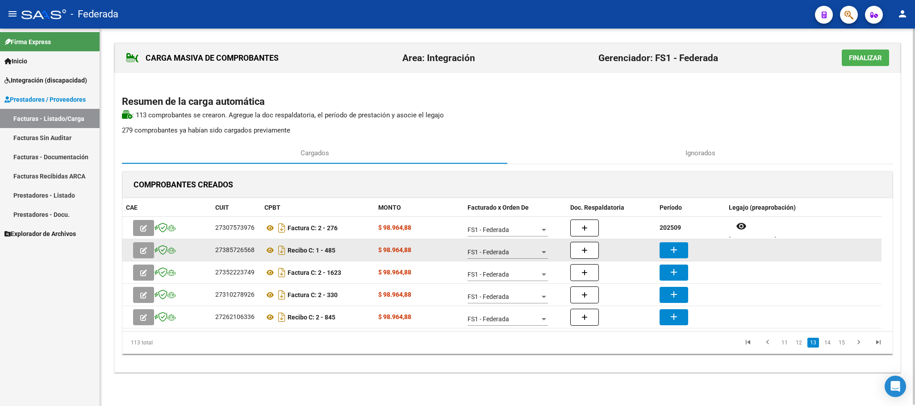
click at [670, 246] on mat-icon "add" at bounding box center [674, 250] width 11 height 11
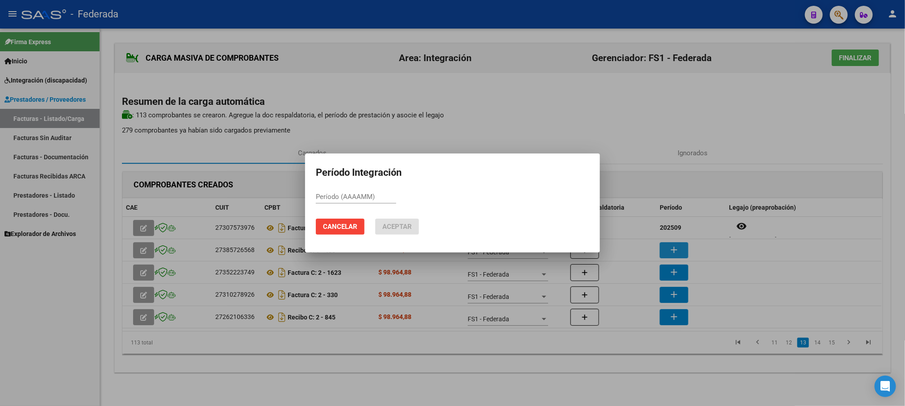
paste input "202509"
type input "202509"
click at [397, 227] on span "Aceptar" at bounding box center [396, 227] width 29 height 8
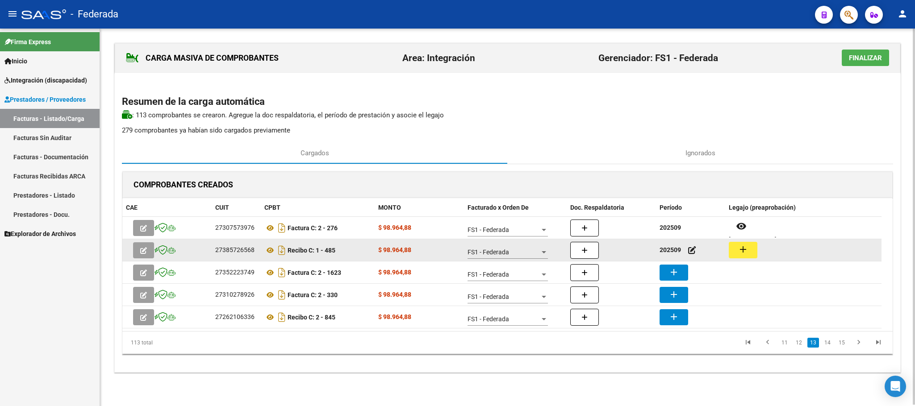
click at [736, 246] on button "add" at bounding box center [743, 250] width 29 height 17
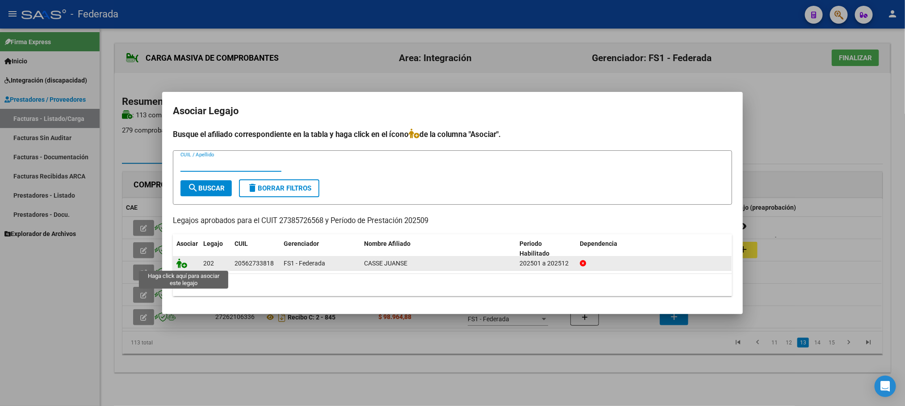
click at [184, 264] on icon at bounding box center [181, 264] width 11 height 10
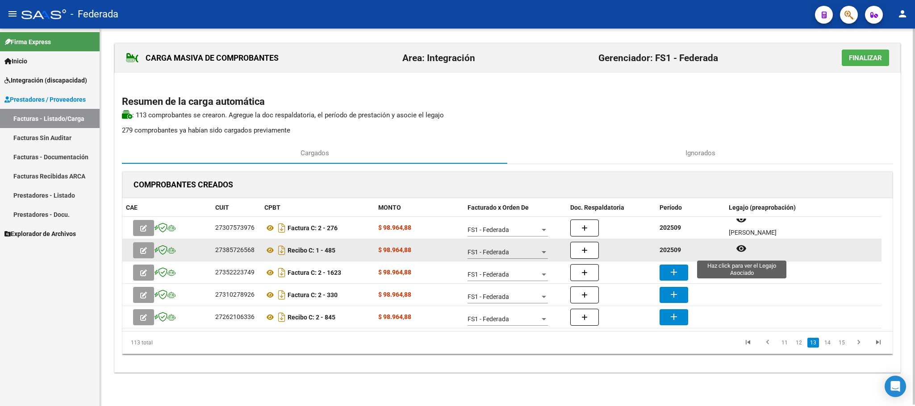
scroll to position [7, 0]
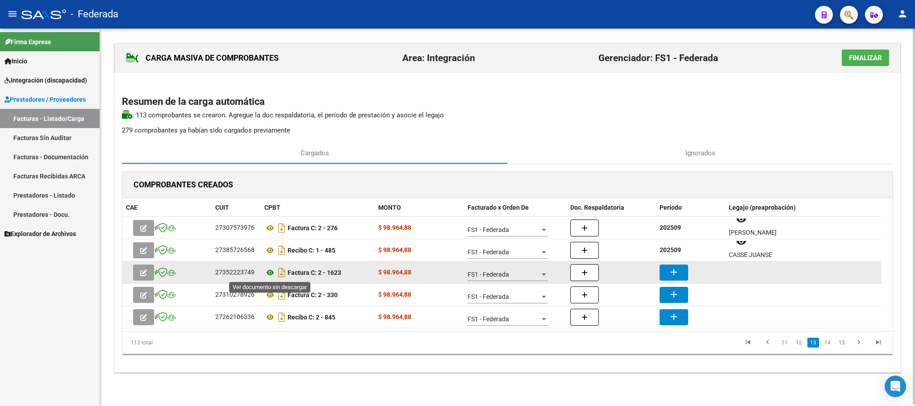
click at [269, 275] on icon at bounding box center [270, 273] width 12 height 11
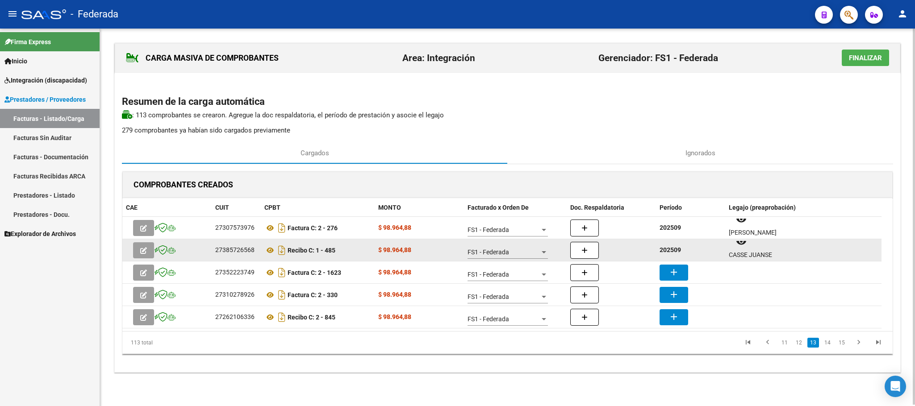
click at [669, 250] on strong "202509" at bounding box center [670, 250] width 21 height 7
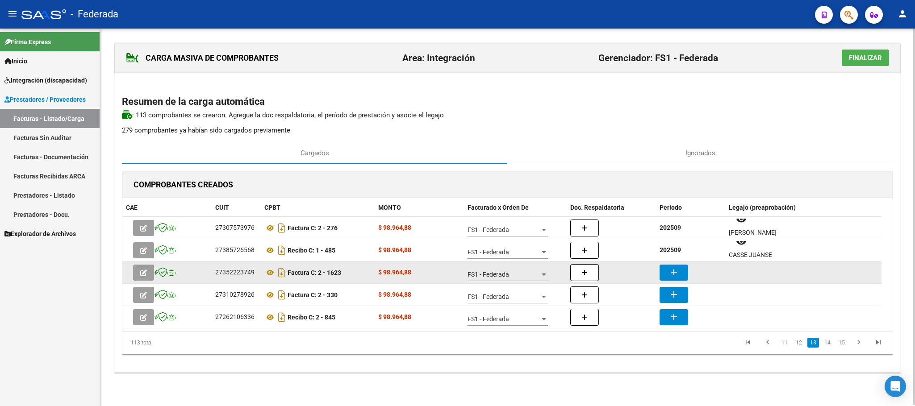
click at [676, 267] on mat-icon "add" at bounding box center [674, 272] width 11 height 11
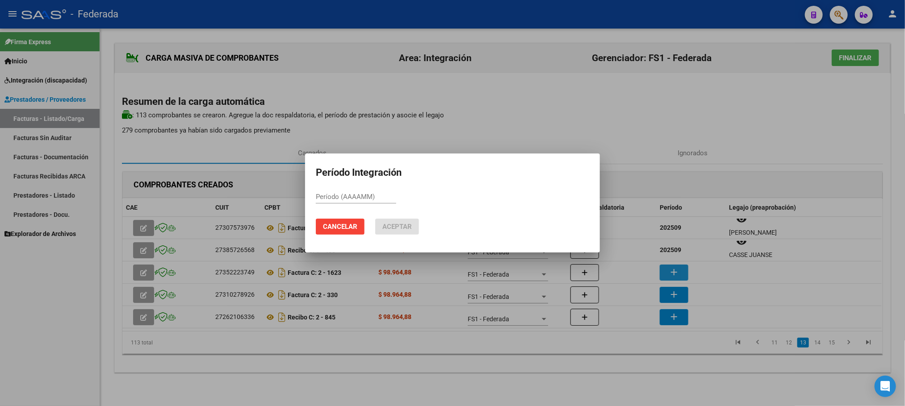
paste input "202509"
type input "202509"
click at [399, 227] on span "Aceptar" at bounding box center [396, 227] width 29 height 8
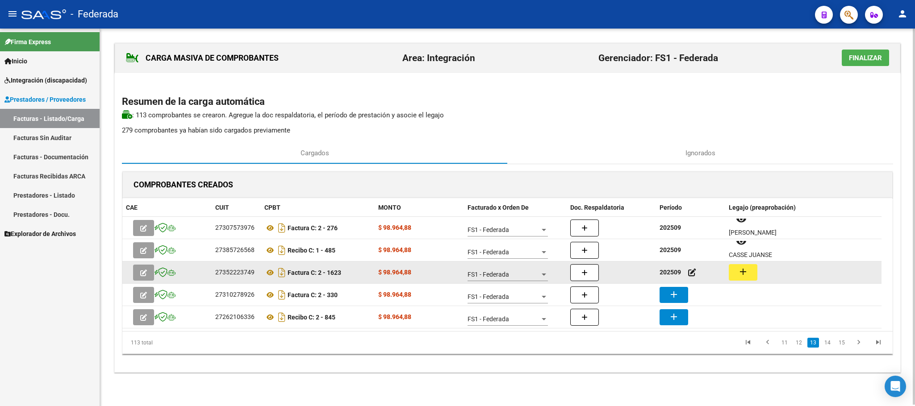
click at [745, 276] on mat-icon "add" at bounding box center [743, 272] width 11 height 11
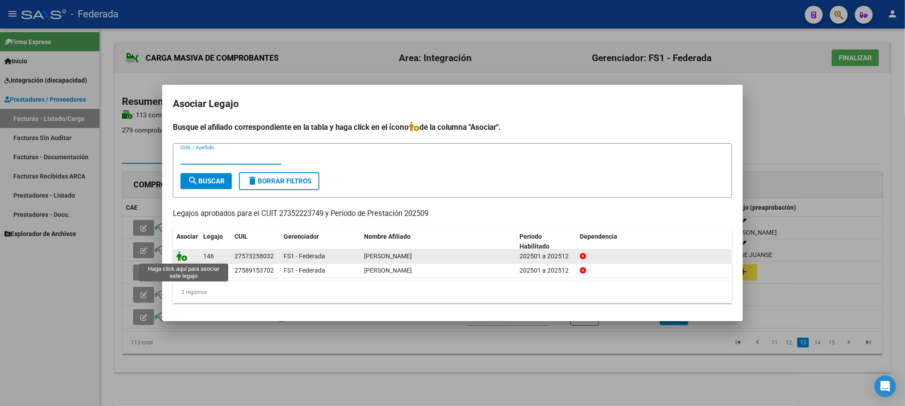
click at [180, 256] on icon at bounding box center [181, 256] width 11 height 10
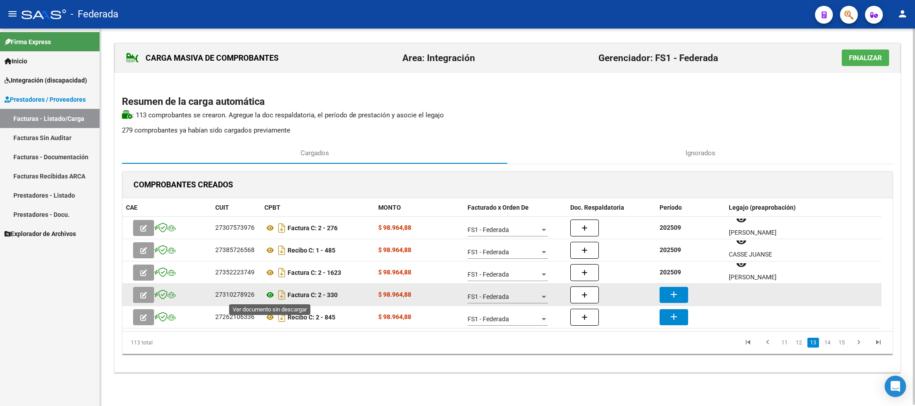
click at [269, 293] on icon at bounding box center [270, 295] width 12 height 11
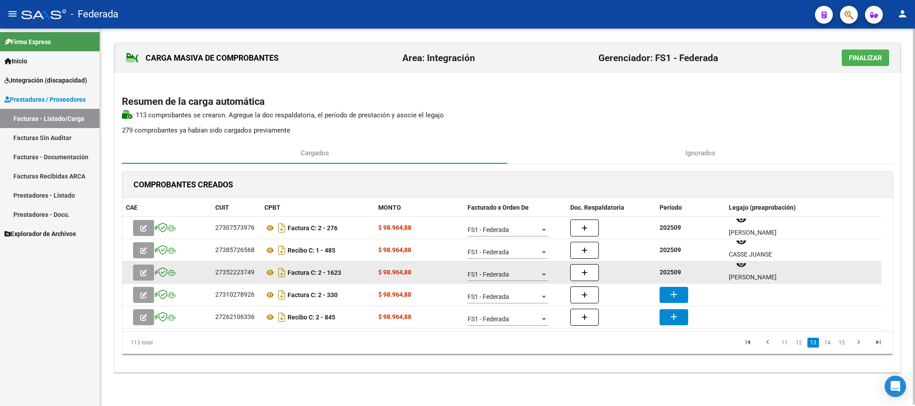
click at [672, 274] on strong "202509" at bounding box center [670, 272] width 21 height 7
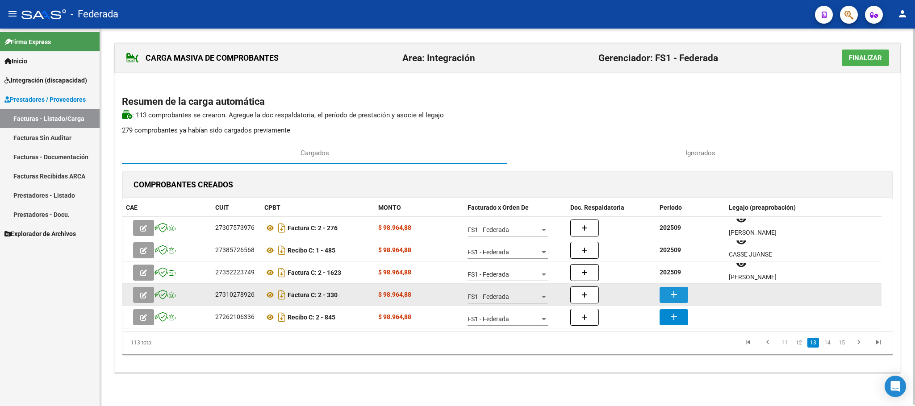
click at [677, 291] on mat-icon "add" at bounding box center [674, 294] width 11 height 11
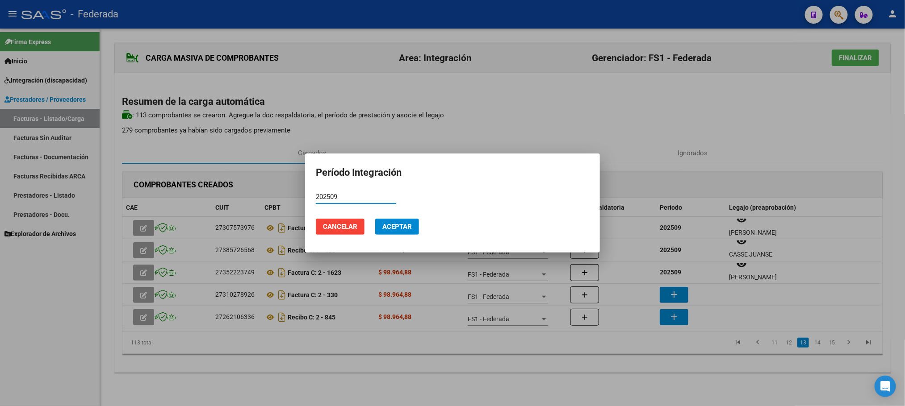
type input "202509"
click at [398, 228] on span "Aceptar" at bounding box center [396, 227] width 29 height 8
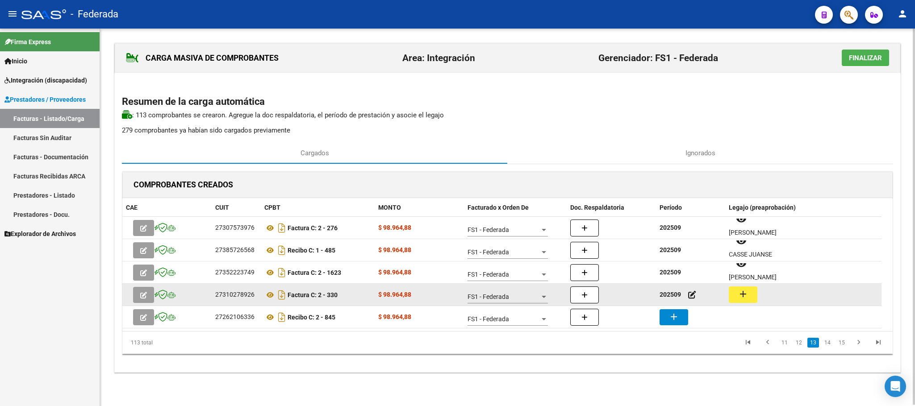
click at [757, 298] on button "add" at bounding box center [743, 295] width 29 height 17
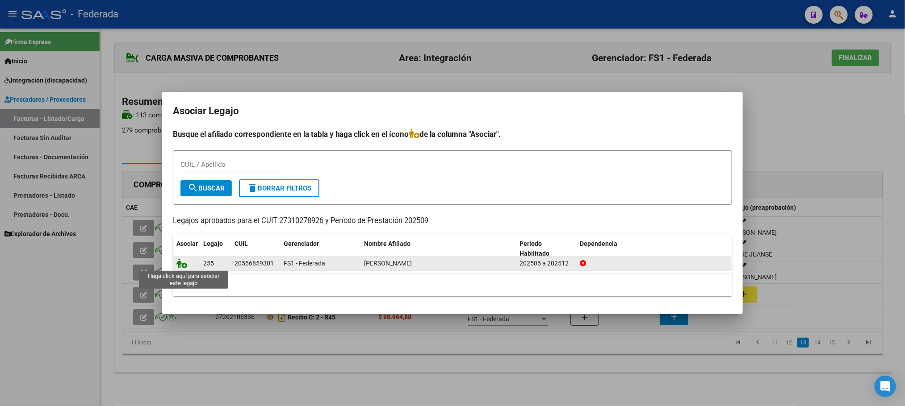
click at [181, 267] on icon at bounding box center [181, 264] width 11 height 10
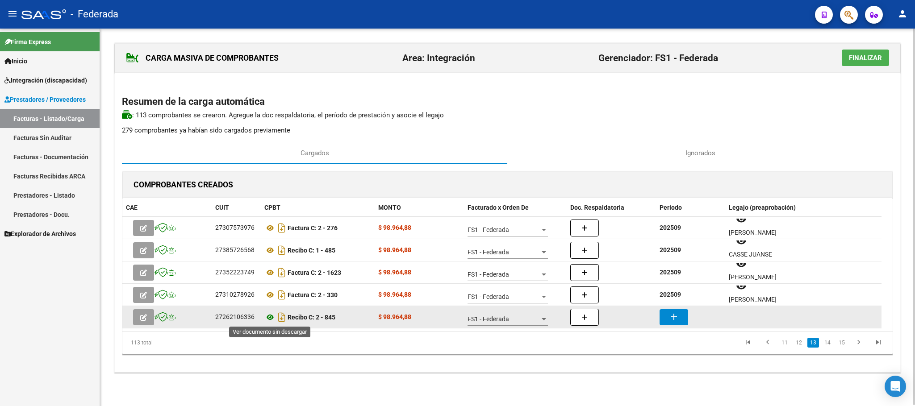
click at [268, 317] on icon at bounding box center [270, 317] width 12 height 11
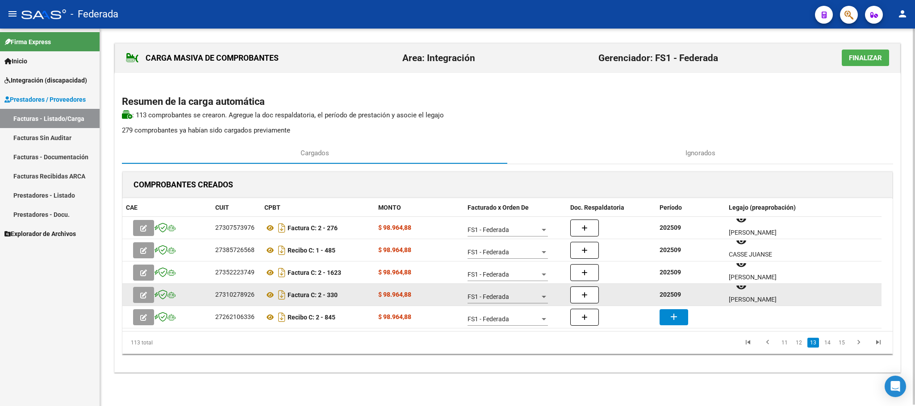
click at [675, 296] on strong "202509" at bounding box center [670, 294] width 21 height 7
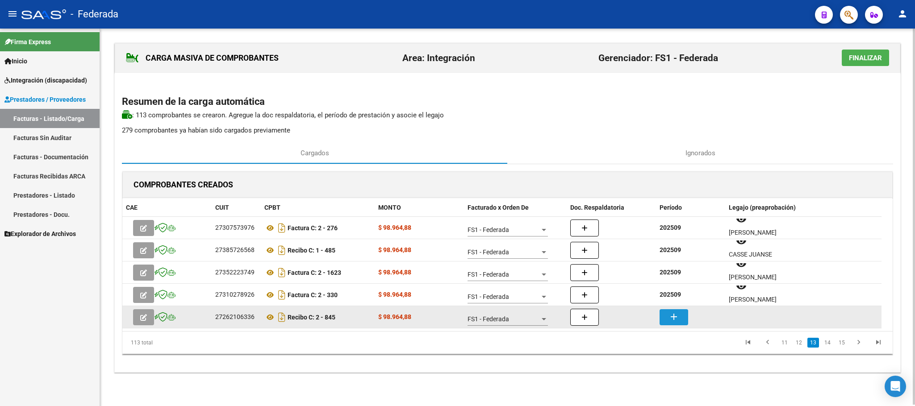
click at [678, 312] on mat-icon "add" at bounding box center [674, 317] width 11 height 11
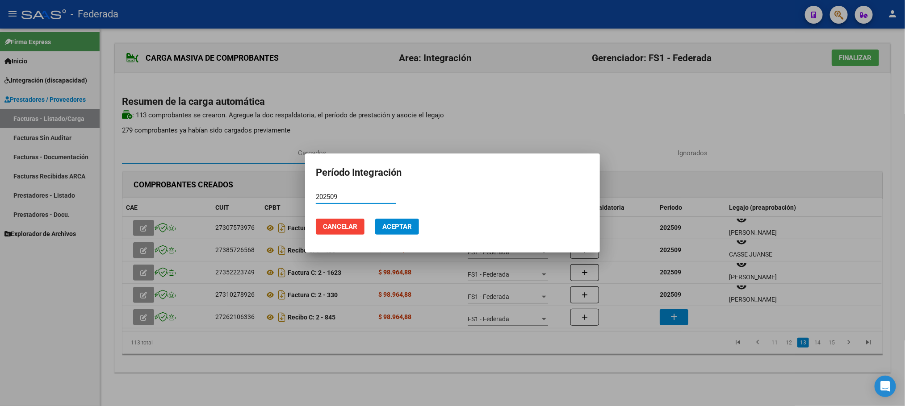
type input "202509"
click at [389, 226] on span "Aceptar" at bounding box center [396, 227] width 29 height 8
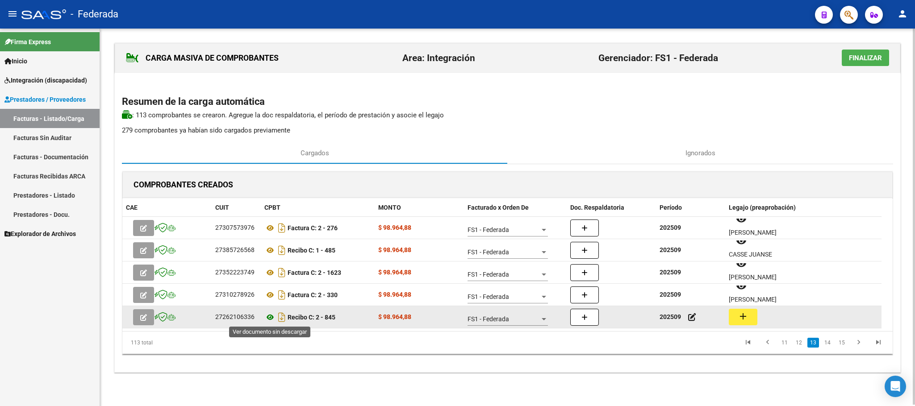
click at [266, 319] on icon at bounding box center [270, 317] width 12 height 11
click at [751, 314] on button "add" at bounding box center [743, 317] width 29 height 17
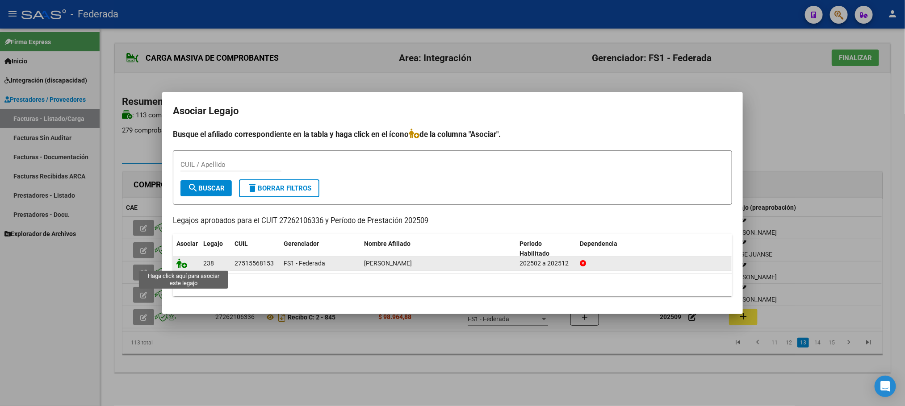
click at [179, 264] on icon at bounding box center [181, 264] width 11 height 10
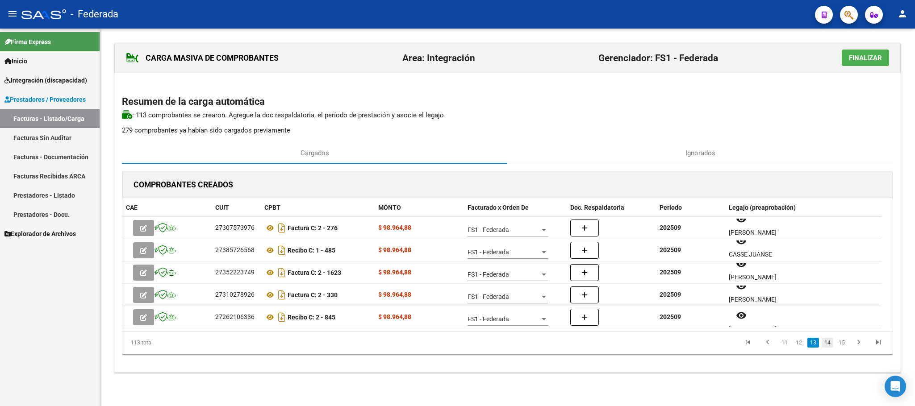
click at [825, 346] on link "14" at bounding box center [828, 343] width 12 height 10
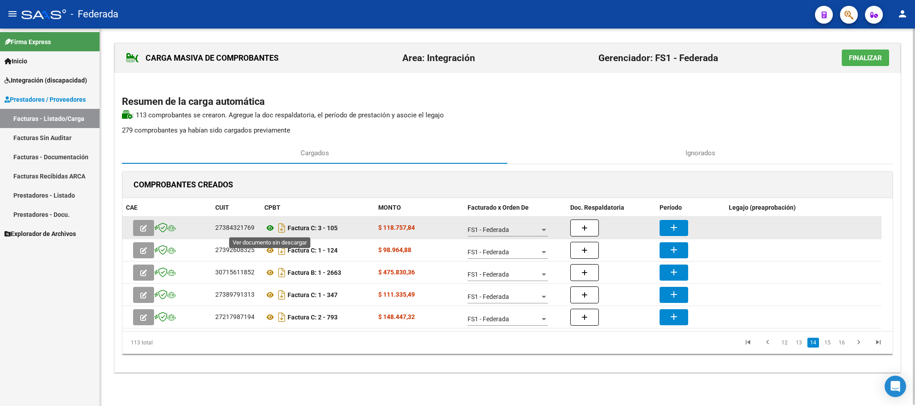
click at [268, 230] on icon at bounding box center [270, 228] width 12 height 11
click at [662, 225] on button "add" at bounding box center [674, 228] width 29 height 16
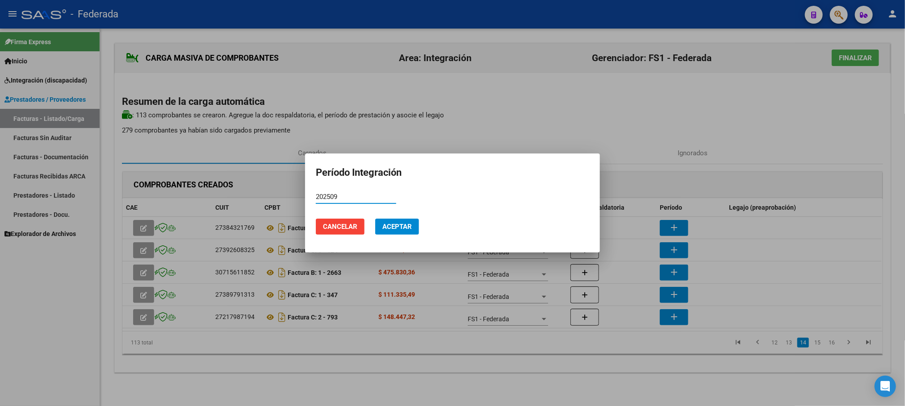
type input "202509"
click at [397, 232] on button "Aceptar" at bounding box center [397, 227] width 44 height 16
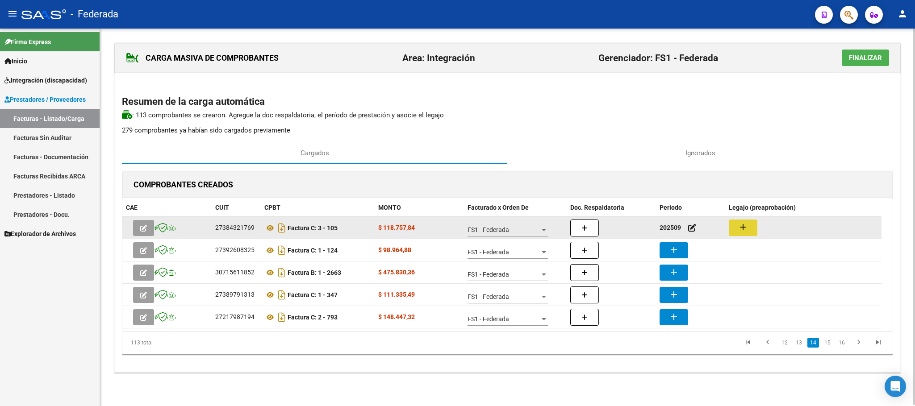
click at [736, 233] on button "add" at bounding box center [743, 228] width 29 height 17
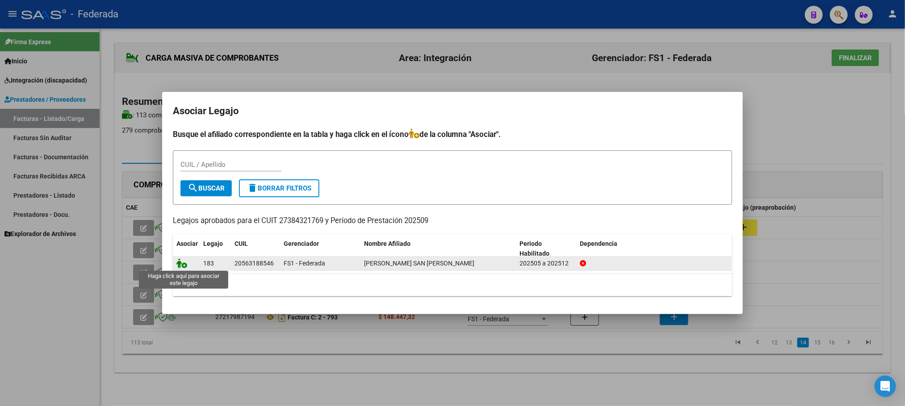
click at [184, 261] on icon at bounding box center [181, 264] width 11 height 10
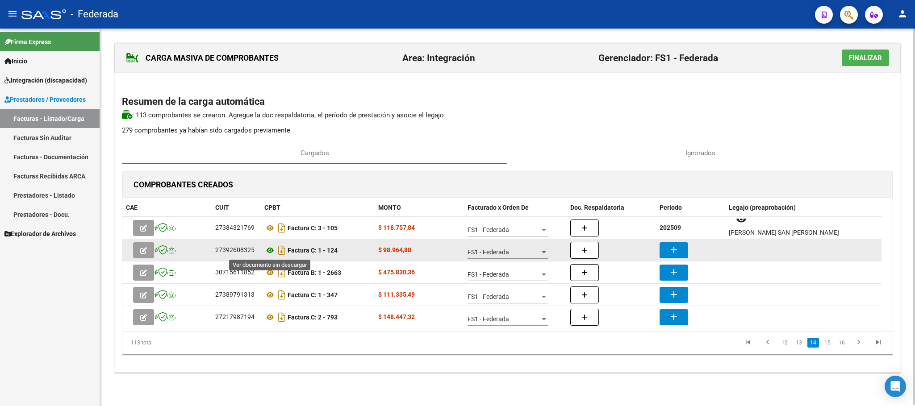
click at [269, 252] on icon at bounding box center [270, 250] width 12 height 11
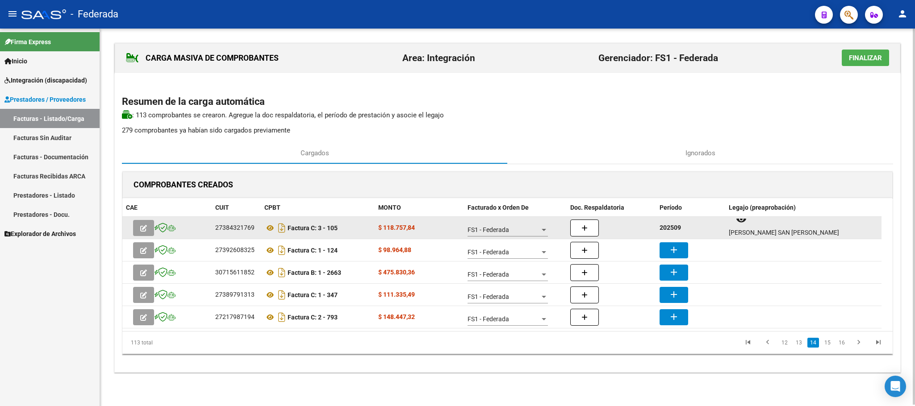
click at [661, 226] on strong "202509" at bounding box center [670, 227] width 21 height 7
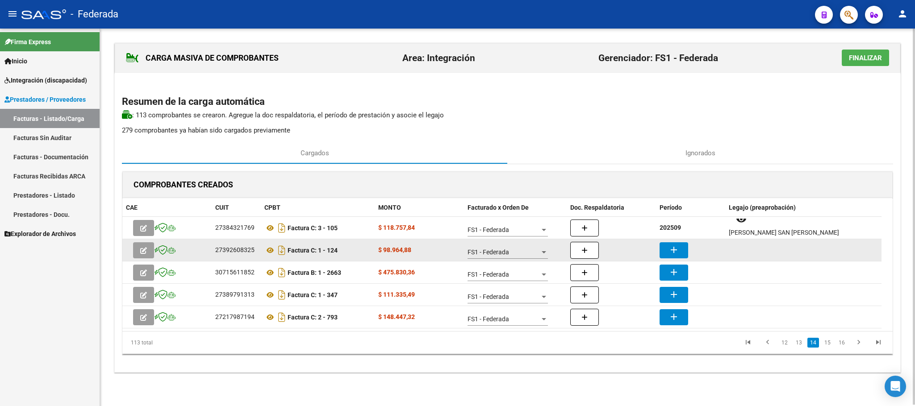
click at [669, 247] on mat-icon "add" at bounding box center [674, 250] width 11 height 11
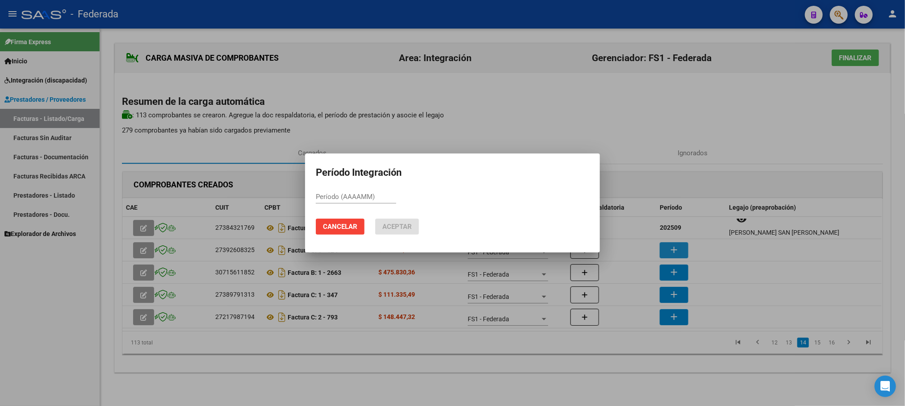
paste input "202509"
type input "202509"
click at [409, 229] on span "Aceptar" at bounding box center [396, 227] width 29 height 8
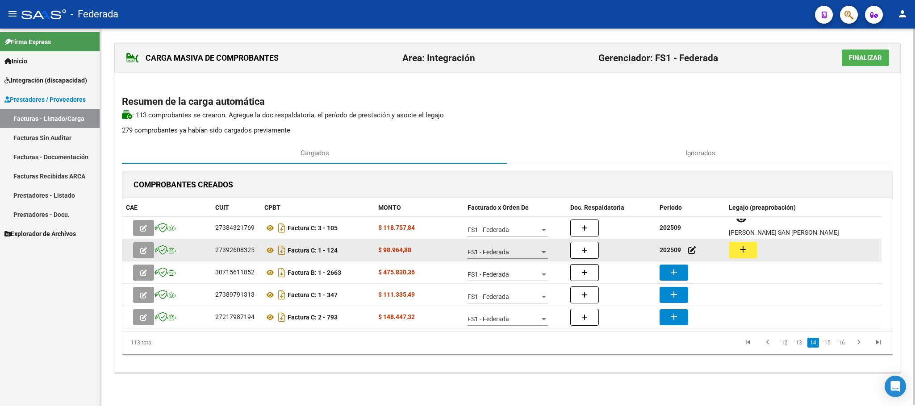
click at [752, 251] on button "add" at bounding box center [743, 250] width 29 height 17
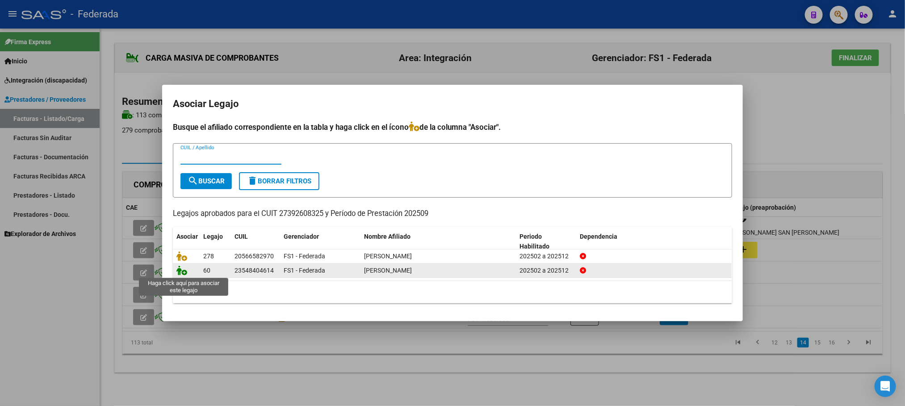
click at [181, 275] on icon at bounding box center [181, 271] width 11 height 10
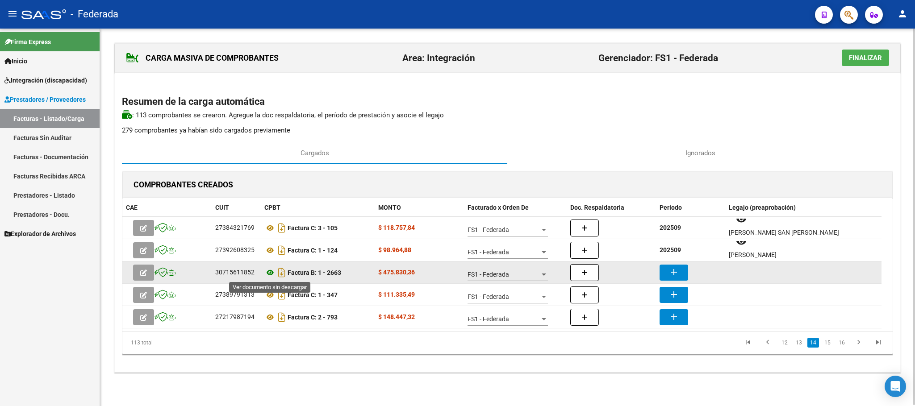
click at [271, 275] on icon at bounding box center [270, 273] width 12 height 11
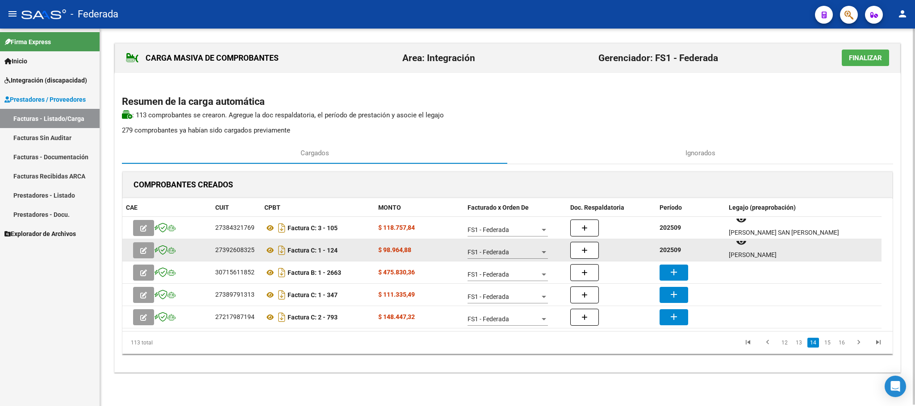
click at [665, 251] on strong "202509" at bounding box center [670, 250] width 21 height 7
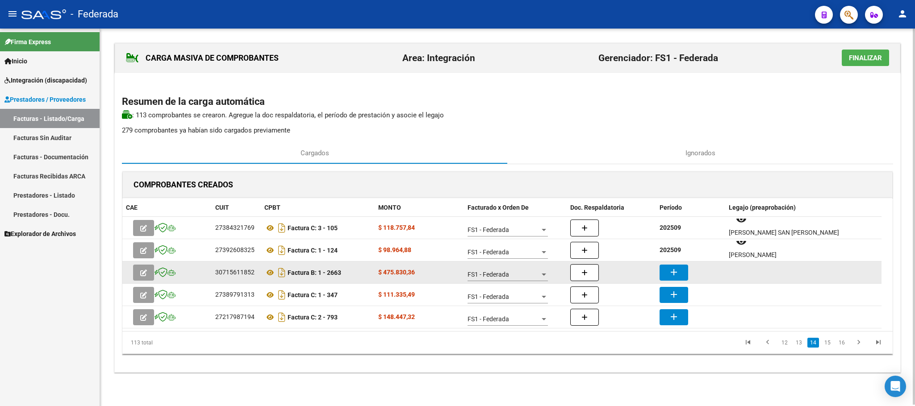
click at [665, 275] on button "add" at bounding box center [674, 273] width 29 height 16
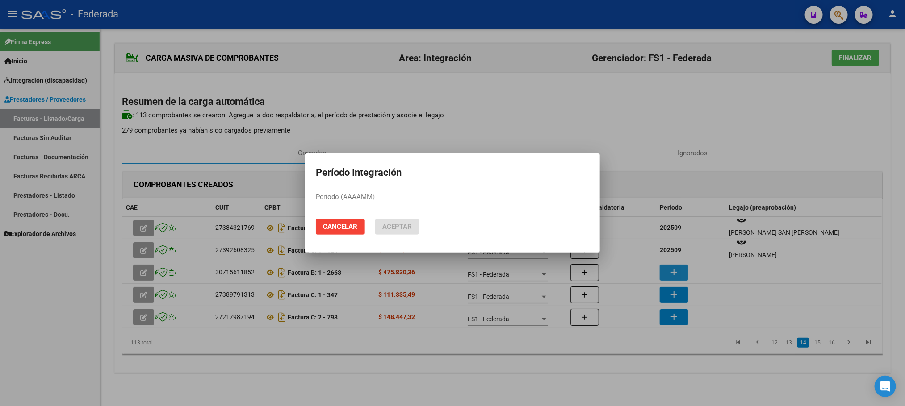
paste input "202509"
type input "202509"
click at [382, 226] on span "Aceptar" at bounding box center [396, 227] width 29 height 8
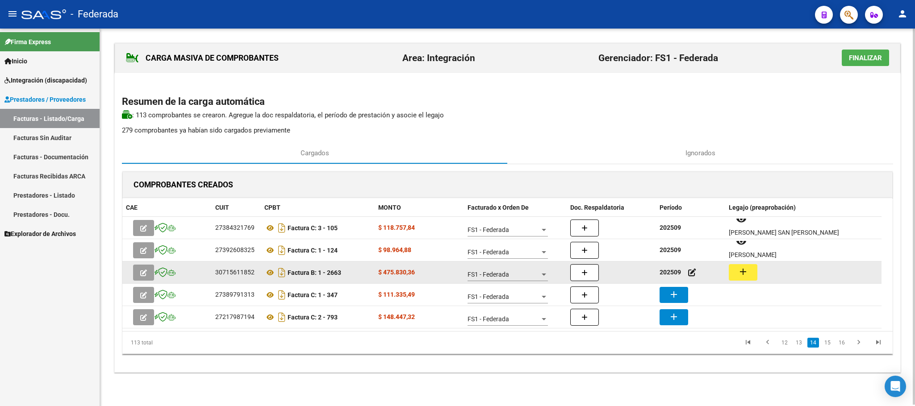
click at [740, 277] on mat-icon "add" at bounding box center [743, 272] width 11 height 11
click at [269, 272] on icon at bounding box center [270, 273] width 12 height 11
click at [734, 269] on button "add" at bounding box center [743, 272] width 29 height 17
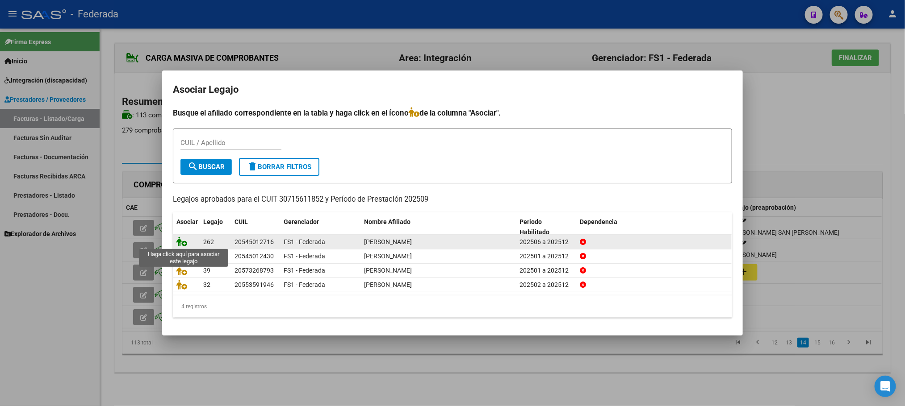
click at [182, 243] on icon at bounding box center [181, 242] width 11 height 10
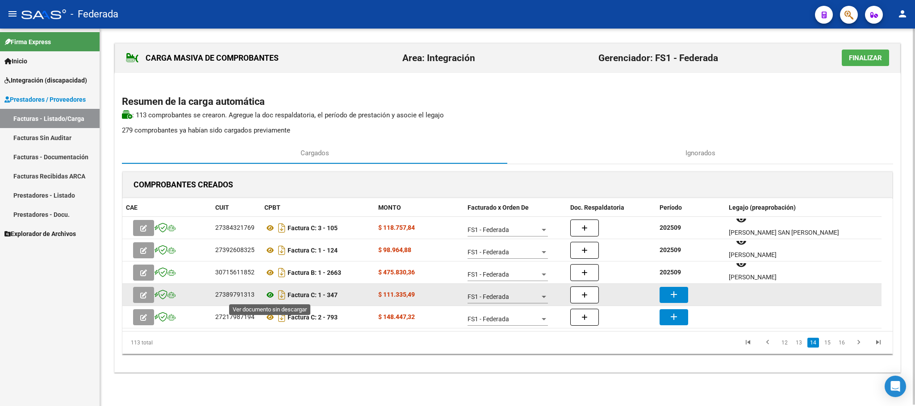
click at [270, 293] on icon at bounding box center [270, 295] width 12 height 11
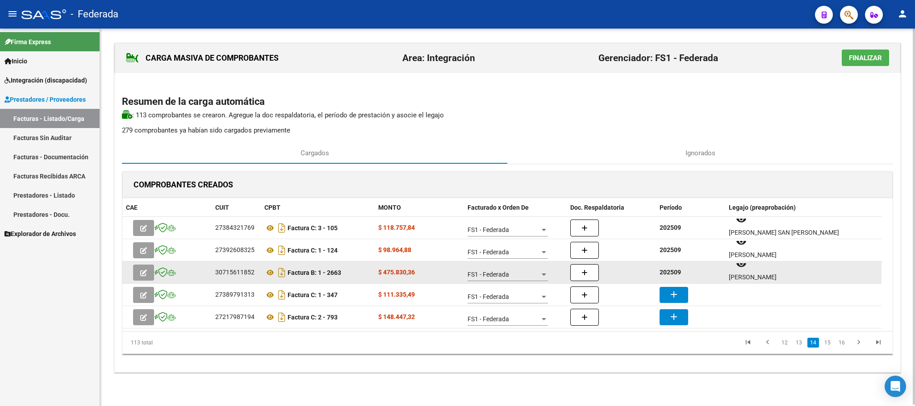
click at [665, 270] on strong "202509" at bounding box center [670, 272] width 21 height 7
click at [666, 272] on strong "202509" at bounding box center [670, 272] width 21 height 7
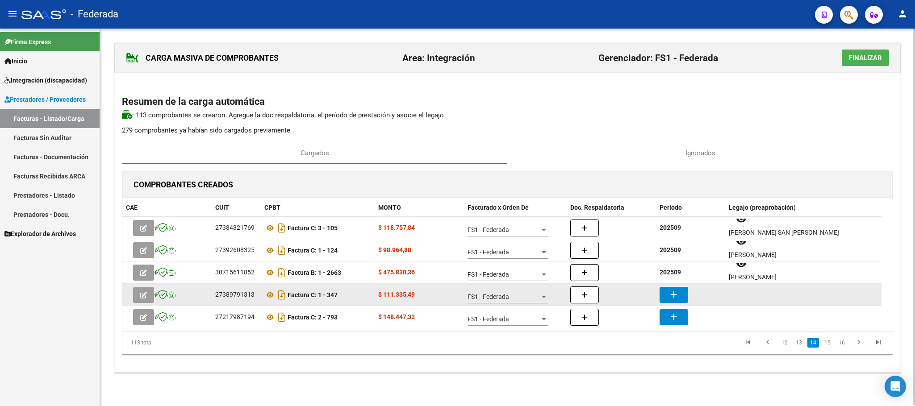
click at [668, 296] on button "add" at bounding box center [674, 295] width 29 height 16
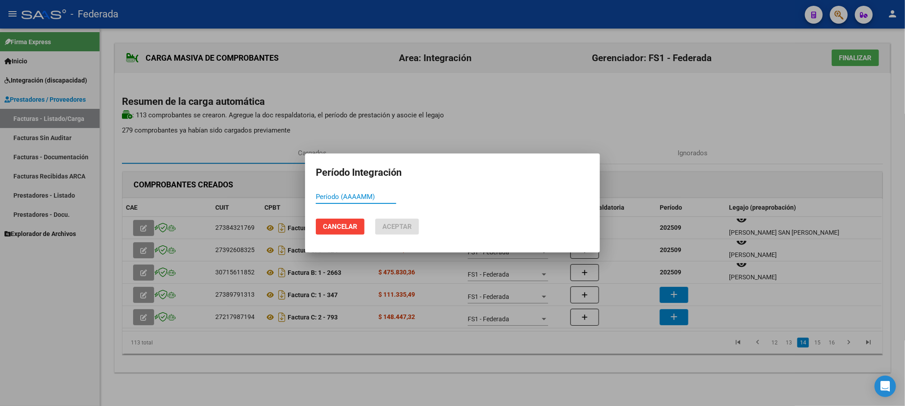
paste input "202509"
type input "202509"
click at [413, 228] on button "Aceptar" at bounding box center [397, 227] width 44 height 16
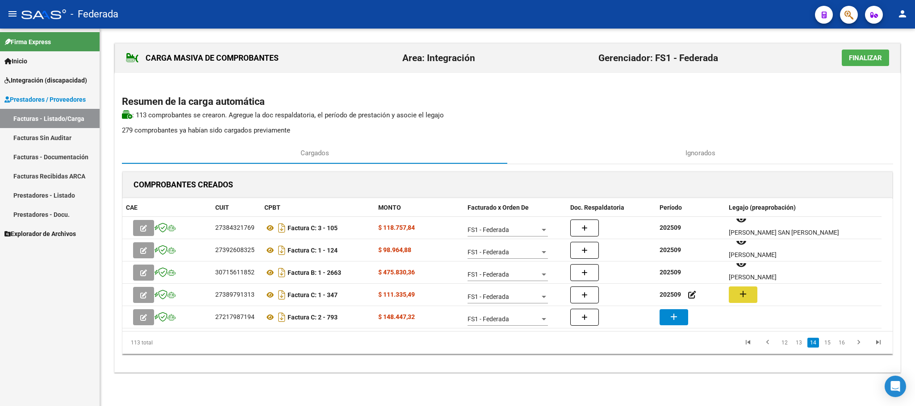
click at [737, 295] on button "add" at bounding box center [743, 295] width 29 height 17
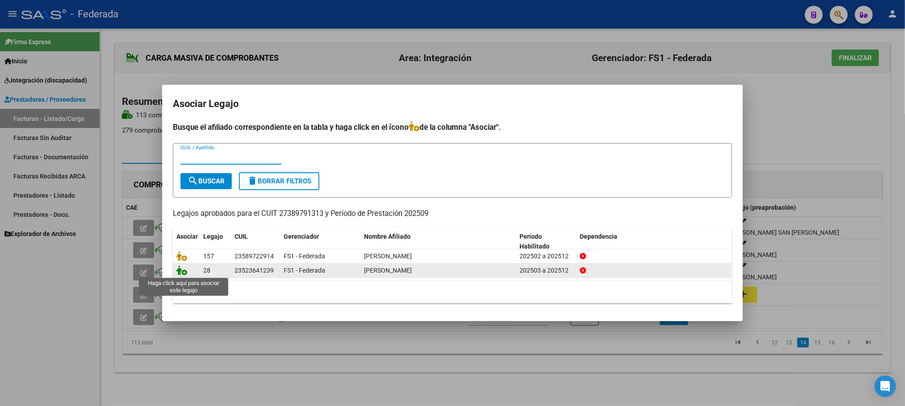
click at [180, 271] on icon at bounding box center [181, 271] width 11 height 10
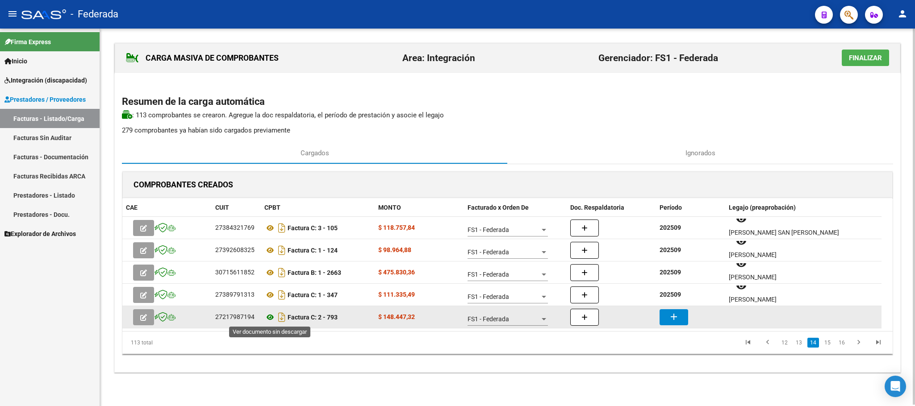
click at [269, 319] on icon at bounding box center [270, 317] width 12 height 11
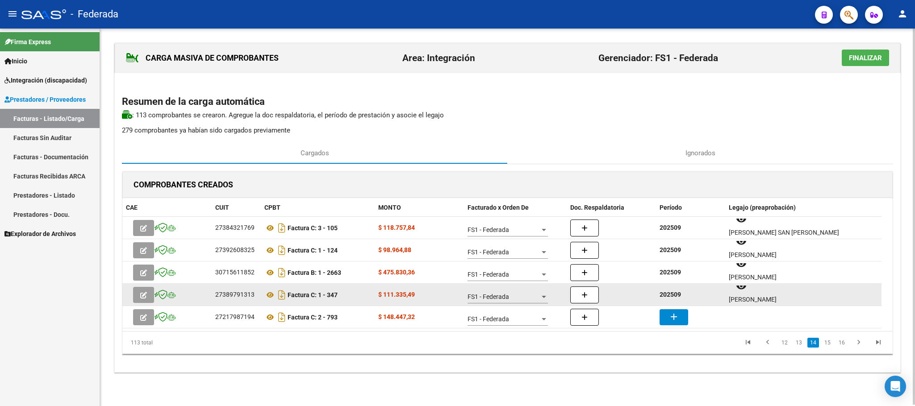
click at [678, 295] on strong "202509" at bounding box center [670, 294] width 21 height 7
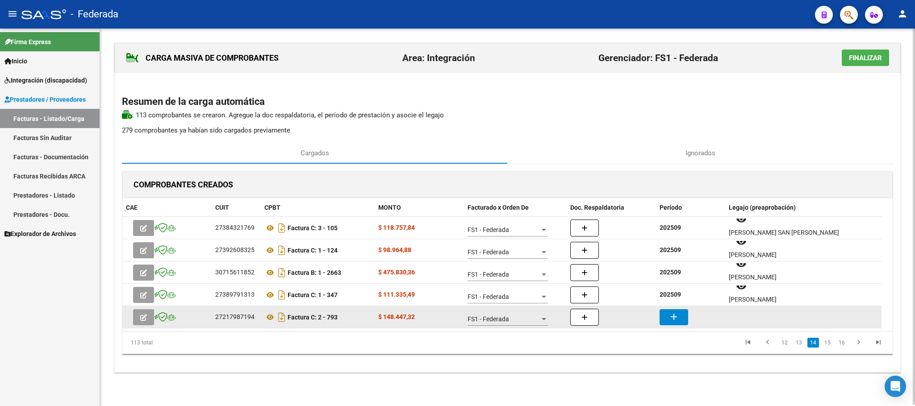
click at [676, 315] on mat-icon "add" at bounding box center [674, 317] width 11 height 11
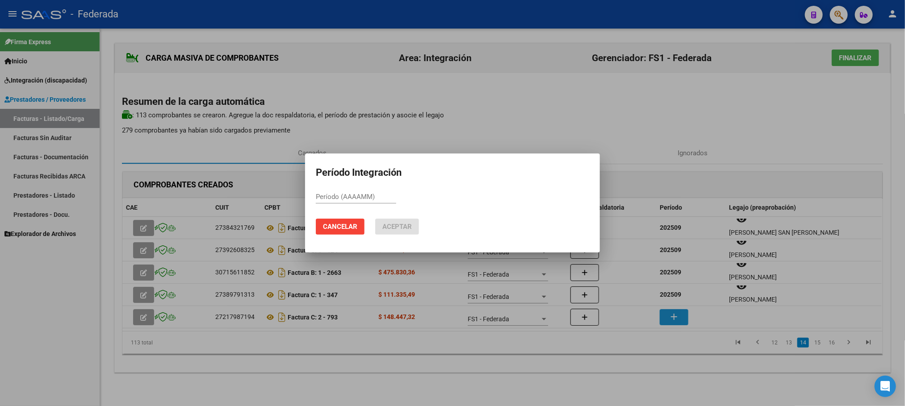
paste input "202509"
type input "202509"
click at [386, 222] on button "Aceptar" at bounding box center [397, 227] width 44 height 16
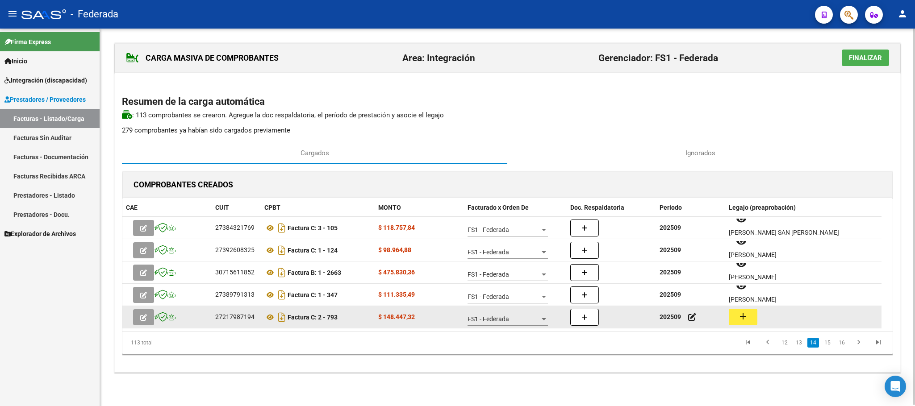
click at [741, 323] on button "add" at bounding box center [743, 317] width 29 height 17
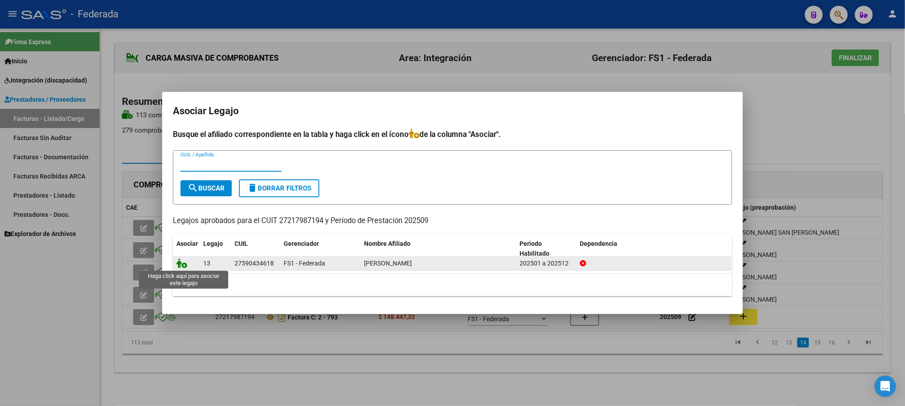
click at [182, 264] on icon at bounding box center [181, 264] width 11 height 10
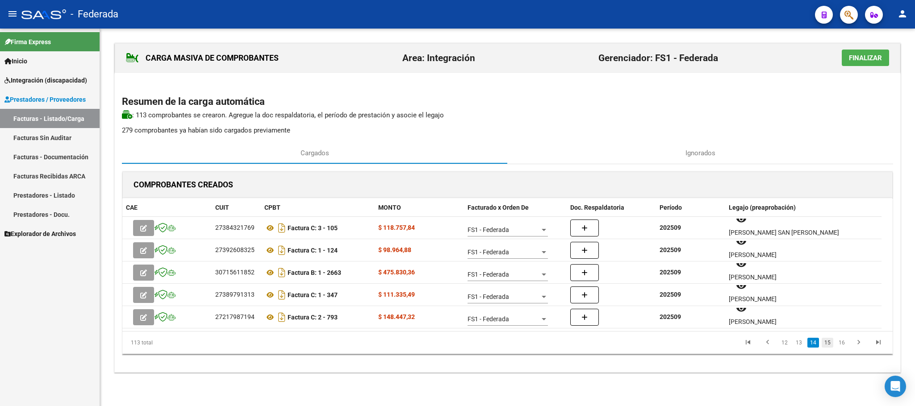
click at [829, 343] on link "15" at bounding box center [828, 343] width 12 height 10
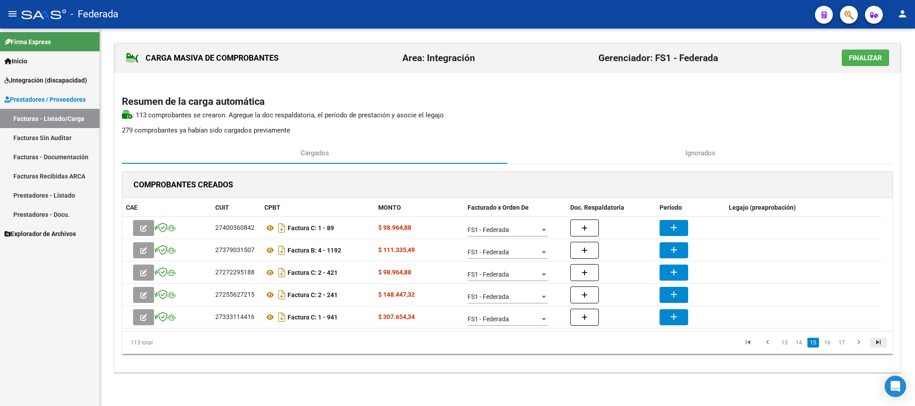
click at [881, 346] on icon "go to last page" at bounding box center [879, 344] width 12 height 11
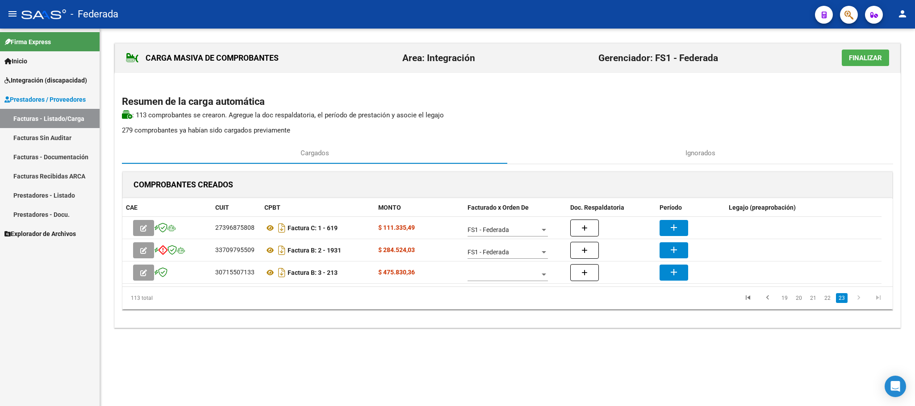
scroll to position [0, 0]
click at [783, 302] on link "19" at bounding box center [785, 298] width 12 height 10
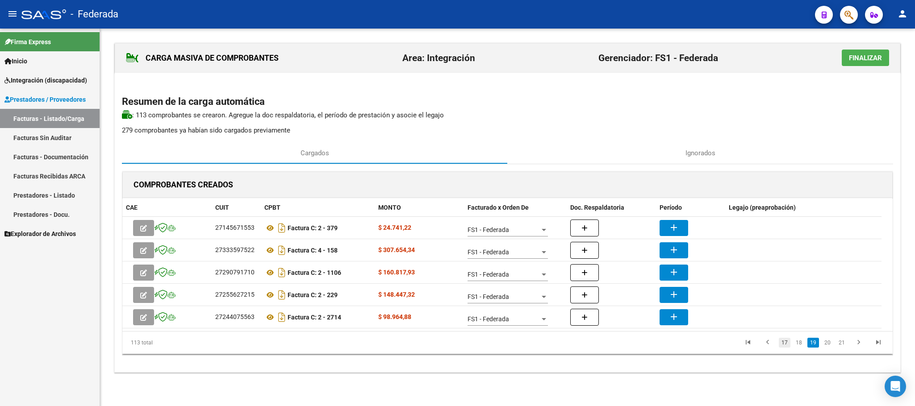
click at [786, 347] on link "17" at bounding box center [785, 343] width 12 height 10
click at [787, 346] on link "15" at bounding box center [785, 343] width 12 height 10
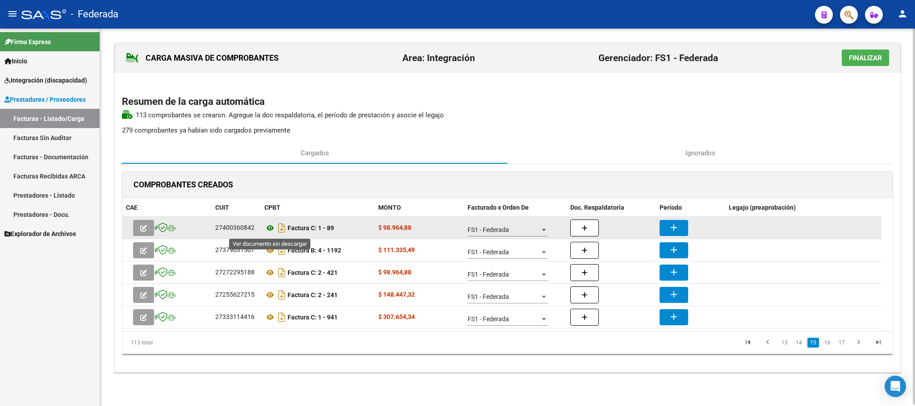
click at [267, 228] on icon at bounding box center [270, 228] width 12 height 11
click at [677, 230] on mat-icon "add" at bounding box center [674, 227] width 11 height 11
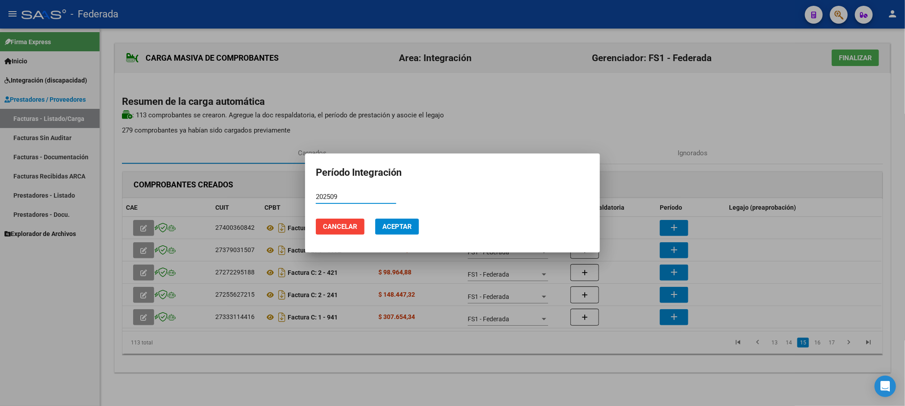
type input "202509"
click at [393, 227] on span "Aceptar" at bounding box center [396, 227] width 29 height 8
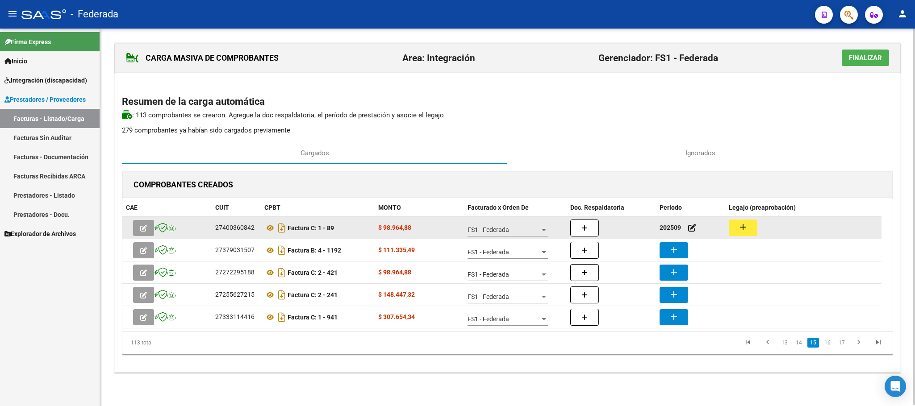
click at [733, 226] on button "add" at bounding box center [743, 228] width 29 height 17
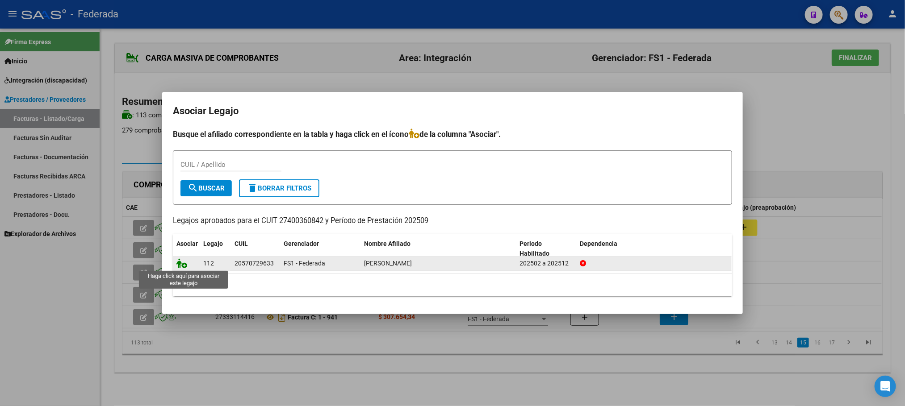
click at [185, 267] on icon at bounding box center [181, 264] width 11 height 10
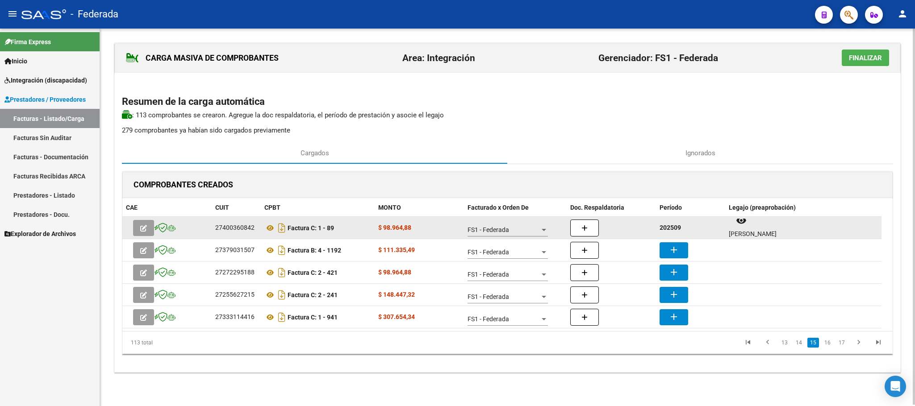
scroll to position [7, 0]
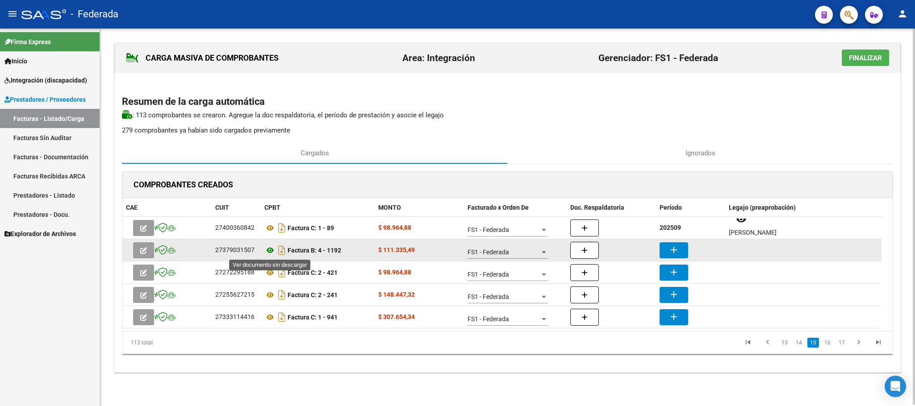
click at [269, 250] on icon at bounding box center [270, 250] width 12 height 11
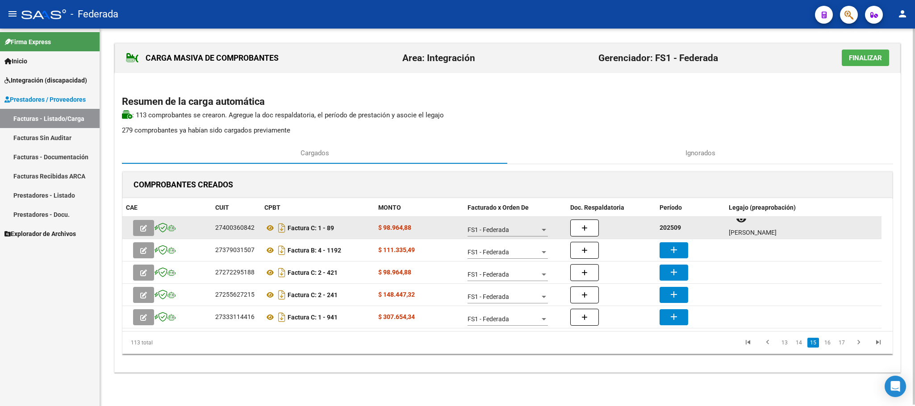
click at [672, 231] on strong "202509" at bounding box center [670, 227] width 21 height 7
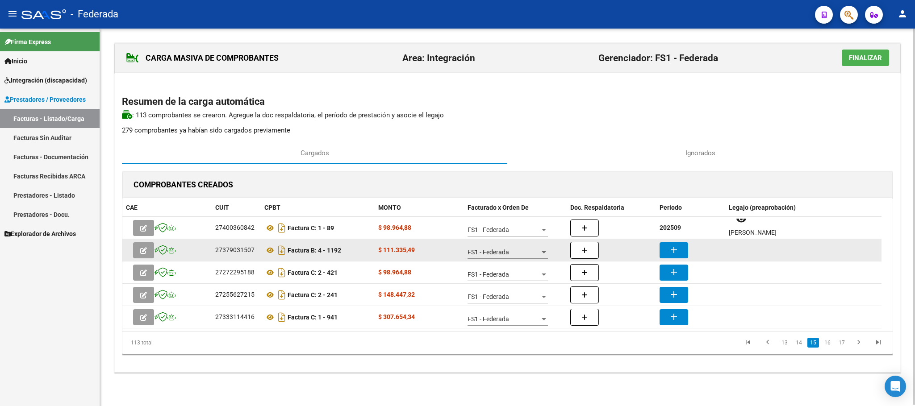
click at [679, 250] on mat-icon "add" at bounding box center [674, 250] width 11 height 11
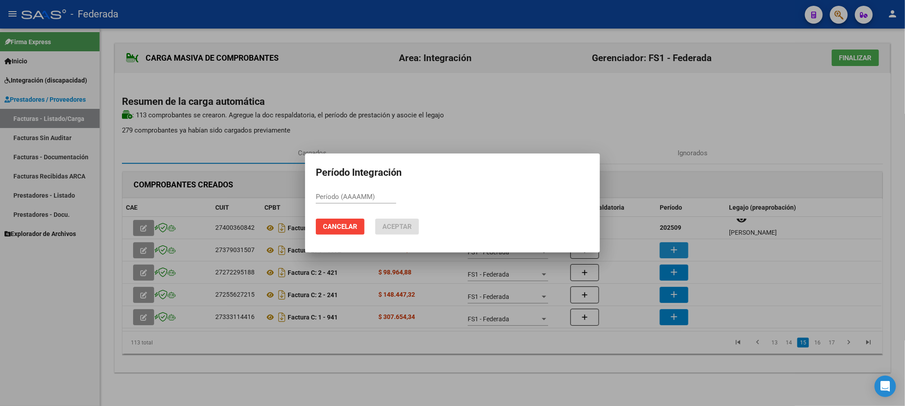
paste input "202509"
type input "202509"
click at [414, 226] on button "Aceptar" at bounding box center [397, 227] width 44 height 16
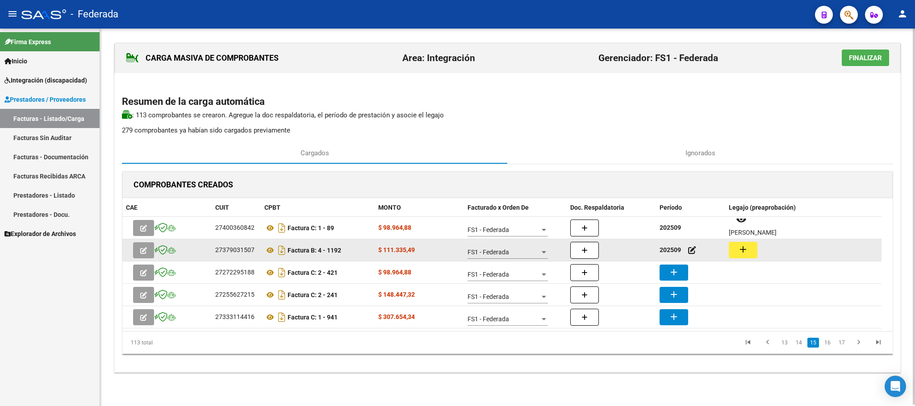
click at [756, 252] on button "add" at bounding box center [743, 250] width 29 height 17
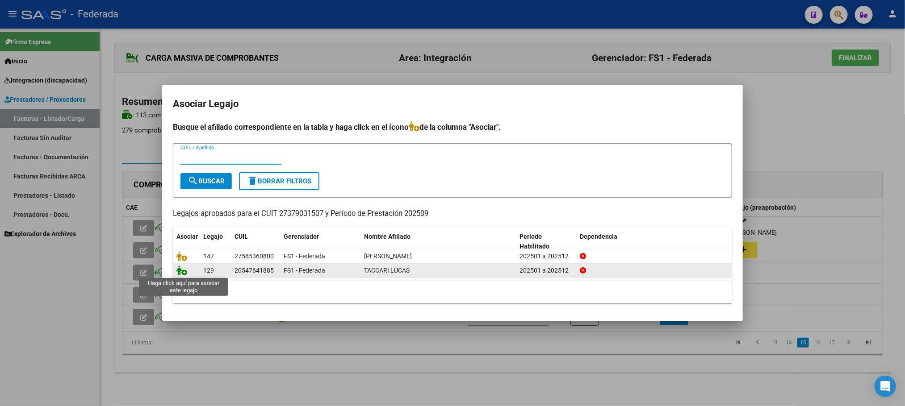
click at [180, 272] on icon at bounding box center [181, 271] width 11 height 10
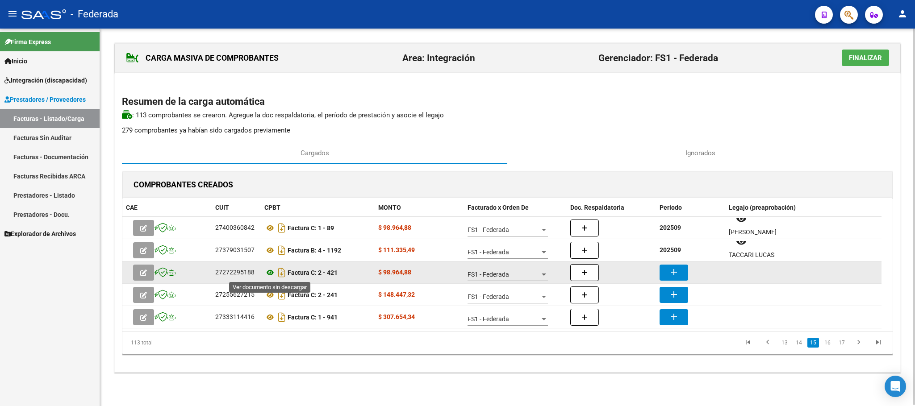
click at [269, 271] on icon at bounding box center [270, 273] width 12 height 11
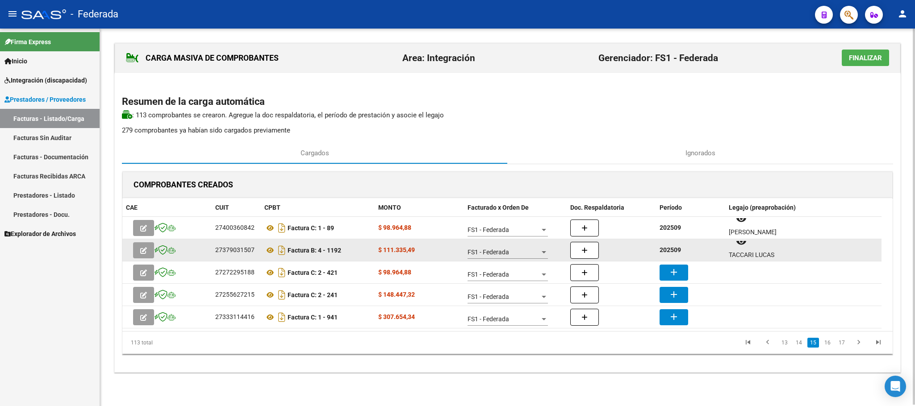
click at [667, 251] on strong "202509" at bounding box center [670, 250] width 21 height 7
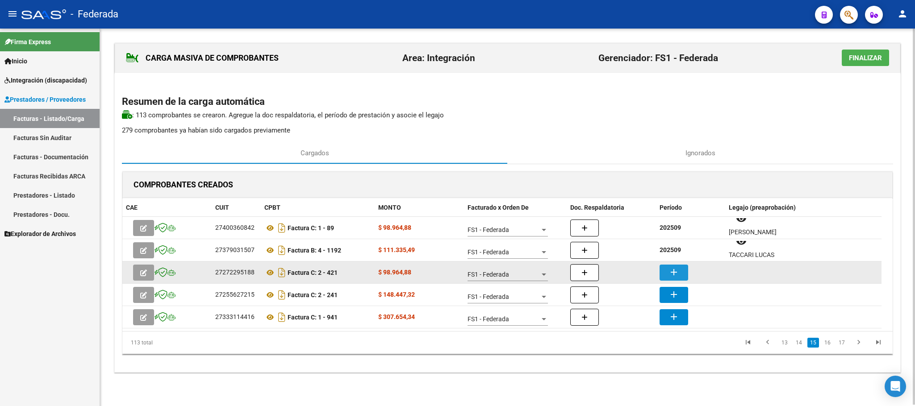
click at [670, 277] on mat-icon "add" at bounding box center [674, 272] width 11 height 11
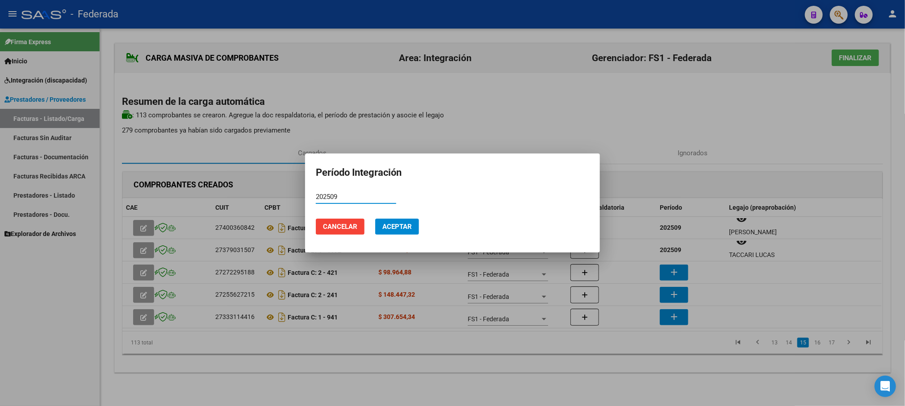
type input "202509"
click at [413, 234] on button "Aceptar" at bounding box center [397, 227] width 44 height 16
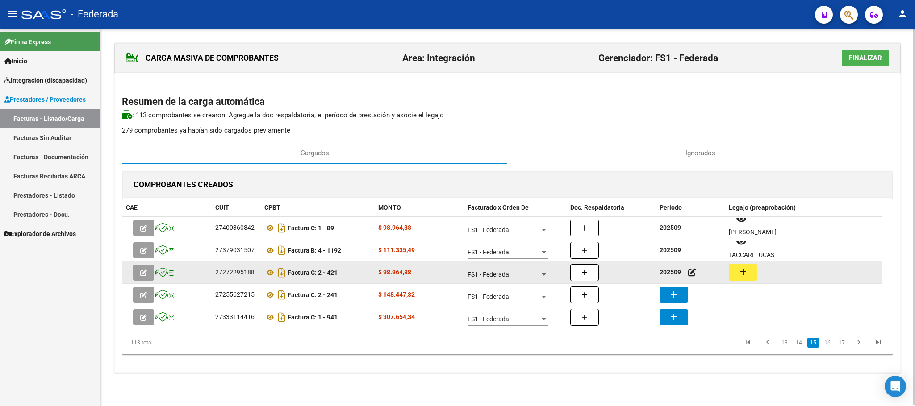
click at [742, 274] on mat-icon "add" at bounding box center [743, 272] width 11 height 11
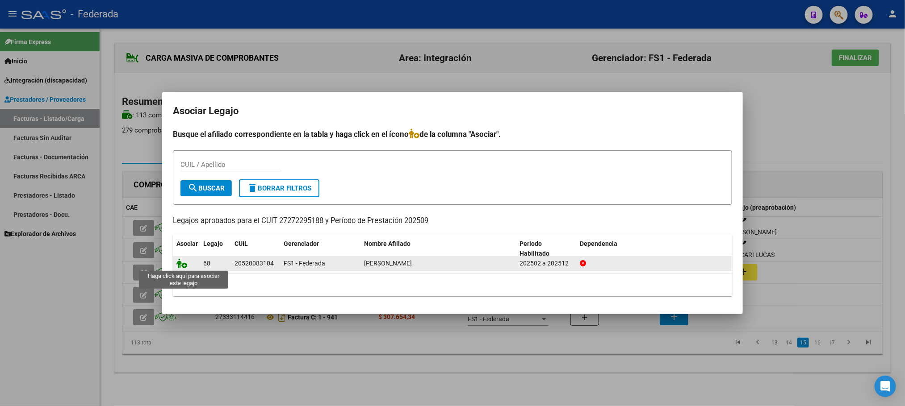
click at [180, 263] on icon at bounding box center [181, 264] width 11 height 10
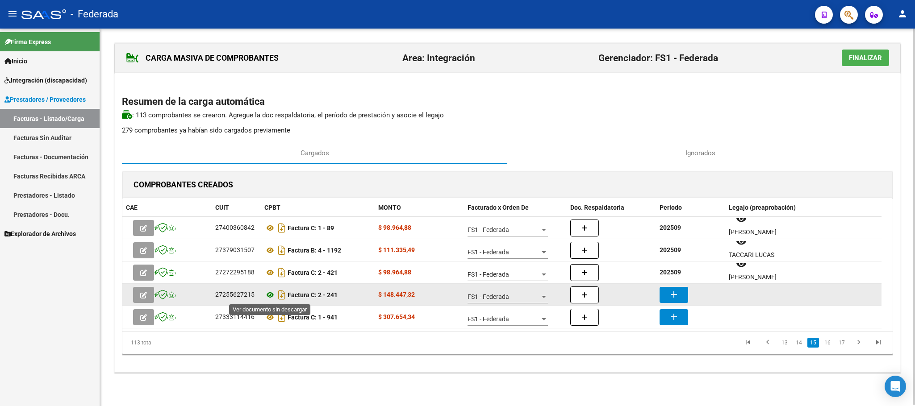
click at [272, 297] on icon at bounding box center [270, 295] width 12 height 11
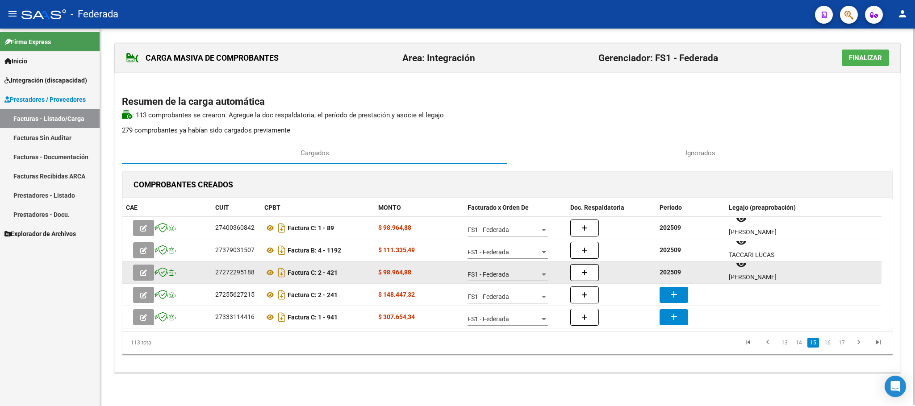
click at [673, 273] on strong "202509" at bounding box center [670, 272] width 21 height 7
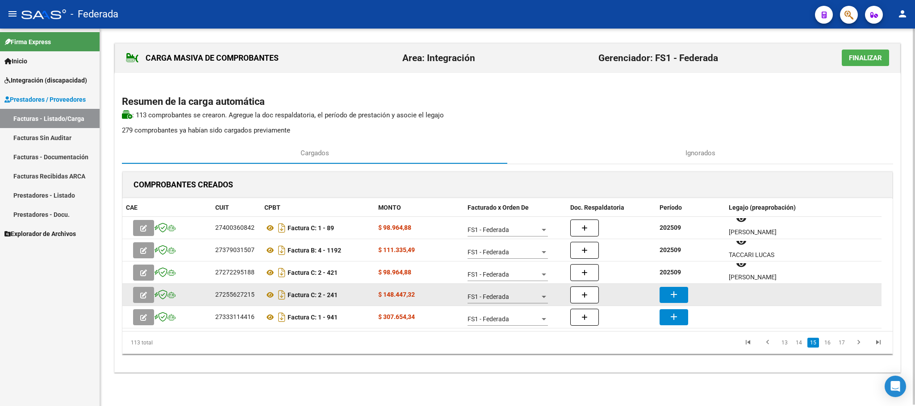
click at [677, 295] on mat-icon "add" at bounding box center [674, 294] width 11 height 11
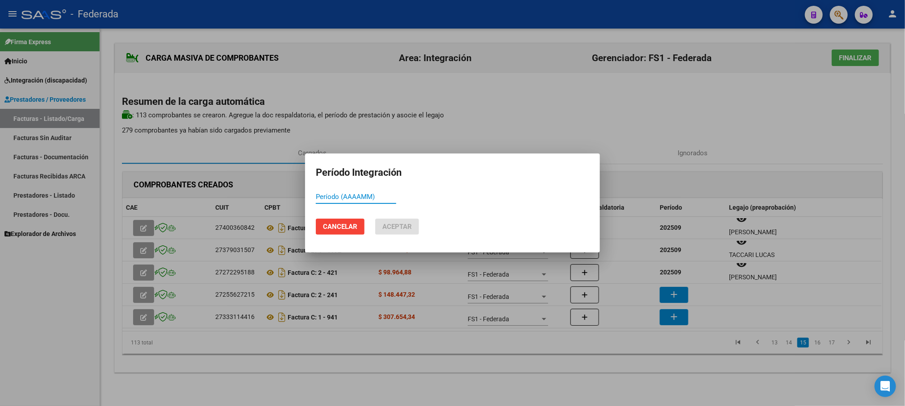
paste input "202509"
type input "202509"
click at [402, 224] on span "Aceptar" at bounding box center [396, 227] width 29 height 8
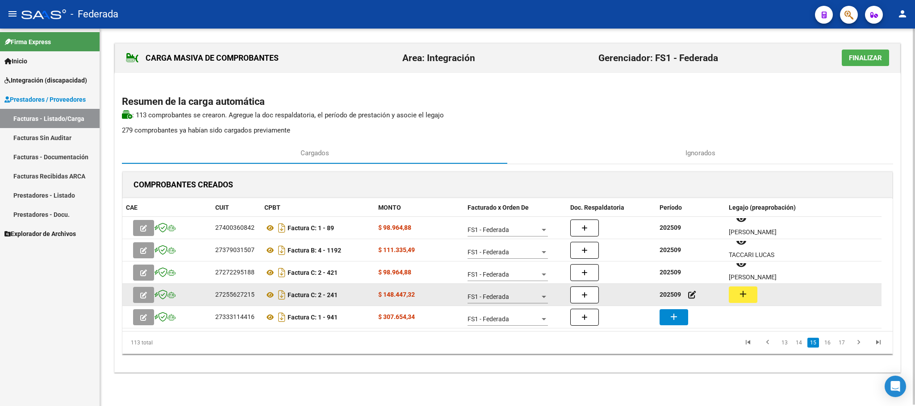
click at [746, 293] on mat-icon "add" at bounding box center [743, 294] width 11 height 11
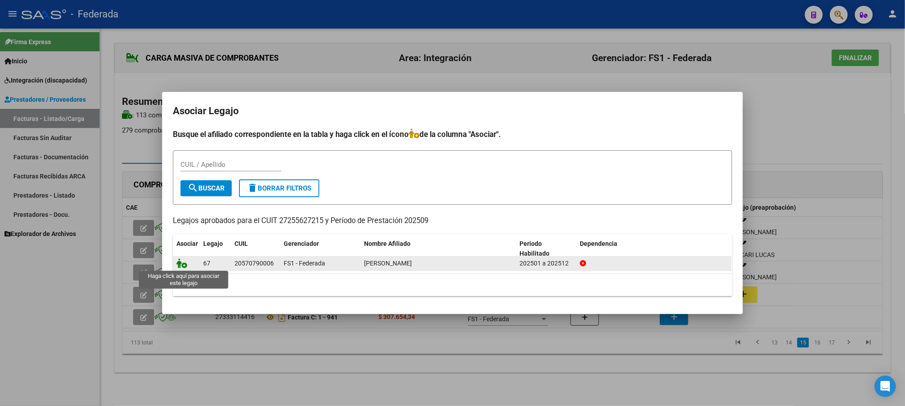
click at [183, 268] on icon at bounding box center [181, 264] width 11 height 10
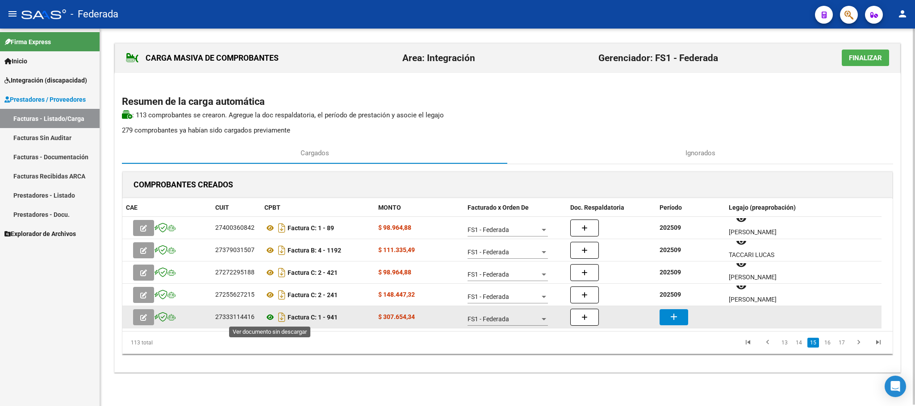
click at [271, 318] on icon at bounding box center [270, 317] width 12 height 11
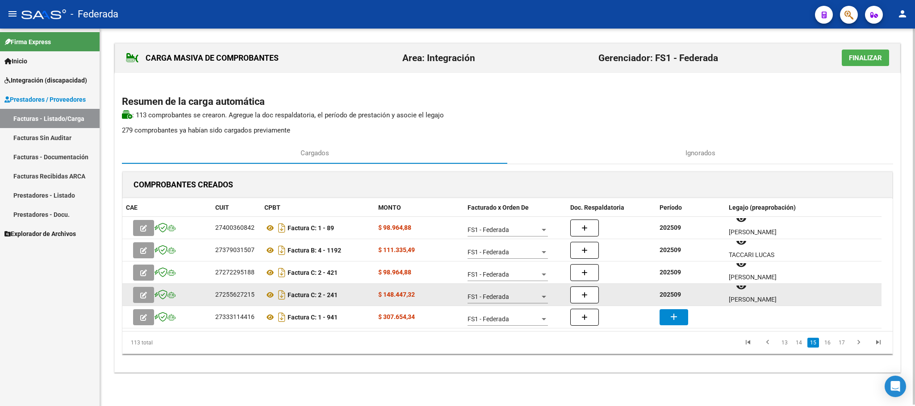
click at [669, 295] on strong "202509" at bounding box center [670, 294] width 21 height 7
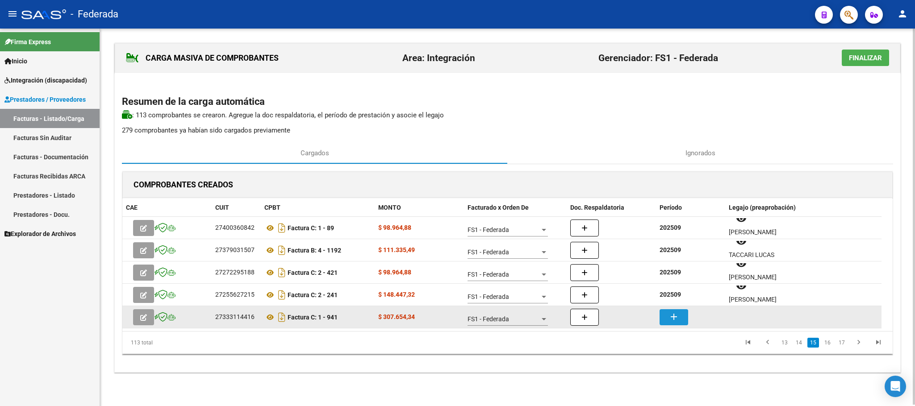
click at [676, 319] on mat-icon "add" at bounding box center [674, 317] width 11 height 11
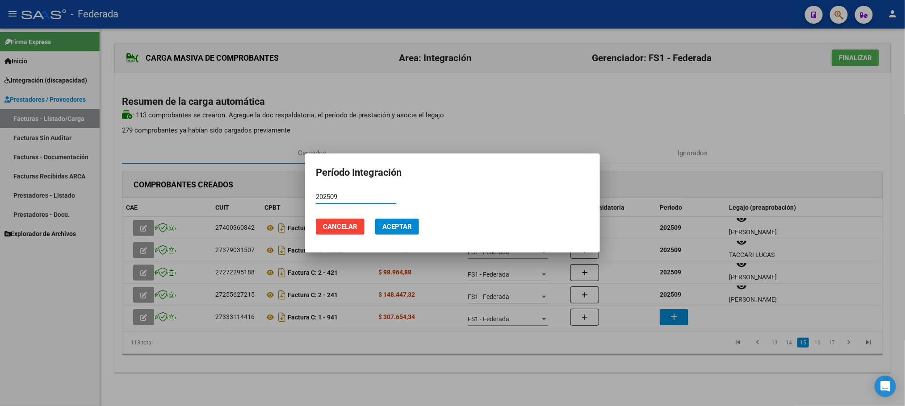
type input "202509"
click at [411, 220] on button "Aceptar" at bounding box center [397, 227] width 44 height 16
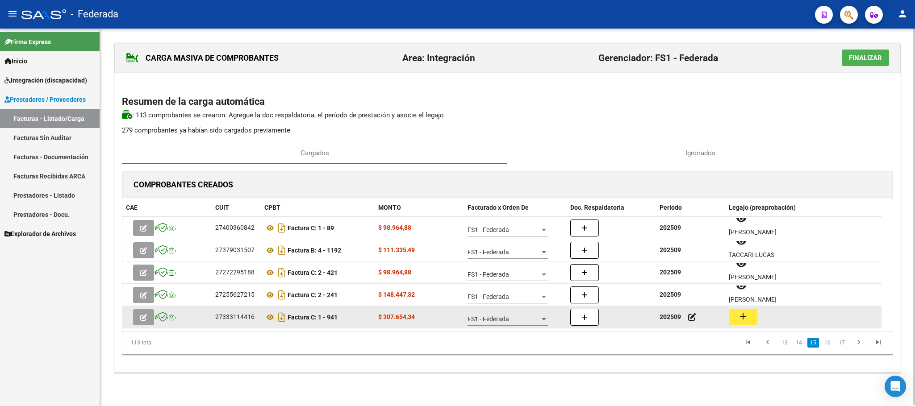
click at [740, 316] on mat-icon "add" at bounding box center [743, 316] width 11 height 11
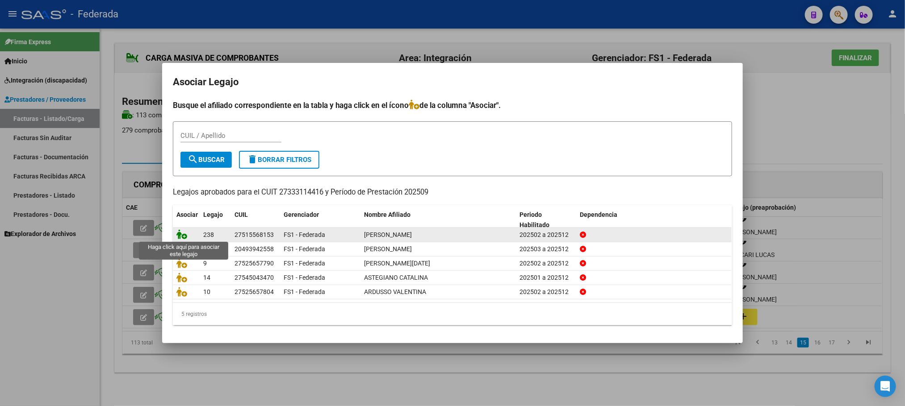
click at [184, 235] on icon at bounding box center [181, 235] width 11 height 10
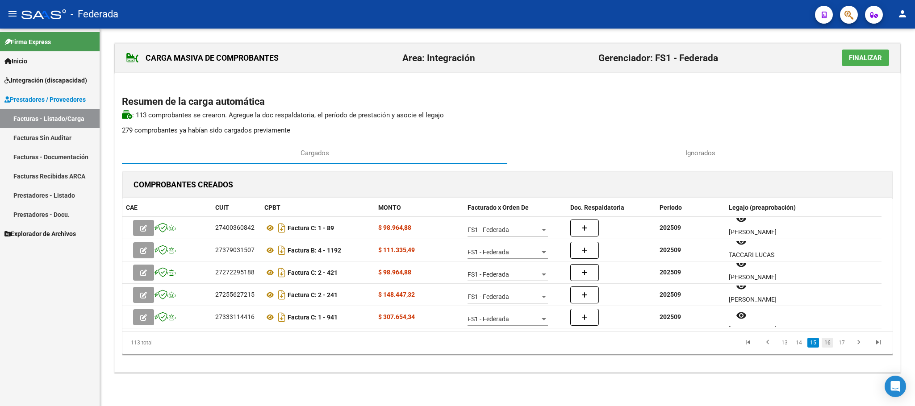
click at [828, 343] on link "16" at bounding box center [828, 343] width 12 height 10
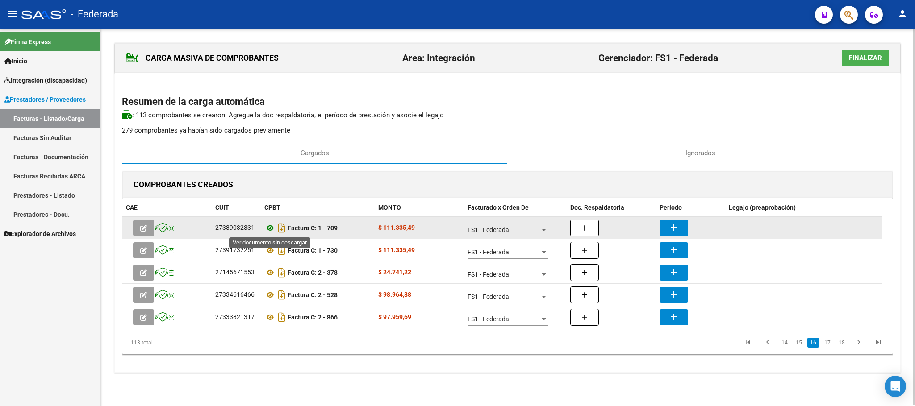
click at [268, 230] on icon at bounding box center [270, 228] width 12 height 11
click at [671, 230] on mat-icon "add" at bounding box center [674, 227] width 11 height 11
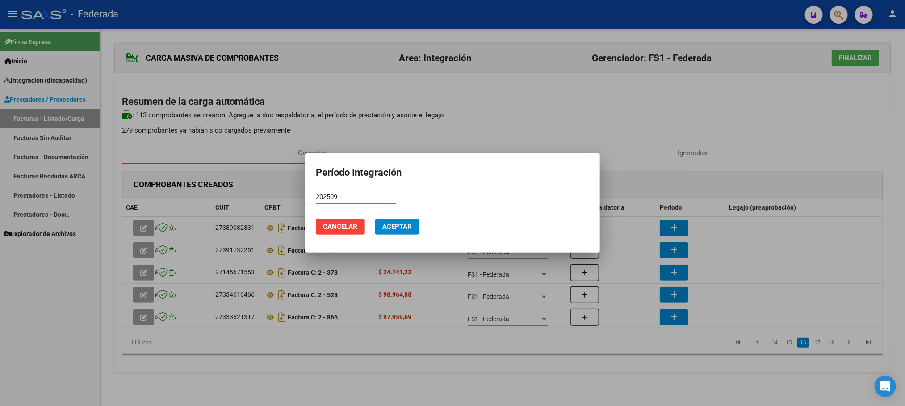
type input "202509"
click at [413, 226] on button "Aceptar" at bounding box center [397, 227] width 44 height 16
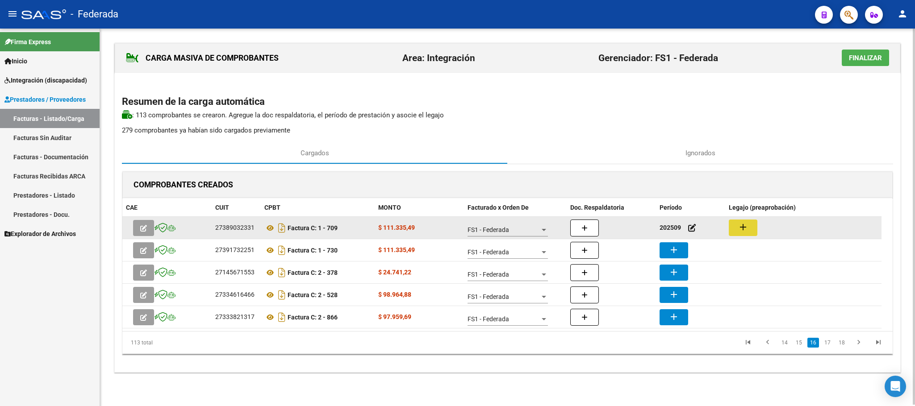
click at [732, 229] on button "add" at bounding box center [743, 228] width 29 height 17
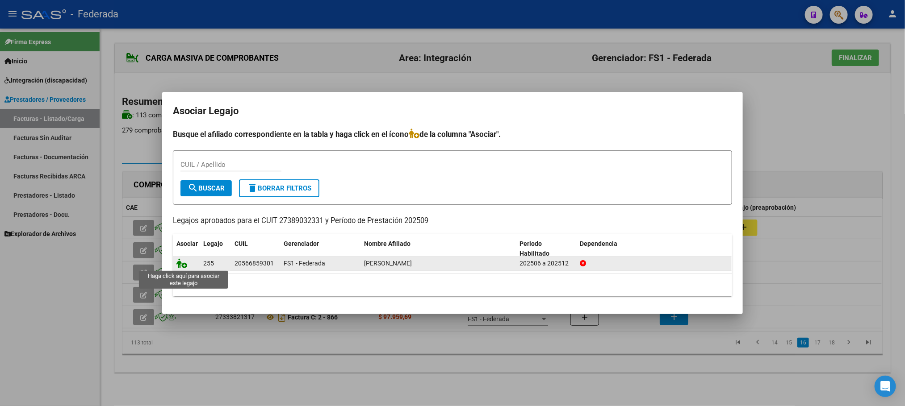
click at [180, 264] on icon at bounding box center [181, 264] width 11 height 10
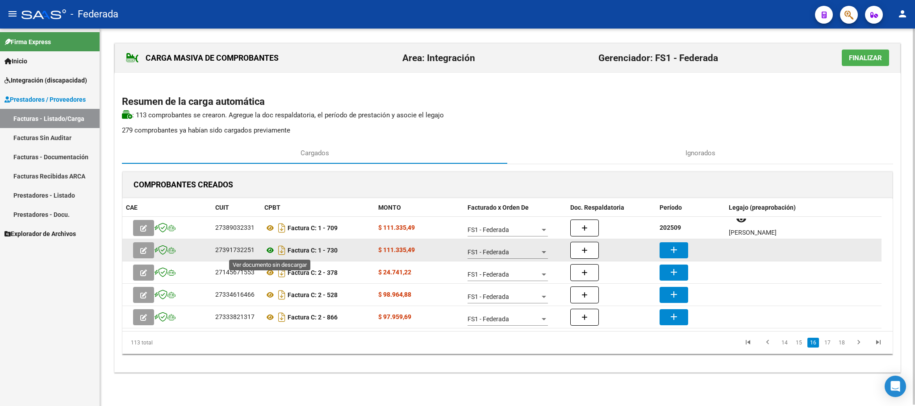
click at [271, 249] on icon at bounding box center [270, 250] width 12 height 11
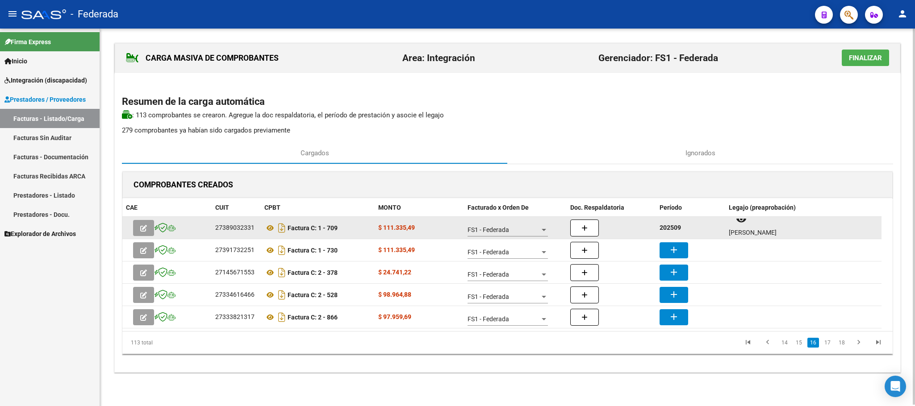
click at [665, 230] on strong "202509" at bounding box center [670, 227] width 21 height 7
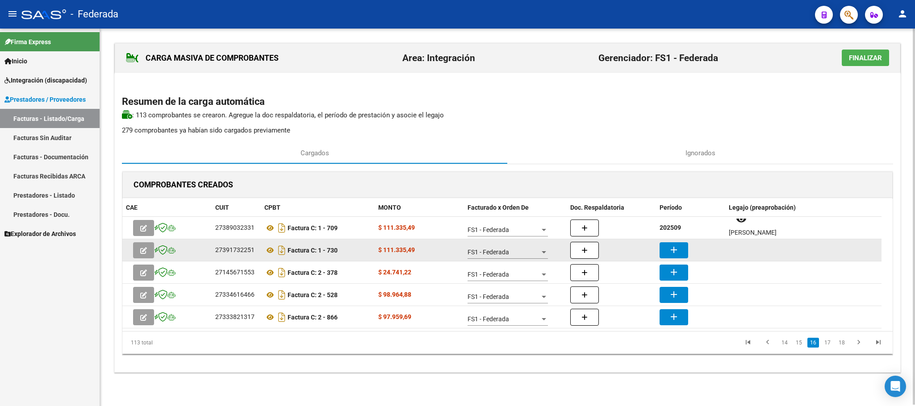
click at [670, 252] on mat-icon "add" at bounding box center [674, 250] width 11 height 11
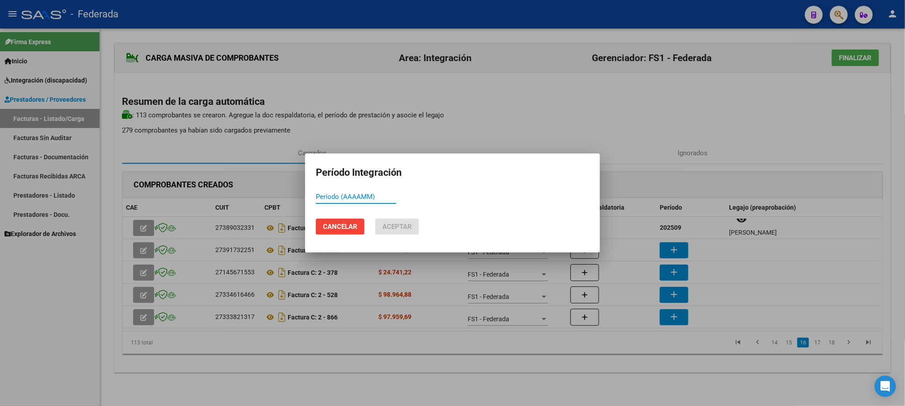
paste input "202509"
type input "202509"
click at [402, 229] on span "Aceptar" at bounding box center [396, 227] width 29 height 8
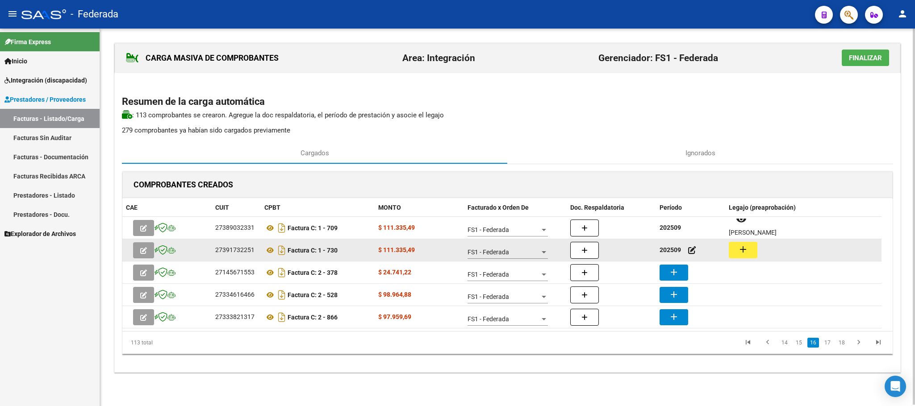
click at [746, 254] on mat-icon "add" at bounding box center [743, 249] width 11 height 11
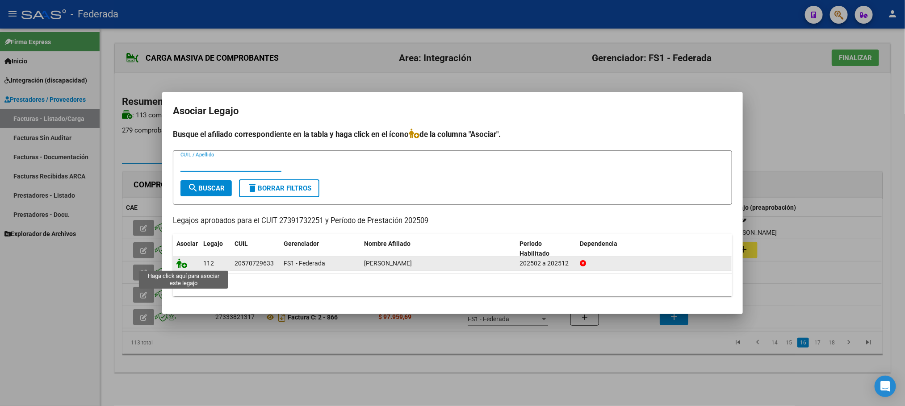
click at [181, 264] on icon at bounding box center [181, 264] width 11 height 10
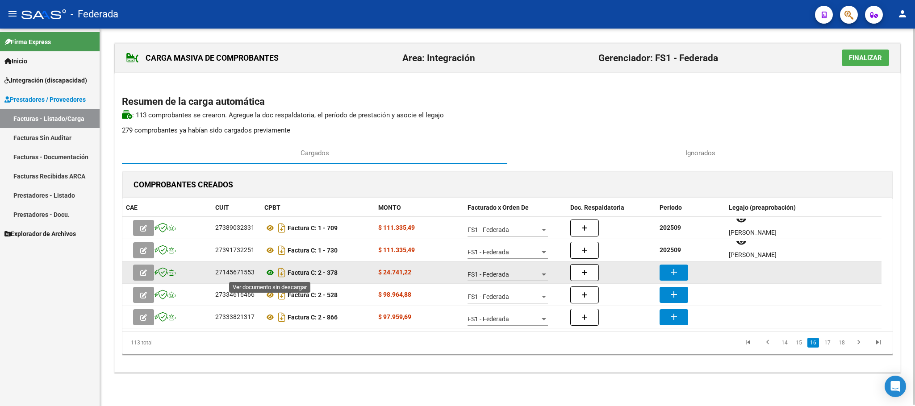
click at [265, 275] on icon at bounding box center [270, 273] width 12 height 11
click at [669, 276] on mat-icon "add" at bounding box center [674, 272] width 11 height 11
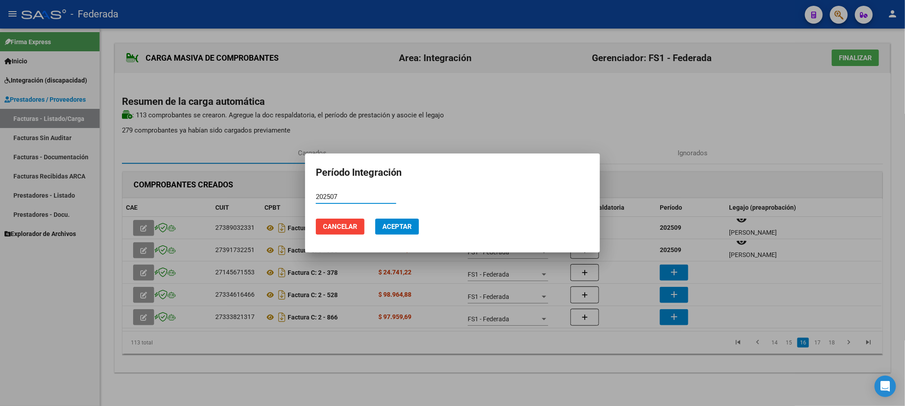
type input "202507"
click at [389, 217] on mat-dialog-actions "Cancelar Aceptar" at bounding box center [452, 227] width 273 height 30
click at [390, 222] on button "Aceptar" at bounding box center [397, 227] width 44 height 16
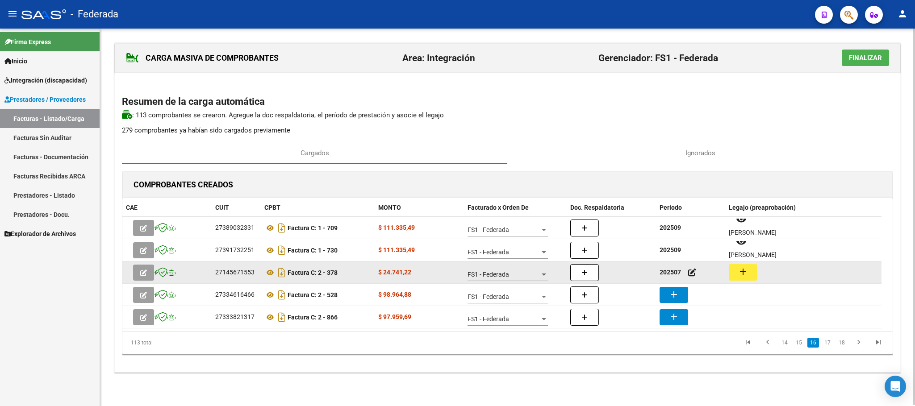
click at [740, 275] on mat-icon "add" at bounding box center [743, 272] width 11 height 11
click at [268, 270] on icon at bounding box center [270, 273] width 12 height 11
click at [740, 276] on mat-icon "add" at bounding box center [743, 272] width 11 height 11
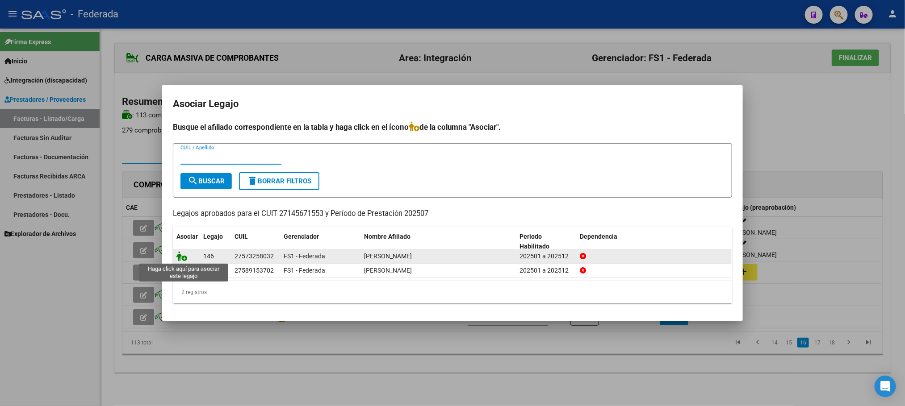
click at [181, 258] on icon at bounding box center [181, 256] width 11 height 10
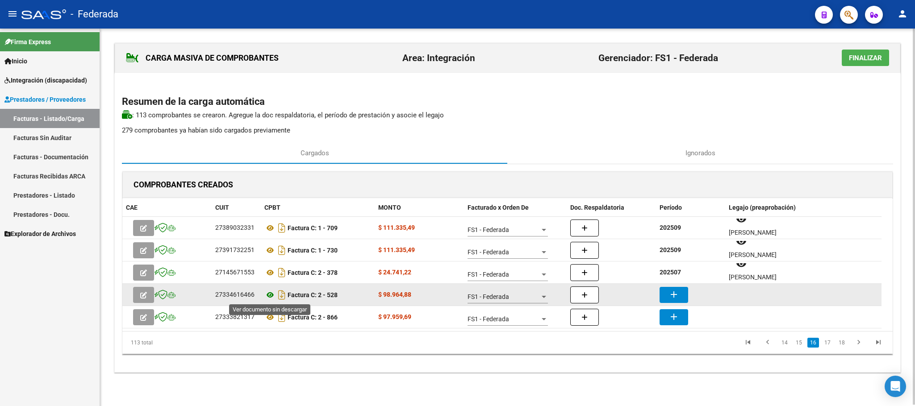
click at [272, 295] on icon at bounding box center [270, 295] width 12 height 11
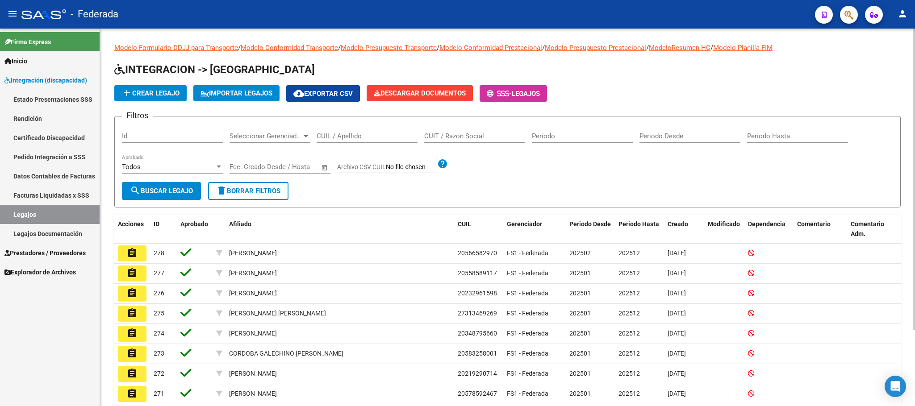
click at [353, 137] on input "CUIL / Apellido" at bounding box center [367, 136] width 101 height 8
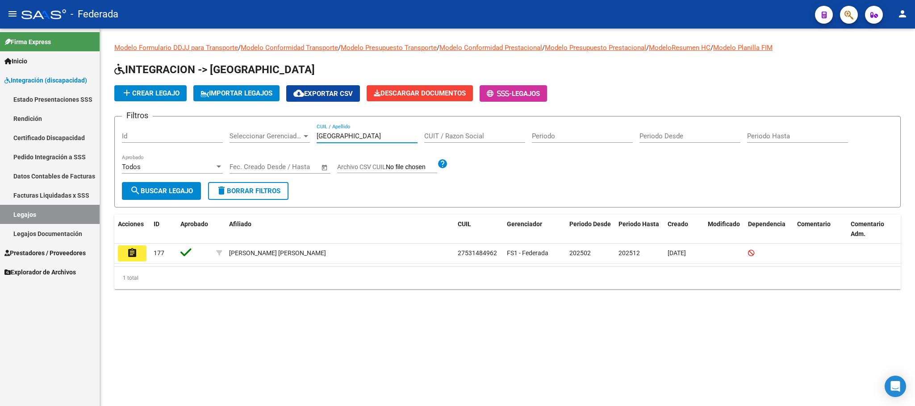
type input "oviedo"
click at [271, 192] on span "delete Borrar Filtros" at bounding box center [248, 191] width 64 height 8
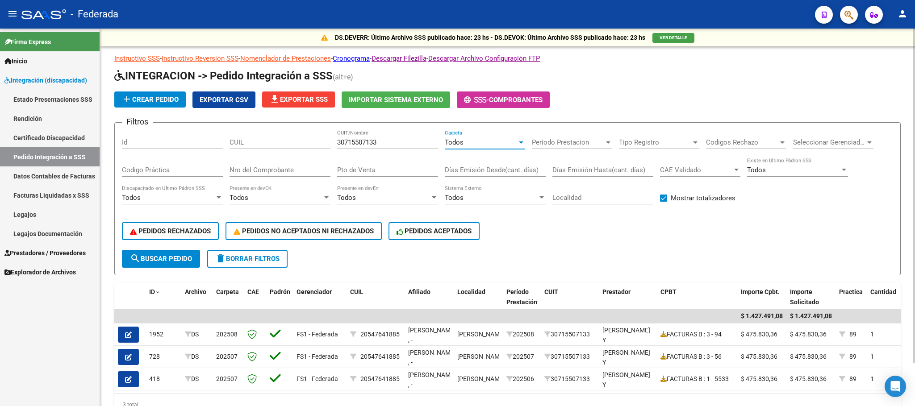
click at [356, 143] on input "30715507133" at bounding box center [387, 142] width 101 height 8
click at [289, 147] on div "CUIL" at bounding box center [280, 139] width 101 height 19
paste input "20527430861"
type input "20527430861"
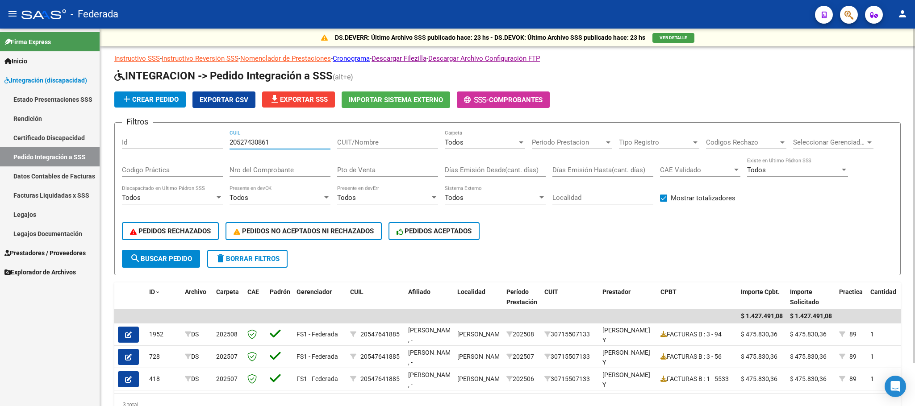
click at [192, 259] on span "search Buscar Pedido" at bounding box center [161, 259] width 62 height 8
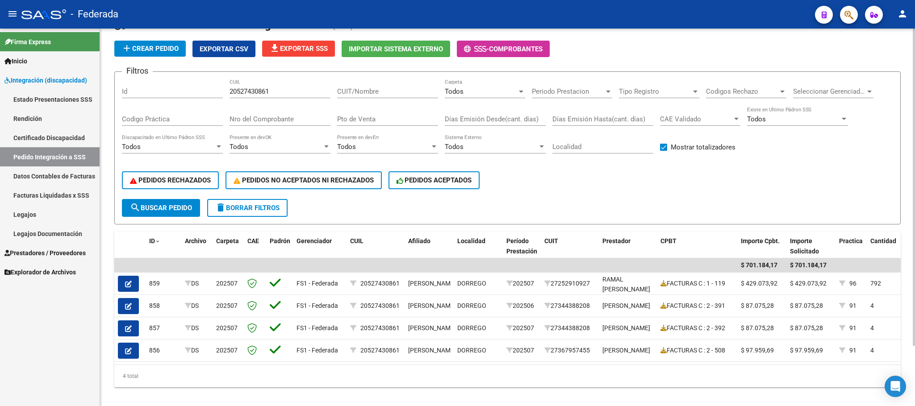
scroll to position [71, 0]
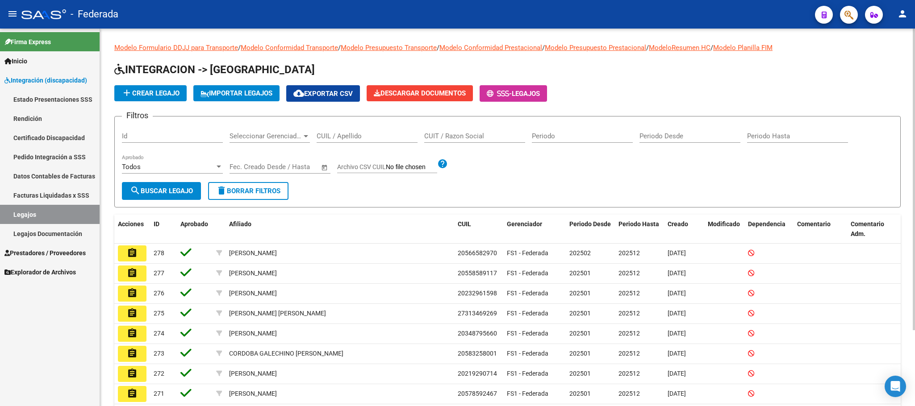
click at [319, 134] on input "CUIL / Apellido" at bounding box center [367, 136] width 101 height 8
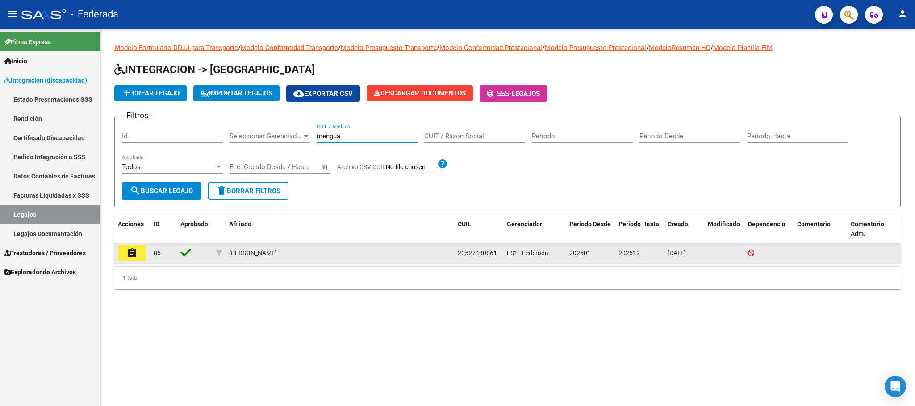
type input "mengua"
click at [472, 255] on span "20527430861" at bounding box center [477, 253] width 39 height 7
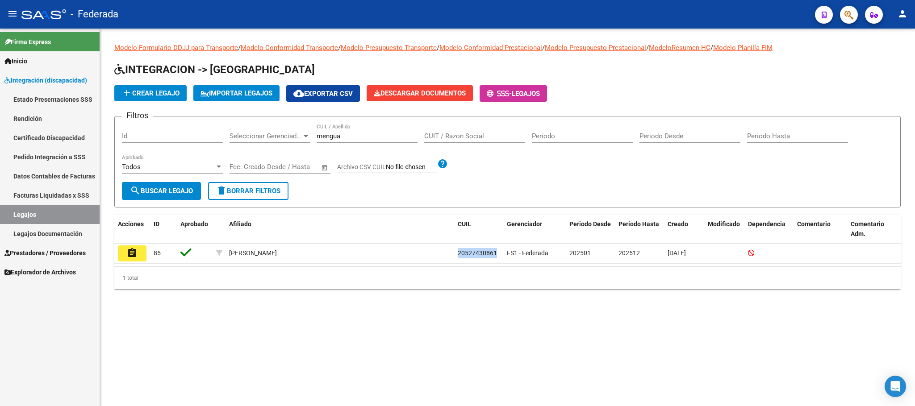
copy span "20527430861"
click at [340, 139] on input "mengua" at bounding box center [367, 136] width 101 height 8
paste input "202509"
type input "202509"
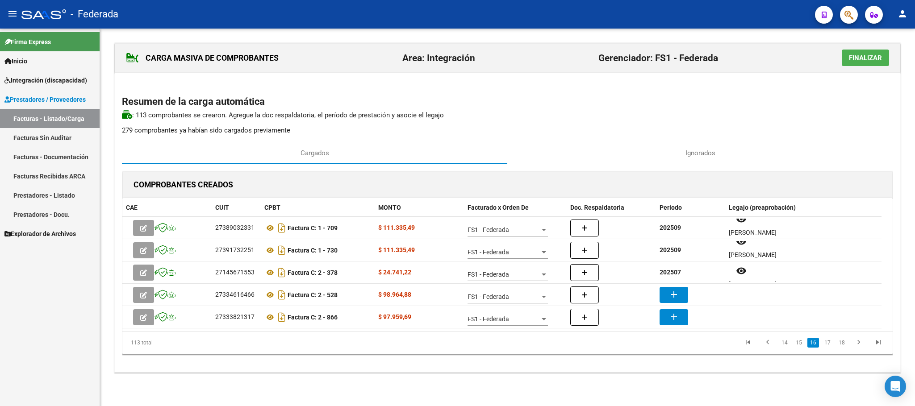
scroll to position [7, 0]
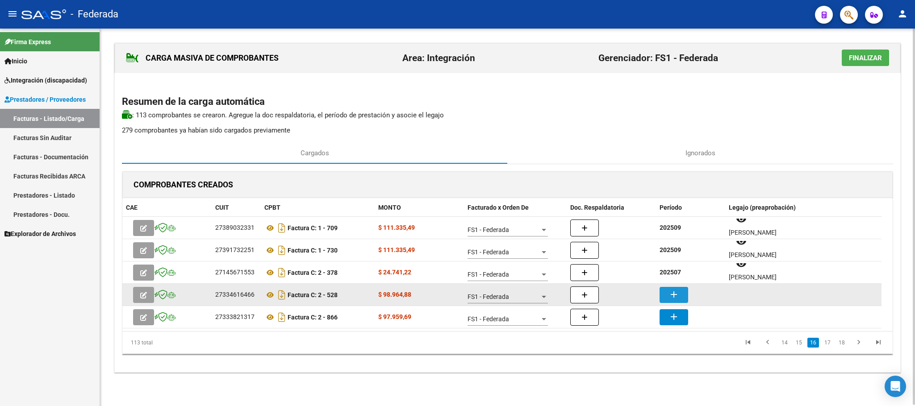
click at [676, 291] on mat-icon "add" at bounding box center [674, 294] width 11 height 11
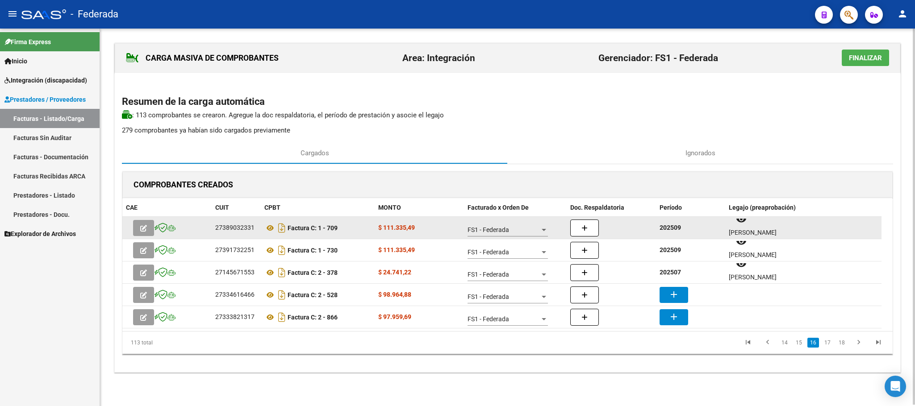
click at [672, 224] on div "202509" at bounding box center [691, 228] width 62 height 10
click at [672, 226] on strong "202509" at bounding box center [670, 227] width 21 height 7
copy strong "202509"
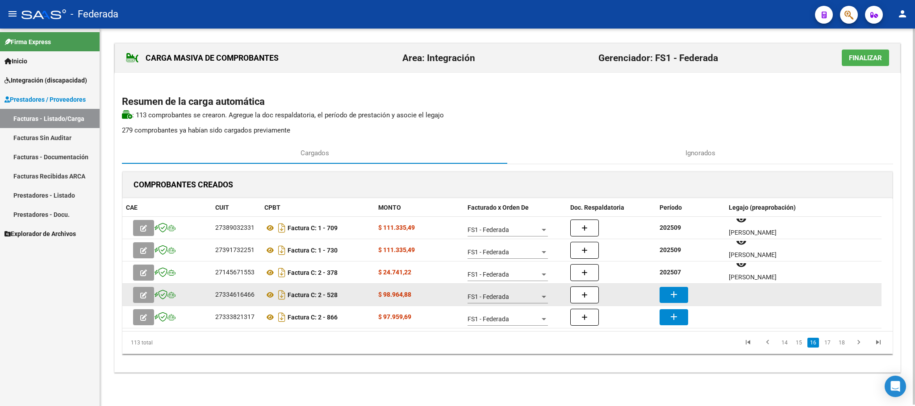
click at [674, 301] on button "add" at bounding box center [674, 295] width 29 height 16
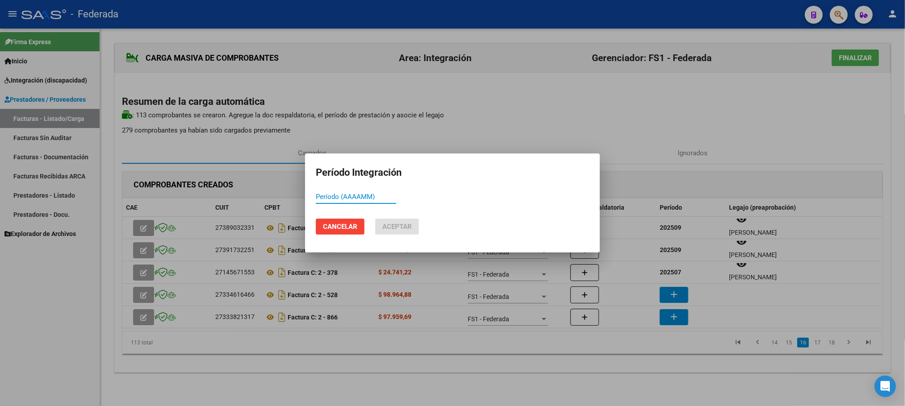
paste input "202509"
type input "202509"
click at [388, 229] on span "Aceptar" at bounding box center [396, 227] width 29 height 8
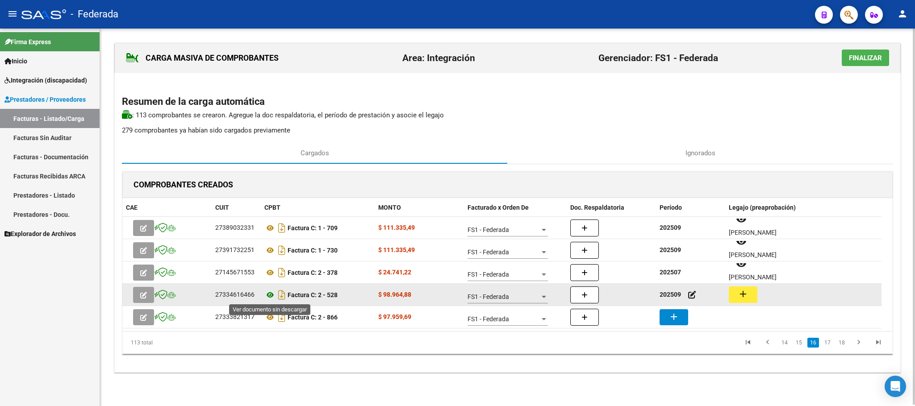
click at [271, 295] on icon at bounding box center [270, 295] width 12 height 11
click at [747, 293] on mat-icon "add" at bounding box center [743, 294] width 11 height 11
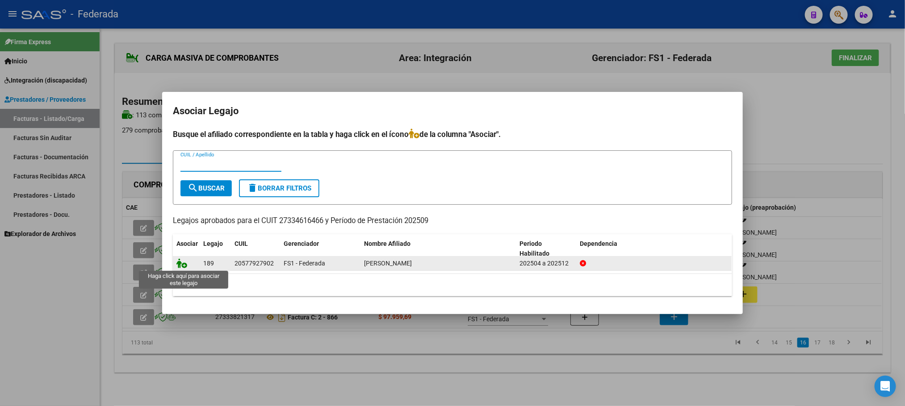
click at [184, 264] on icon at bounding box center [181, 264] width 11 height 10
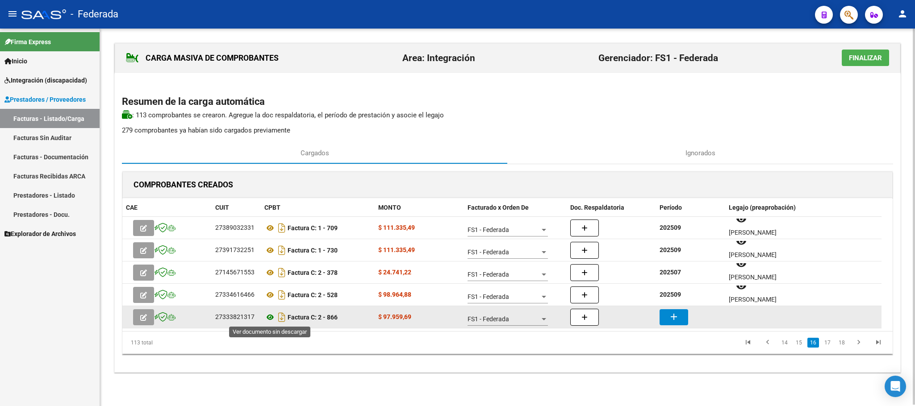
click at [269, 319] on icon at bounding box center [270, 317] width 12 height 11
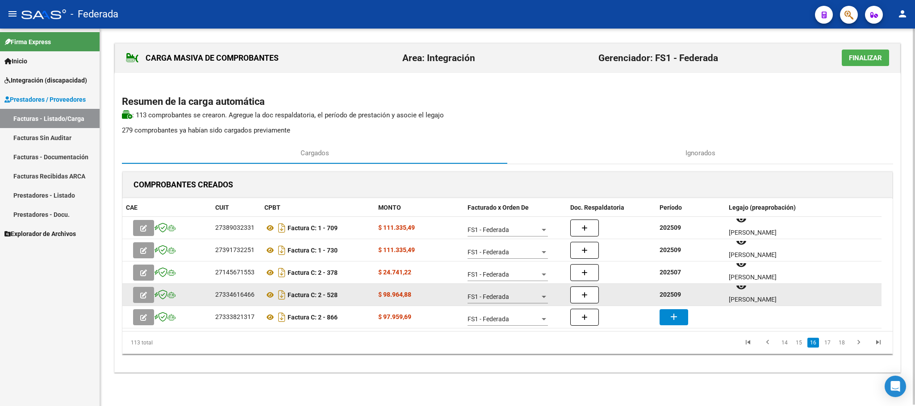
click at [672, 297] on strong "202509" at bounding box center [670, 294] width 21 height 7
copy strong "202509"
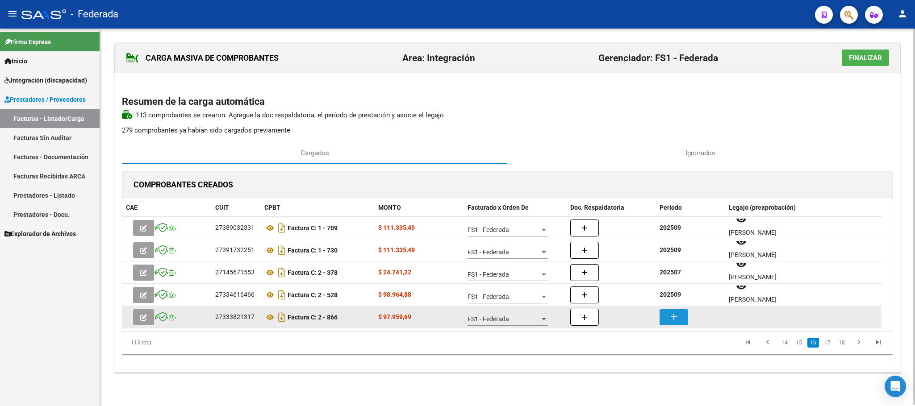
click at [674, 318] on mat-icon "add" at bounding box center [674, 317] width 11 height 11
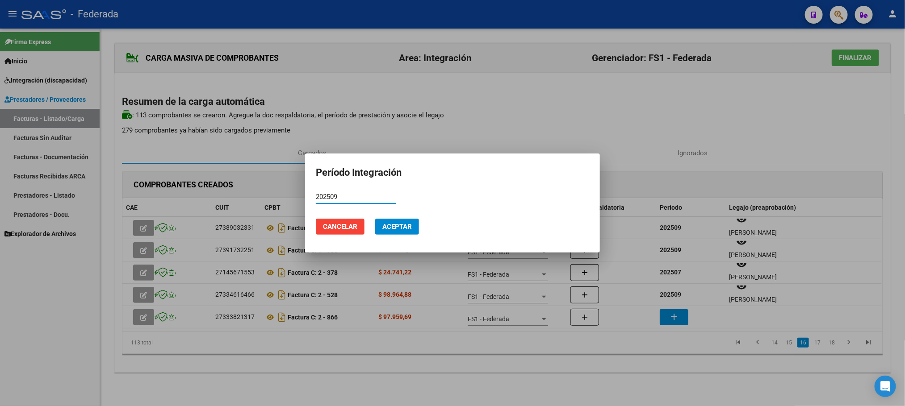
type input "202509"
click at [412, 228] on button "Aceptar" at bounding box center [397, 227] width 44 height 16
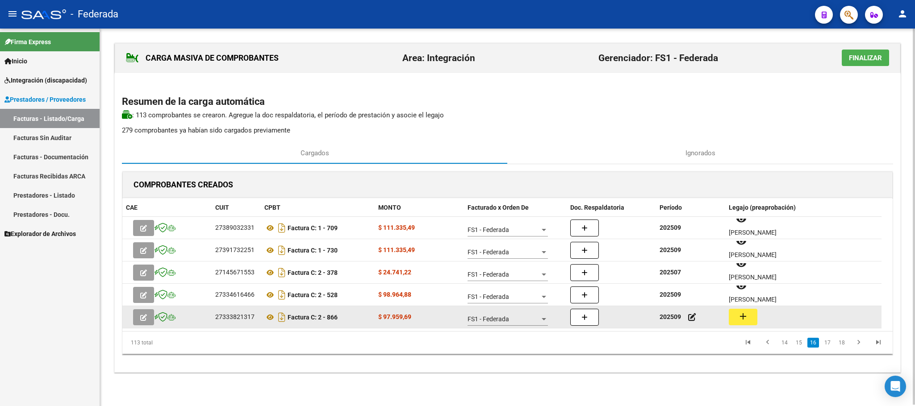
click at [748, 322] on mat-icon "add" at bounding box center [743, 316] width 11 height 11
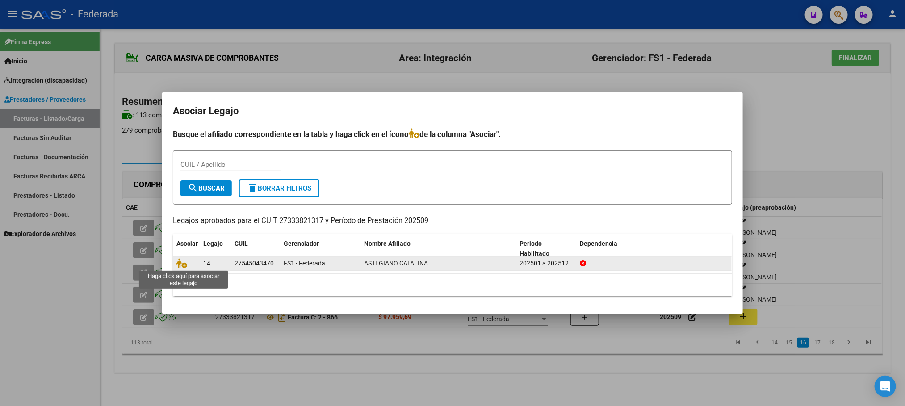
click at [188, 263] on span at bounding box center [182, 263] width 13 height 7
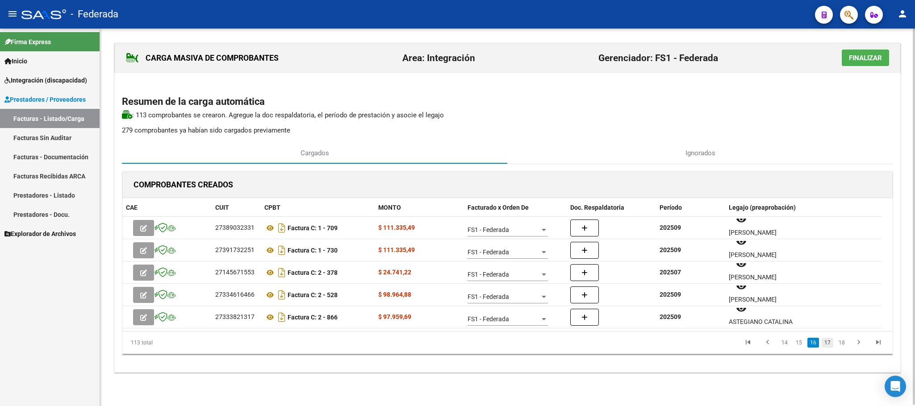
click at [829, 343] on link "17" at bounding box center [828, 343] width 12 height 10
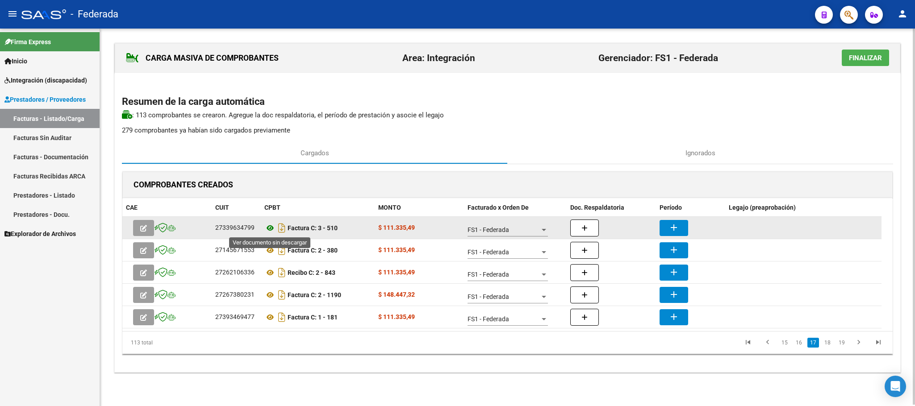
click at [268, 224] on icon at bounding box center [270, 228] width 12 height 11
click at [662, 224] on button "add" at bounding box center [674, 228] width 29 height 16
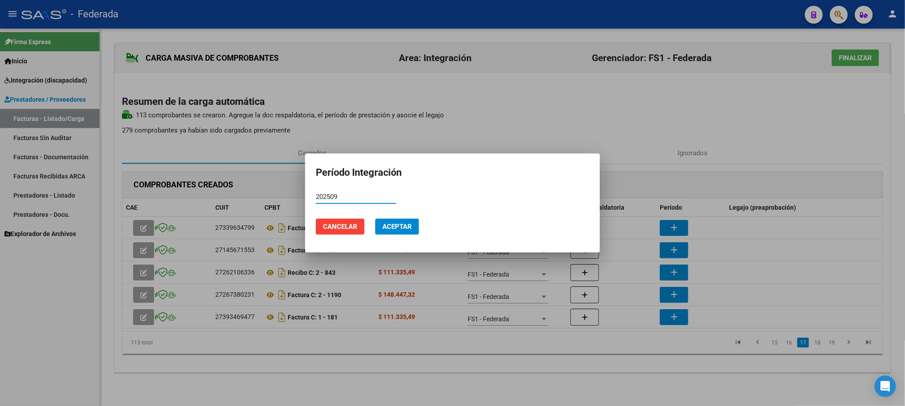
type input "202509"
click at [398, 224] on span "Aceptar" at bounding box center [396, 227] width 29 height 8
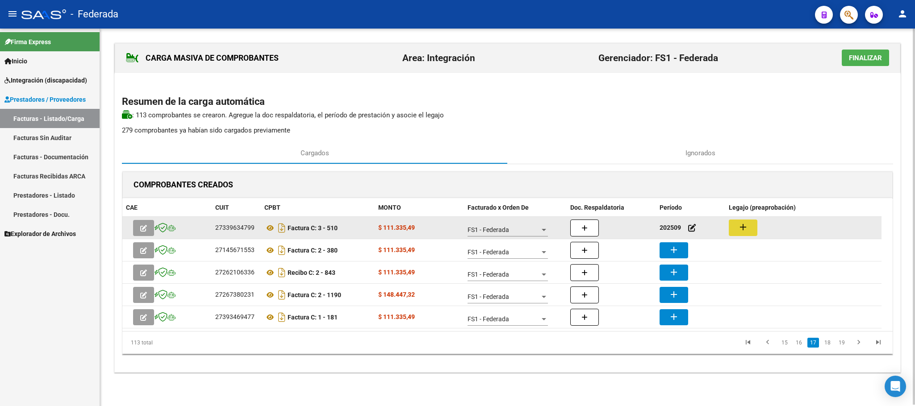
click at [739, 233] on button "add" at bounding box center [743, 228] width 29 height 17
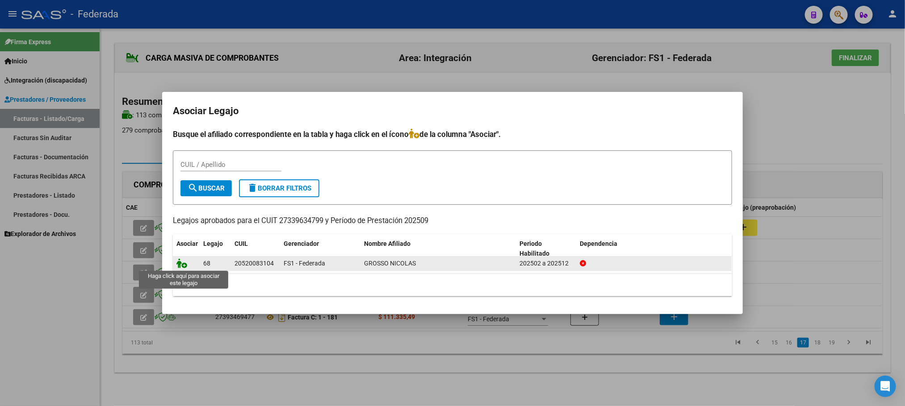
click at [182, 266] on icon at bounding box center [181, 264] width 11 height 10
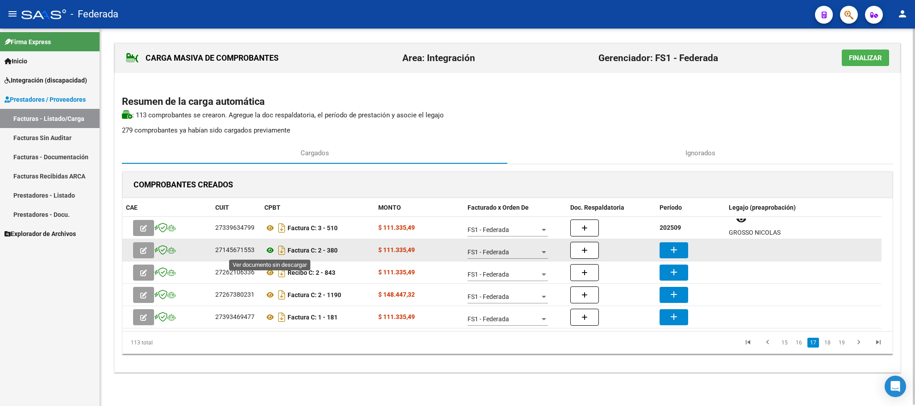
click at [270, 250] on icon at bounding box center [270, 250] width 12 height 11
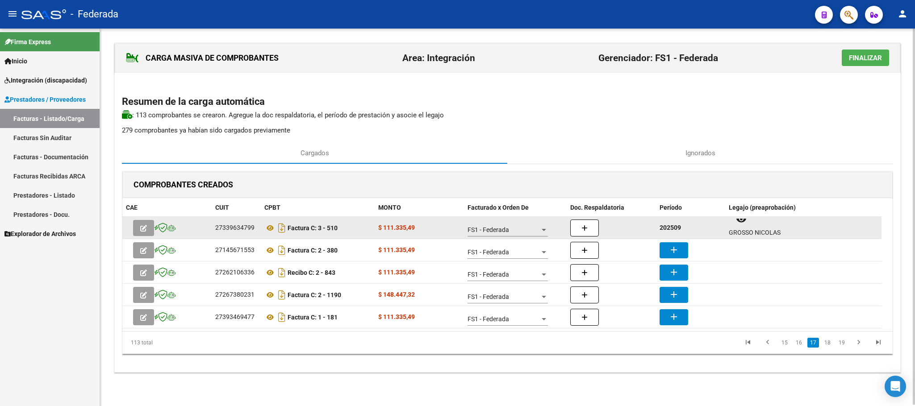
click at [665, 228] on strong "202509" at bounding box center [670, 227] width 21 height 7
copy strong "202509"
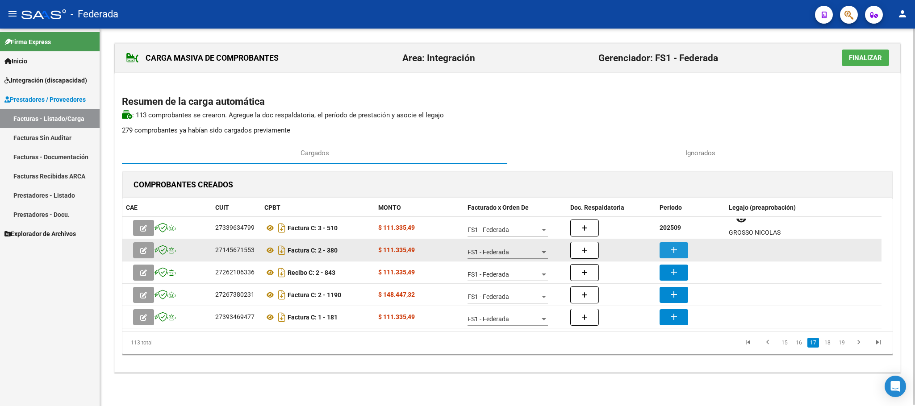
click at [670, 243] on button "add" at bounding box center [674, 251] width 29 height 16
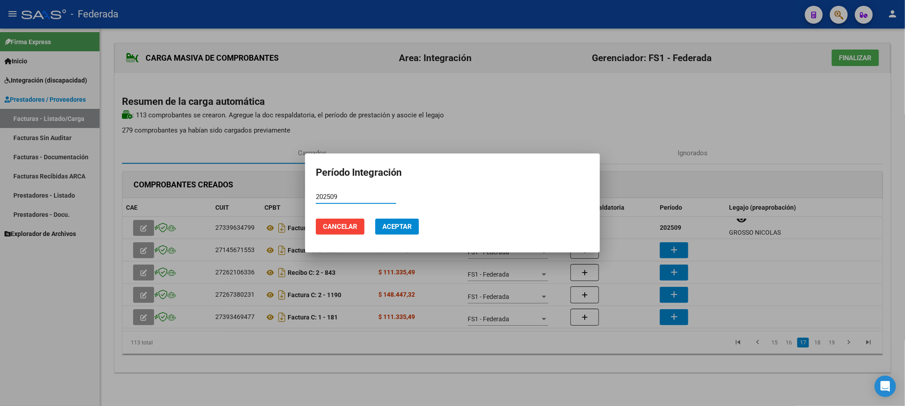
type input "202509"
click at [393, 226] on span "Aceptar" at bounding box center [396, 227] width 29 height 8
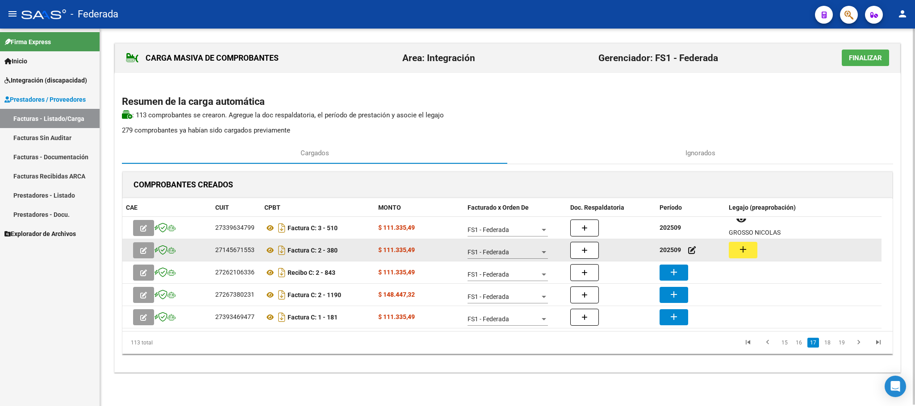
click at [740, 247] on mat-icon "add" at bounding box center [743, 249] width 11 height 11
click at [268, 250] on icon at bounding box center [270, 250] width 12 height 11
click at [752, 247] on button "add" at bounding box center [743, 250] width 29 height 17
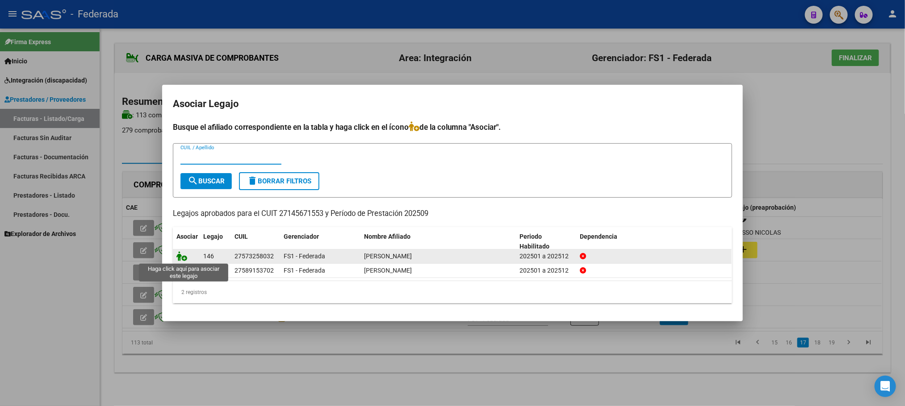
click at [183, 259] on icon at bounding box center [181, 256] width 11 height 10
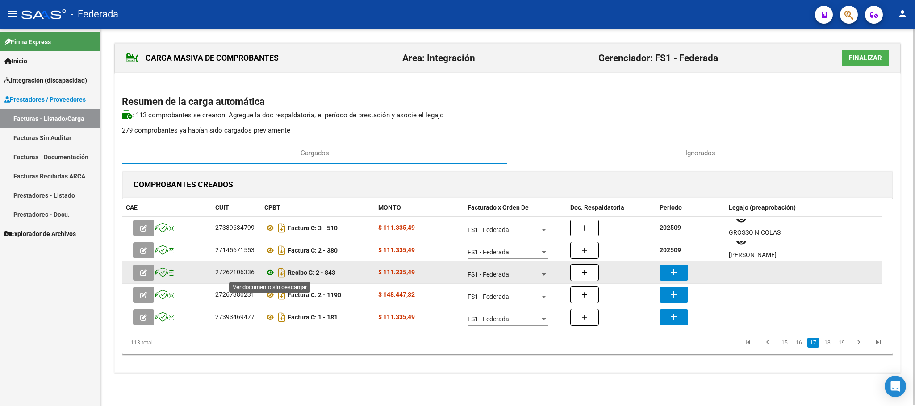
click at [268, 274] on icon at bounding box center [270, 273] width 12 height 11
click at [679, 272] on mat-icon "add" at bounding box center [674, 272] width 11 height 11
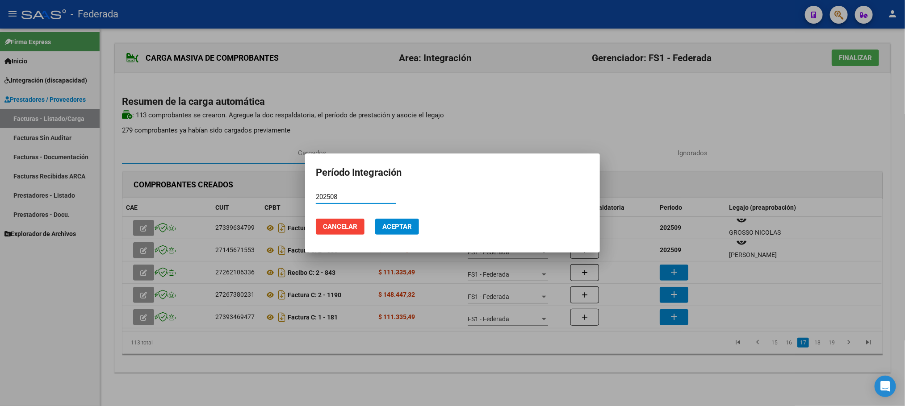
type input "202508"
click at [411, 229] on span "Aceptar" at bounding box center [396, 227] width 29 height 8
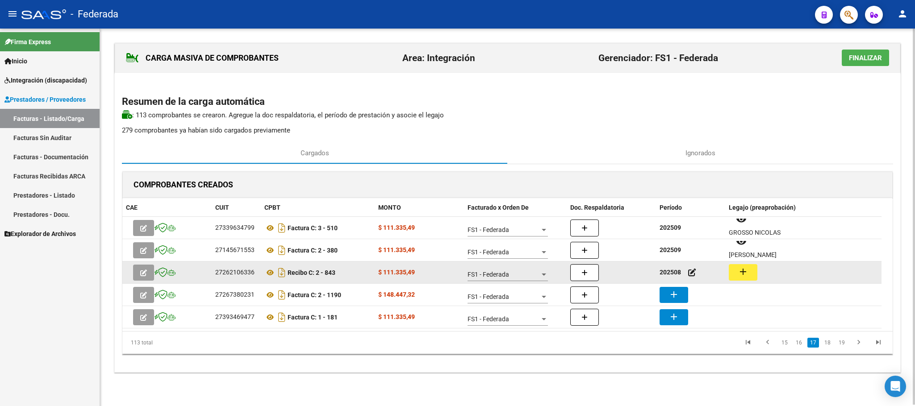
click at [733, 276] on button "add" at bounding box center [743, 272] width 29 height 17
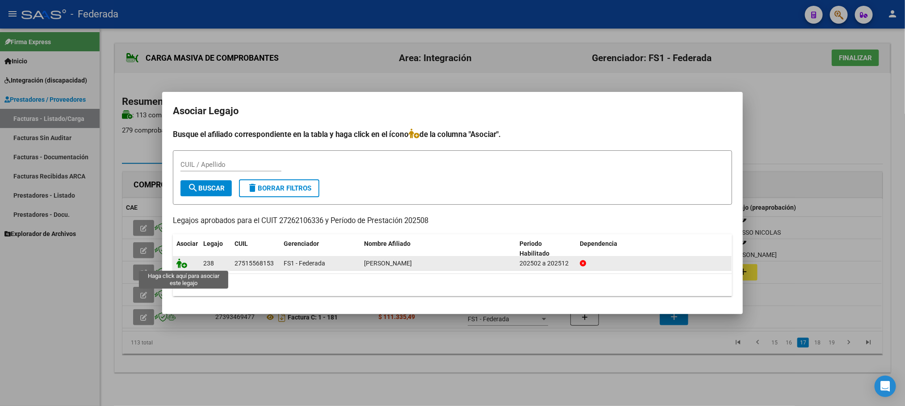
click at [179, 265] on icon at bounding box center [181, 264] width 11 height 10
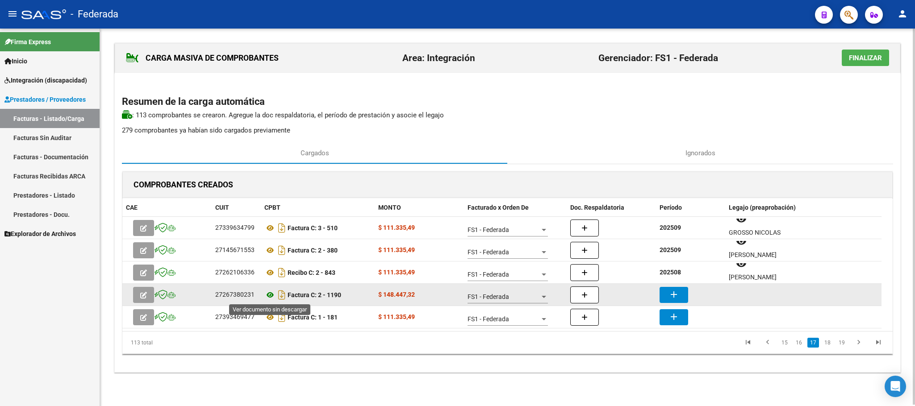
click at [268, 296] on icon at bounding box center [270, 295] width 12 height 11
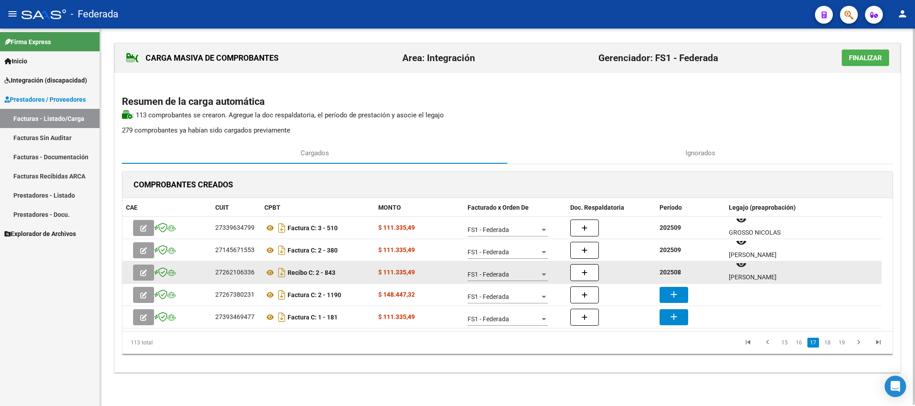
click at [674, 271] on strong "202508" at bounding box center [670, 272] width 21 height 7
copy strong "202508"
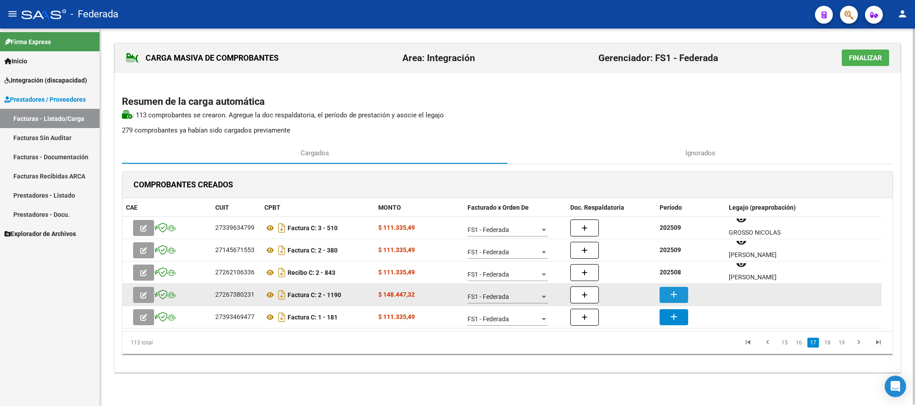
click at [675, 291] on mat-icon "add" at bounding box center [674, 294] width 11 height 11
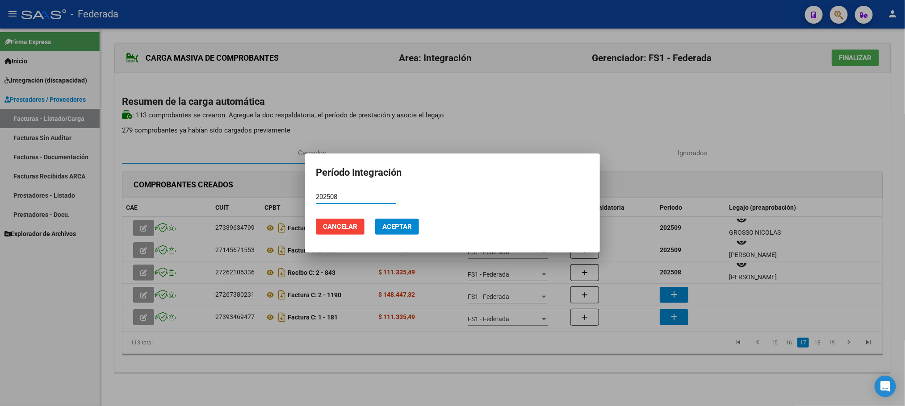
type input "202508"
click at [413, 235] on button "Aceptar" at bounding box center [397, 227] width 44 height 16
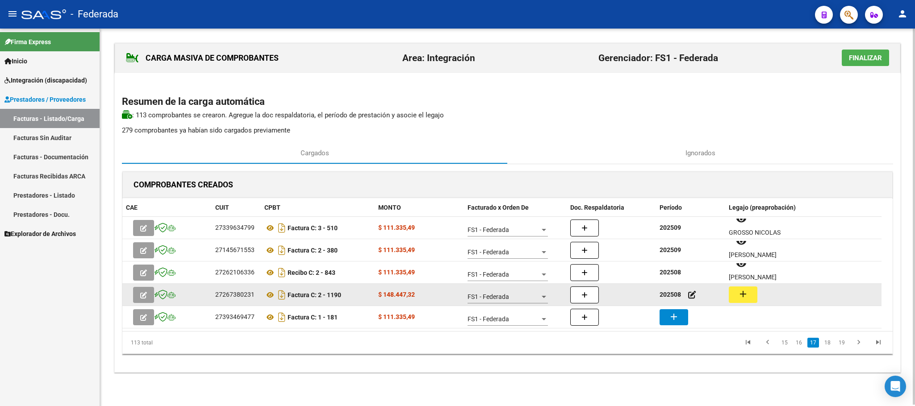
click at [744, 299] on mat-icon "add" at bounding box center [743, 294] width 11 height 11
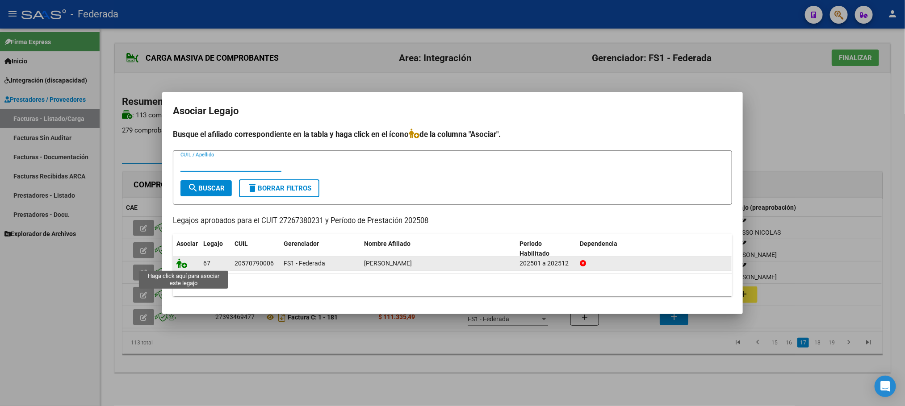
click at [183, 266] on icon at bounding box center [181, 264] width 11 height 10
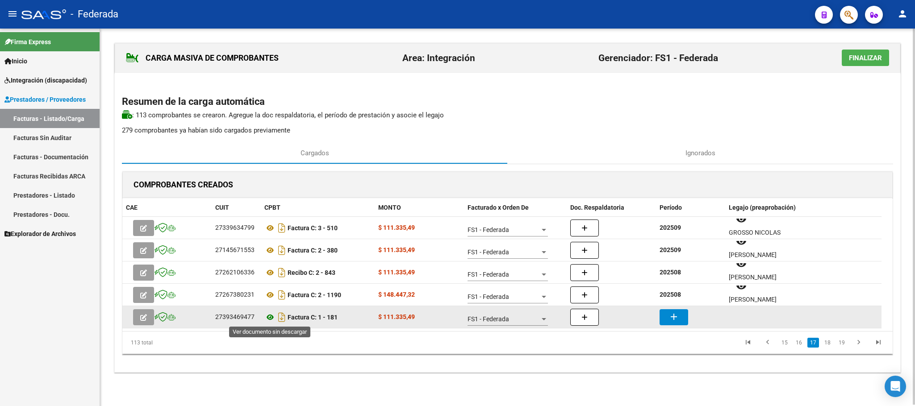
click at [271, 316] on icon at bounding box center [270, 317] width 12 height 11
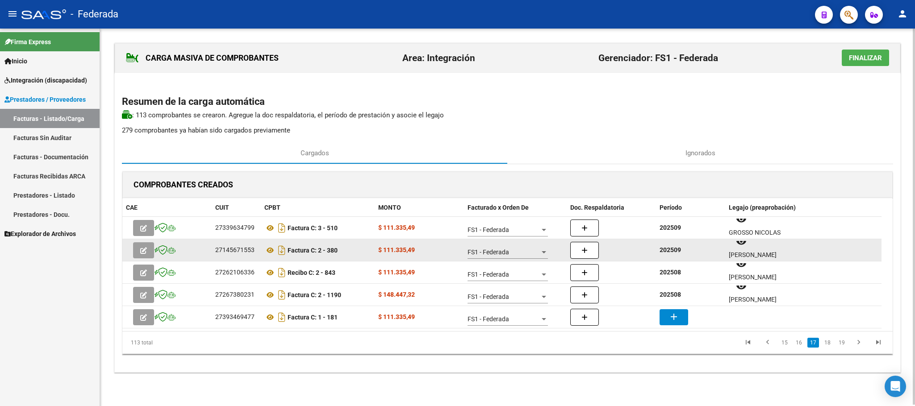
click at [662, 247] on strong "202509" at bounding box center [670, 250] width 21 height 7
copy strong "202509"
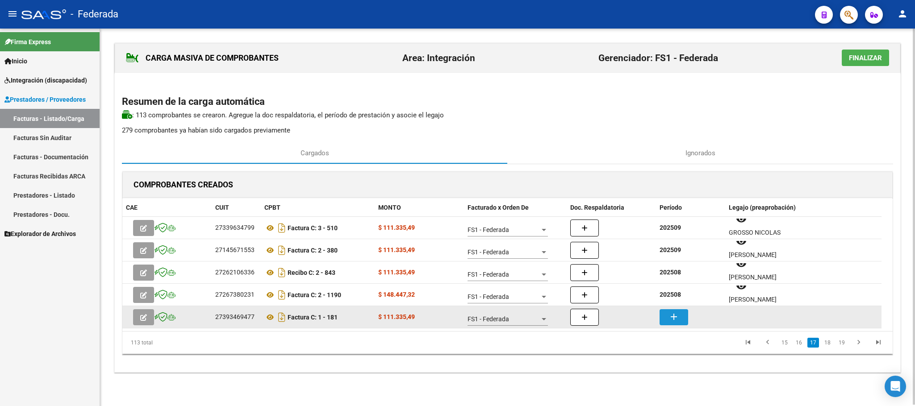
click at [684, 316] on button "add" at bounding box center [674, 318] width 29 height 16
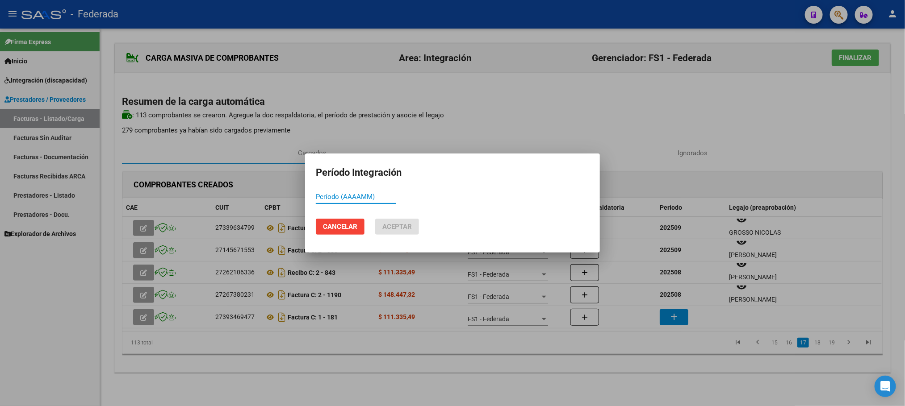
paste input "202509"
type input "202509"
click at [393, 224] on span "Aceptar" at bounding box center [396, 227] width 29 height 8
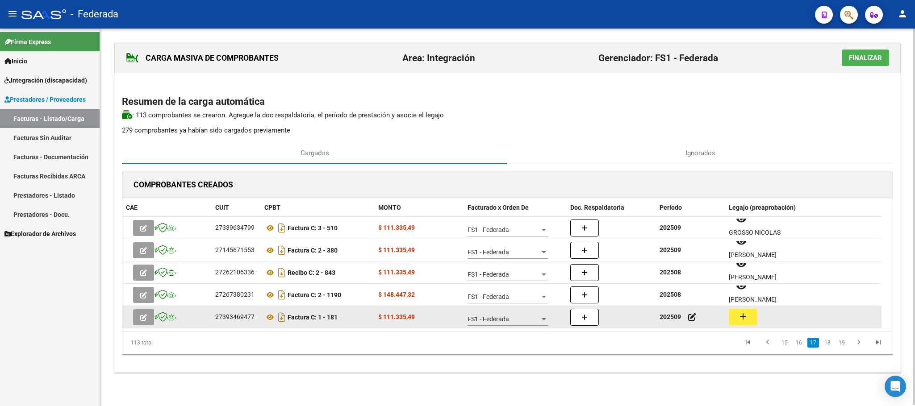
click at [741, 318] on mat-icon "add" at bounding box center [743, 316] width 11 height 11
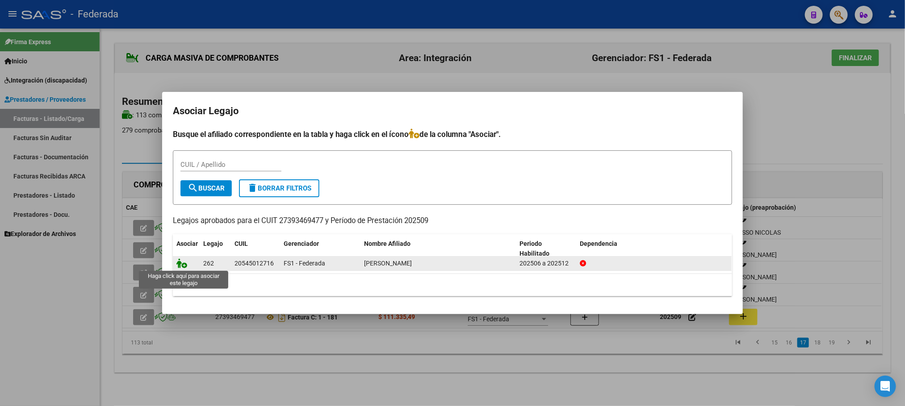
click at [184, 263] on icon at bounding box center [181, 264] width 11 height 10
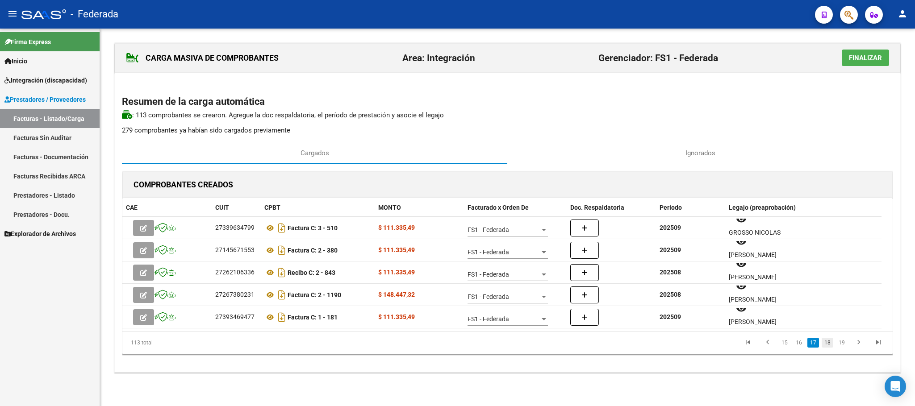
click at [828, 344] on link "18" at bounding box center [828, 343] width 12 height 10
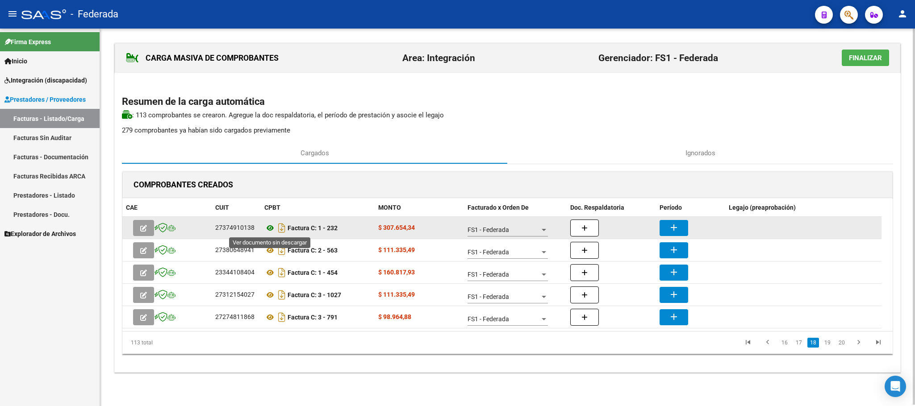
click at [268, 229] on icon at bounding box center [270, 228] width 12 height 11
click at [689, 228] on div "add" at bounding box center [691, 228] width 62 height 16
click at [683, 227] on button "add" at bounding box center [674, 228] width 29 height 16
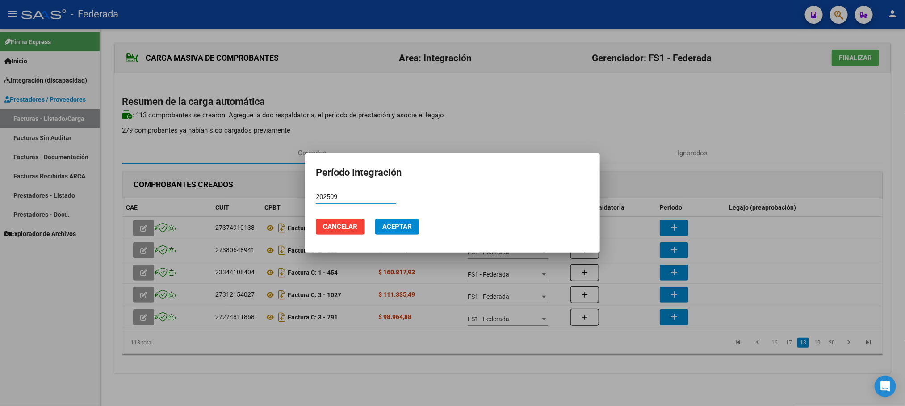
type input "202509"
click at [394, 219] on button "Aceptar" at bounding box center [397, 227] width 44 height 16
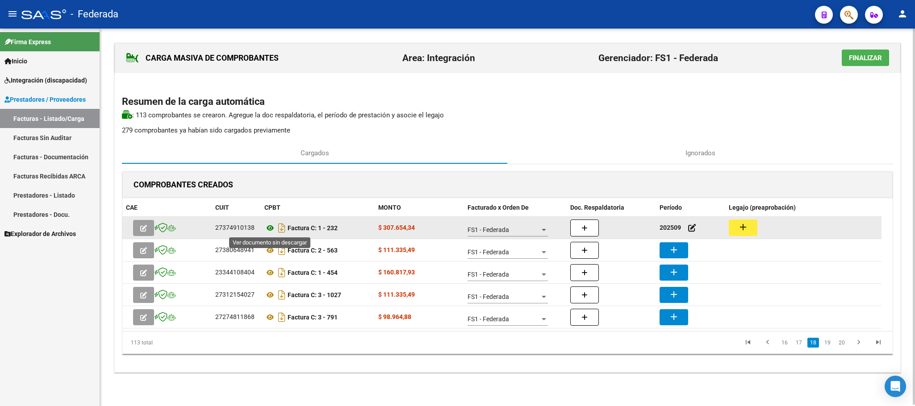
click at [270, 228] on icon at bounding box center [270, 228] width 12 height 11
click at [742, 232] on mat-icon "add" at bounding box center [743, 227] width 11 height 11
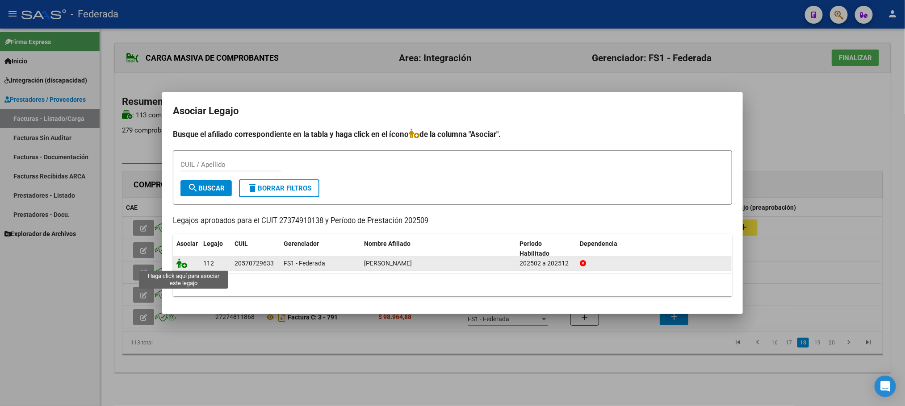
click at [179, 265] on icon at bounding box center [181, 264] width 11 height 10
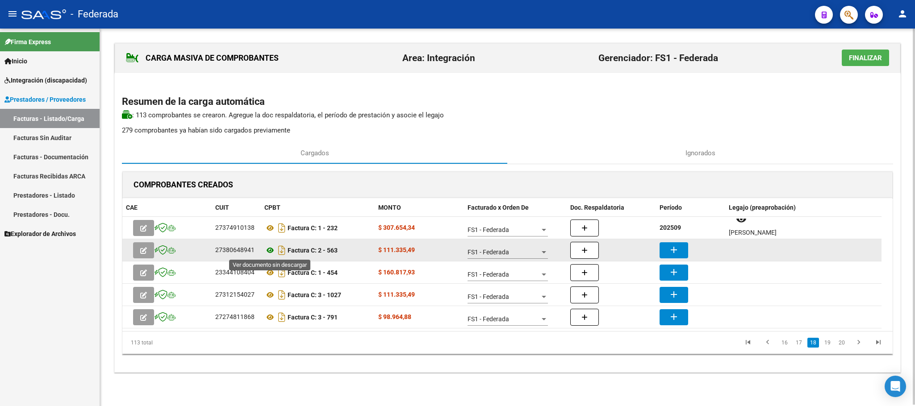
click at [268, 247] on icon at bounding box center [270, 250] width 12 height 11
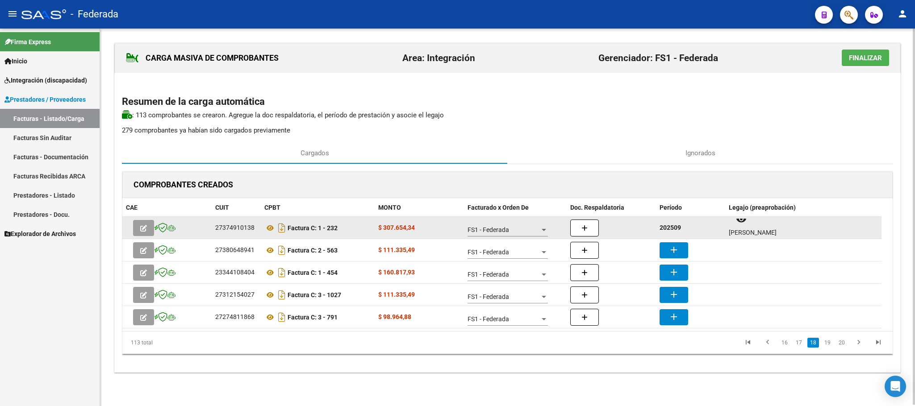
click at [680, 231] on strong "202509" at bounding box center [670, 227] width 21 height 7
click at [675, 228] on strong "202509" at bounding box center [670, 227] width 21 height 7
copy strong "202509"
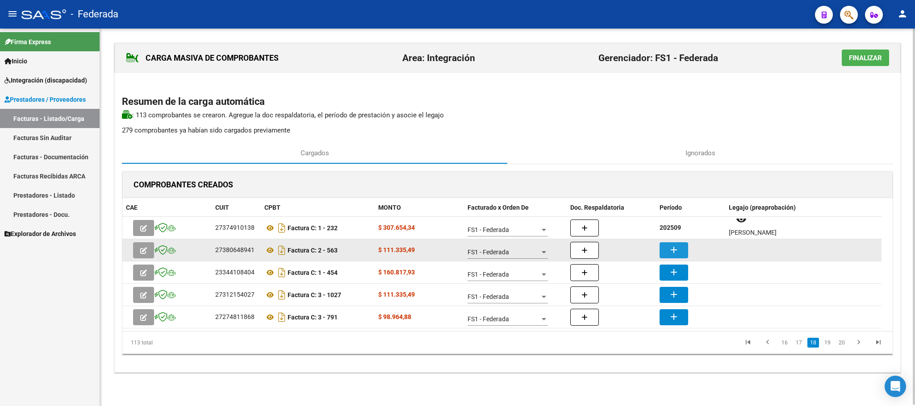
click at [683, 255] on button "add" at bounding box center [674, 251] width 29 height 16
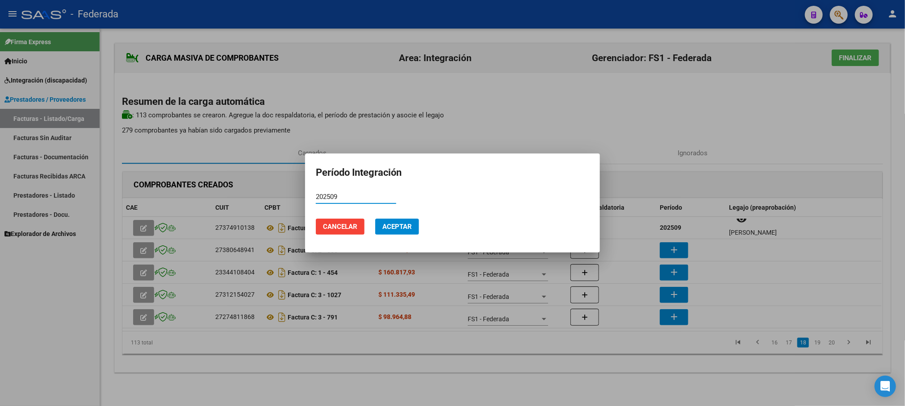
type input "202509"
click at [396, 226] on span "Aceptar" at bounding box center [396, 227] width 29 height 8
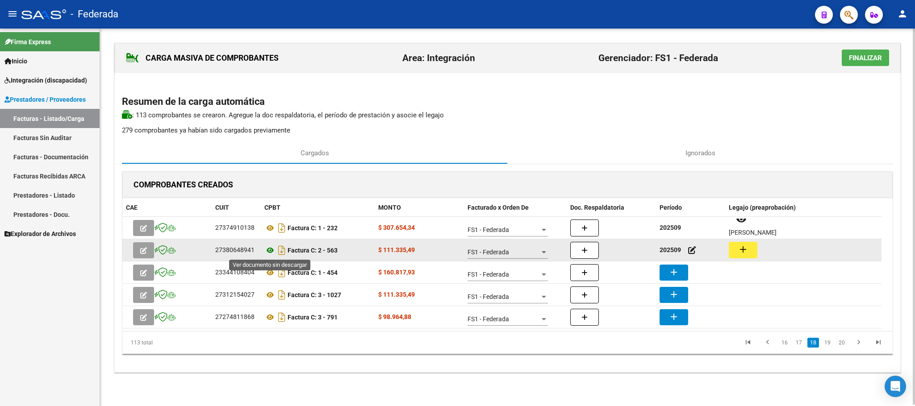
click at [269, 253] on icon at bounding box center [270, 250] width 12 height 11
click at [733, 250] on button "add" at bounding box center [743, 250] width 29 height 17
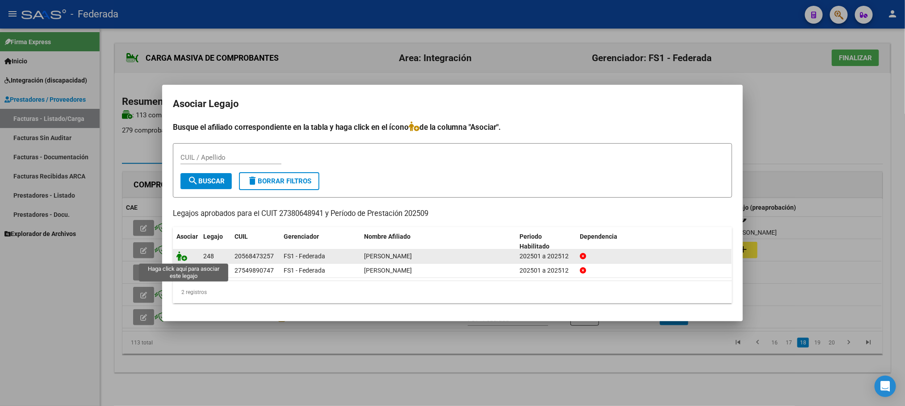
click at [182, 256] on icon at bounding box center [181, 256] width 11 height 10
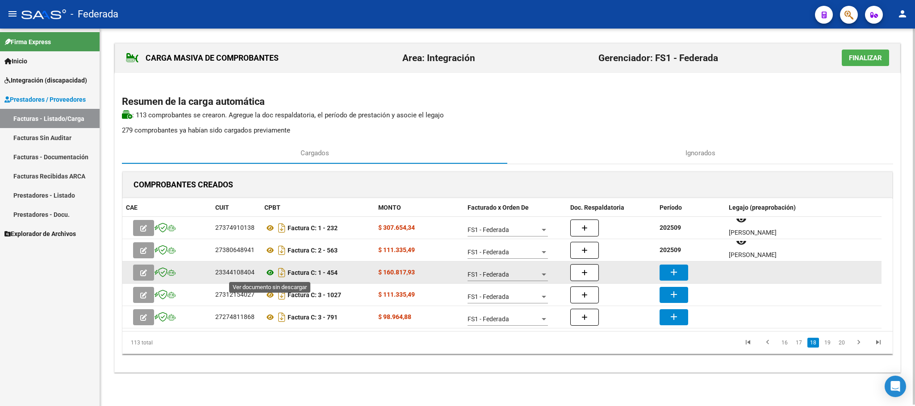
click at [271, 269] on icon at bounding box center [270, 273] width 12 height 11
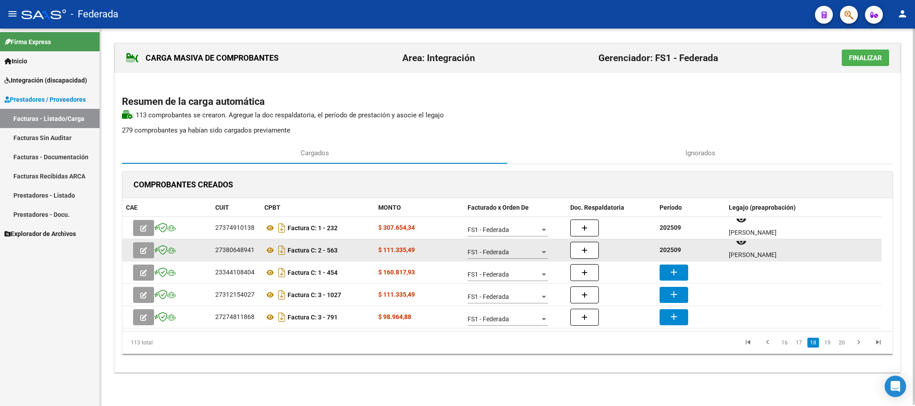
click at [668, 250] on strong "202509" at bounding box center [670, 250] width 21 height 7
copy strong "202509"
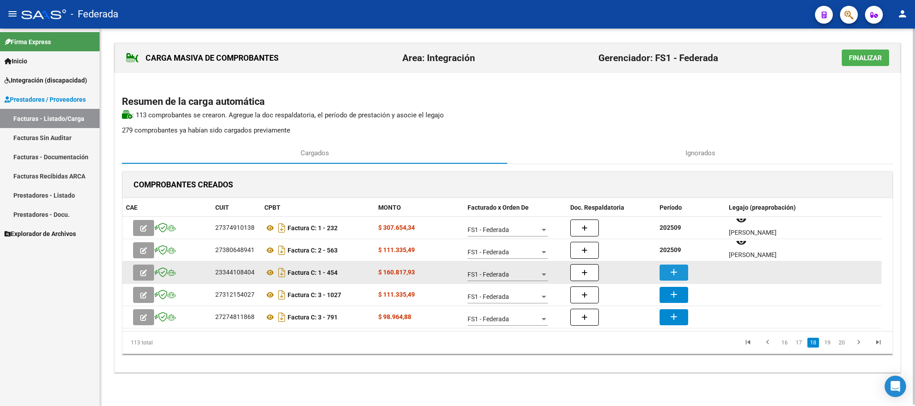
click at [670, 275] on mat-icon "add" at bounding box center [674, 272] width 11 height 11
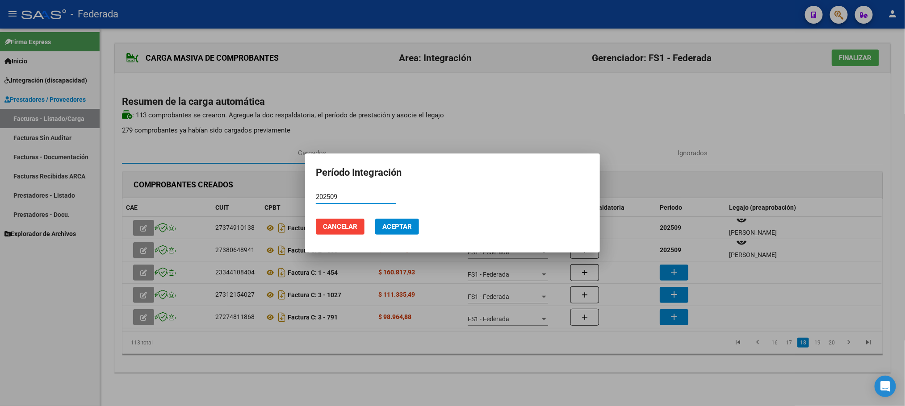
type input "202509"
click at [401, 228] on span "Aceptar" at bounding box center [396, 227] width 29 height 8
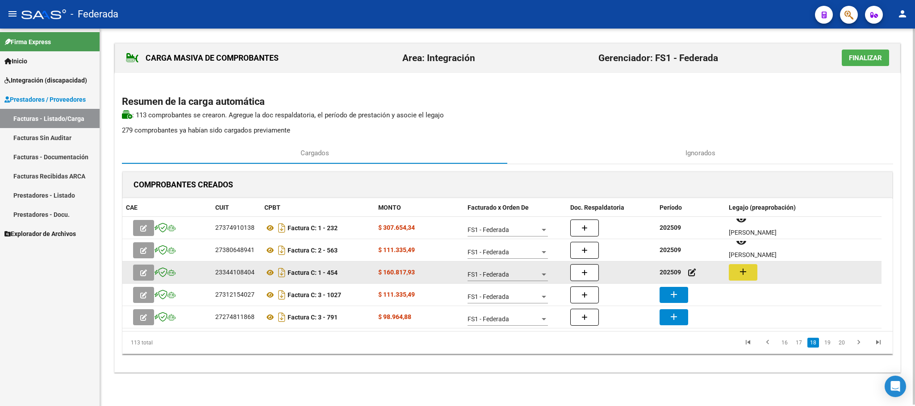
click at [738, 274] on mat-icon "add" at bounding box center [743, 272] width 11 height 11
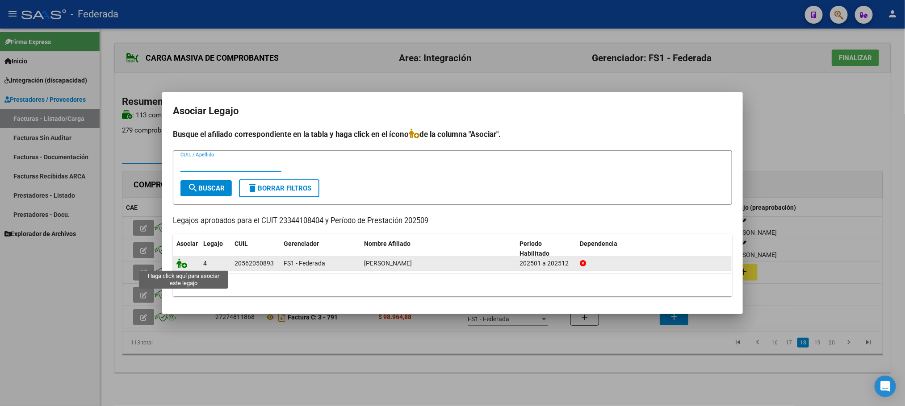
click at [181, 262] on icon at bounding box center [181, 264] width 11 height 10
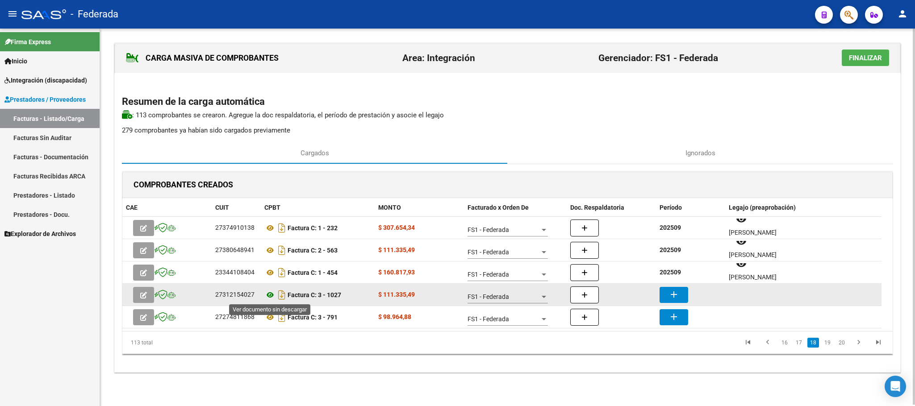
click at [271, 295] on icon at bounding box center [270, 295] width 12 height 11
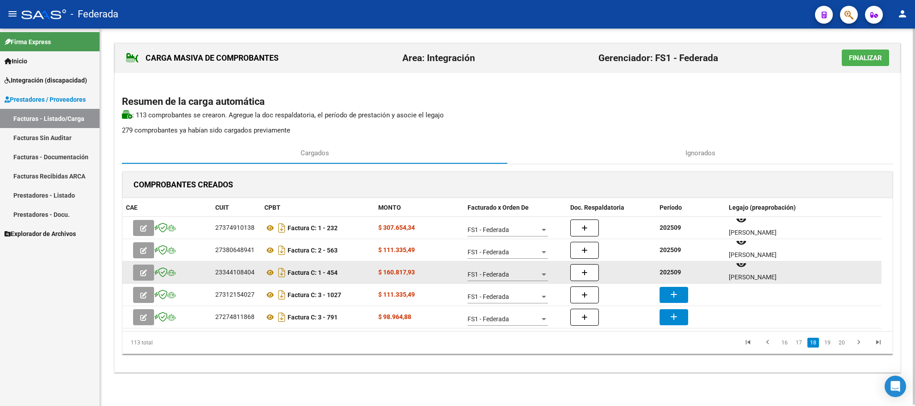
click at [670, 273] on strong "202509" at bounding box center [670, 272] width 21 height 7
click at [672, 275] on strong "202509" at bounding box center [670, 272] width 21 height 7
copy strong "202509"
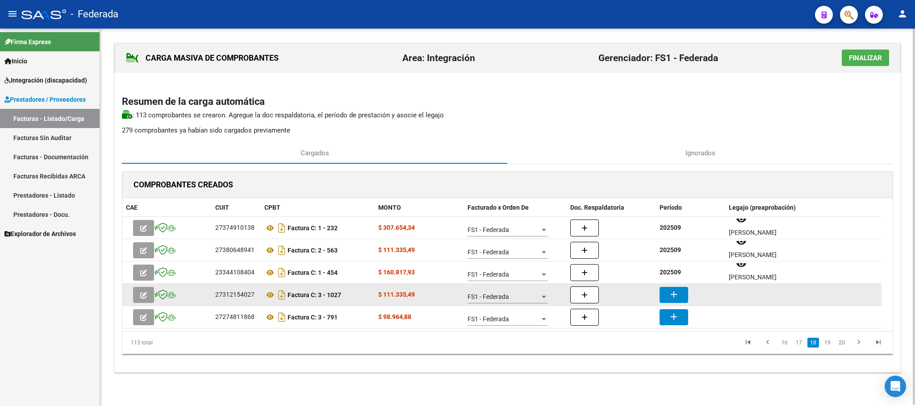
click at [676, 288] on button "add" at bounding box center [674, 295] width 29 height 16
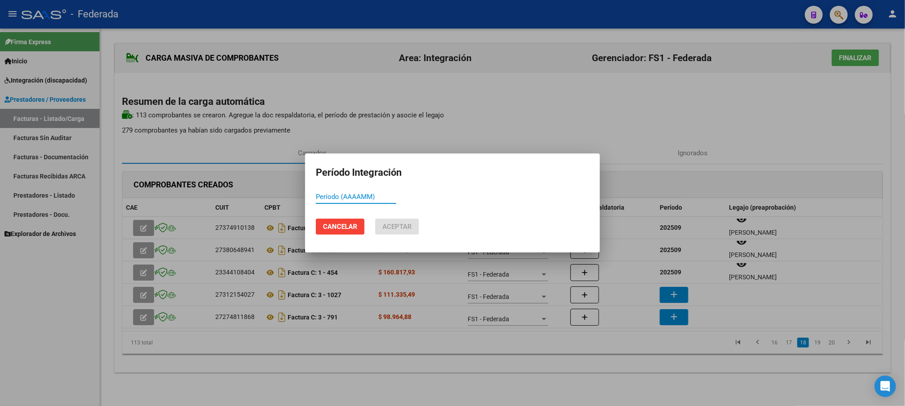
paste input "202509"
type input "202509"
click at [406, 227] on span "Aceptar" at bounding box center [396, 227] width 29 height 8
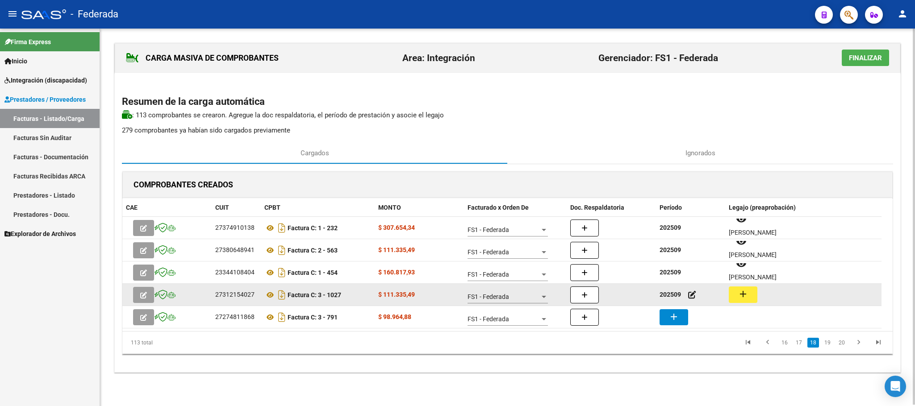
click at [736, 291] on button "add" at bounding box center [743, 295] width 29 height 17
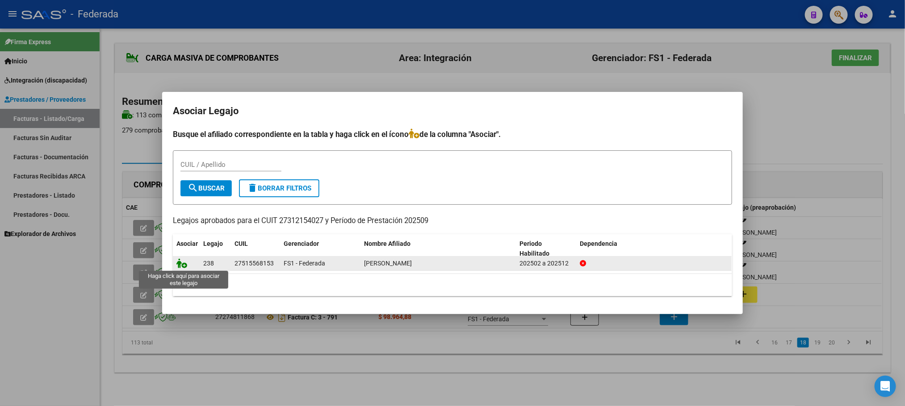
click at [184, 263] on icon at bounding box center [181, 264] width 11 height 10
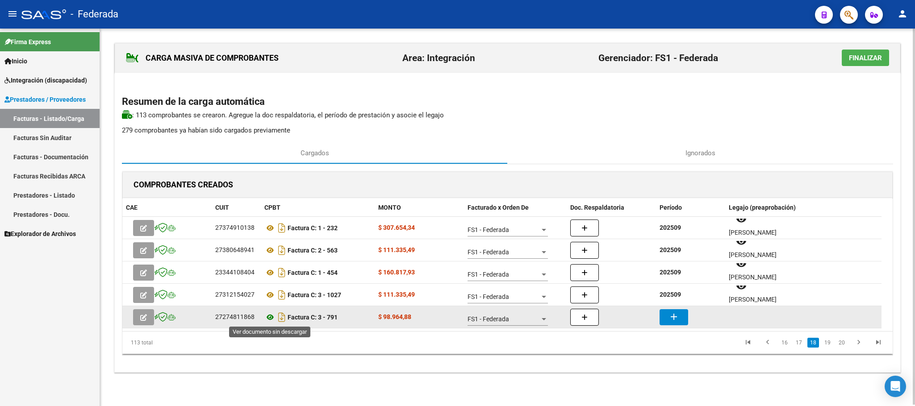
click at [271, 319] on icon at bounding box center [270, 317] width 12 height 11
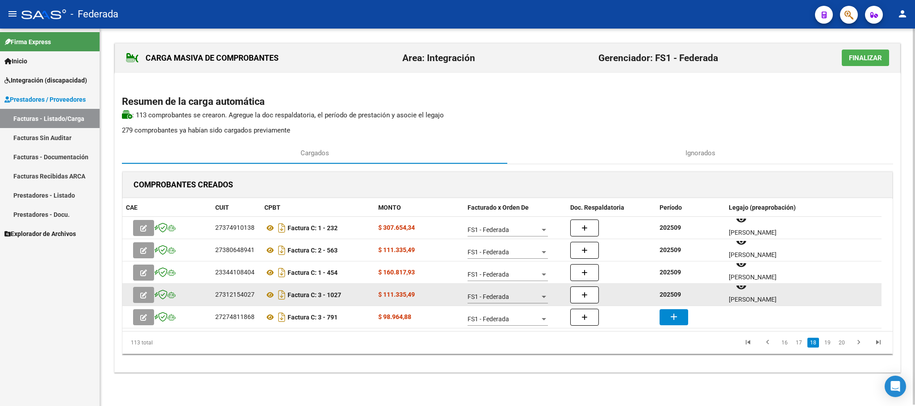
click at [663, 297] on strong "202509" at bounding box center [670, 294] width 21 height 7
copy strong "202509"
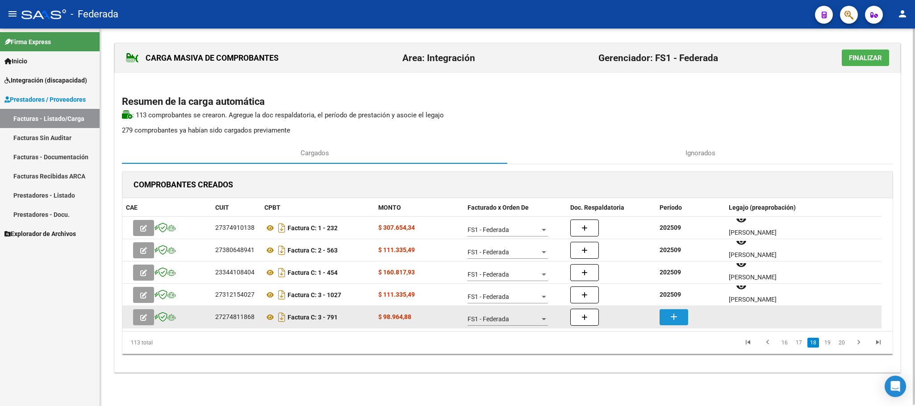
click at [669, 310] on button "add" at bounding box center [674, 318] width 29 height 16
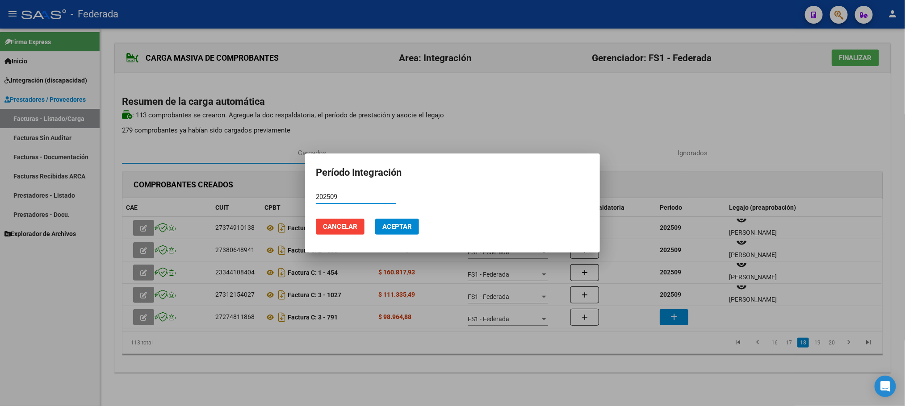
type input "202509"
click at [385, 224] on span "Aceptar" at bounding box center [396, 227] width 29 height 8
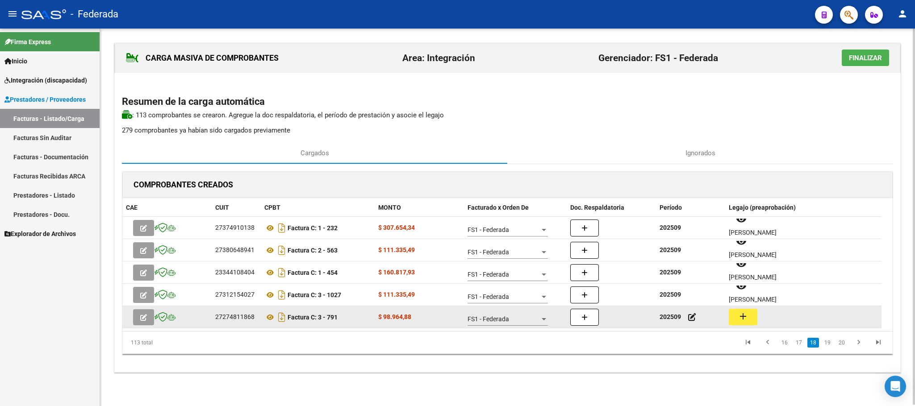
click at [738, 319] on mat-icon "add" at bounding box center [743, 316] width 11 height 11
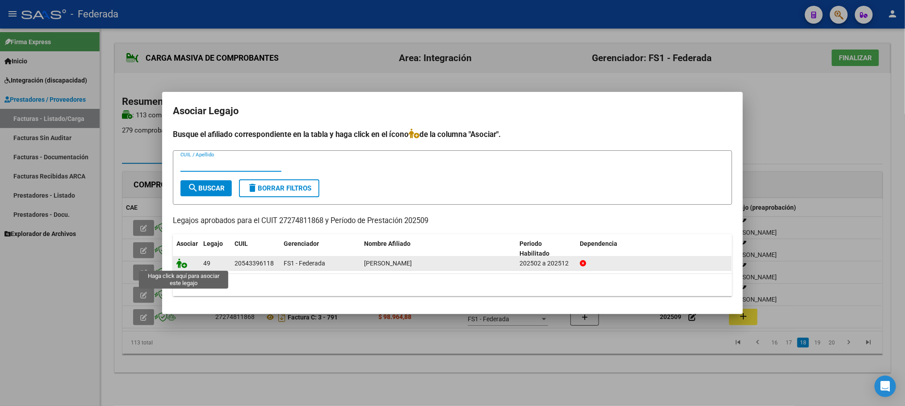
click at [181, 263] on icon at bounding box center [181, 264] width 11 height 10
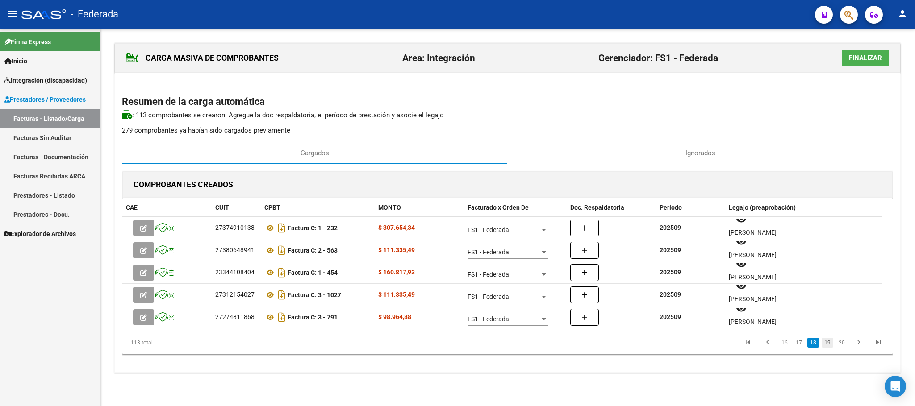
click at [826, 345] on link "19" at bounding box center [828, 343] width 12 height 10
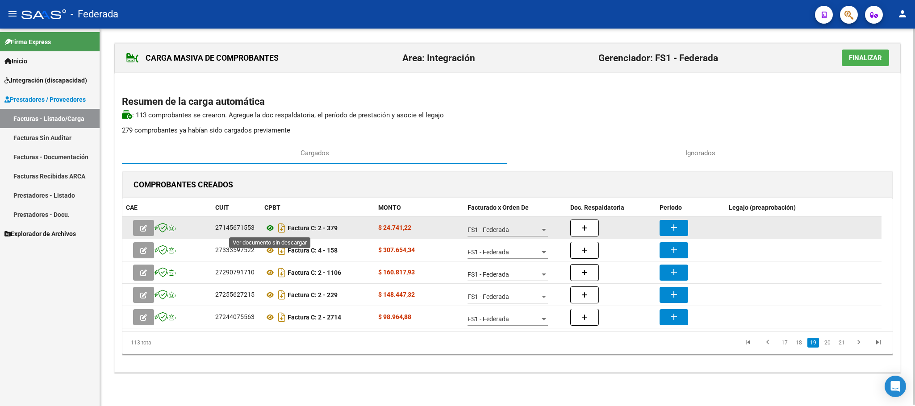
click at [268, 230] on icon at bounding box center [270, 228] width 12 height 11
click at [674, 232] on mat-icon "add" at bounding box center [674, 227] width 11 height 11
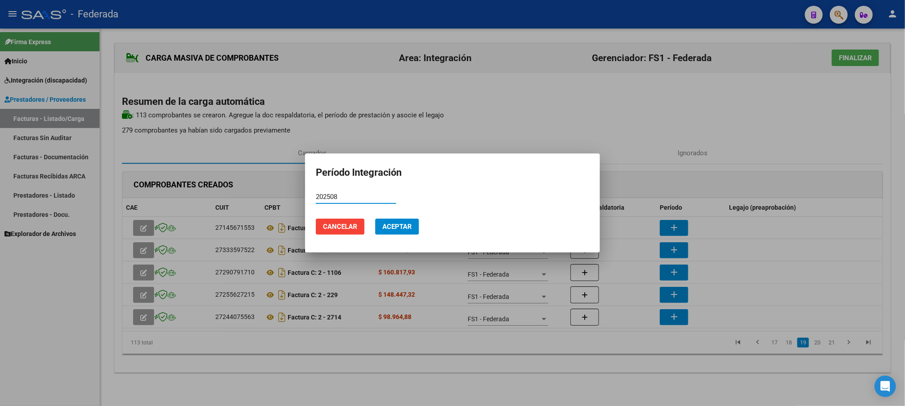
type input "202508"
click at [406, 226] on span "Aceptar" at bounding box center [396, 227] width 29 height 8
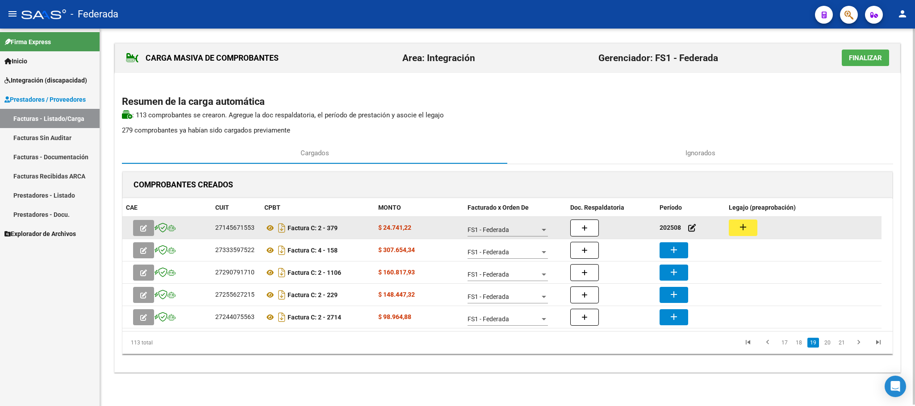
click at [739, 232] on mat-icon "add" at bounding box center [743, 227] width 11 height 11
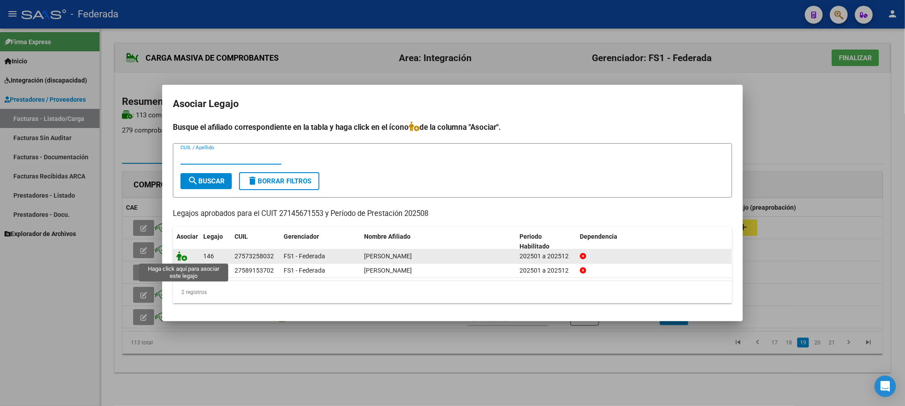
click at [184, 255] on icon at bounding box center [181, 256] width 11 height 10
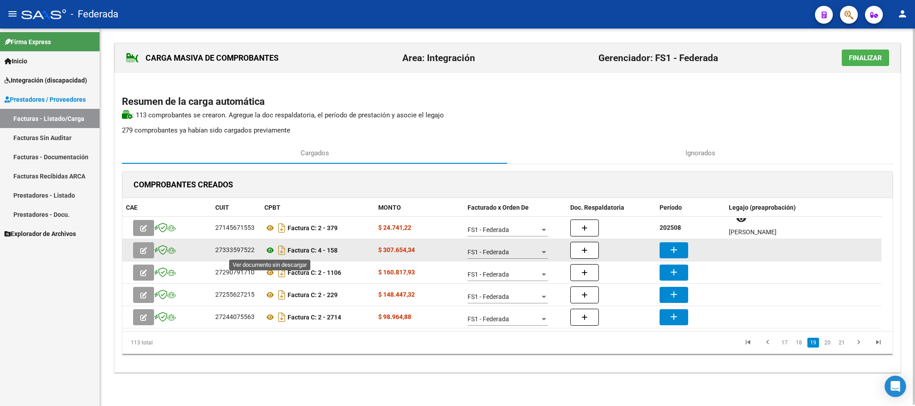
click at [271, 247] on icon at bounding box center [270, 250] width 12 height 11
click at [667, 254] on button "add" at bounding box center [674, 251] width 29 height 16
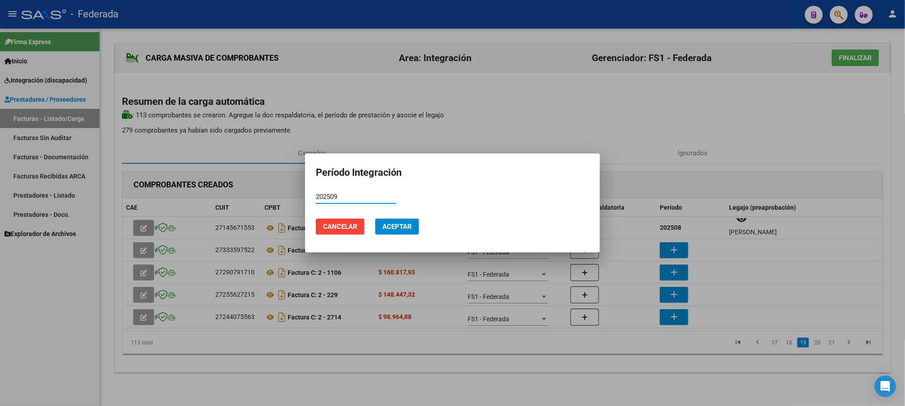
type input "202509"
click at [405, 229] on span "Aceptar" at bounding box center [396, 227] width 29 height 8
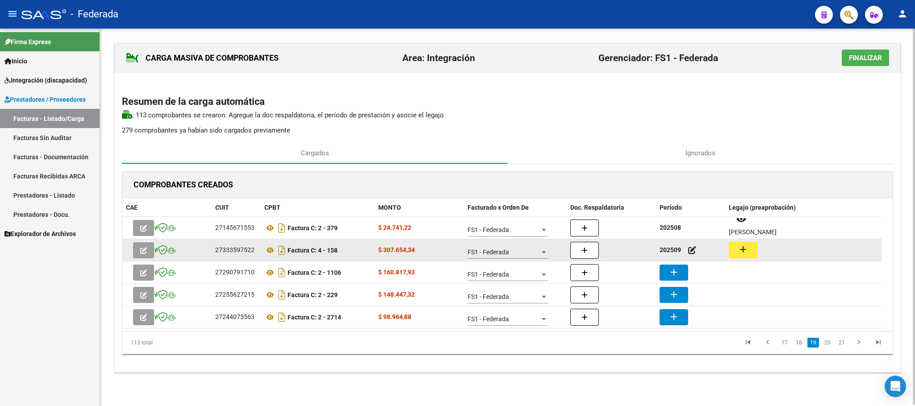
click at [741, 250] on mat-icon "add" at bounding box center [743, 249] width 11 height 11
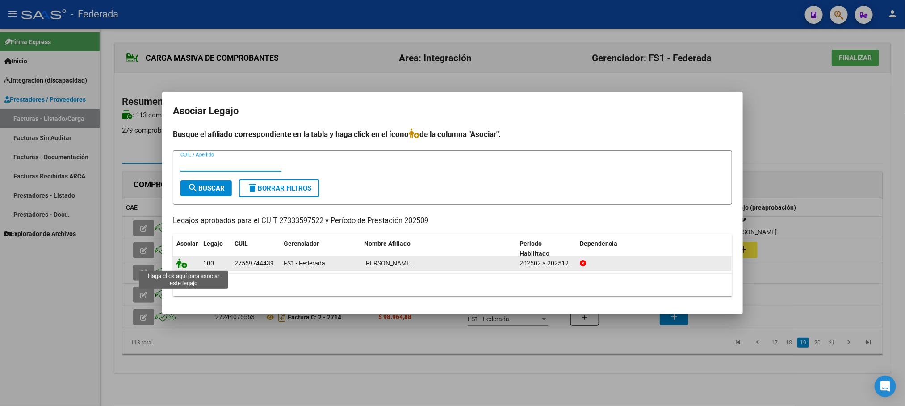
click at [177, 265] on icon at bounding box center [181, 264] width 11 height 10
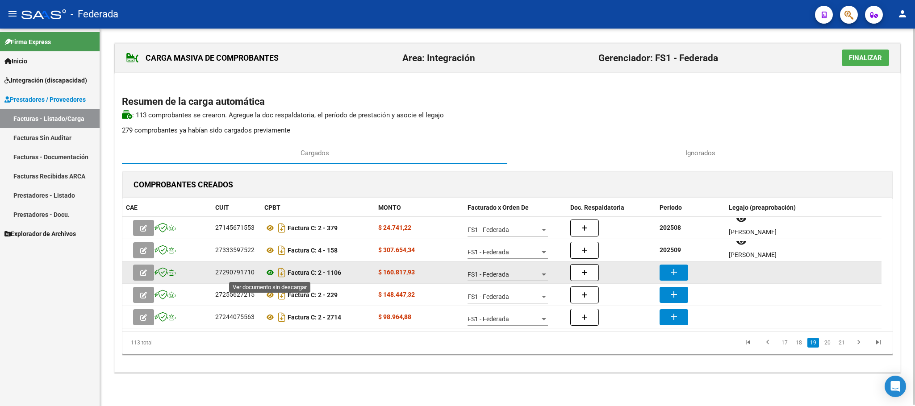
click at [272, 272] on icon at bounding box center [270, 273] width 12 height 11
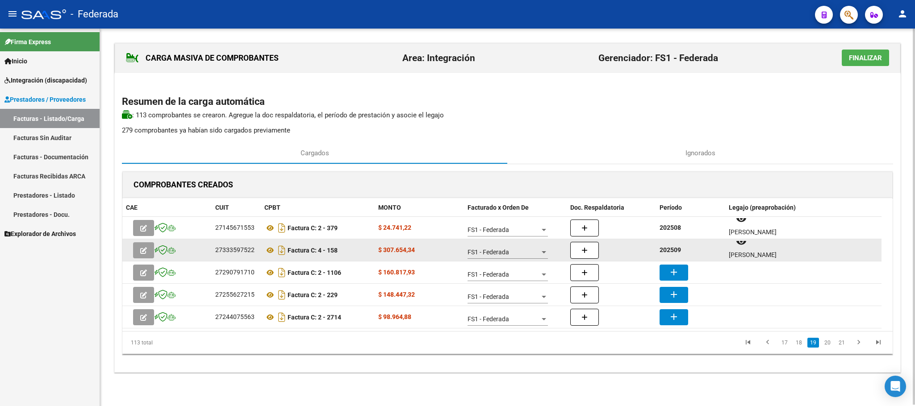
click at [672, 252] on strong "202509" at bounding box center [670, 250] width 21 height 7
copy strong "202509"
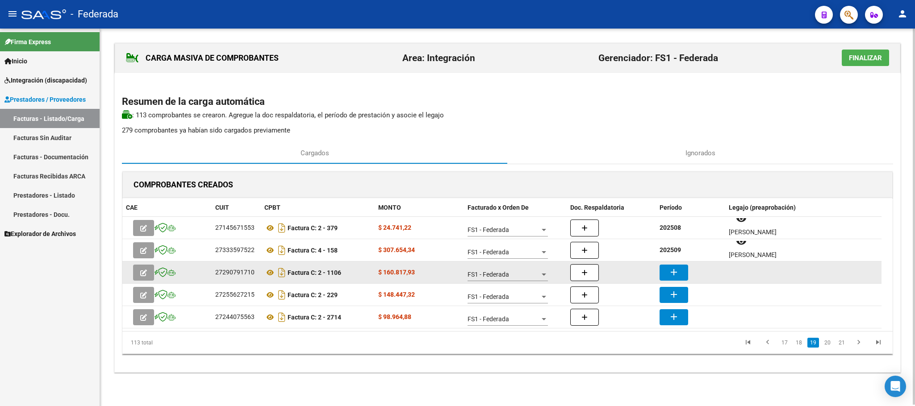
click at [674, 266] on button "add" at bounding box center [674, 273] width 29 height 16
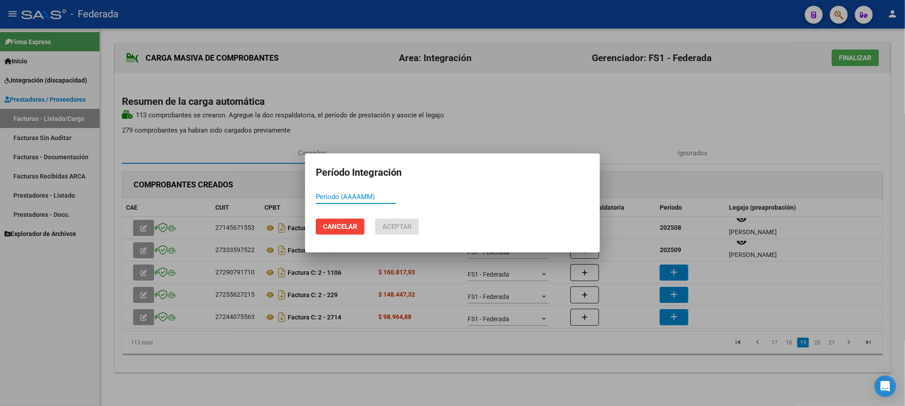
paste input "202509"
type input "202509"
click at [393, 226] on span "Aceptar" at bounding box center [396, 227] width 29 height 8
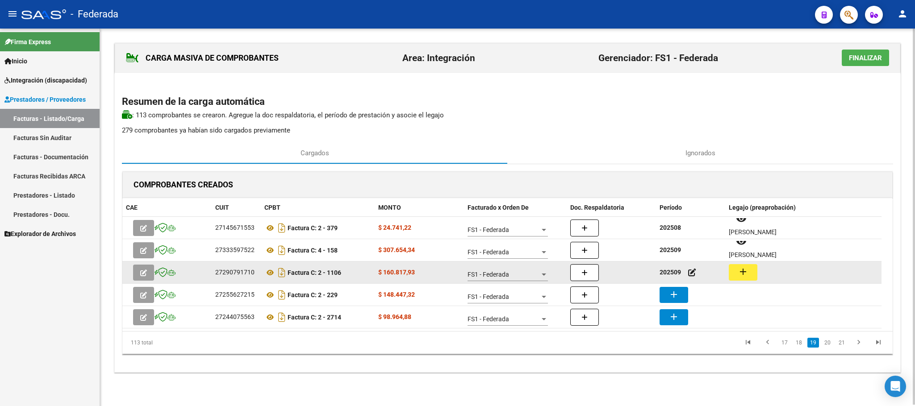
click at [746, 268] on mat-icon "add" at bounding box center [743, 272] width 11 height 11
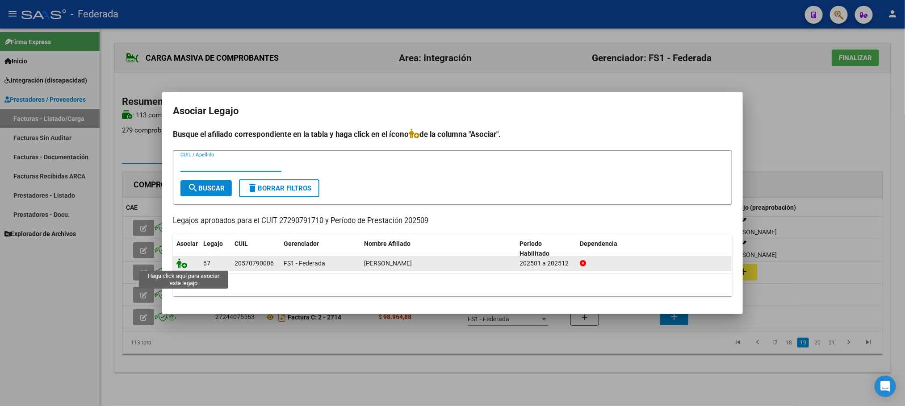
click at [178, 267] on icon at bounding box center [181, 264] width 11 height 10
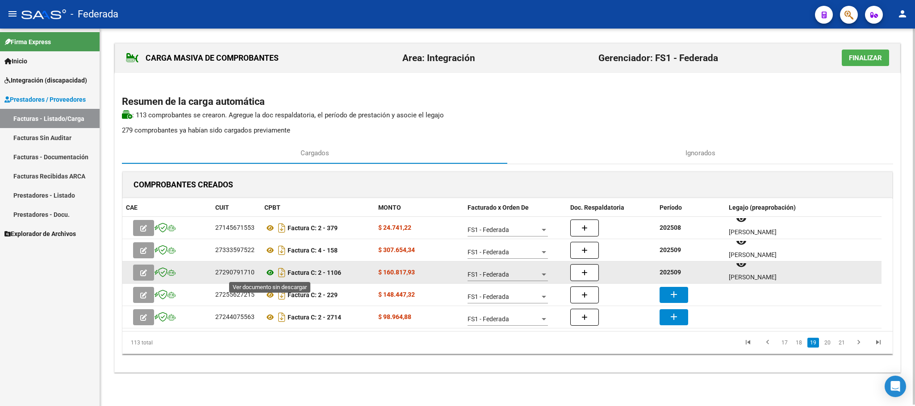
click at [272, 272] on icon at bounding box center [270, 273] width 12 height 11
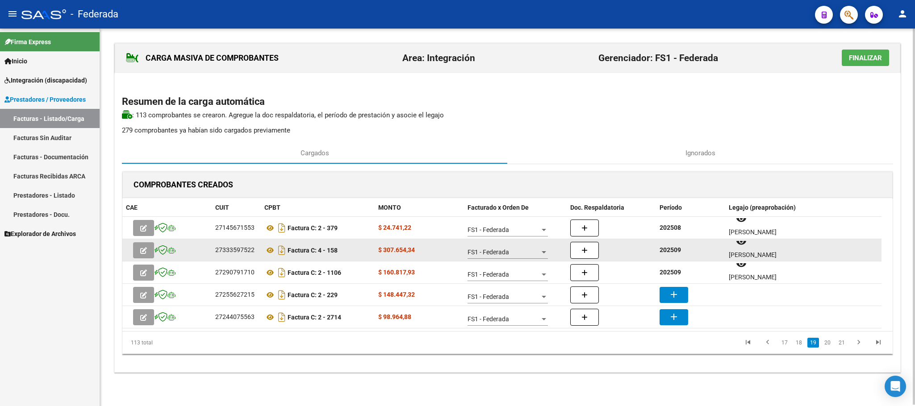
scroll to position [0, 0]
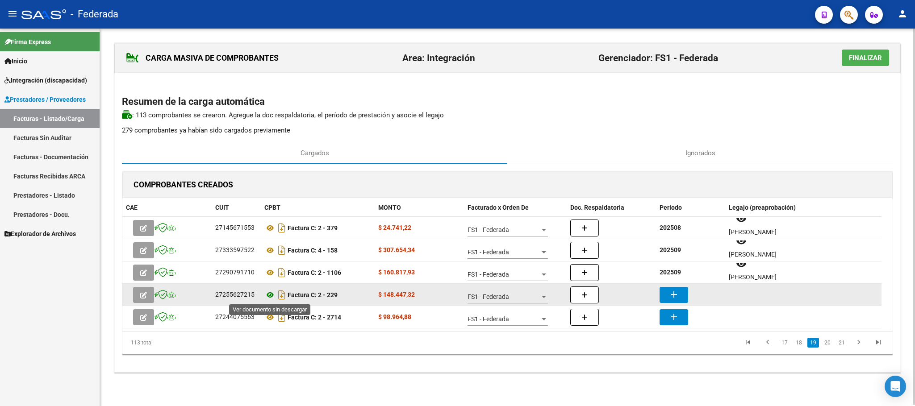
click at [272, 296] on icon at bounding box center [270, 295] width 12 height 11
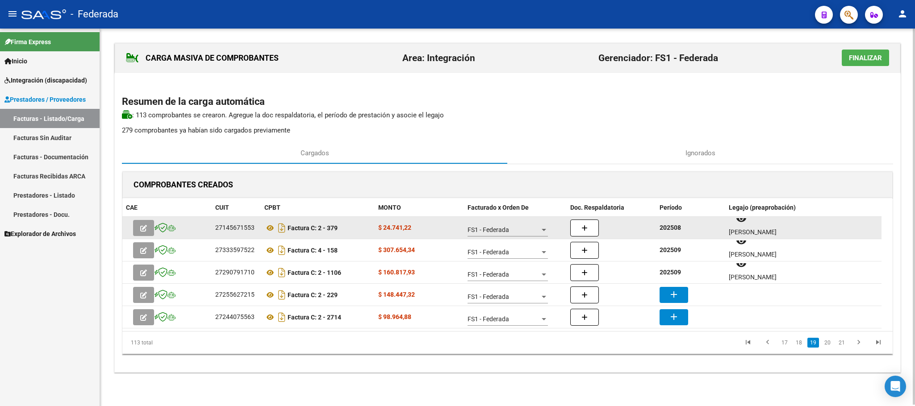
click at [675, 230] on strong "202508" at bounding box center [670, 227] width 21 height 7
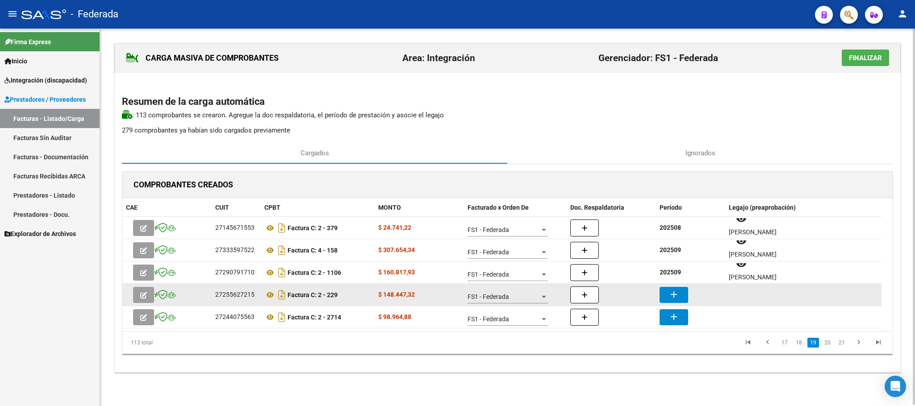
click at [669, 293] on mat-icon "add" at bounding box center [674, 294] width 11 height 11
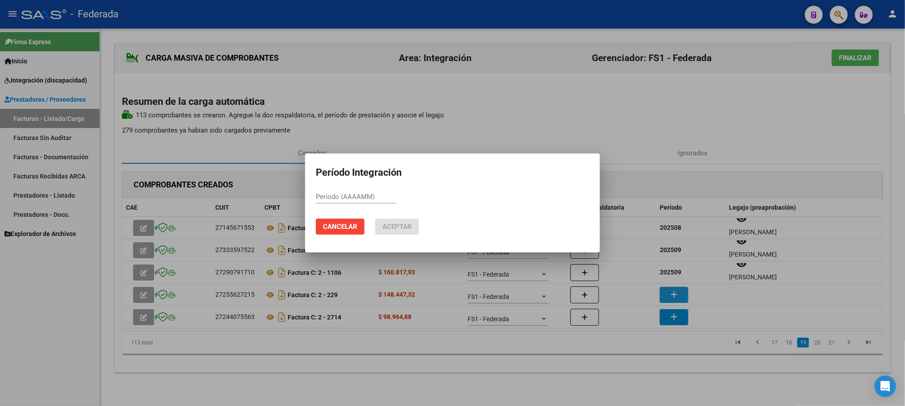
paste input "202508"
type input "202508"
click at [396, 236] on mat-dialog-actions "Cancelar Aceptar" at bounding box center [452, 227] width 273 height 30
click at [397, 234] on button "Aceptar" at bounding box center [397, 227] width 44 height 16
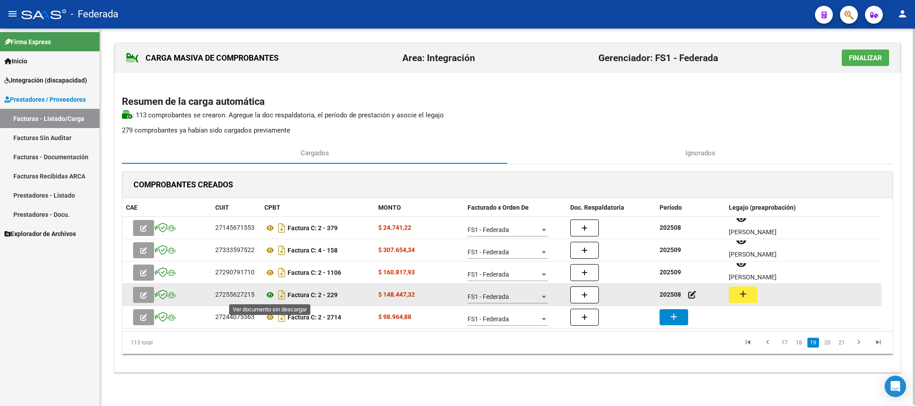
click at [269, 293] on icon at bounding box center [270, 295] width 12 height 11
click at [740, 294] on mat-icon "add" at bounding box center [743, 294] width 11 height 11
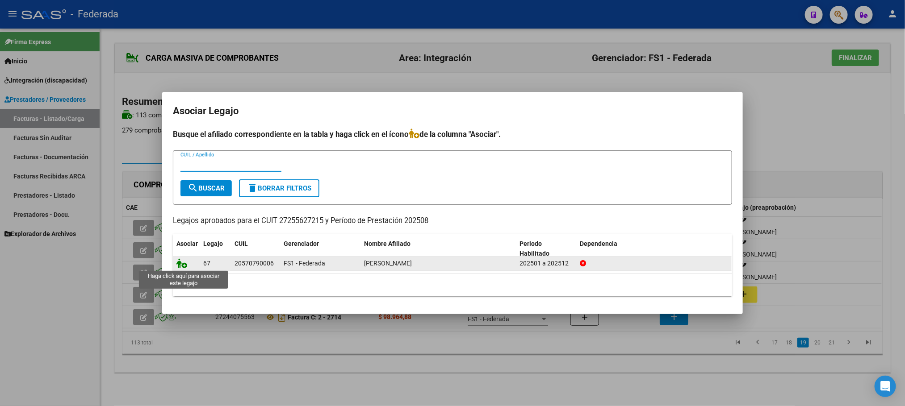
click at [178, 266] on icon at bounding box center [181, 264] width 11 height 10
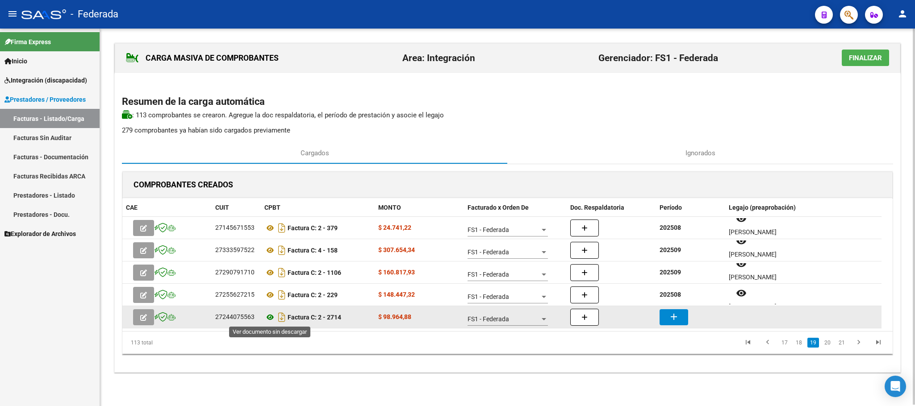
click at [266, 316] on icon at bounding box center [270, 317] width 12 height 11
click at [673, 312] on mat-icon "add" at bounding box center [674, 317] width 11 height 11
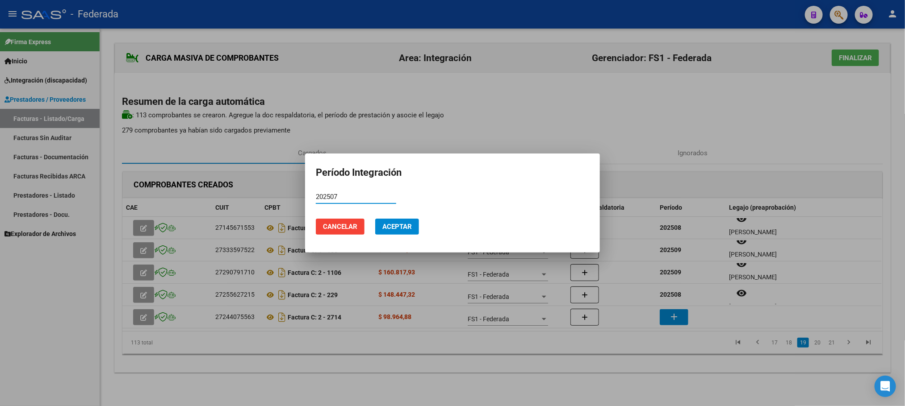
type input "202507"
click at [399, 225] on span "Aceptar" at bounding box center [396, 227] width 29 height 8
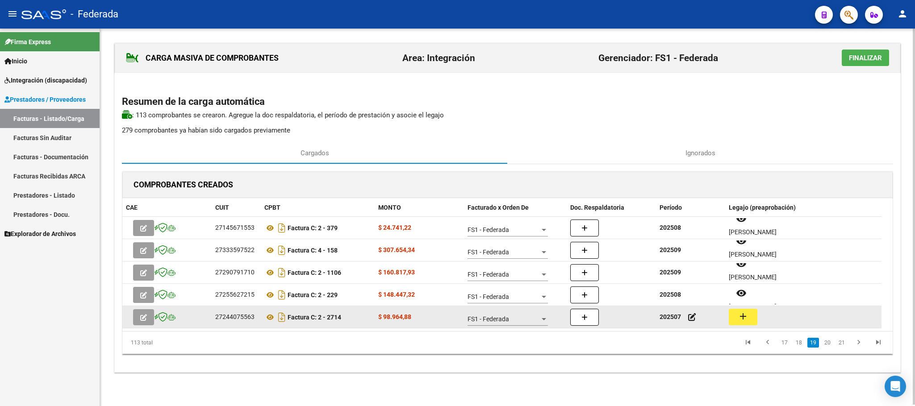
click at [741, 320] on mat-icon "add" at bounding box center [743, 316] width 11 height 11
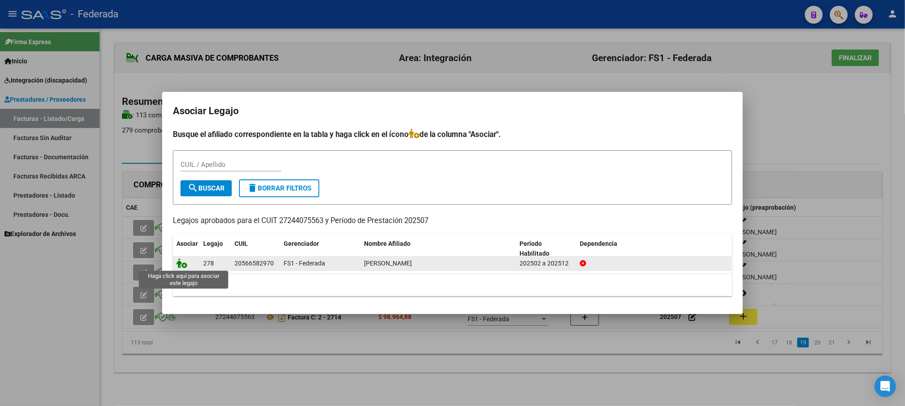
click at [182, 263] on icon at bounding box center [181, 264] width 11 height 10
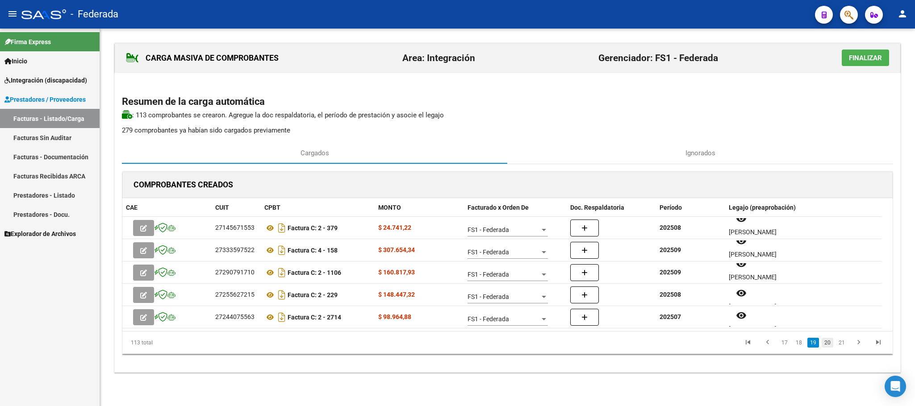
click at [827, 342] on link "20" at bounding box center [828, 343] width 12 height 10
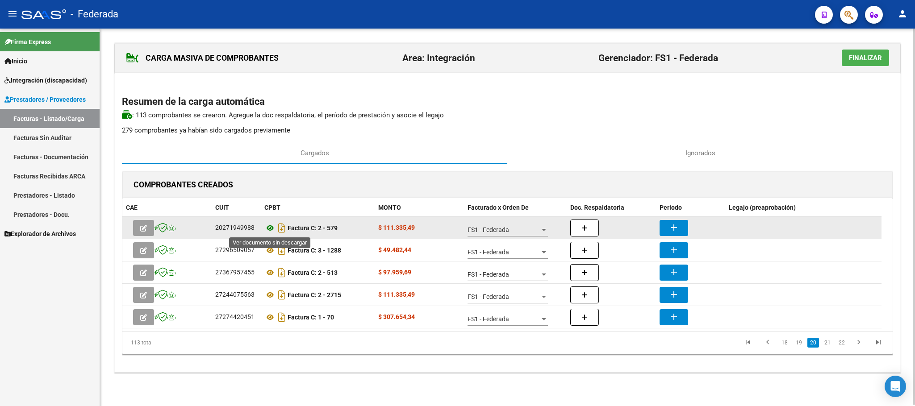
click at [272, 228] on icon at bounding box center [270, 228] width 12 height 11
click at [673, 228] on mat-icon "add" at bounding box center [674, 227] width 11 height 11
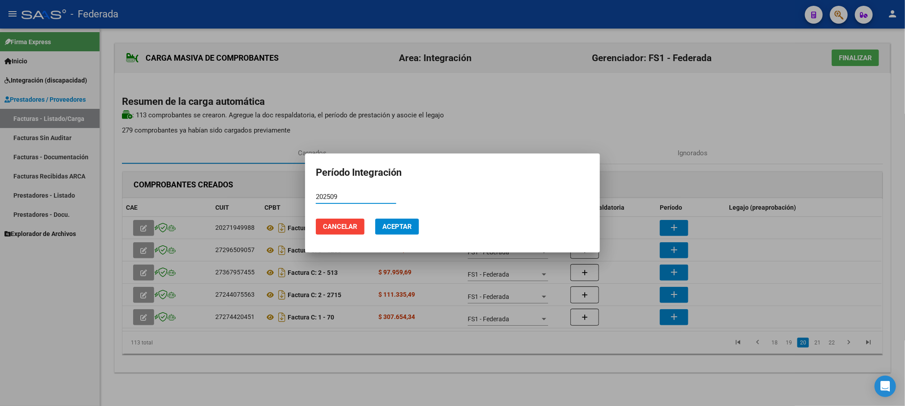
type input "202509"
click at [391, 218] on mat-dialog-actions "Cancelar Aceptar" at bounding box center [452, 227] width 273 height 30
click at [397, 220] on button "Aceptar" at bounding box center [397, 227] width 44 height 16
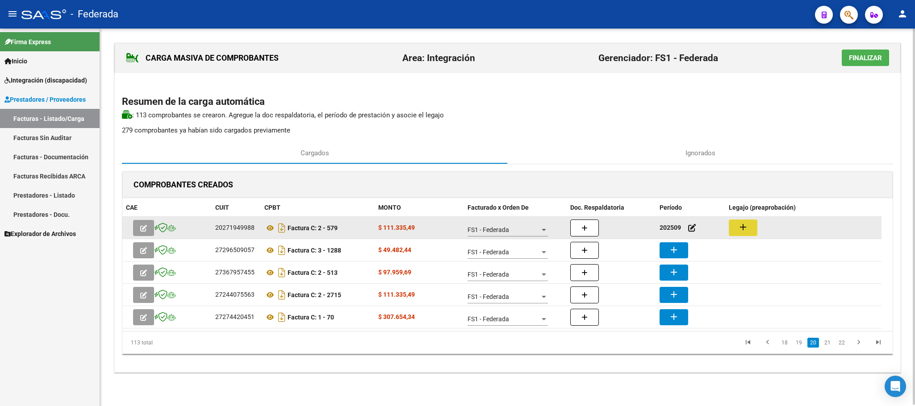
click at [750, 228] on button "add" at bounding box center [743, 228] width 29 height 17
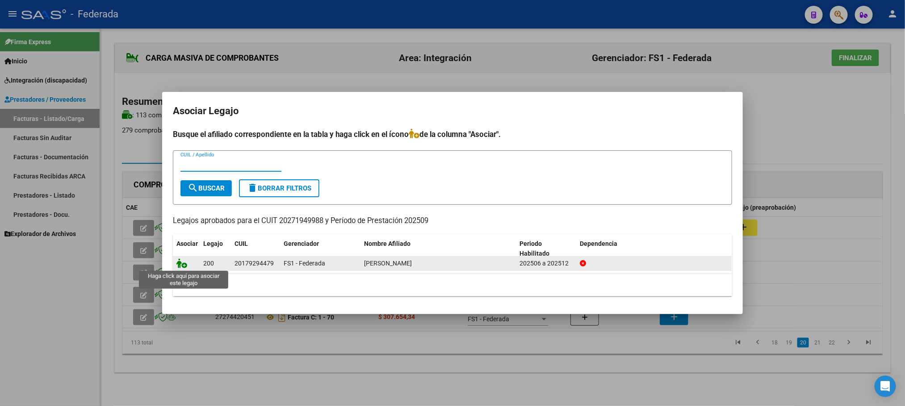
click at [182, 264] on icon at bounding box center [181, 264] width 11 height 10
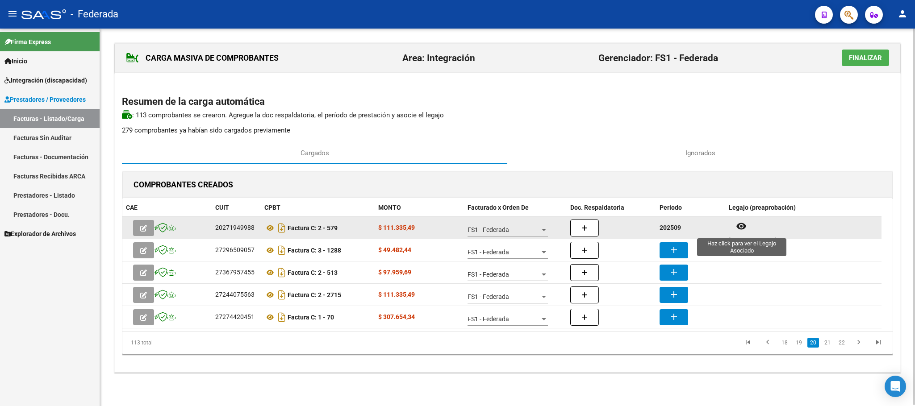
scroll to position [7, 0]
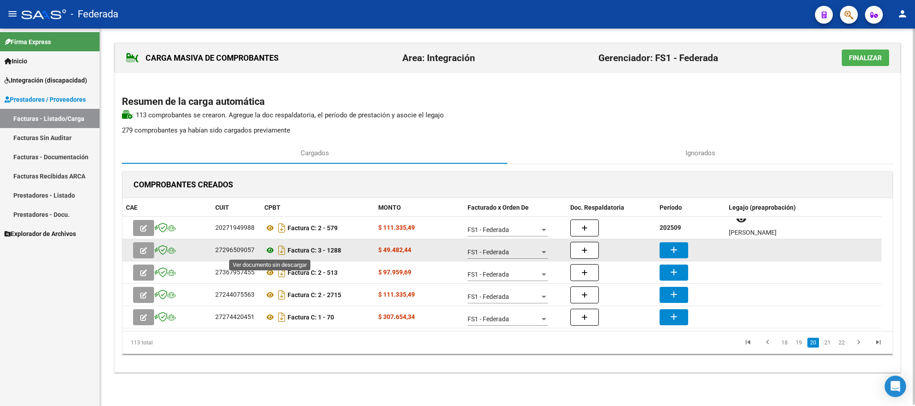
click at [269, 256] on icon at bounding box center [270, 250] width 12 height 11
click at [673, 249] on mat-icon "add" at bounding box center [674, 250] width 11 height 11
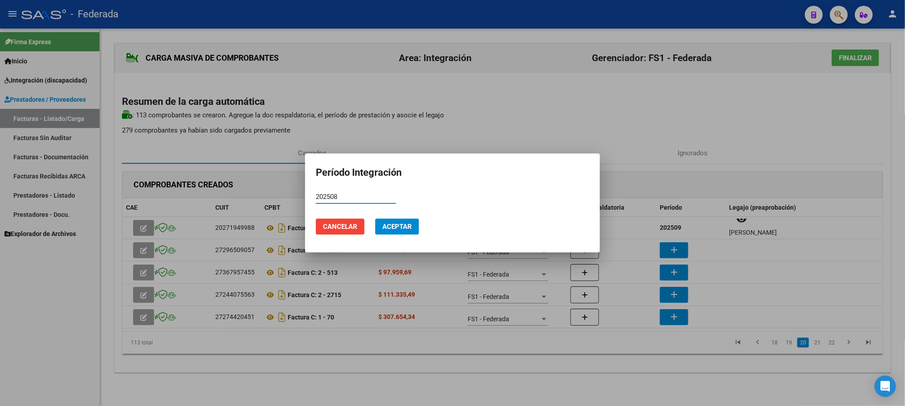
type input "202508"
click at [406, 226] on span "Aceptar" at bounding box center [396, 227] width 29 height 8
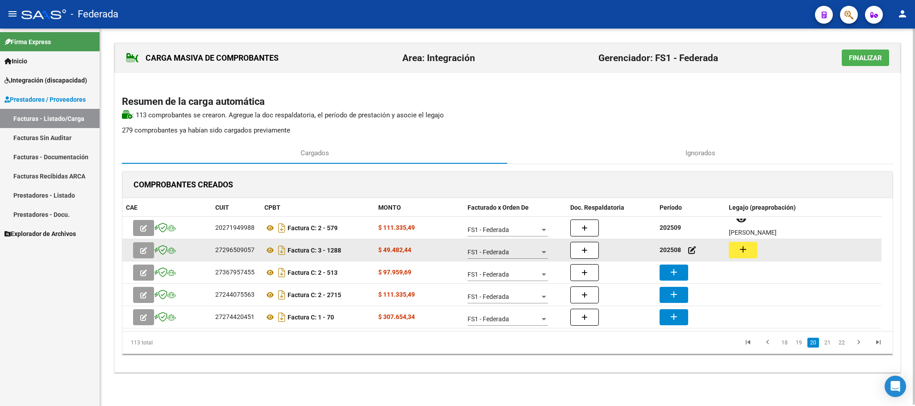
click at [746, 245] on mat-icon "add" at bounding box center [743, 249] width 11 height 11
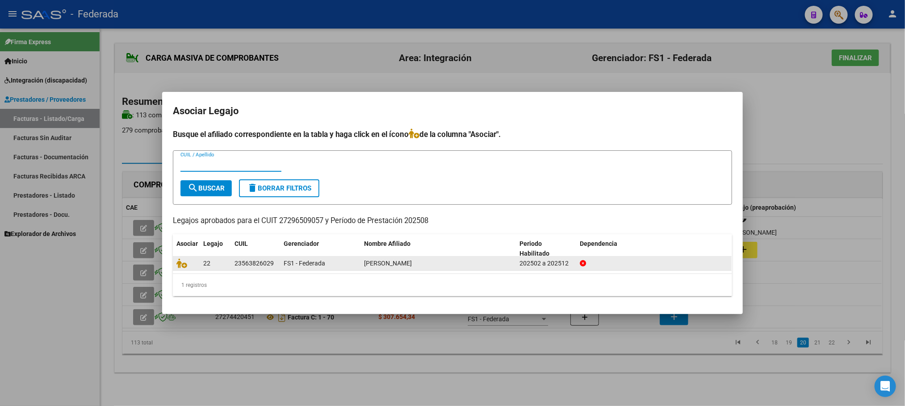
click at [173, 266] on datatable-body-cell at bounding box center [186, 264] width 27 height 14
click at [181, 266] on icon at bounding box center [181, 264] width 11 height 10
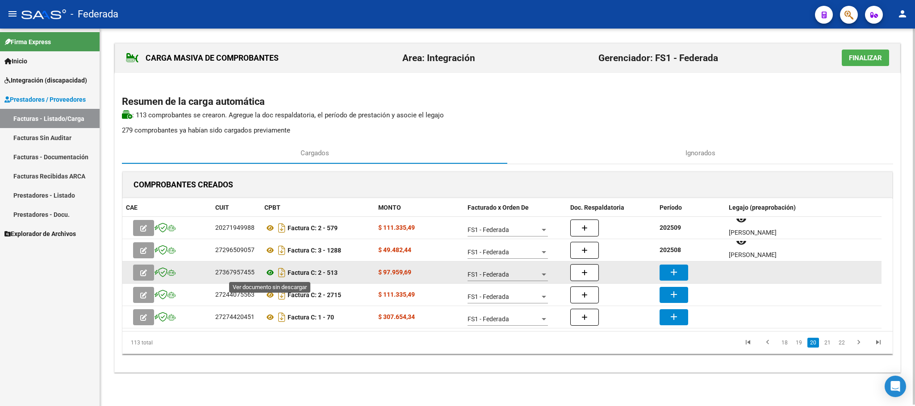
click at [271, 272] on icon at bounding box center [270, 273] width 12 height 11
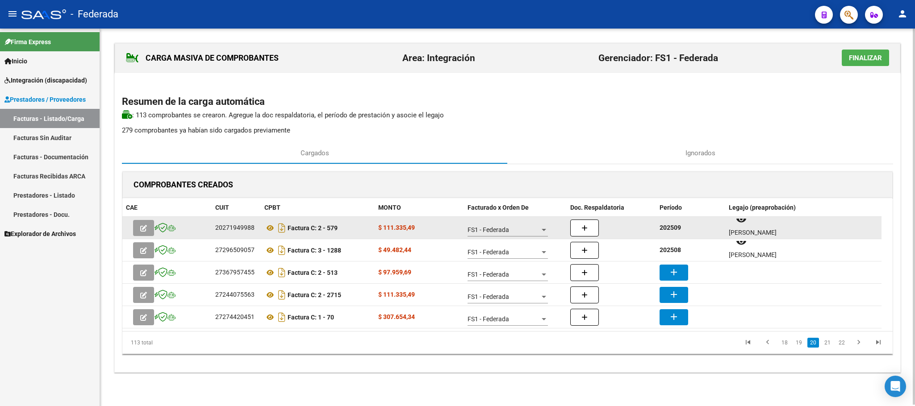
click at [668, 230] on strong "202509" at bounding box center [670, 227] width 21 height 7
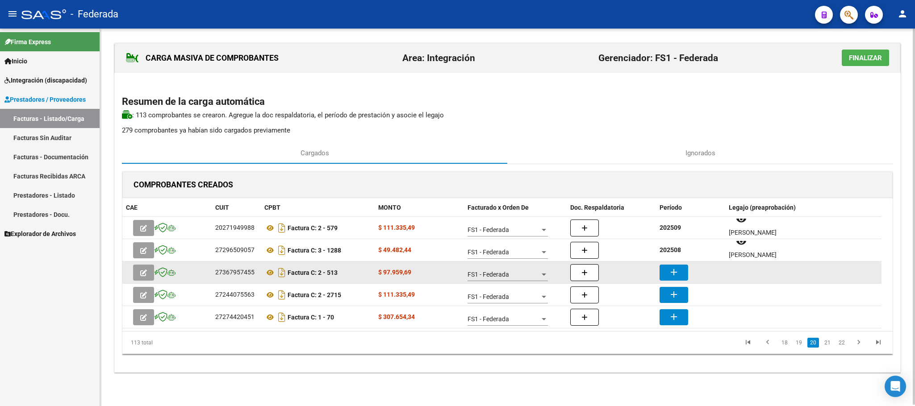
click at [672, 267] on mat-icon "add" at bounding box center [674, 272] width 11 height 11
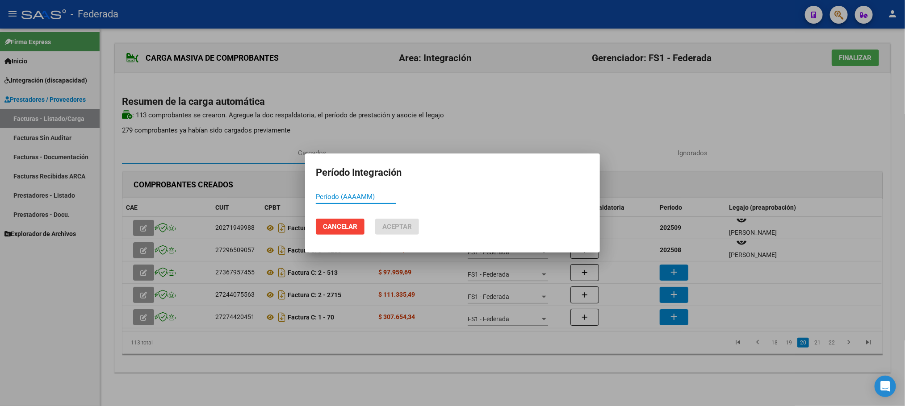
paste input "202509"
type input "202509"
click at [409, 228] on span "Aceptar" at bounding box center [396, 227] width 29 height 8
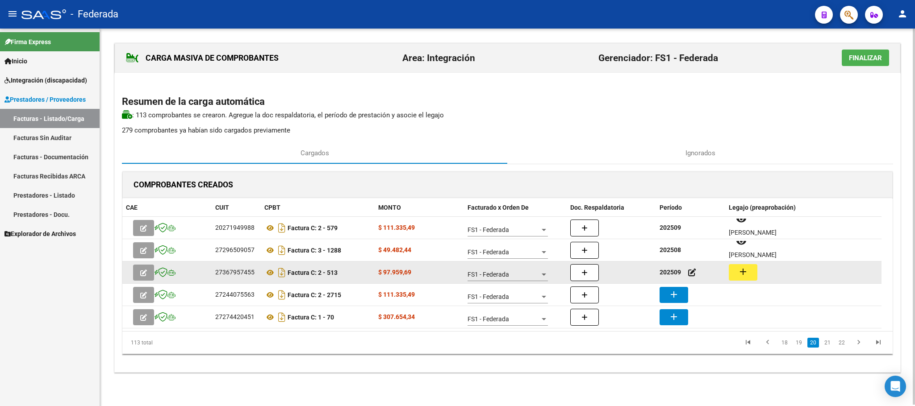
click at [736, 275] on button "add" at bounding box center [743, 272] width 29 height 17
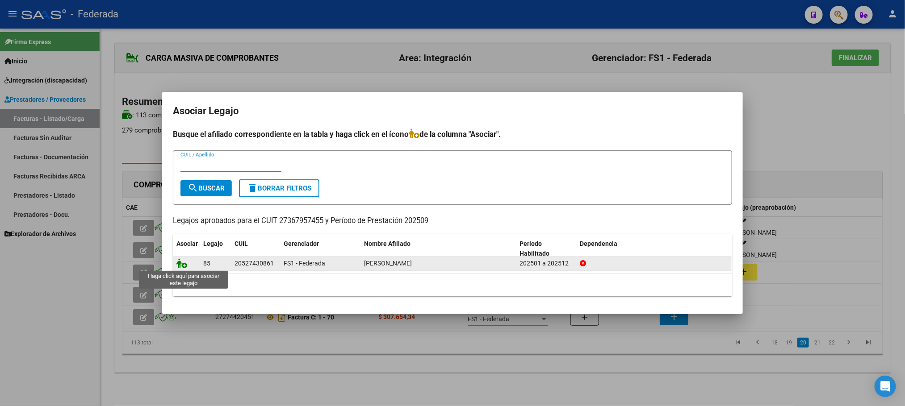
click at [181, 264] on icon at bounding box center [181, 264] width 11 height 10
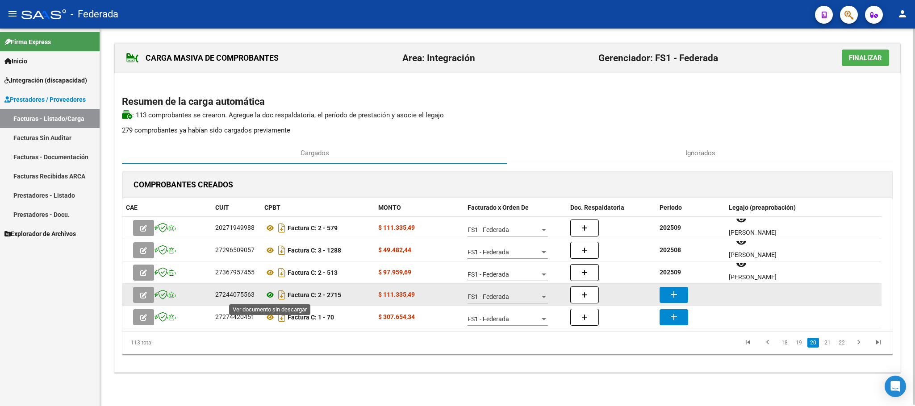
click at [267, 300] on icon at bounding box center [270, 295] width 12 height 11
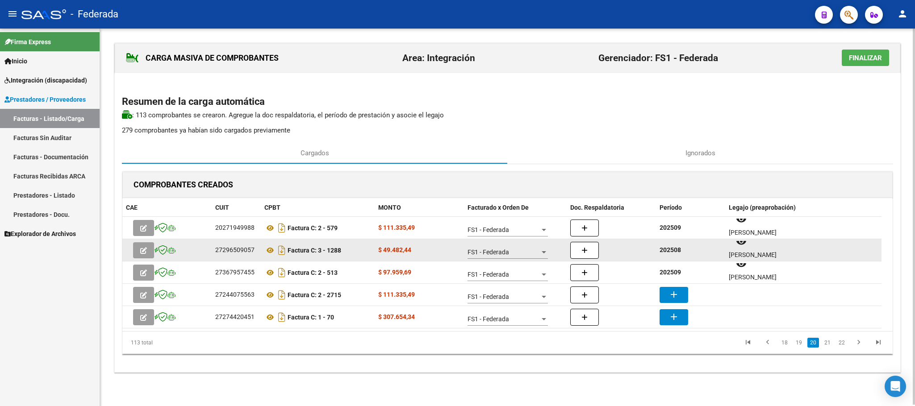
click at [677, 254] on strong "202508" at bounding box center [670, 250] width 21 height 7
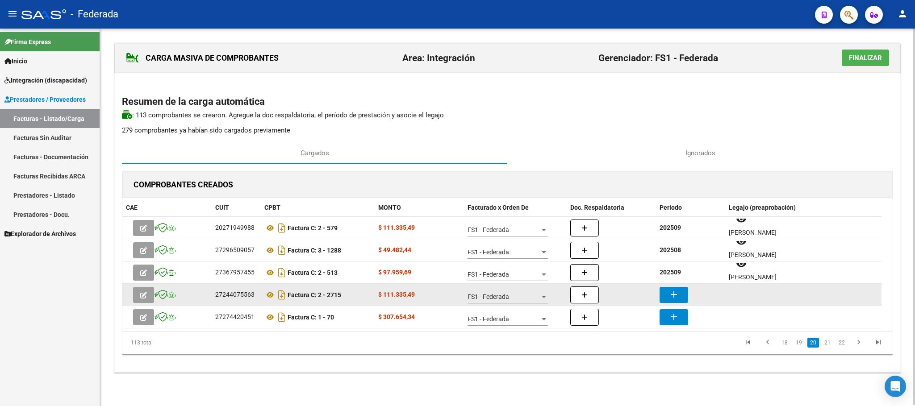
click at [676, 295] on mat-icon "add" at bounding box center [674, 294] width 11 height 11
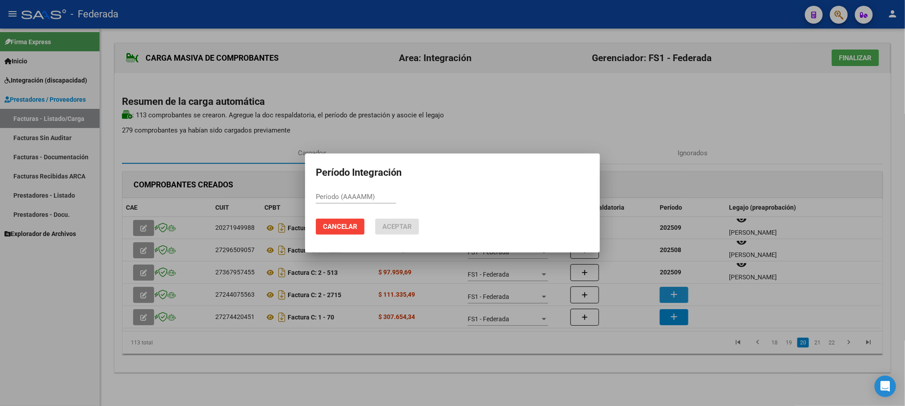
paste input "202508"
type input "202508"
click at [404, 228] on span "Aceptar" at bounding box center [396, 227] width 29 height 8
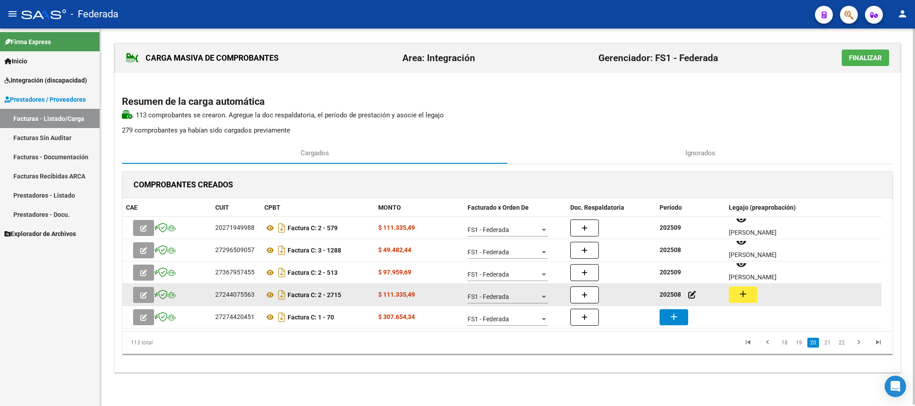
click at [741, 295] on mat-icon "add" at bounding box center [743, 294] width 11 height 11
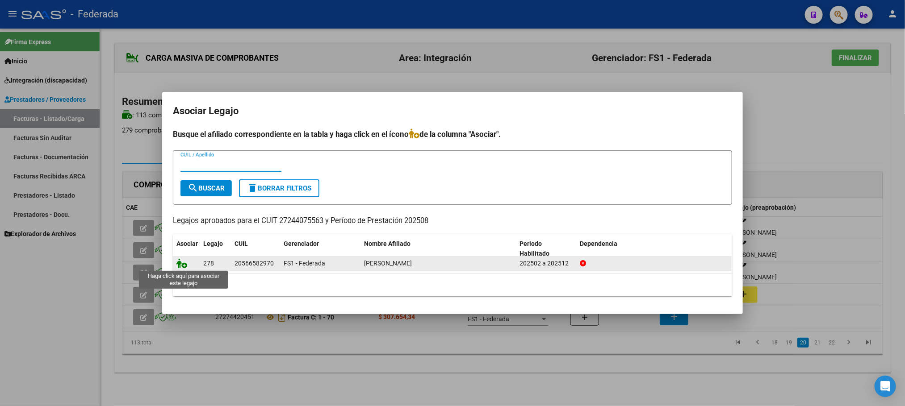
click at [183, 265] on icon at bounding box center [181, 264] width 11 height 10
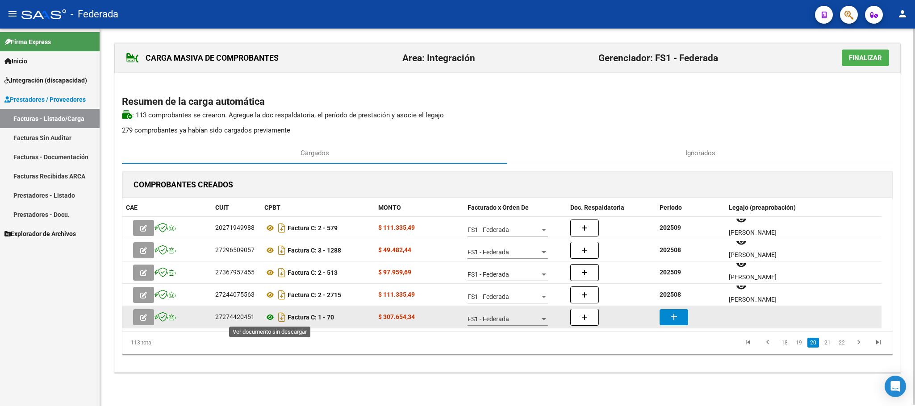
click at [268, 319] on icon at bounding box center [270, 317] width 12 height 11
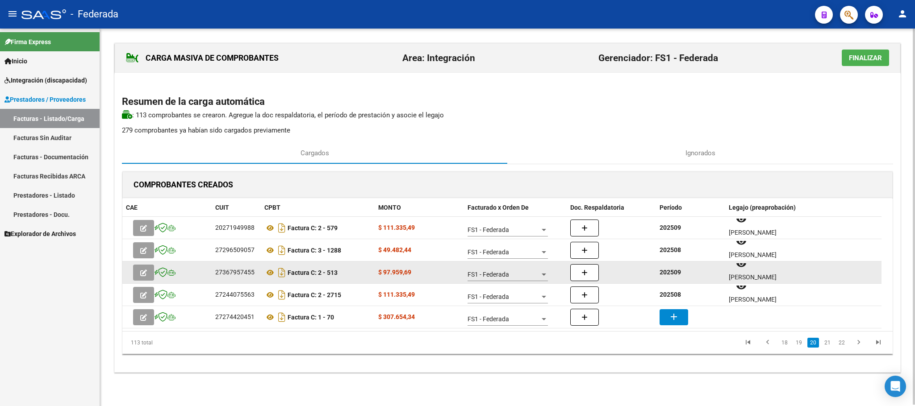
click at [679, 276] on strong "202509" at bounding box center [670, 272] width 21 height 7
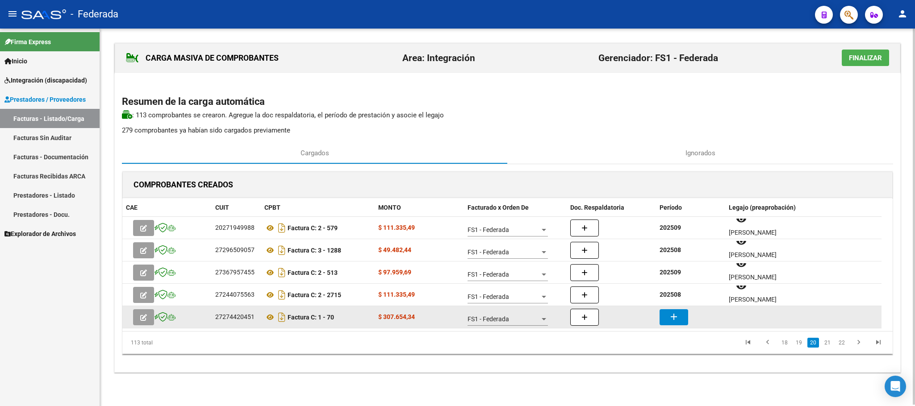
click at [675, 308] on datatable-body-cell "add" at bounding box center [690, 317] width 69 height 22
click at [675, 318] on mat-icon "add" at bounding box center [674, 317] width 11 height 11
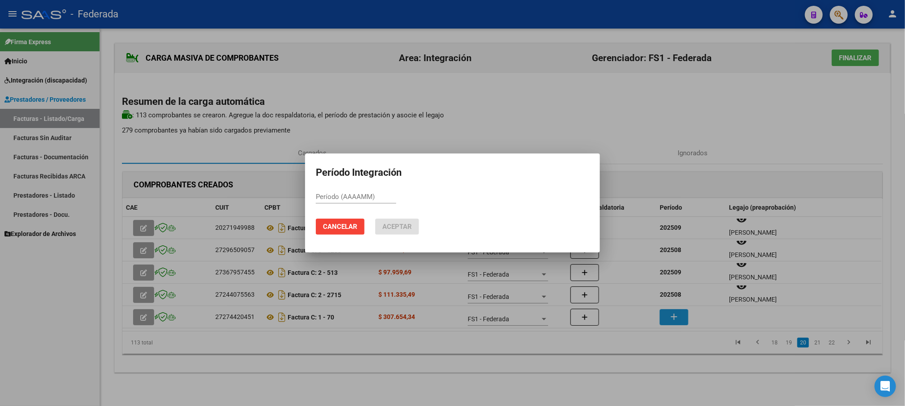
paste input "202509"
type input "202509"
click at [401, 230] on span "Aceptar" at bounding box center [396, 227] width 29 height 8
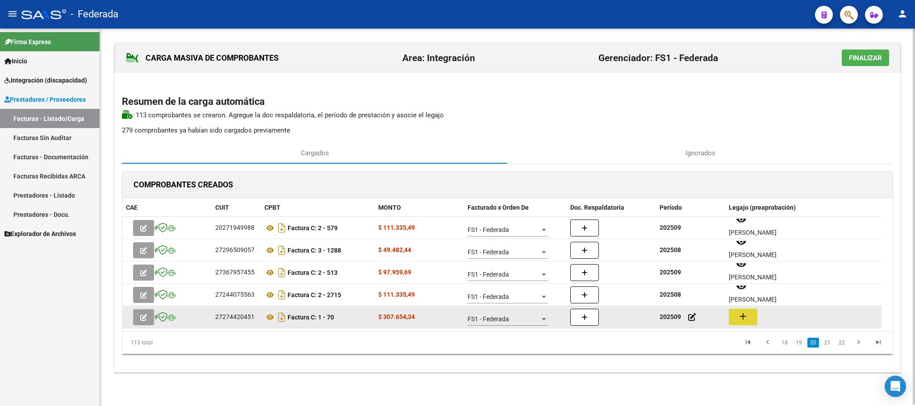
click at [736, 316] on button "add" at bounding box center [743, 317] width 29 height 17
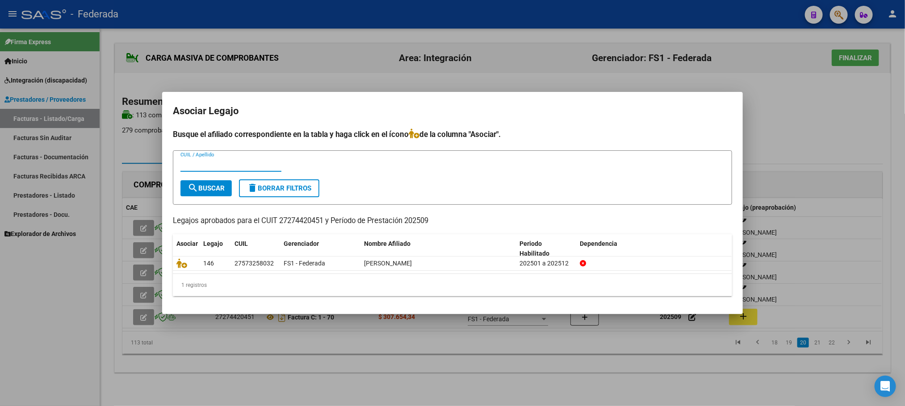
click at [172, 267] on mat-dialog-content "Busque el afiliado correspondiente en la tabla y haga click en el ícono de la c…" at bounding box center [452, 217] width 581 height 176
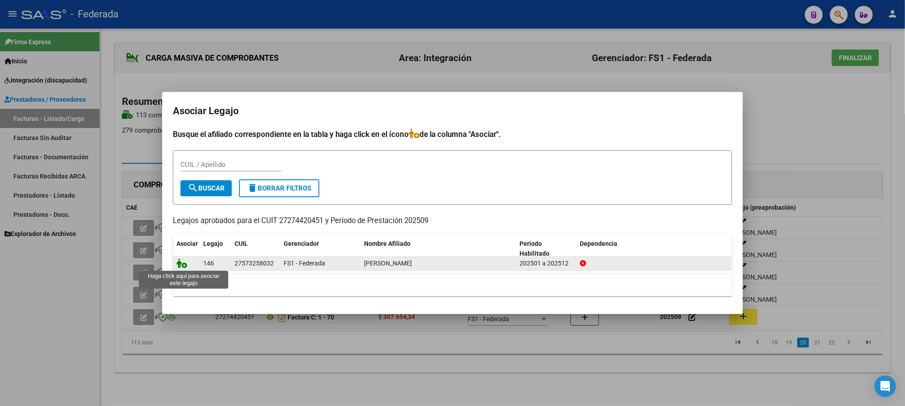
click at [179, 266] on icon at bounding box center [181, 264] width 11 height 10
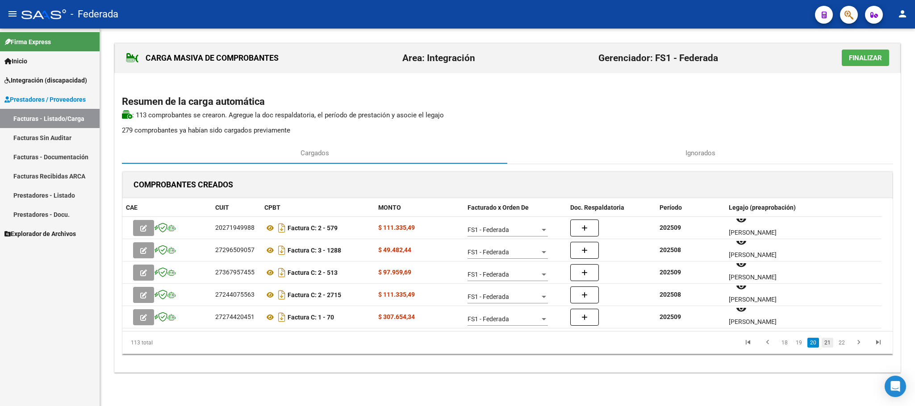
click at [827, 347] on link "21" at bounding box center [828, 343] width 12 height 10
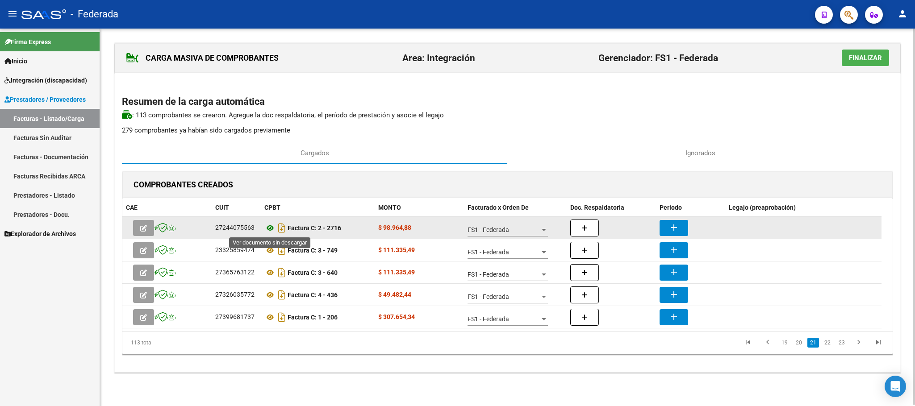
click at [267, 225] on icon at bounding box center [270, 228] width 12 height 11
click at [669, 228] on mat-icon "add" at bounding box center [674, 227] width 11 height 11
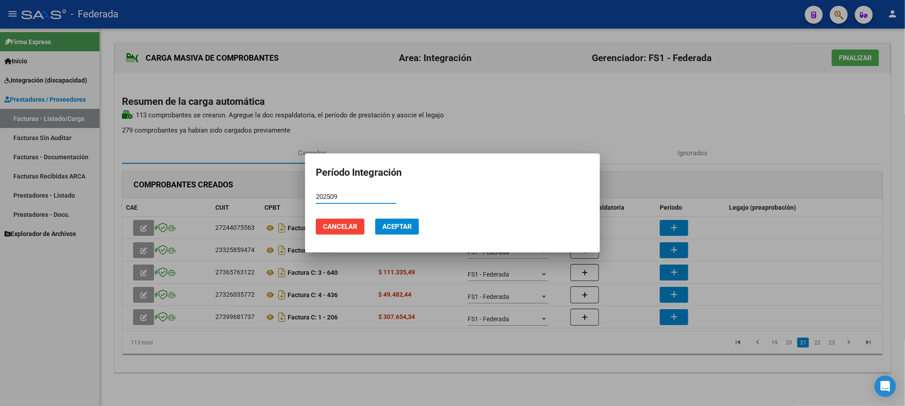
type input "202509"
click at [386, 230] on span "Aceptar" at bounding box center [396, 227] width 29 height 8
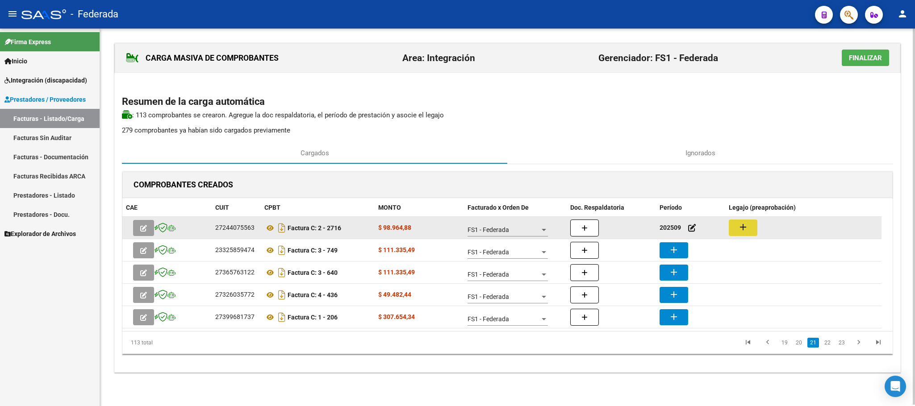
click at [743, 230] on mat-icon "add" at bounding box center [743, 227] width 11 height 11
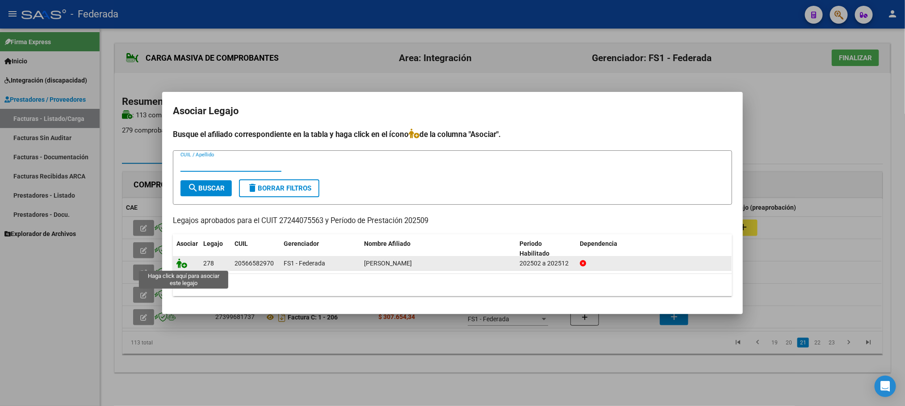
click at [182, 263] on icon at bounding box center [181, 264] width 11 height 10
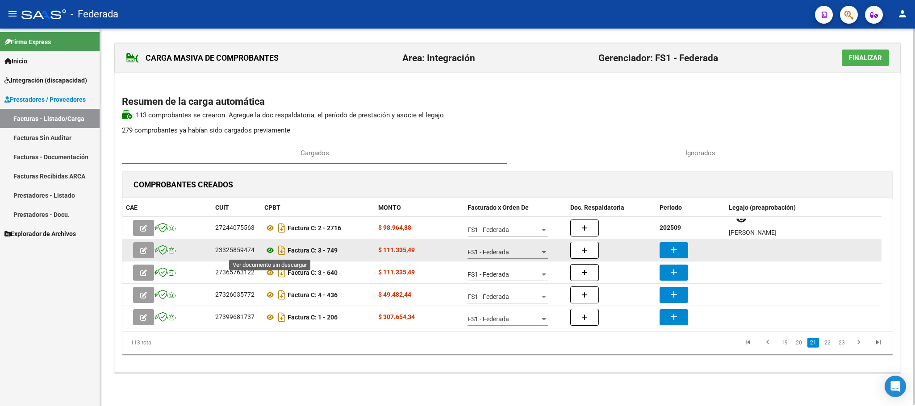
click at [272, 251] on icon at bounding box center [270, 250] width 12 height 11
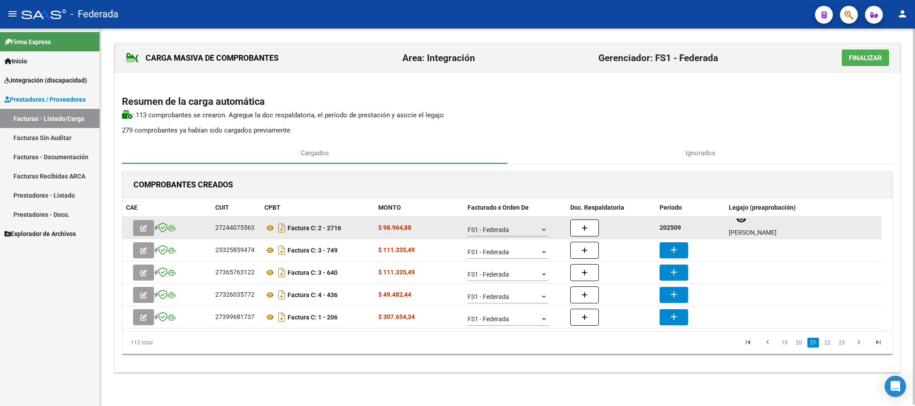
click at [669, 230] on strong "202509" at bounding box center [670, 227] width 21 height 7
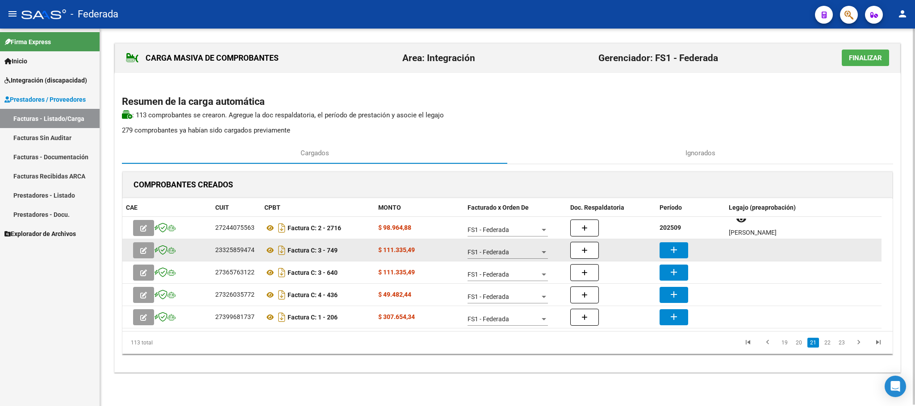
click at [670, 243] on button "add" at bounding box center [674, 251] width 29 height 16
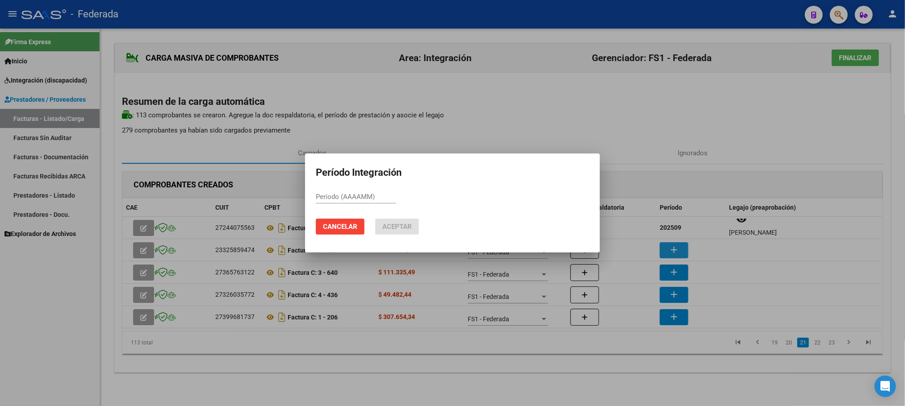
paste input "202509"
type input "202509"
click at [400, 228] on span "Aceptar" at bounding box center [396, 227] width 29 height 8
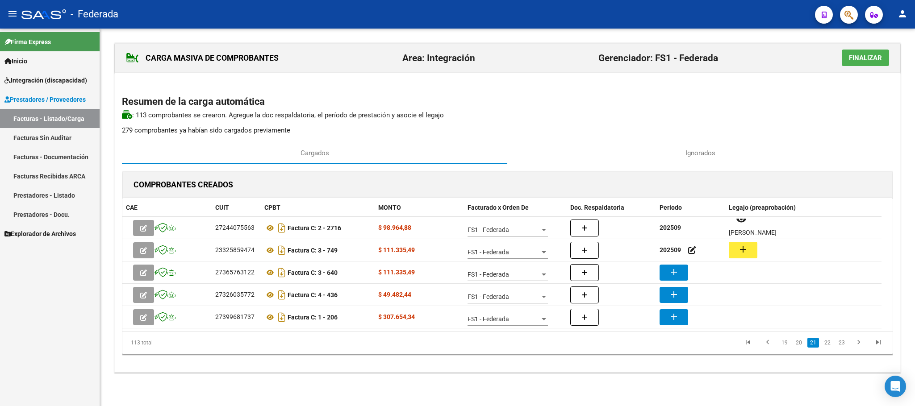
click at [744, 255] on mat-icon "add" at bounding box center [743, 249] width 11 height 11
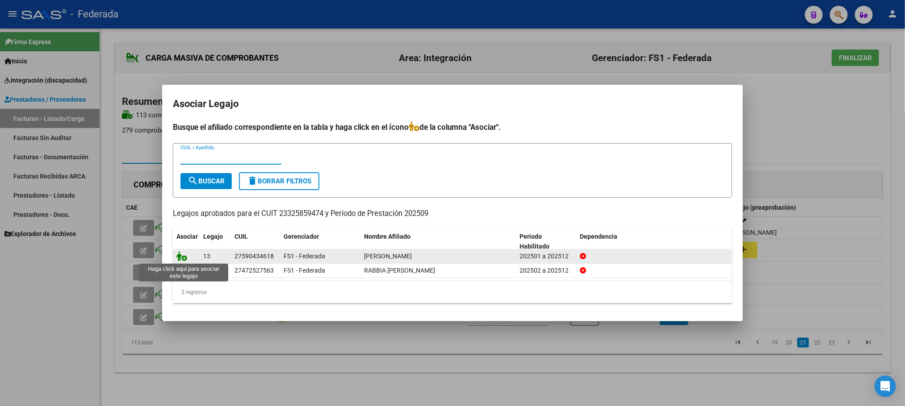
click at [179, 256] on icon at bounding box center [181, 256] width 11 height 10
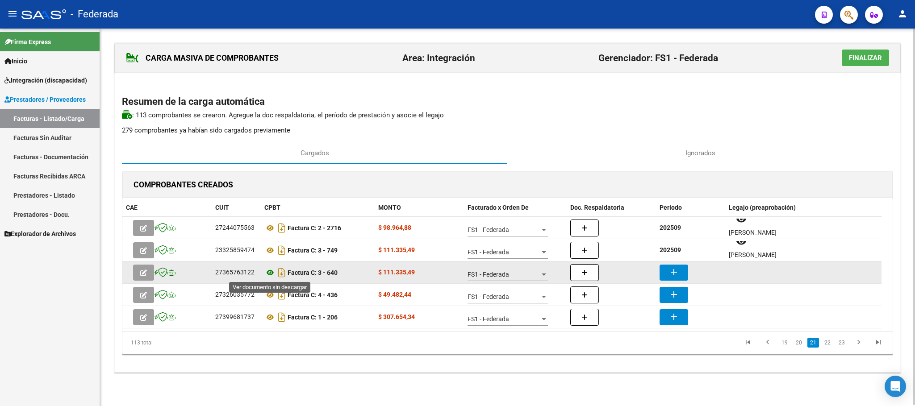
click at [270, 275] on icon at bounding box center [270, 273] width 12 height 11
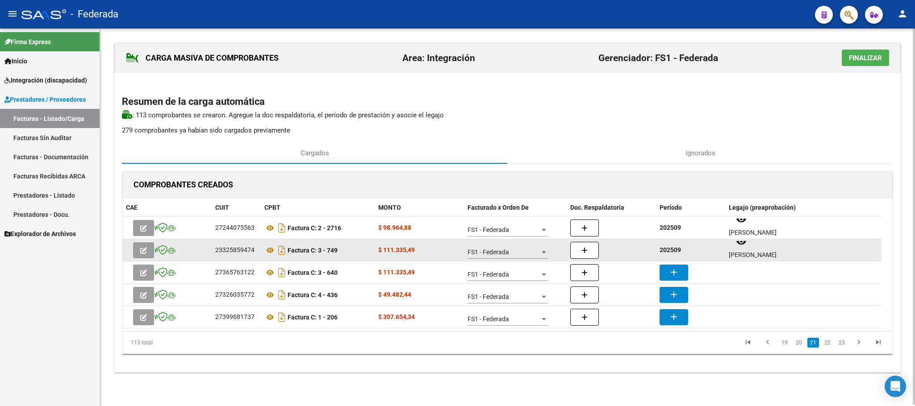
click at [677, 251] on strong "202509" at bounding box center [670, 250] width 21 height 7
click at [674, 254] on strong "202509" at bounding box center [670, 250] width 21 height 7
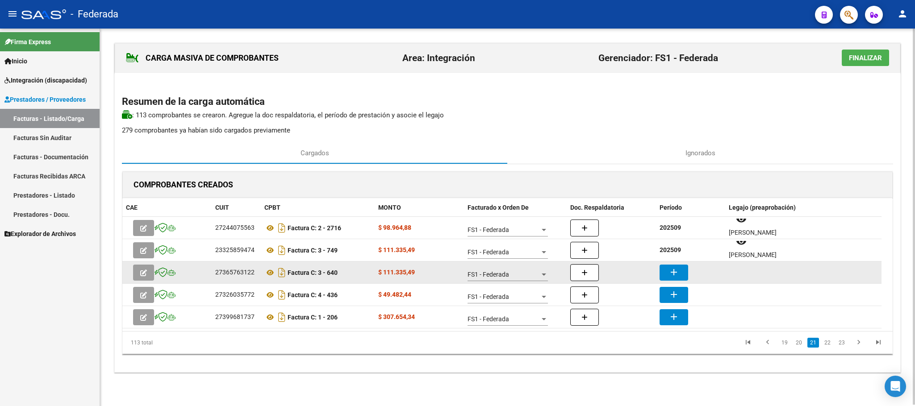
click at [672, 267] on mat-icon "add" at bounding box center [674, 272] width 11 height 11
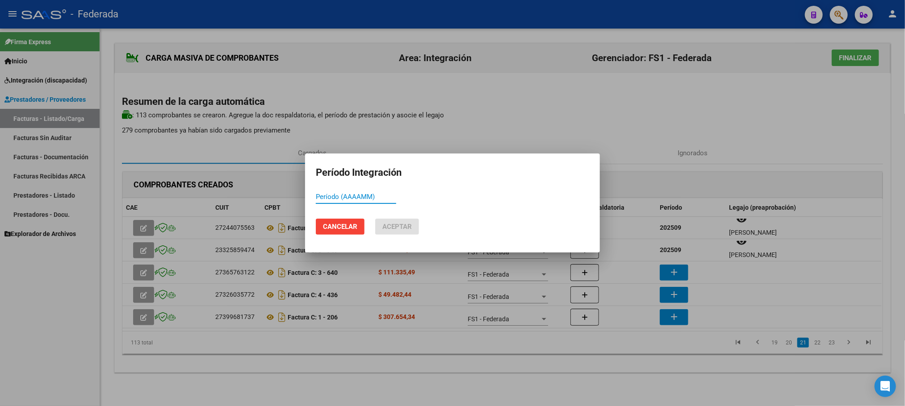
paste input "202509"
type input "202509"
click at [393, 226] on span "Aceptar" at bounding box center [396, 227] width 29 height 8
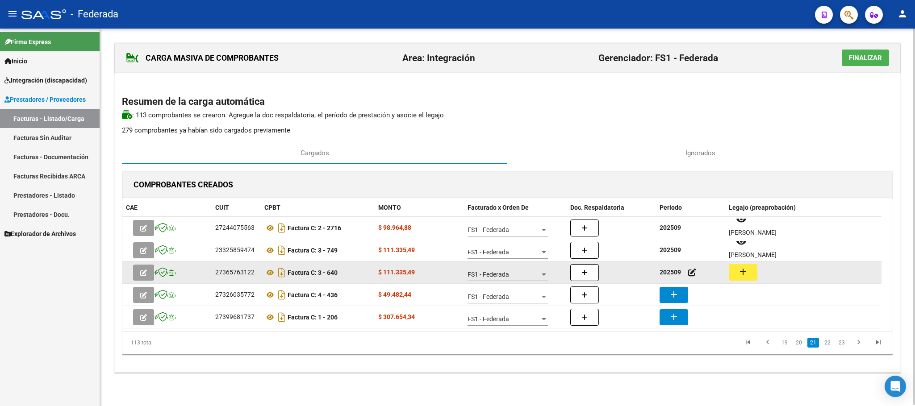
click at [742, 275] on mat-icon "add" at bounding box center [743, 272] width 11 height 11
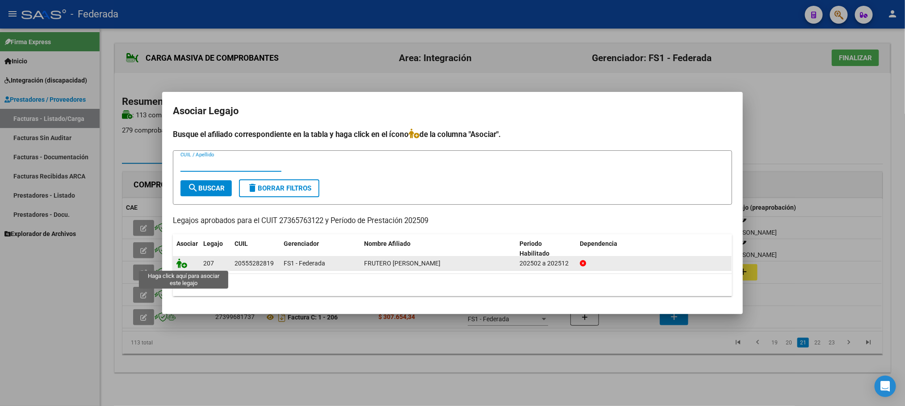
click at [181, 264] on icon at bounding box center [181, 264] width 11 height 10
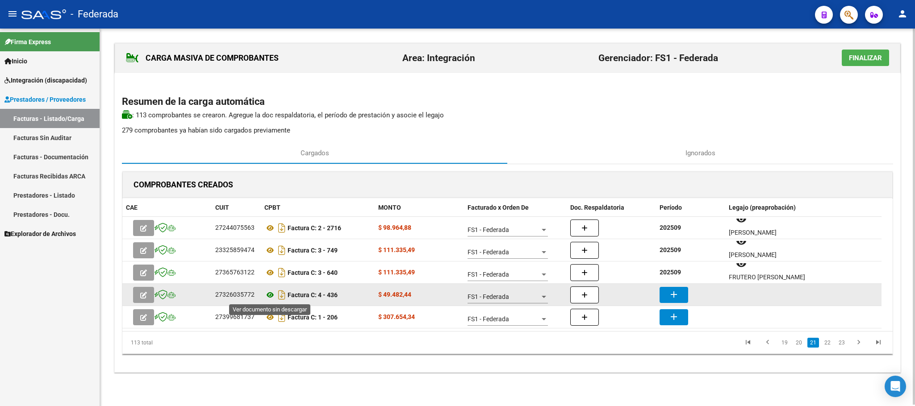
click at [271, 295] on icon at bounding box center [270, 295] width 12 height 11
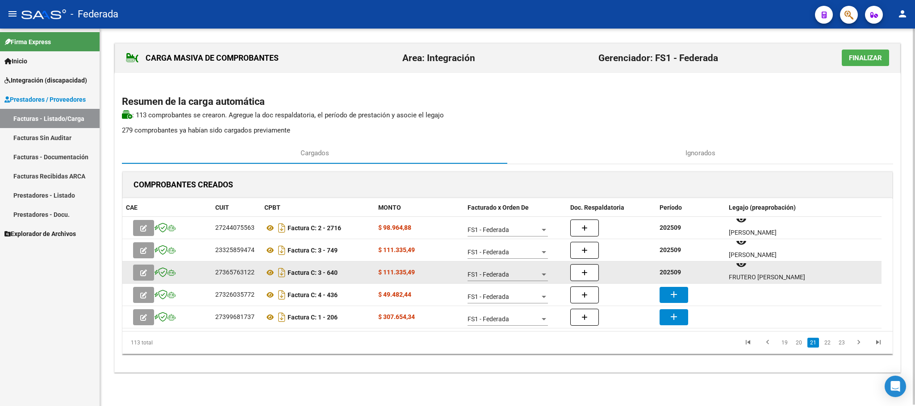
click at [677, 272] on strong "202509" at bounding box center [670, 272] width 21 height 7
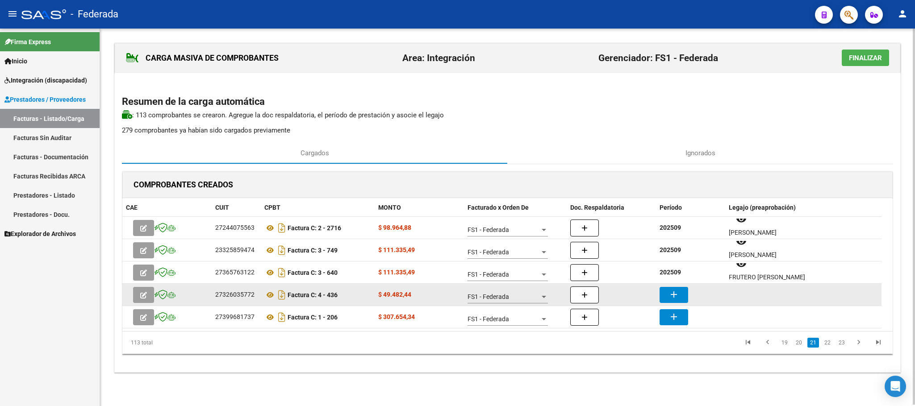
click at [681, 296] on button "add" at bounding box center [674, 295] width 29 height 16
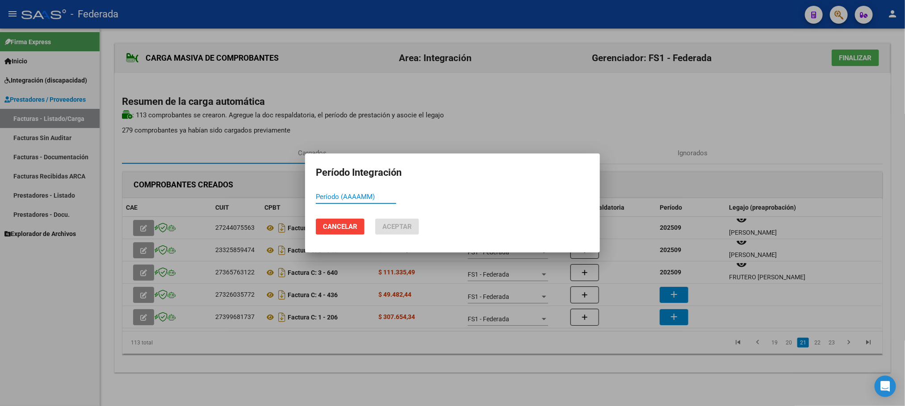
paste input "202509"
type input "202509"
click at [404, 230] on span "Aceptar" at bounding box center [396, 227] width 29 height 8
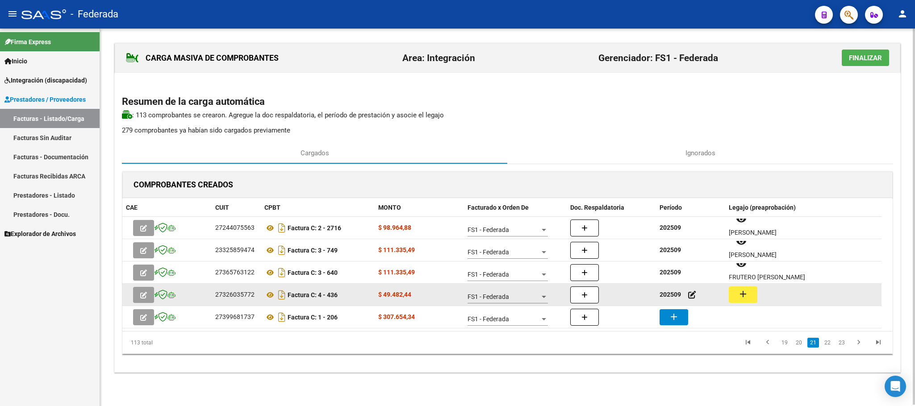
click at [746, 290] on mat-icon "add" at bounding box center [743, 294] width 11 height 11
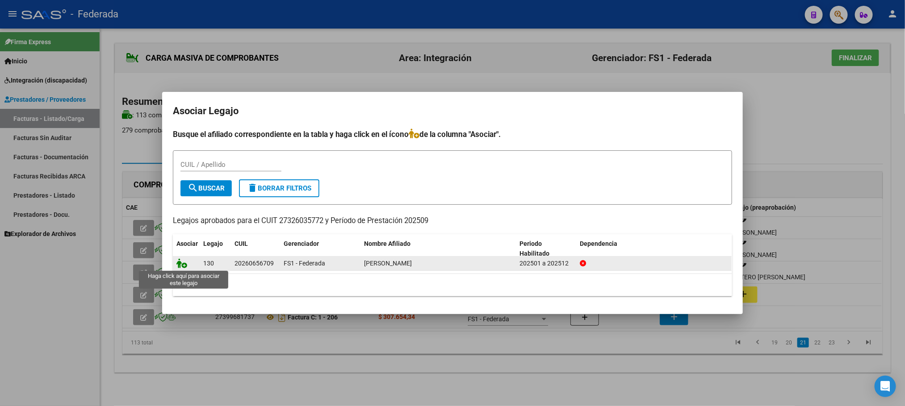
click at [177, 266] on icon at bounding box center [181, 264] width 11 height 10
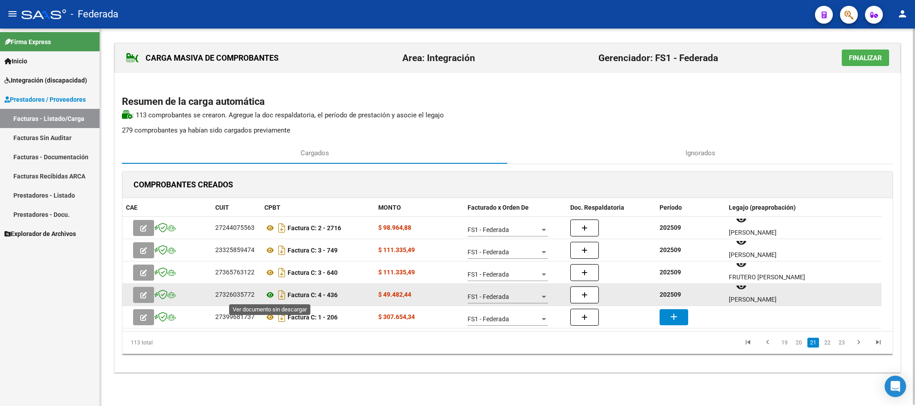
click at [271, 295] on icon at bounding box center [270, 295] width 12 height 11
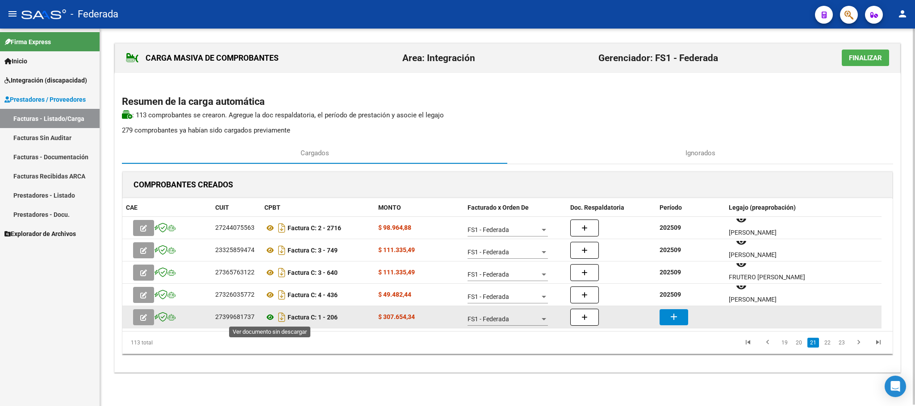
click at [267, 317] on icon at bounding box center [270, 317] width 12 height 11
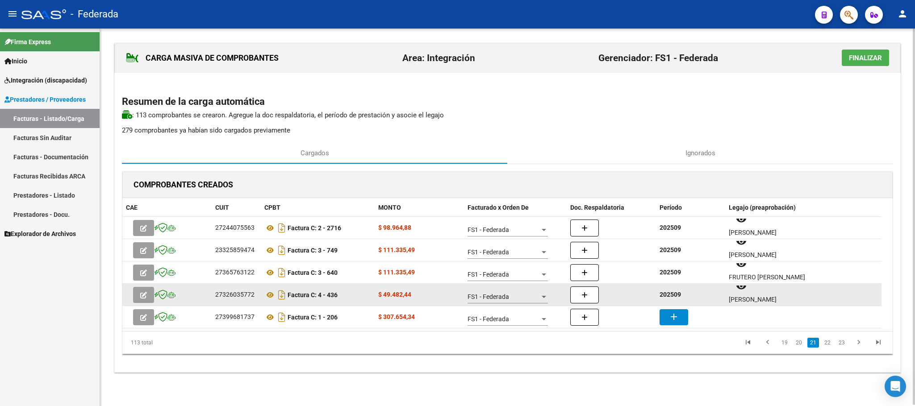
click at [678, 295] on strong "202509" at bounding box center [670, 294] width 21 height 7
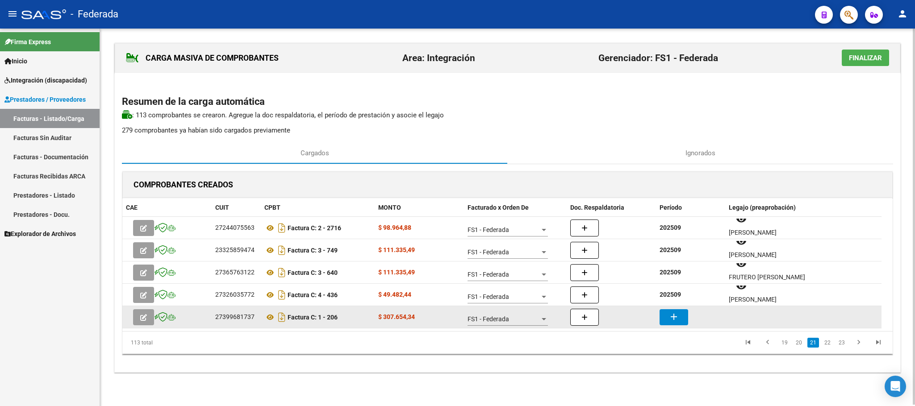
click at [676, 314] on mat-icon "add" at bounding box center [674, 317] width 11 height 11
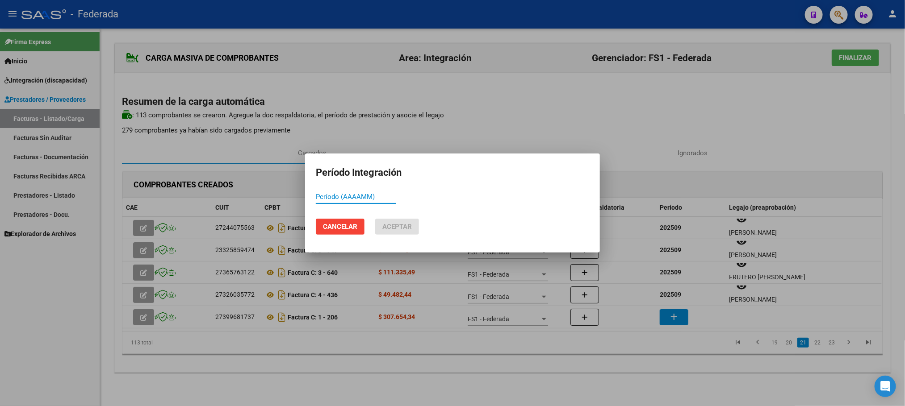
paste input "202509"
type input "202509"
click at [403, 227] on span "Aceptar" at bounding box center [396, 227] width 29 height 8
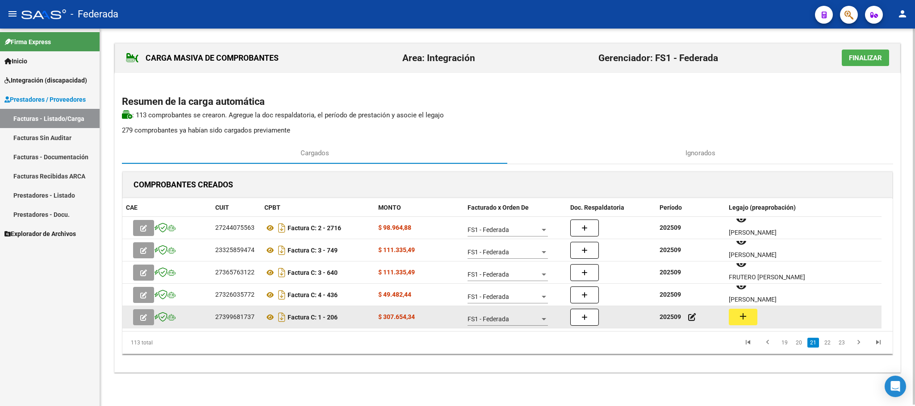
click at [736, 316] on button "add" at bounding box center [743, 317] width 29 height 17
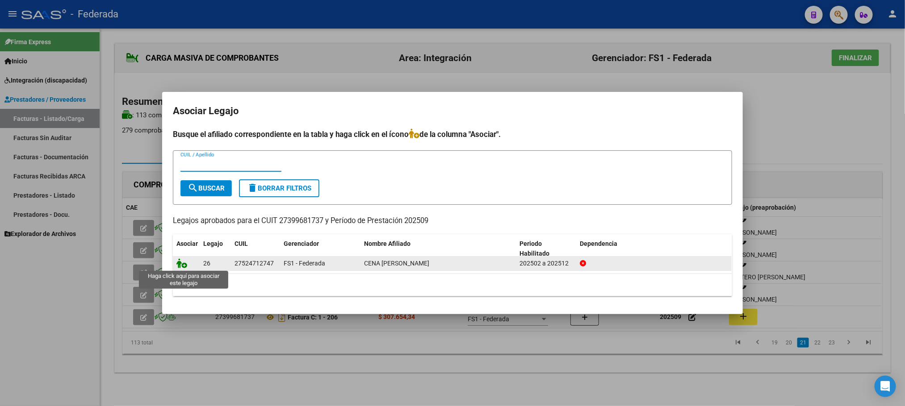
click at [181, 264] on icon at bounding box center [181, 264] width 11 height 10
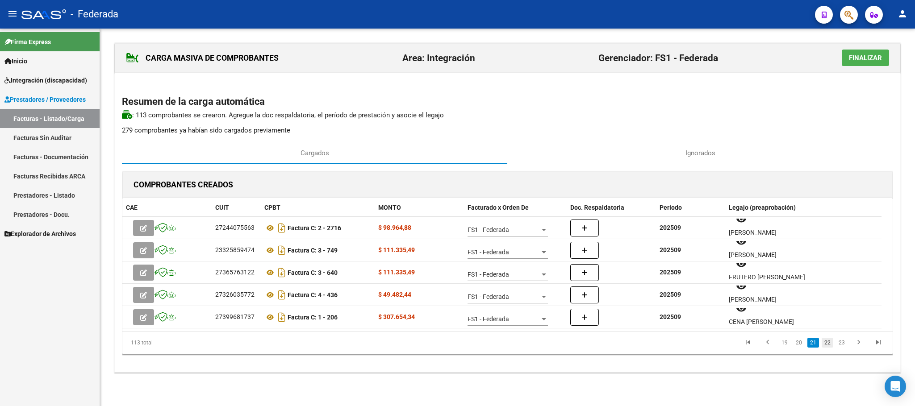
click at [825, 340] on link "22" at bounding box center [828, 343] width 12 height 10
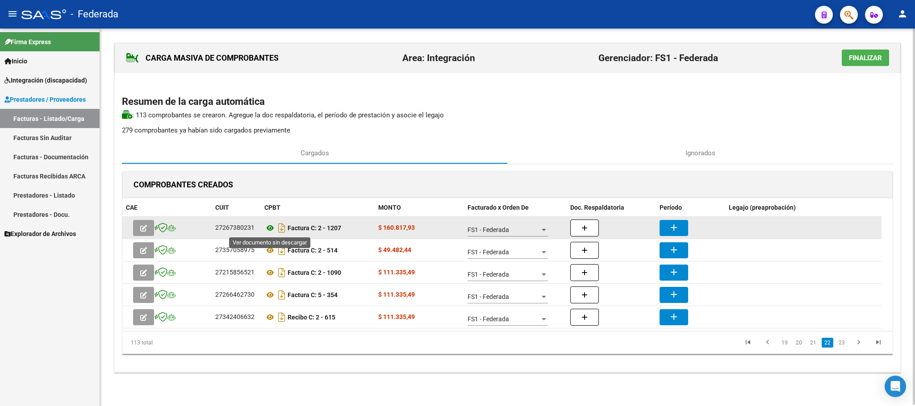
click at [270, 232] on icon at bounding box center [270, 228] width 12 height 11
click at [673, 227] on mat-icon "add" at bounding box center [674, 227] width 11 height 11
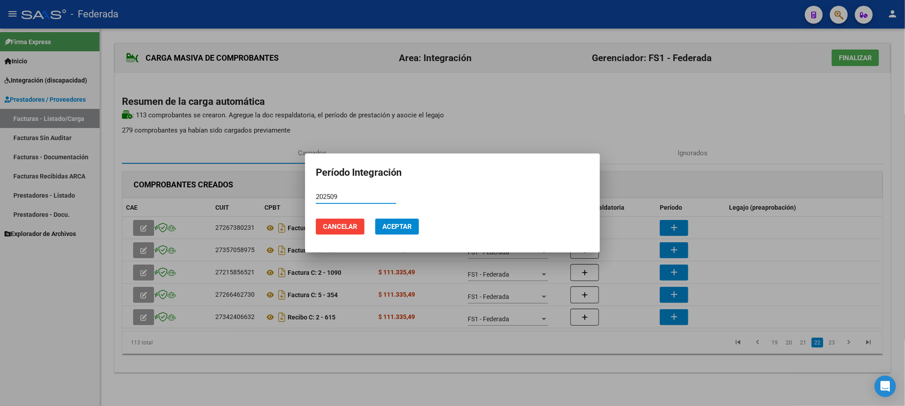
type input "202509"
click at [408, 230] on span "Aceptar" at bounding box center [396, 227] width 29 height 8
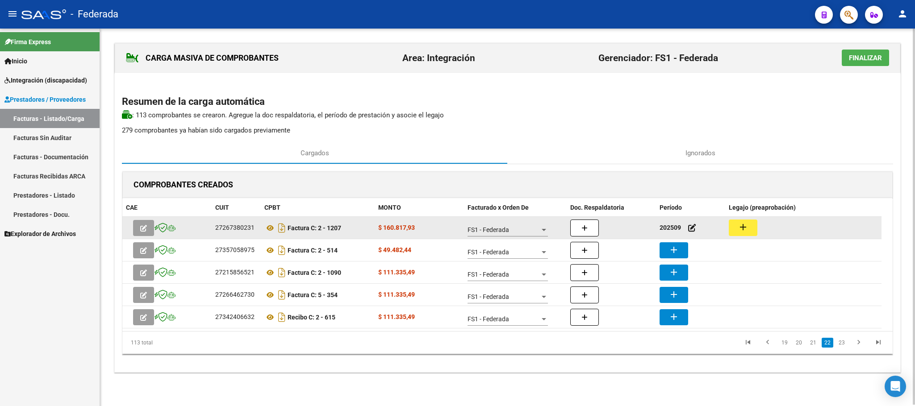
click at [748, 232] on mat-icon "add" at bounding box center [743, 227] width 11 height 11
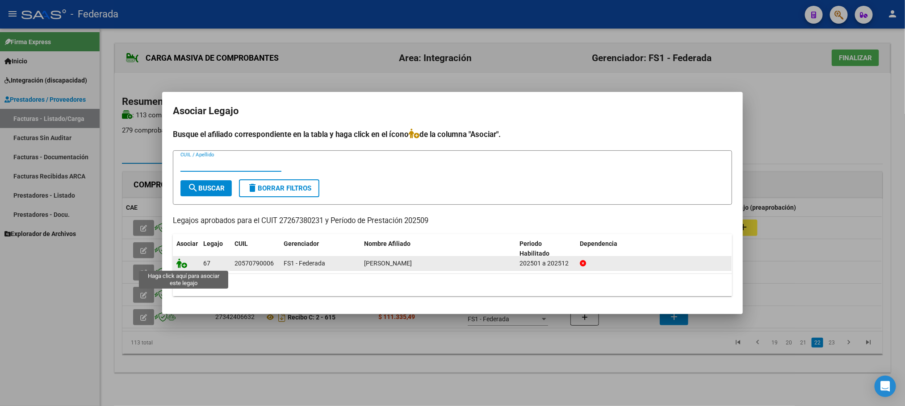
click at [180, 267] on icon at bounding box center [181, 264] width 11 height 10
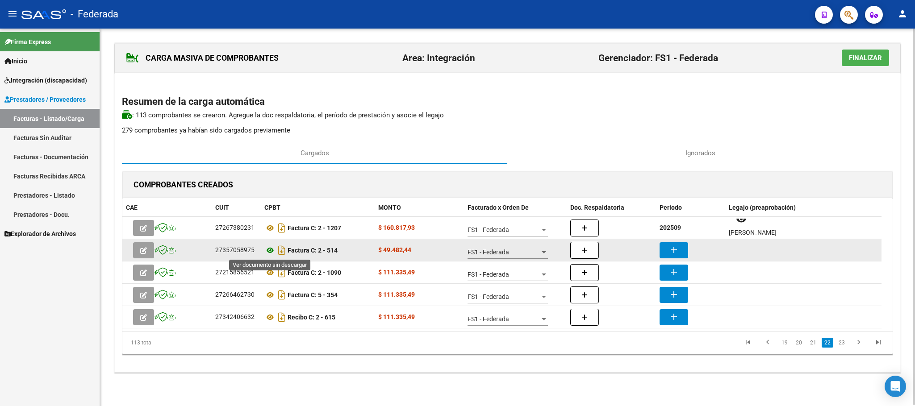
click at [268, 248] on icon at bounding box center [270, 250] width 12 height 11
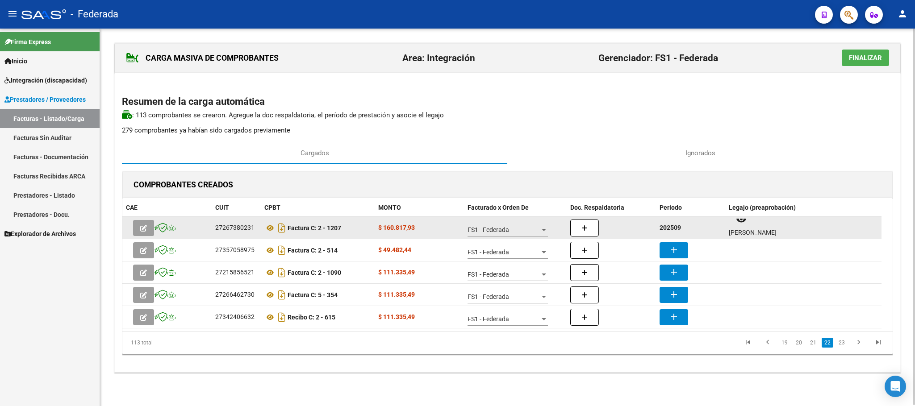
click at [666, 233] on div "202509" at bounding box center [691, 228] width 62 height 10
click at [667, 230] on strong "202509" at bounding box center [670, 227] width 21 height 7
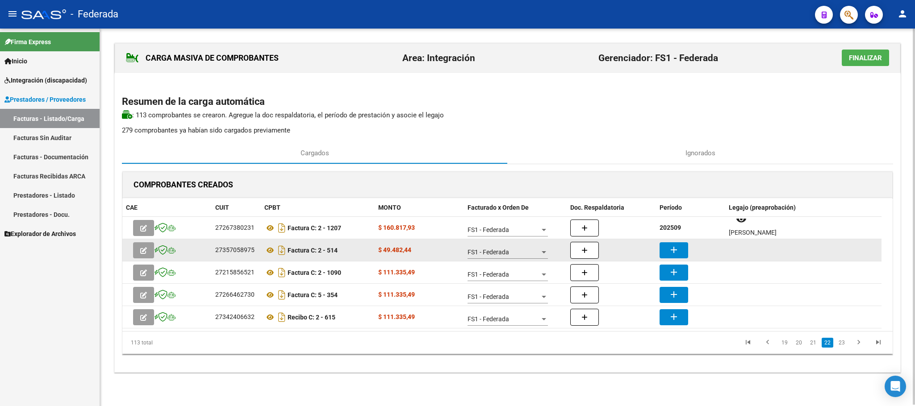
click at [685, 245] on button "add" at bounding box center [674, 251] width 29 height 16
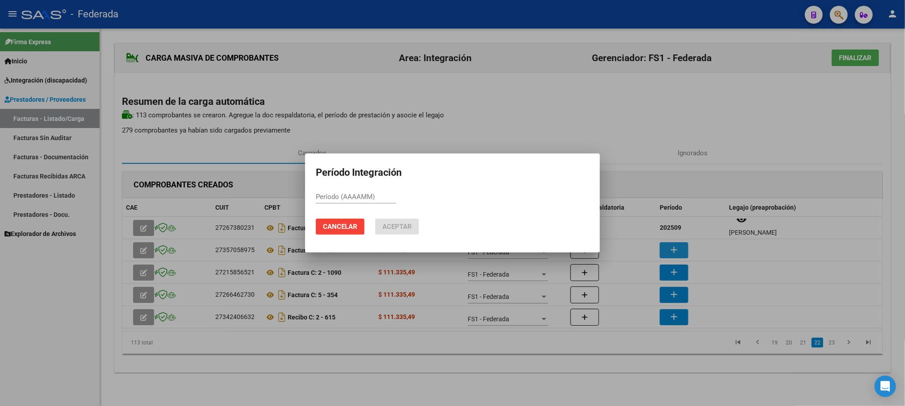
paste input "202509"
type input "202509"
click at [406, 230] on span "Aceptar" at bounding box center [396, 227] width 29 height 8
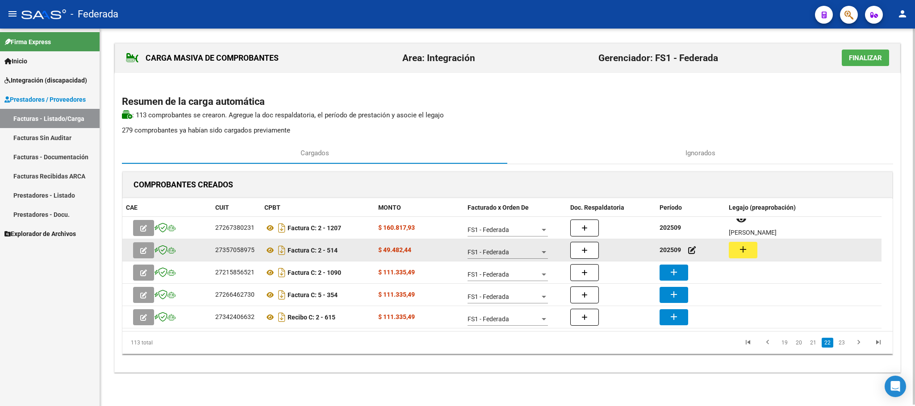
click at [741, 251] on mat-icon "add" at bounding box center [743, 249] width 11 height 11
click at [268, 251] on icon at bounding box center [270, 250] width 12 height 11
click at [734, 252] on button "add" at bounding box center [743, 250] width 29 height 17
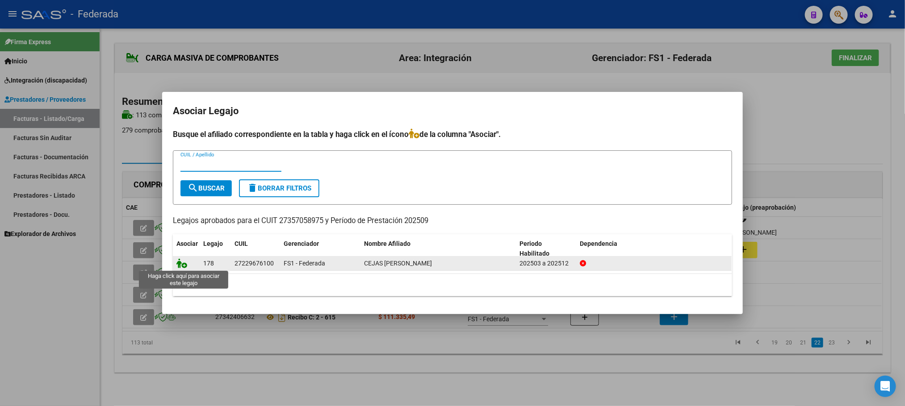
click at [184, 264] on icon at bounding box center [181, 264] width 11 height 10
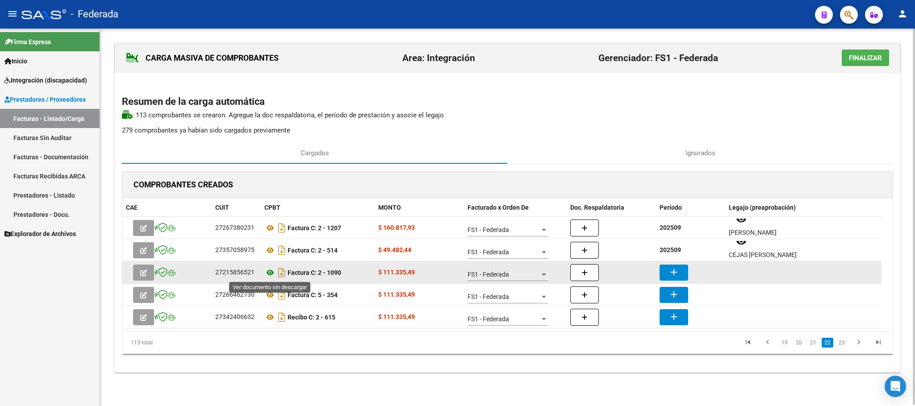
click at [270, 272] on icon at bounding box center [270, 273] width 12 height 11
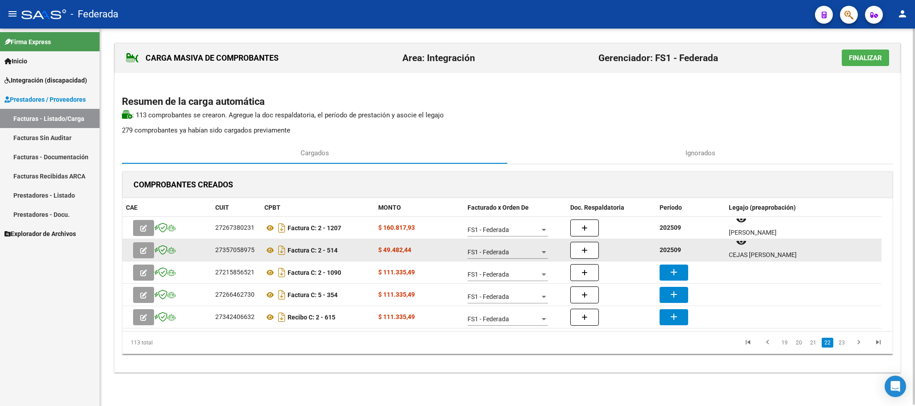
click at [670, 252] on strong "202509" at bounding box center [670, 250] width 21 height 7
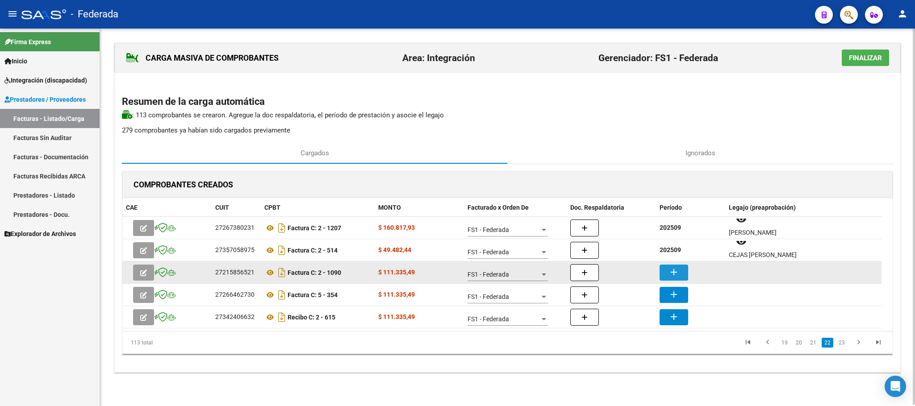
click at [667, 271] on button "add" at bounding box center [674, 273] width 29 height 16
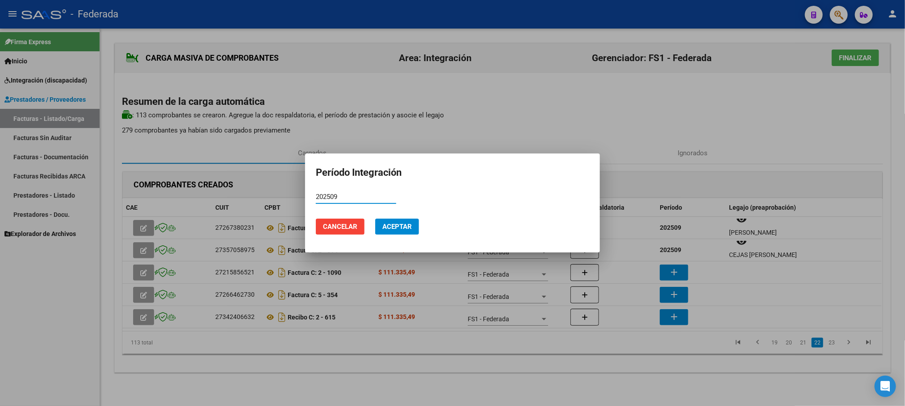
type input "202509"
click at [409, 228] on span "Aceptar" at bounding box center [396, 227] width 29 height 8
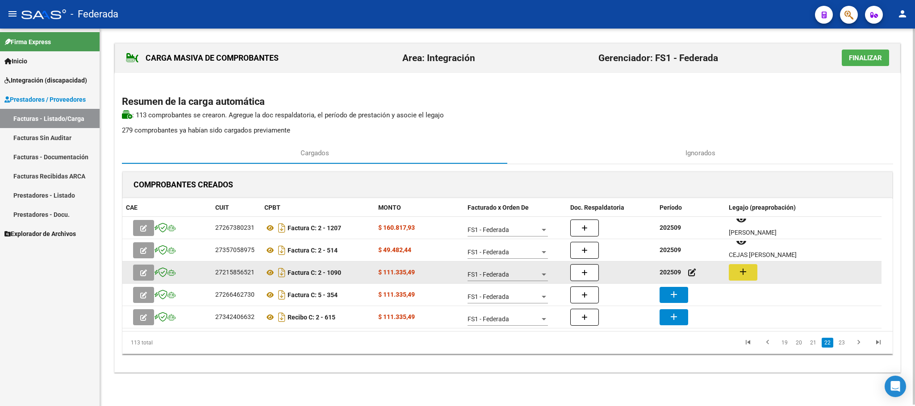
click at [752, 276] on button "add" at bounding box center [743, 272] width 29 height 17
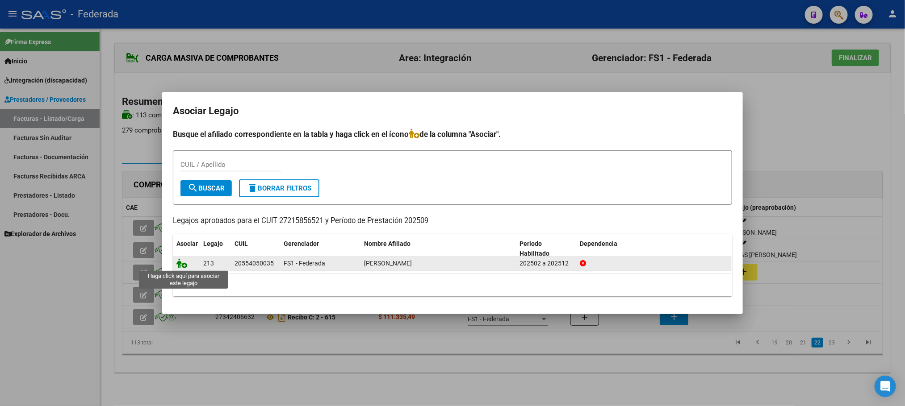
click at [184, 262] on icon at bounding box center [181, 264] width 11 height 10
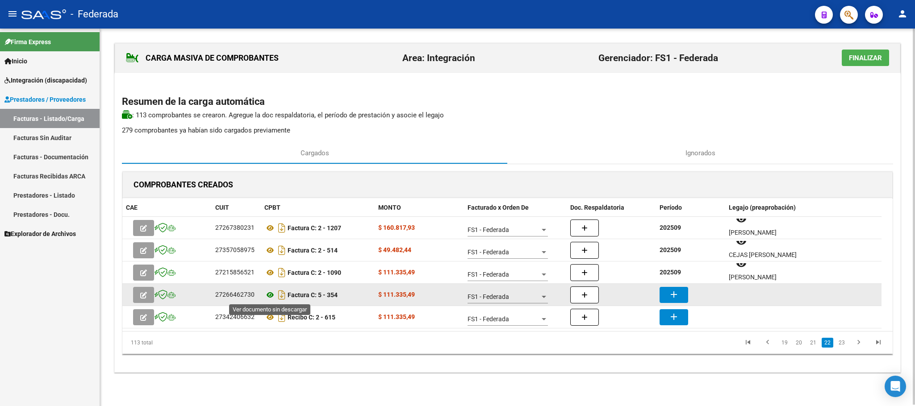
click at [271, 295] on icon at bounding box center [270, 295] width 12 height 11
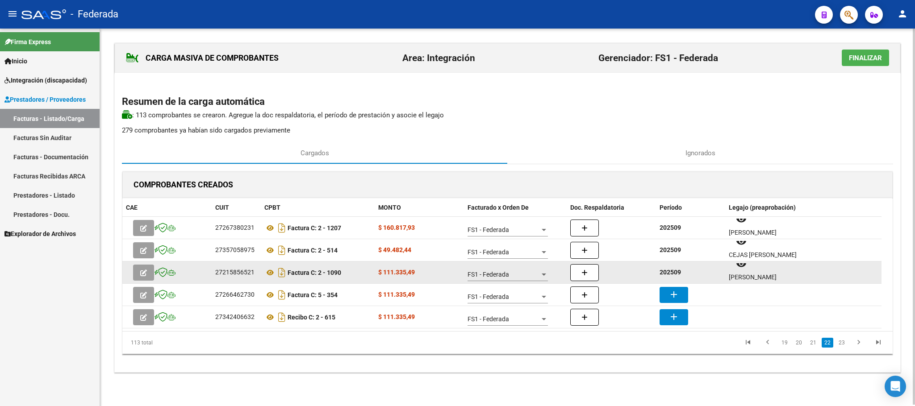
click at [666, 271] on strong "202509" at bounding box center [670, 272] width 21 height 7
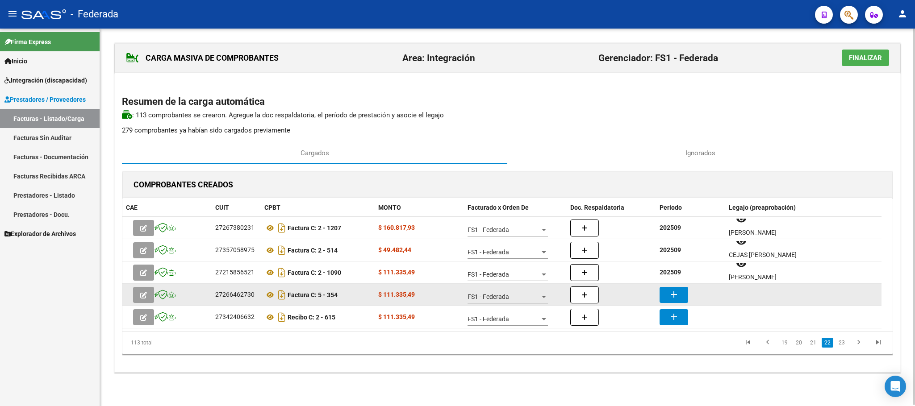
click at [674, 292] on mat-icon "add" at bounding box center [674, 294] width 11 height 11
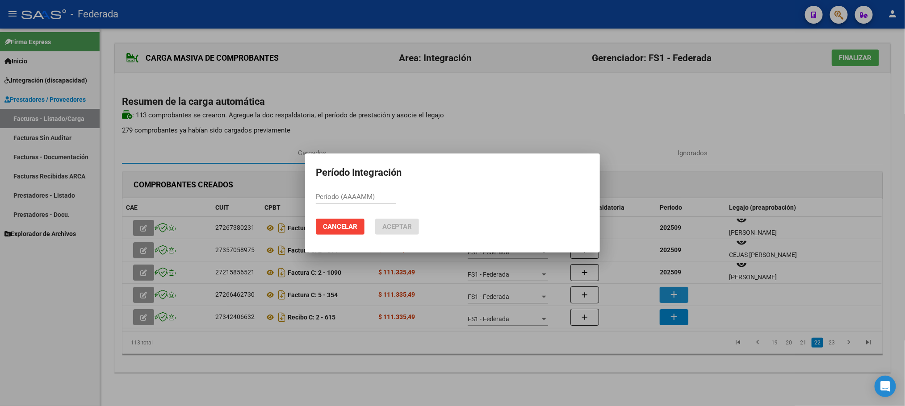
paste input "202509"
type input "202509"
click at [411, 226] on span "Aceptar" at bounding box center [396, 227] width 29 height 8
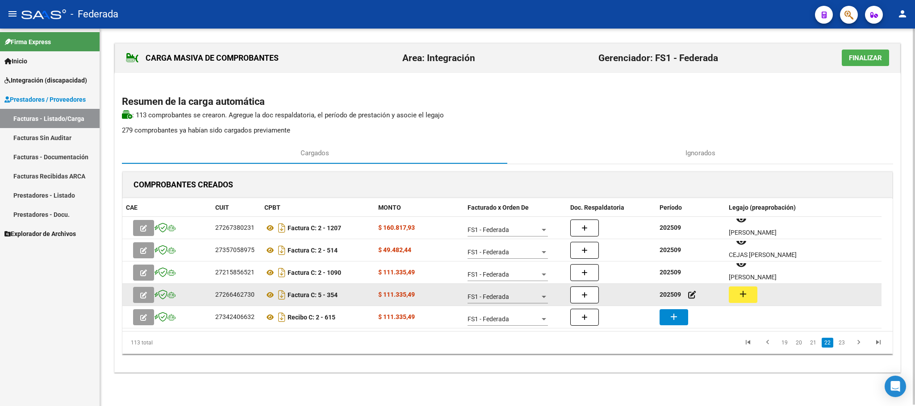
click at [744, 292] on mat-icon "add" at bounding box center [743, 294] width 11 height 11
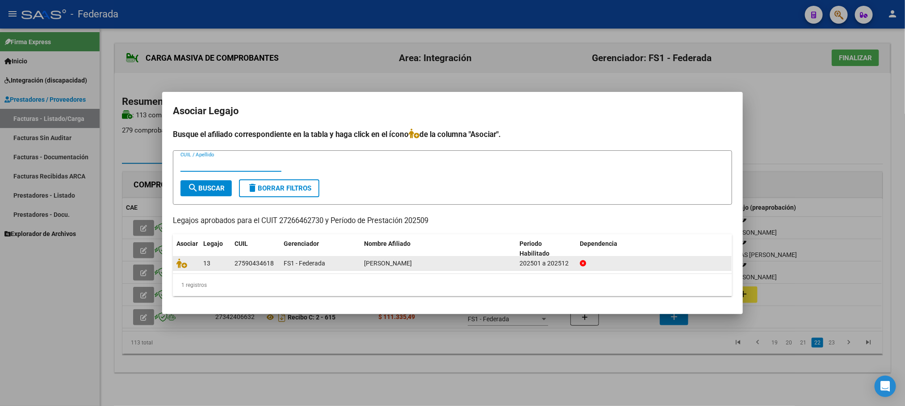
click at [176, 263] on datatable-body-cell at bounding box center [186, 264] width 27 height 14
click at [177, 264] on icon at bounding box center [181, 264] width 11 height 10
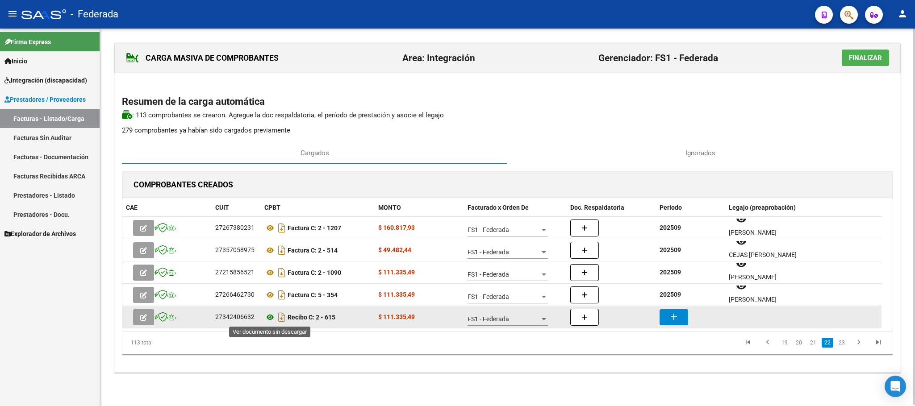
click at [272, 319] on icon at bounding box center [270, 317] width 12 height 11
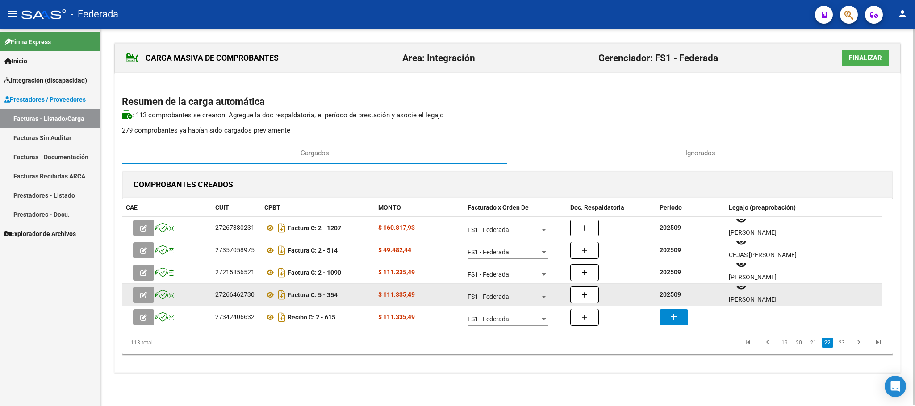
click at [671, 296] on strong "202509" at bounding box center [670, 294] width 21 height 7
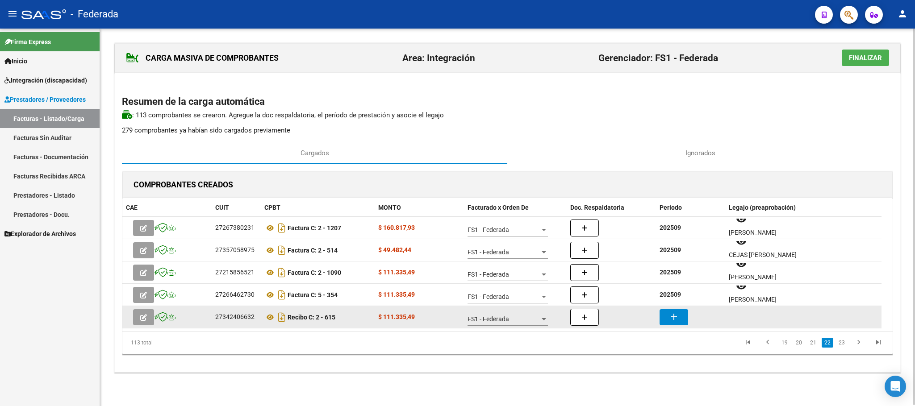
click at [673, 319] on mat-icon "add" at bounding box center [674, 317] width 11 height 11
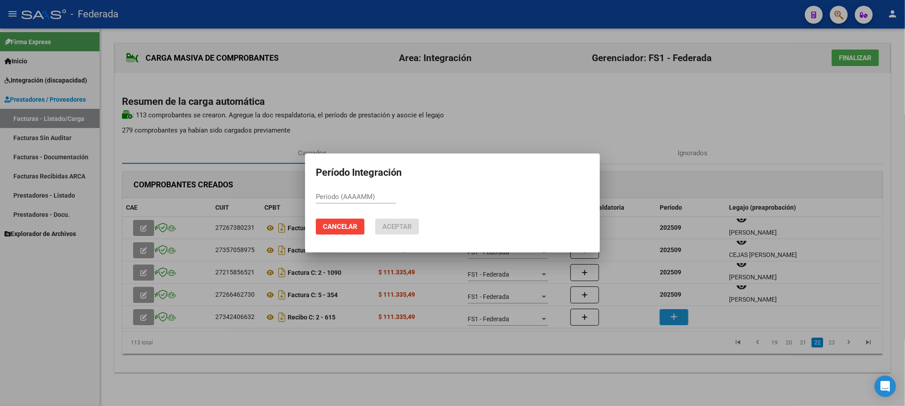
paste input "202509"
type input "202509"
click at [410, 233] on button "Aceptar" at bounding box center [397, 227] width 44 height 16
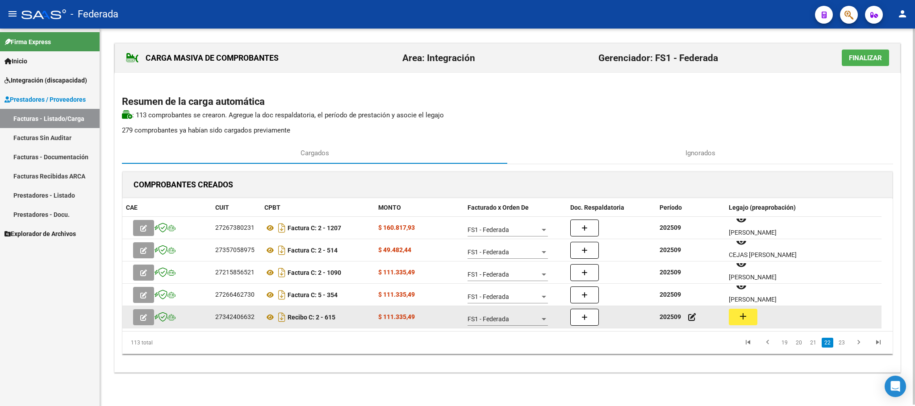
click at [739, 318] on mat-icon "add" at bounding box center [743, 316] width 11 height 11
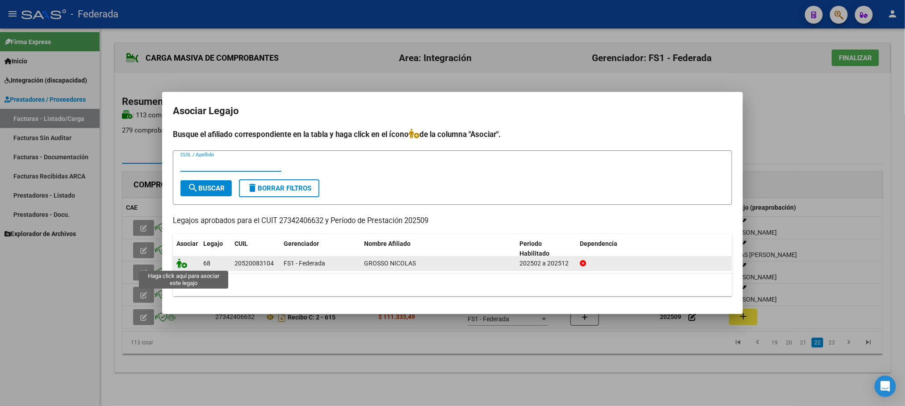
click at [185, 267] on icon at bounding box center [181, 264] width 11 height 10
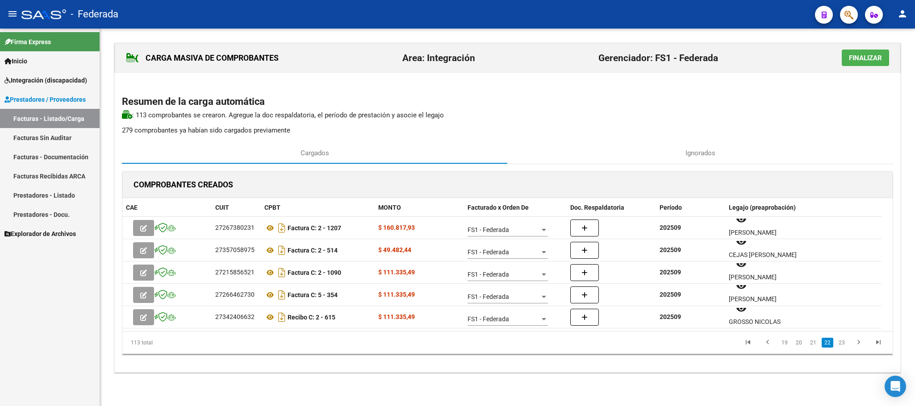
click at [830, 338] on li "22" at bounding box center [828, 342] width 14 height 15
click at [840, 345] on link "23" at bounding box center [842, 343] width 12 height 10
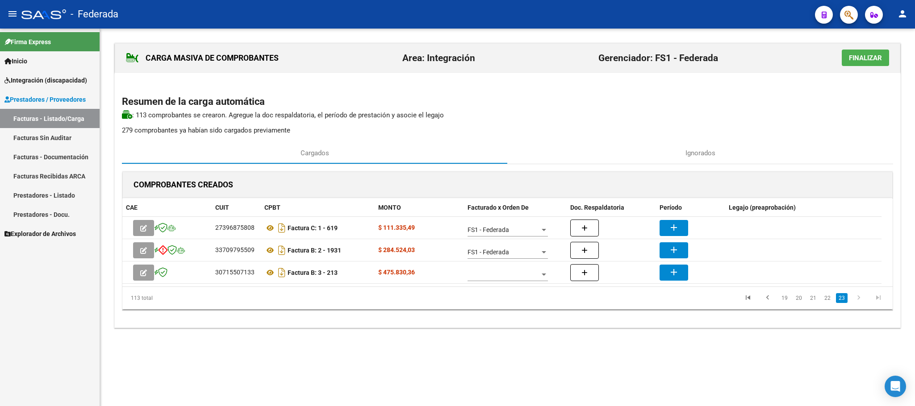
scroll to position [0, 0]
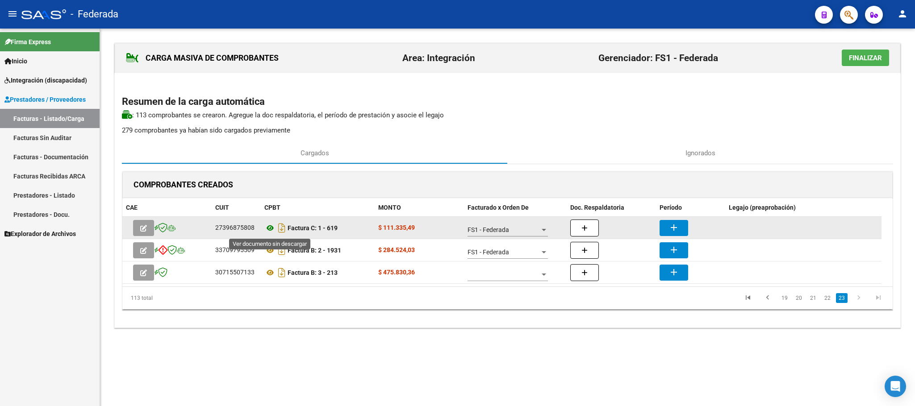
click at [271, 233] on icon at bounding box center [270, 228] width 12 height 11
click at [682, 232] on button "add" at bounding box center [674, 228] width 29 height 16
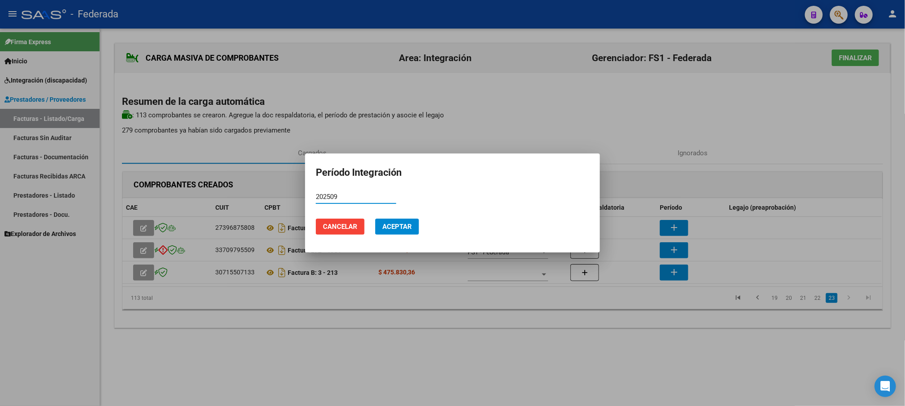
type input "202509"
click at [401, 223] on span "Aceptar" at bounding box center [396, 227] width 29 height 8
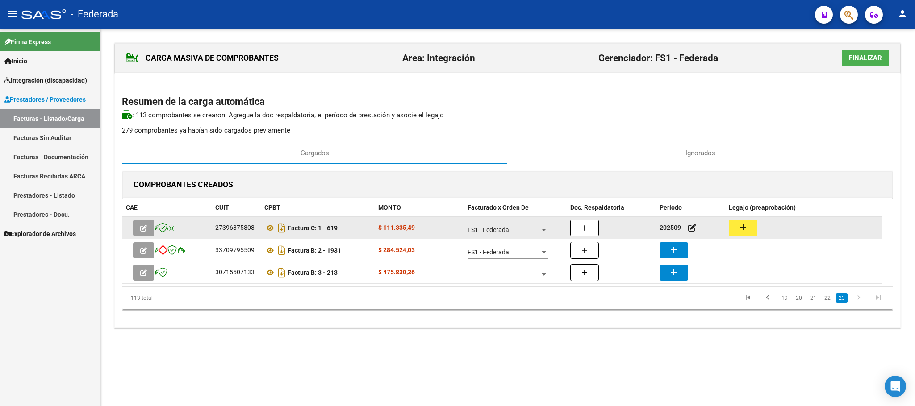
click at [738, 232] on mat-icon "add" at bounding box center [743, 227] width 11 height 11
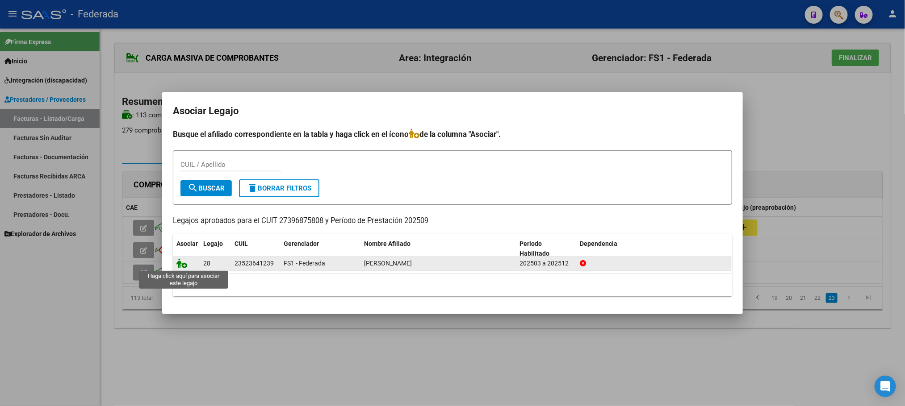
click at [183, 265] on icon at bounding box center [181, 264] width 11 height 10
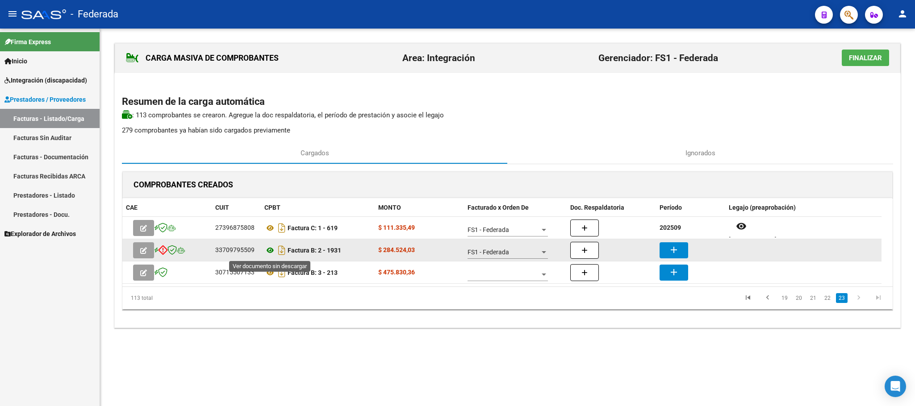
click at [271, 252] on icon at bounding box center [270, 250] width 12 height 11
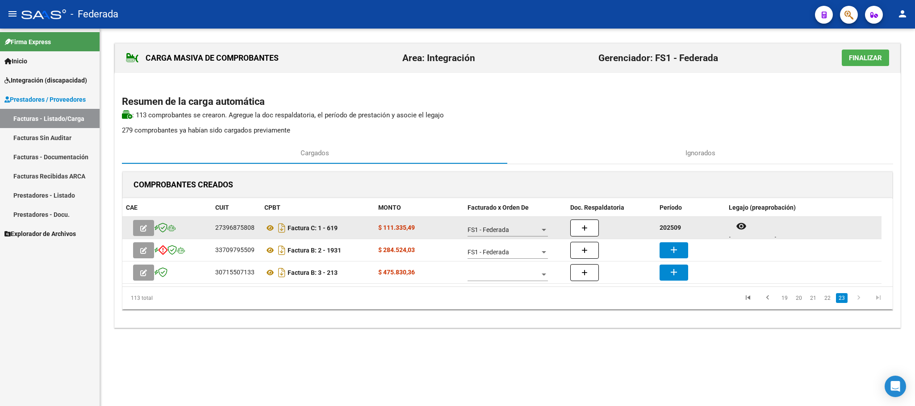
click at [669, 230] on strong "202509" at bounding box center [670, 227] width 21 height 7
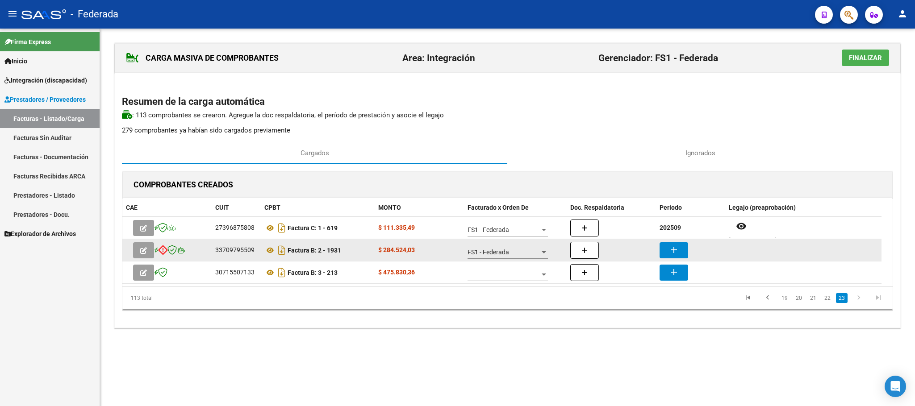
click at [673, 252] on mat-icon "add" at bounding box center [674, 250] width 11 height 11
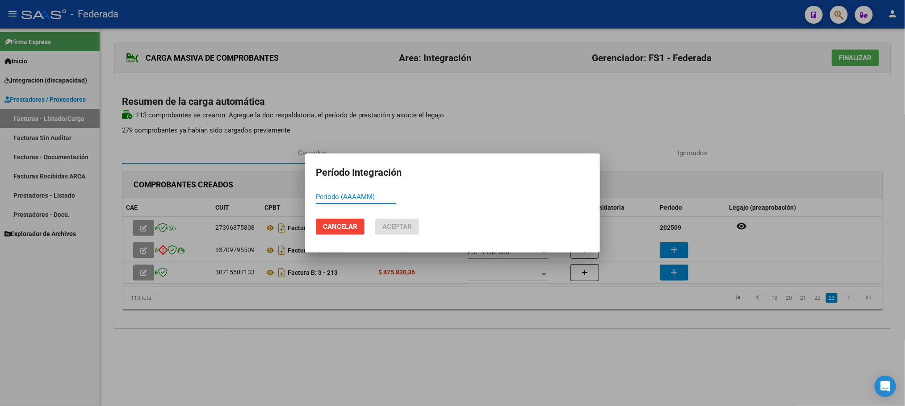
paste input "202509"
type input "202509"
click at [404, 228] on span "Aceptar" at bounding box center [396, 227] width 29 height 8
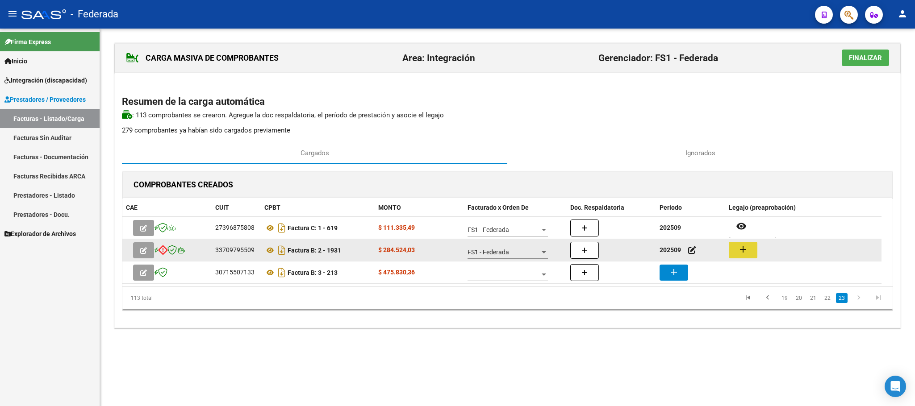
click at [740, 253] on mat-icon "add" at bounding box center [743, 249] width 11 height 11
click at [272, 251] on icon at bounding box center [270, 250] width 12 height 11
click at [745, 251] on mat-icon "add" at bounding box center [743, 249] width 11 height 11
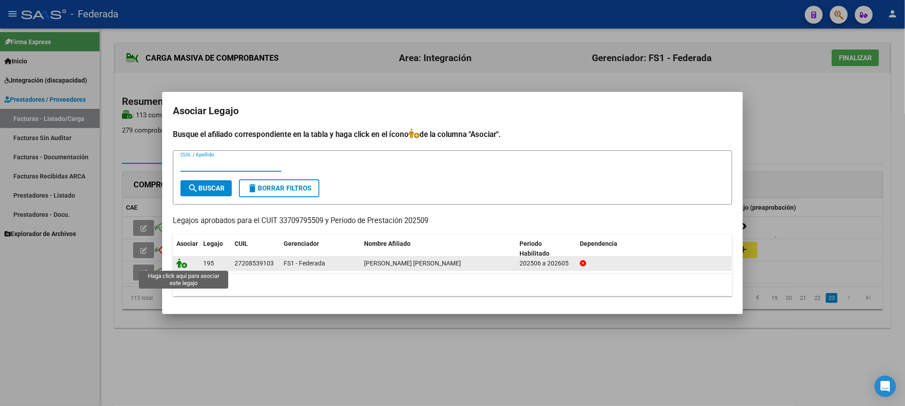
click at [179, 265] on icon at bounding box center [181, 264] width 11 height 10
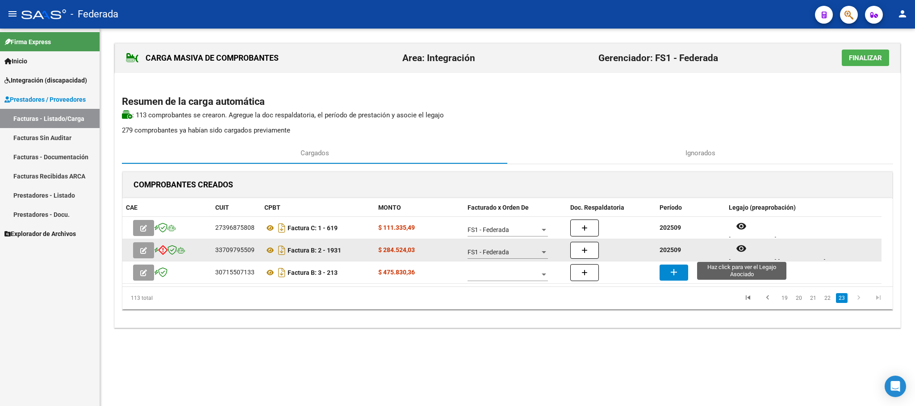
scroll to position [7, 0]
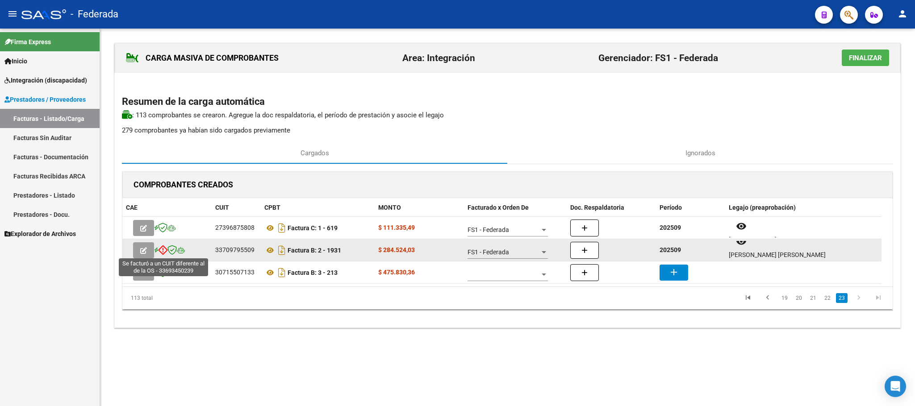
click at [162, 251] on icon at bounding box center [162, 250] width 9 height 10
click at [271, 252] on icon at bounding box center [270, 250] width 12 height 11
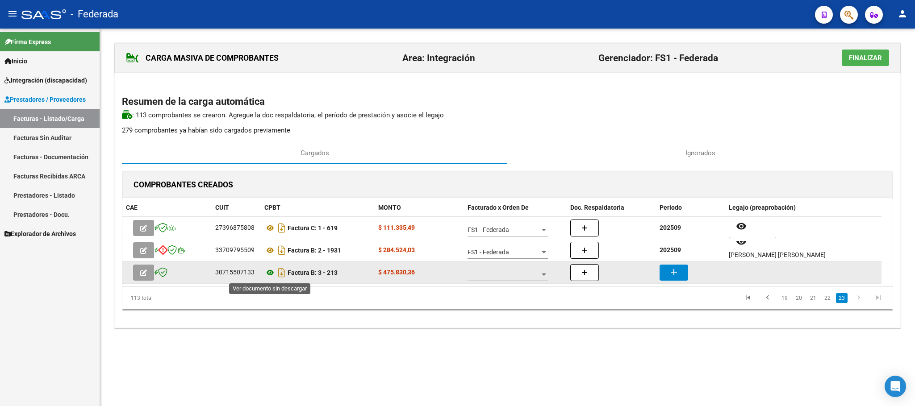
click at [271, 272] on icon at bounding box center [270, 273] width 12 height 11
click at [484, 272] on span at bounding box center [504, 275] width 72 height 8
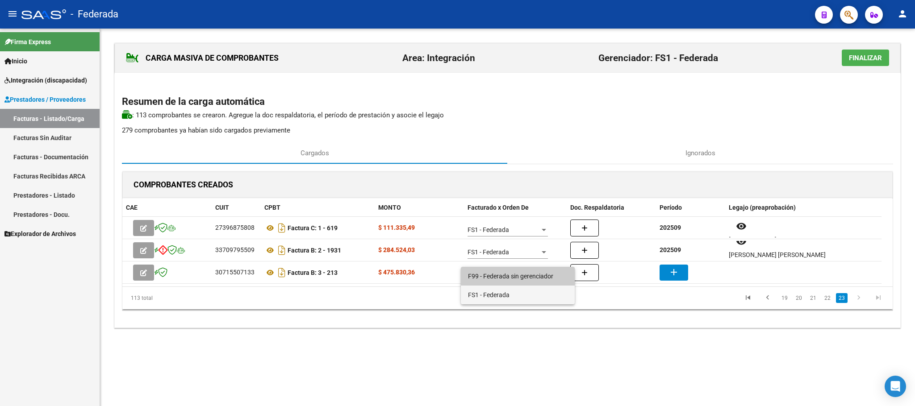
click at [482, 294] on span "FS1 - Federada" at bounding box center [518, 295] width 100 height 19
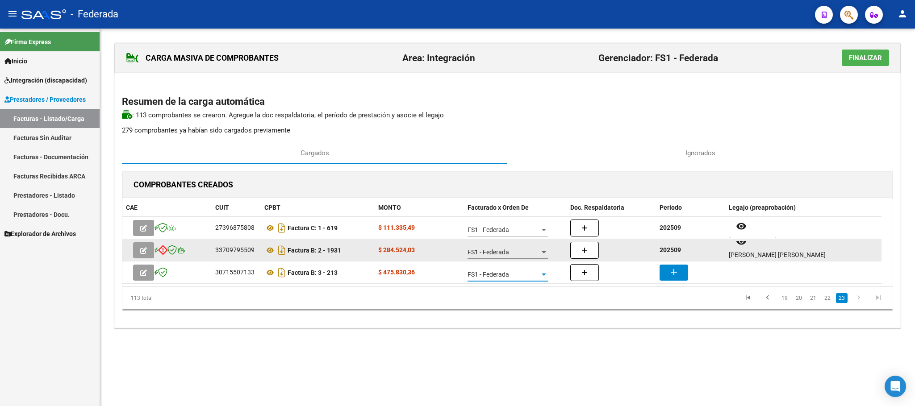
click at [670, 254] on strong "202509" at bounding box center [670, 250] width 21 height 7
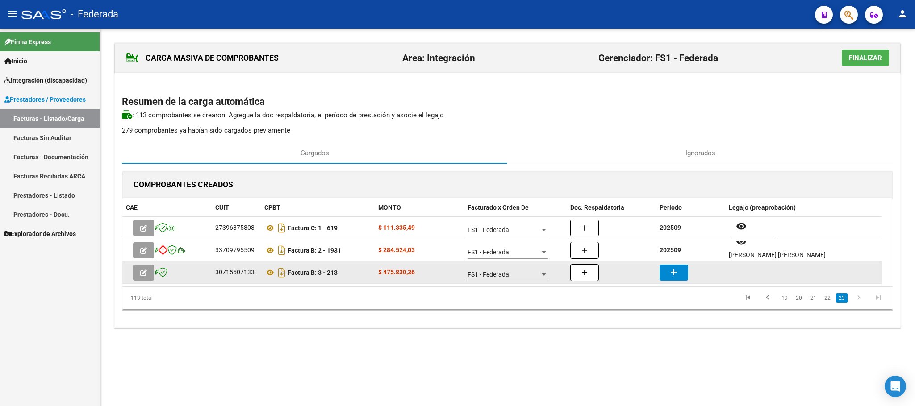
click at [666, 278] on button "add" at bounding box center [674, 273] width 29 height 16
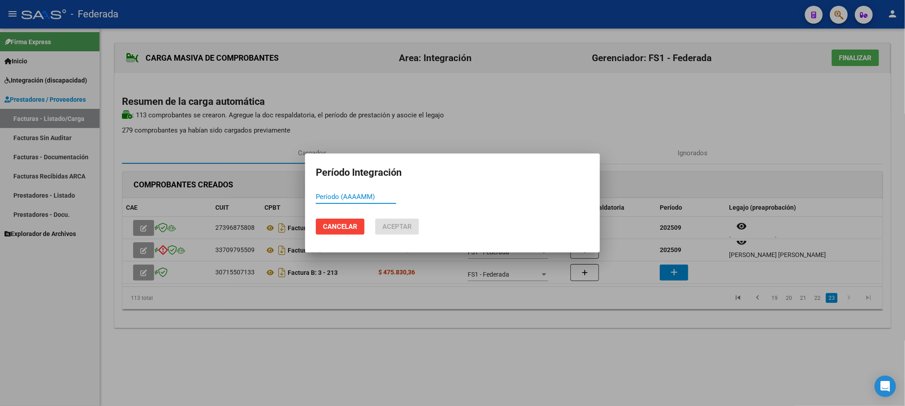
paste input "202509"
type input "202509"
click at [409, 227] on span "Aceptar" at bounding box center [396, 227] width 29 height 8
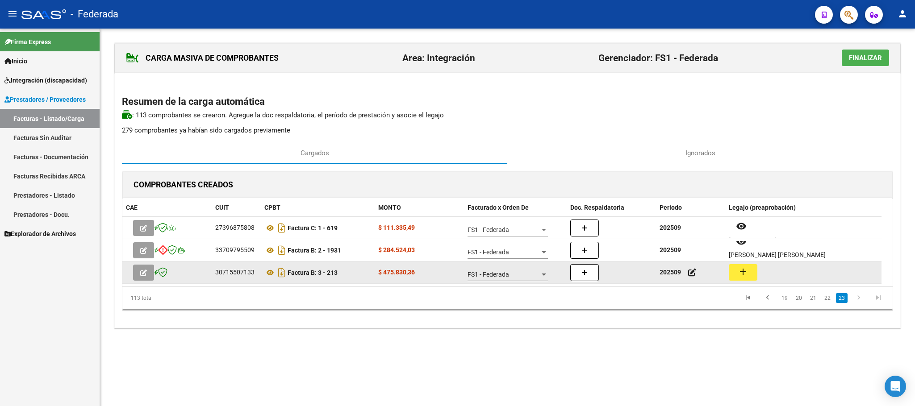
click at [748, 275] on mat-icon "add" at bounding box center [743, 272] width 11 height 11
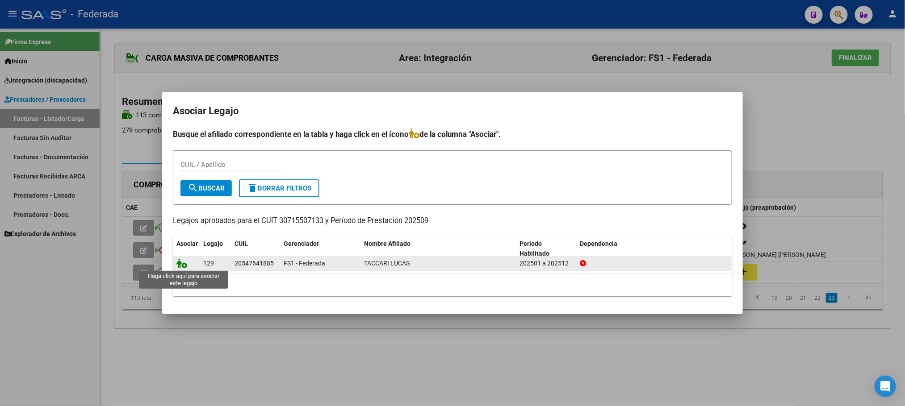
click at [180, 264] on icon at bounding box center [181, 264] width 11 height 10
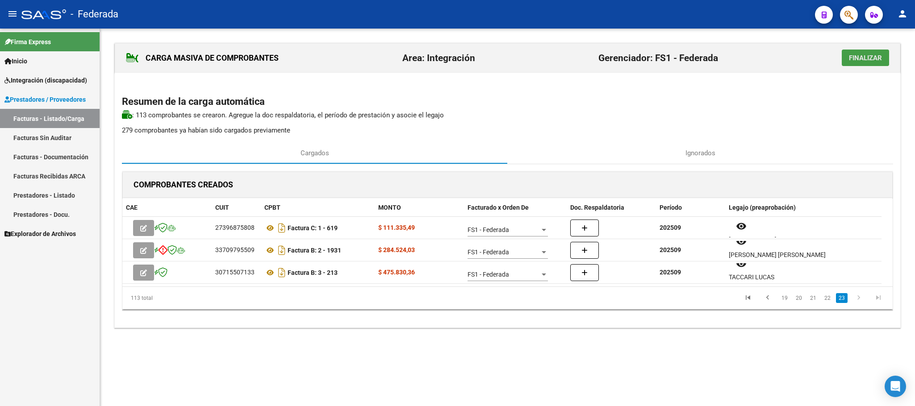
click at [853, 60] on span "Finalizar" at bounding box center [865, 58] width 33 height 8
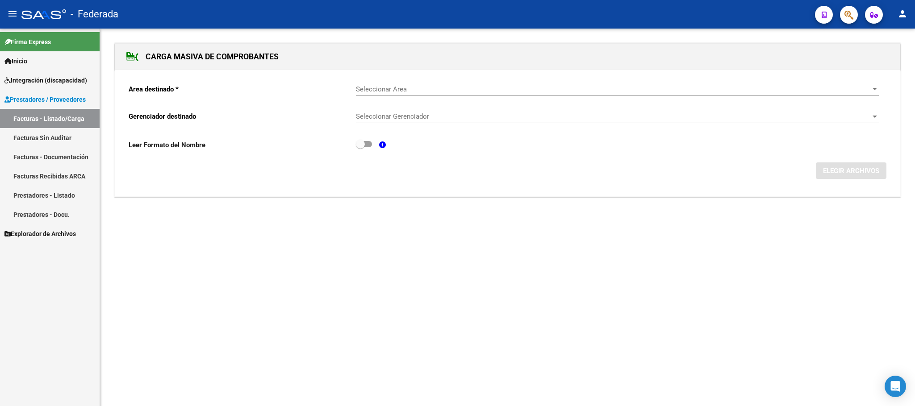
click at [34, 113] on link "Facturas - Listado/Carga" at bounding box center [50, 118] width 100 height 19
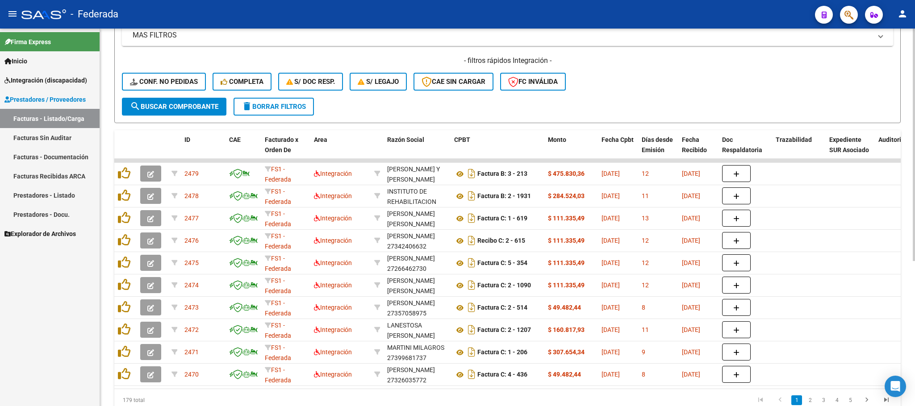
scroll to position [169, 0]
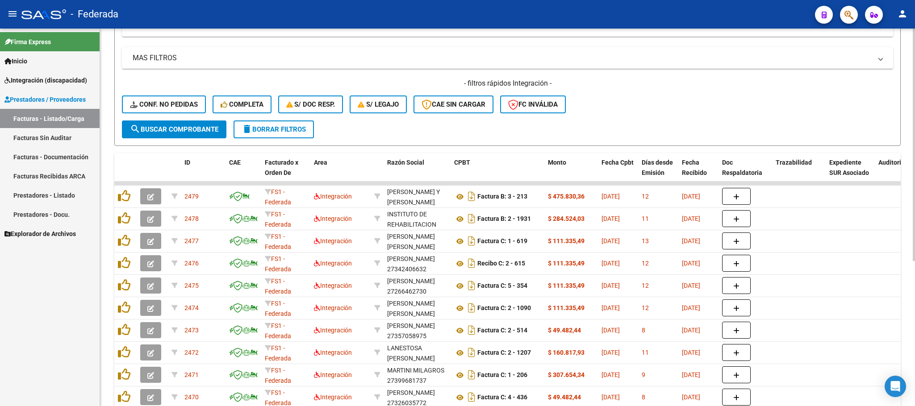
click at [0, 109] on link "Facturas - Listado/Carga" at bounding box center [50, 118] width 100 height 19
click at [421, 118] on div "- filtros rápidos Integración - Conf. no pedidas Completa S/ Doc Resp. S/ legaj…" at bounding box center [507, 100] width 771 height 42
